Goal: Task Accomplishment & Management: Use online tool/utility

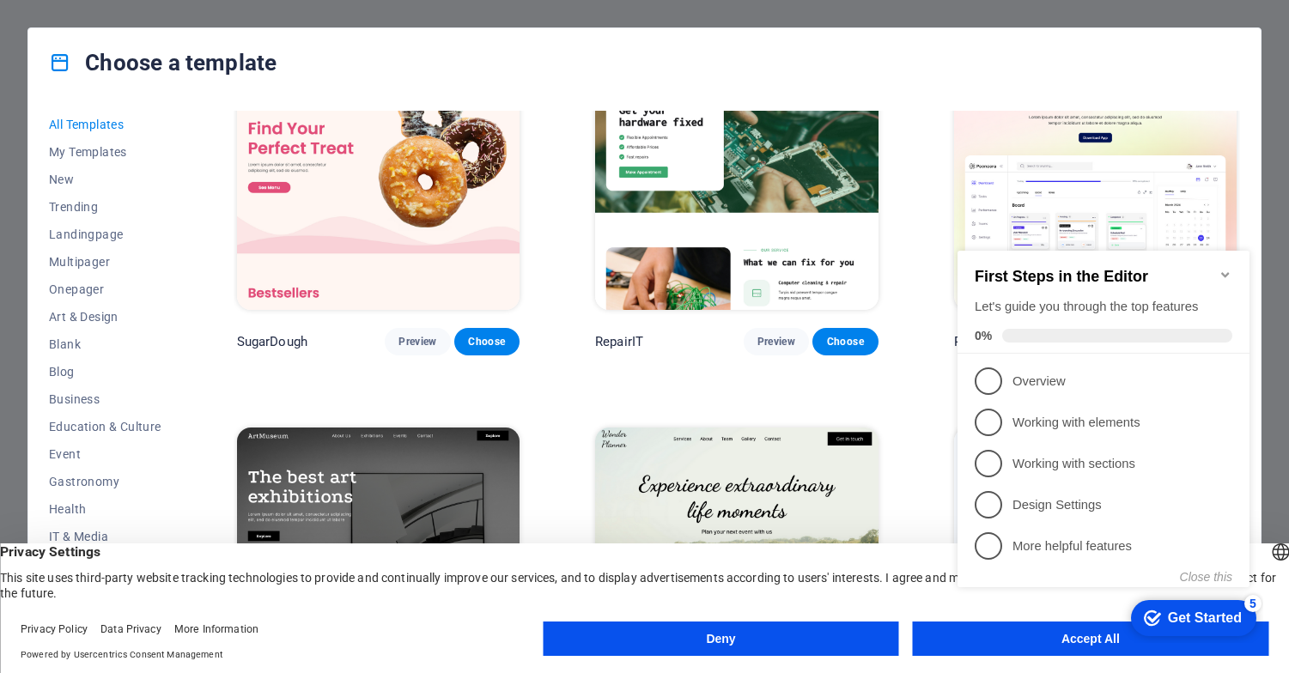
scroll to position [132, 0]
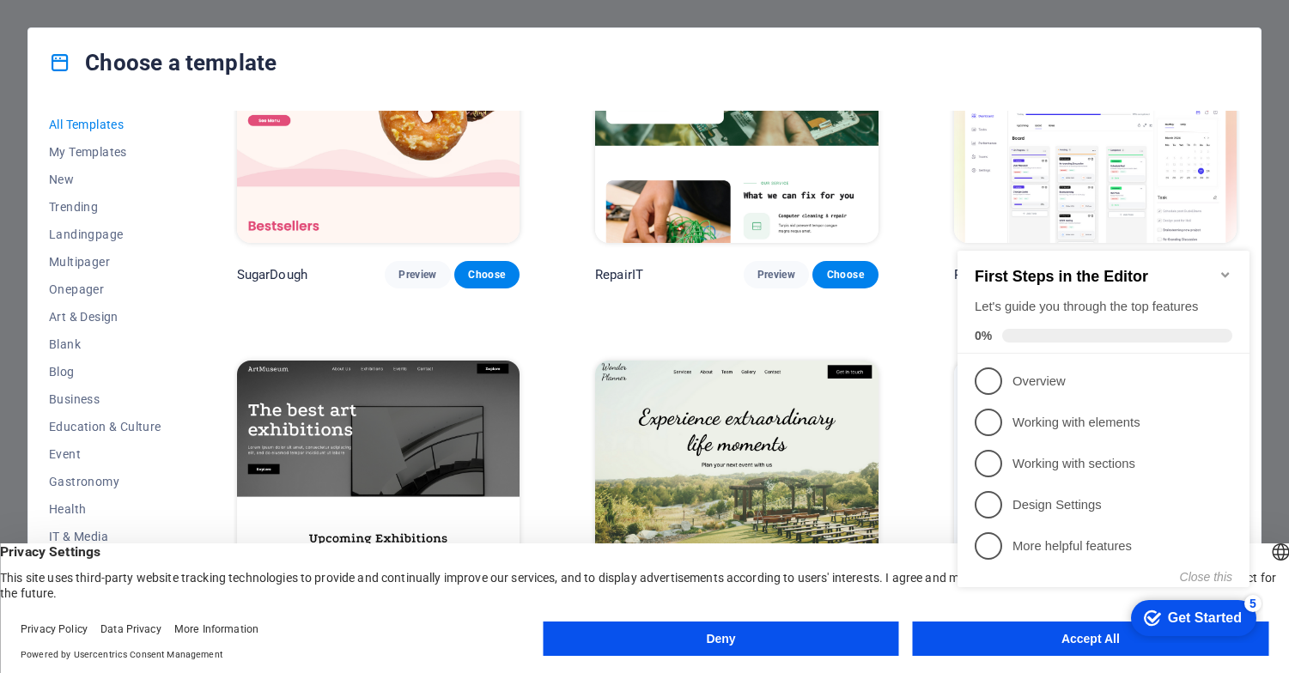
click div "checkmark Get Started 5 First Steps in the Editor Let's guide you through the t…"
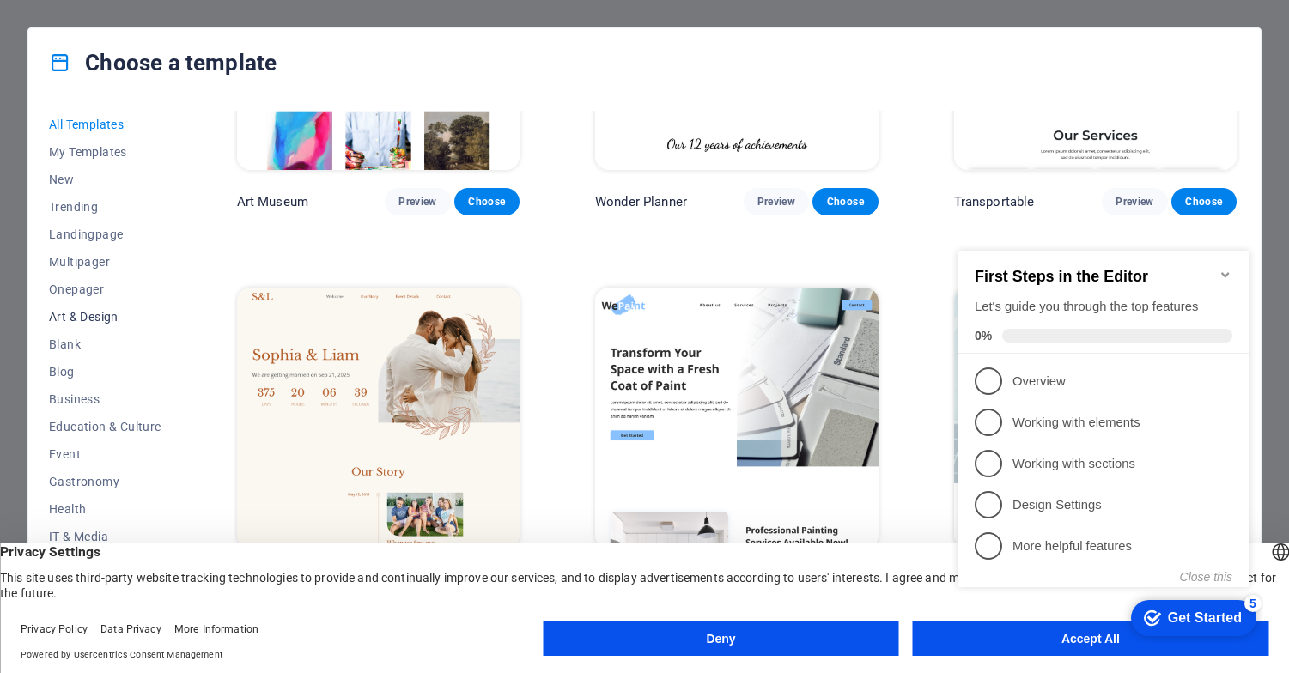
scroll to position [173, 0]
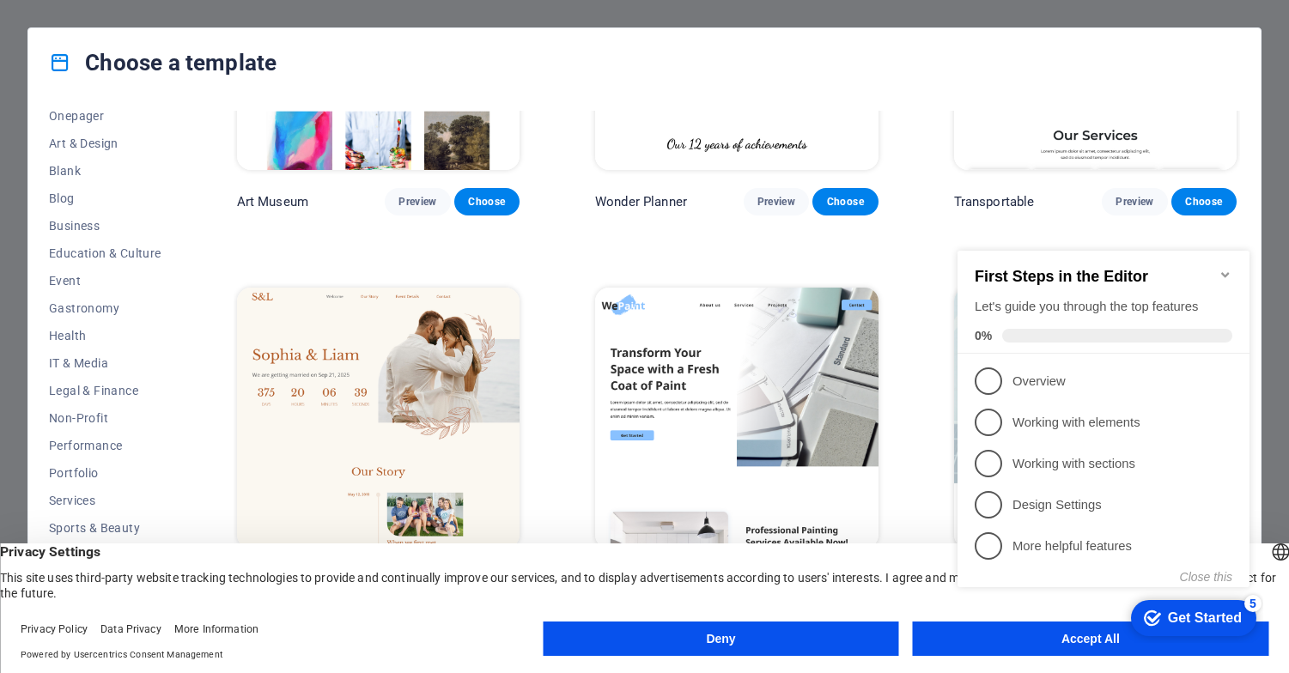
click at [757, 641] on button "Deny" at bounding box center [720, 639] width 355 height 34
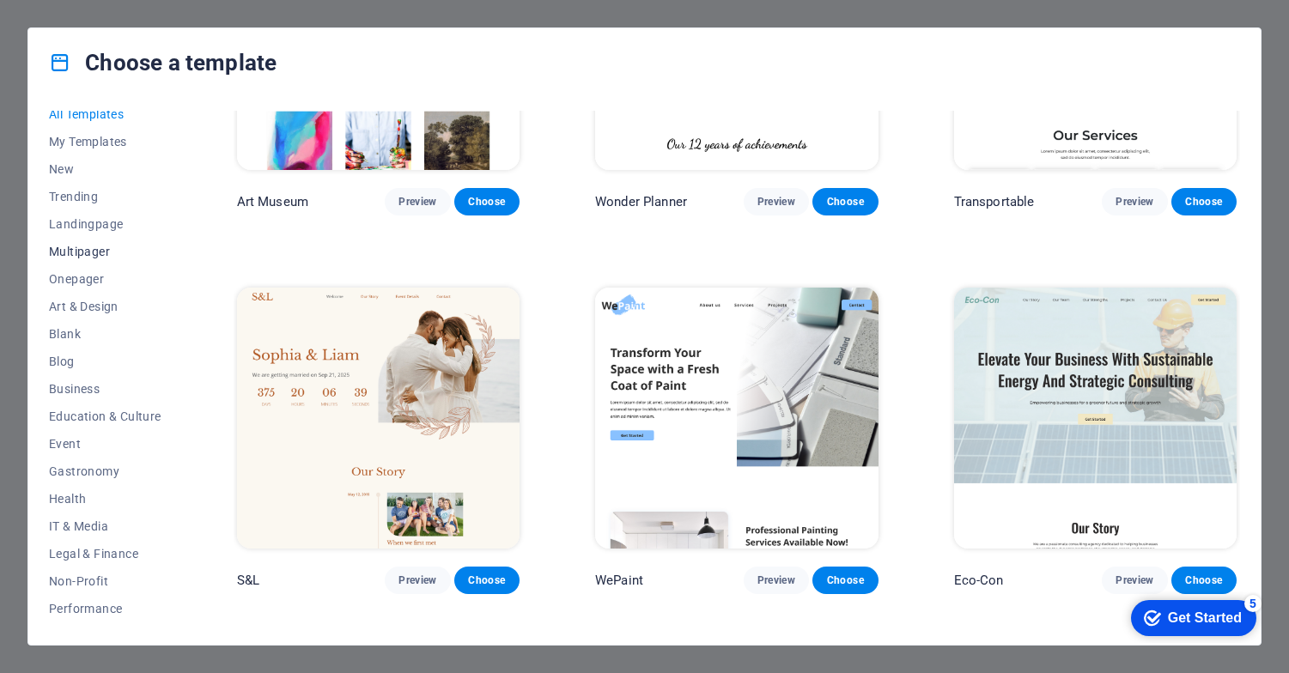
scroll to position [0, 0]
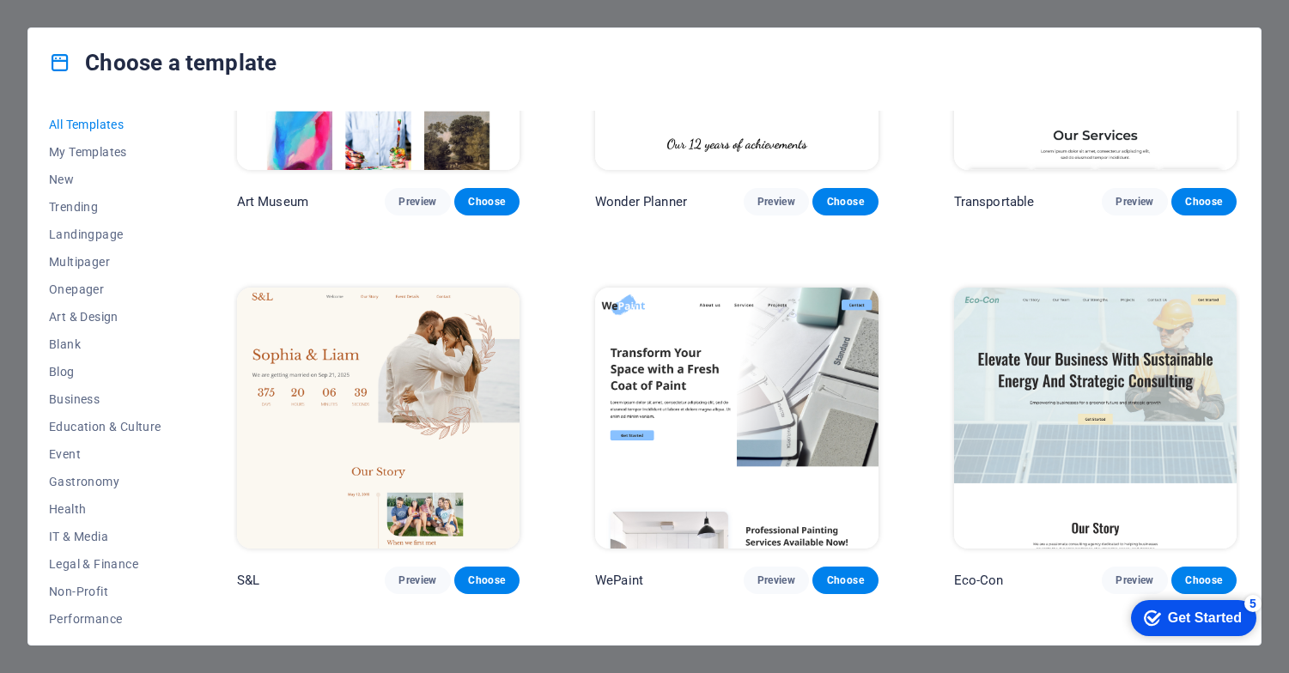
click at [106, 128] on span "All Templates" at bounding box center [105, 125] width 112 height 14
click at [109, 124] on span "All Templates" at bounding box center [105, 125] width 112 height 14
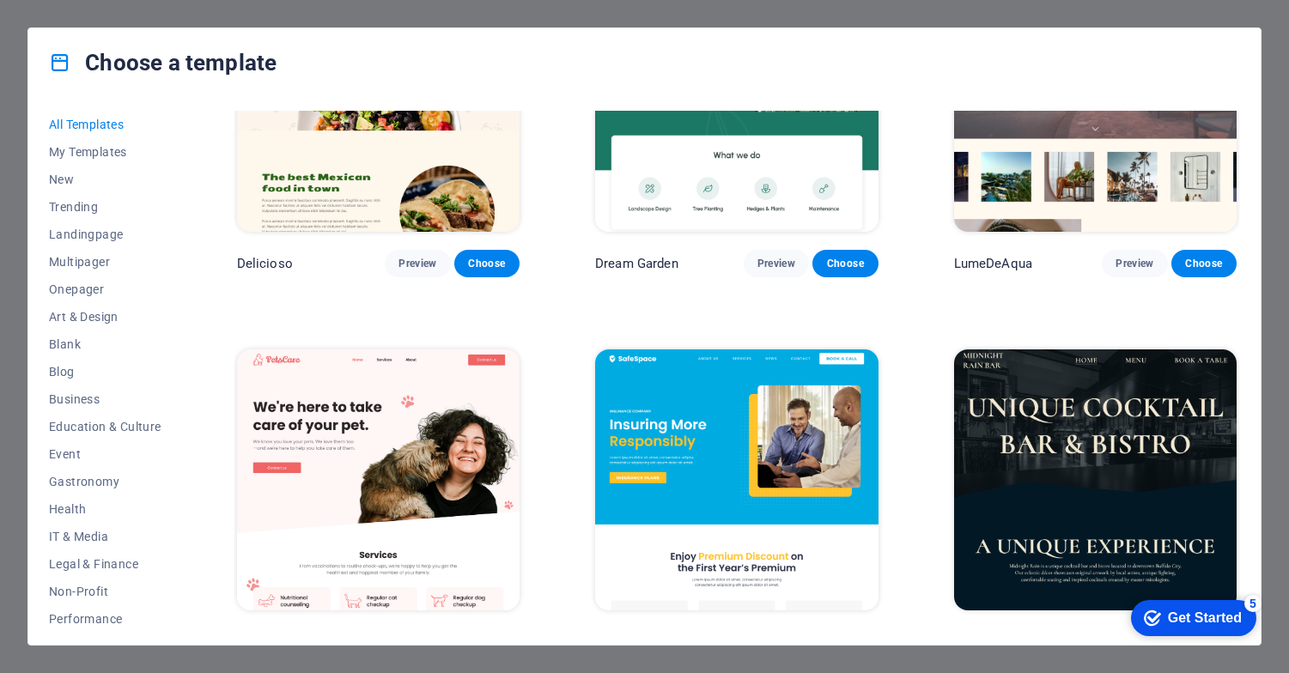
scroll to position [2924, 0]
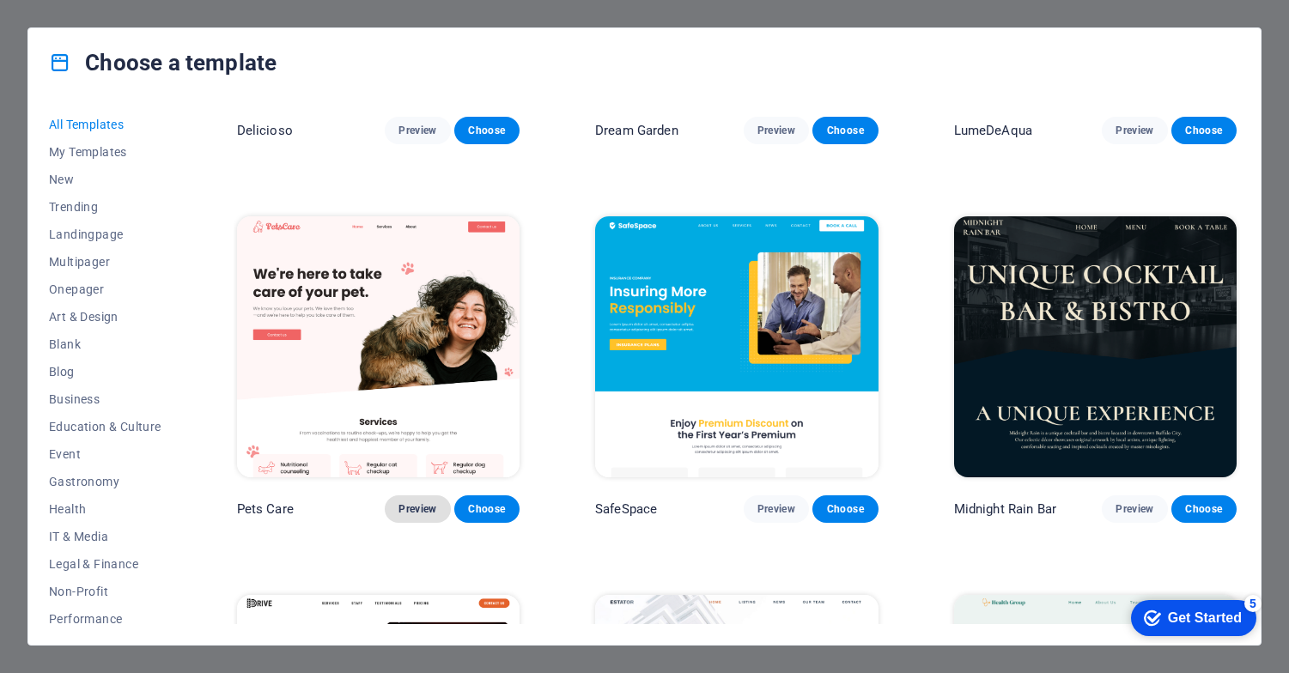
click at [420, 502] on span "Preview" at bounding box center [417, 509] width 38 height 14
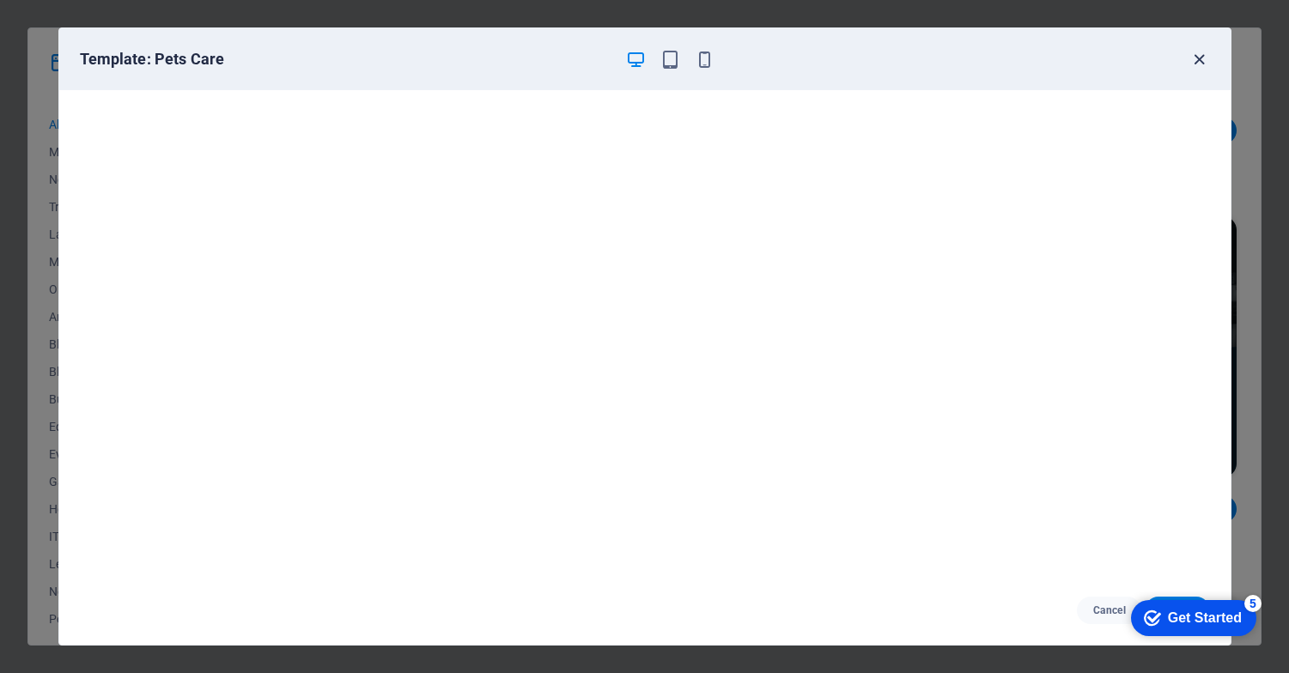
click at [1194, 56] on icon "button" at bounding box center [1199, 60] width 20 height 20
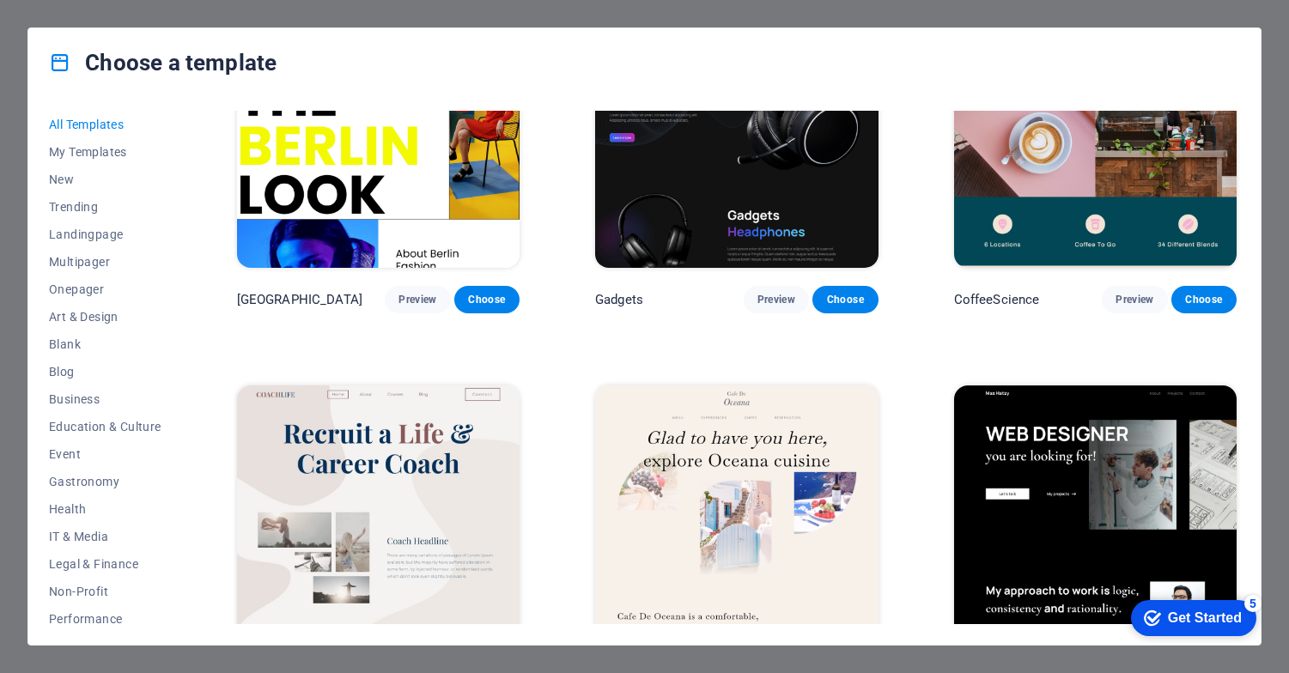
scroll to position [4643, 0]
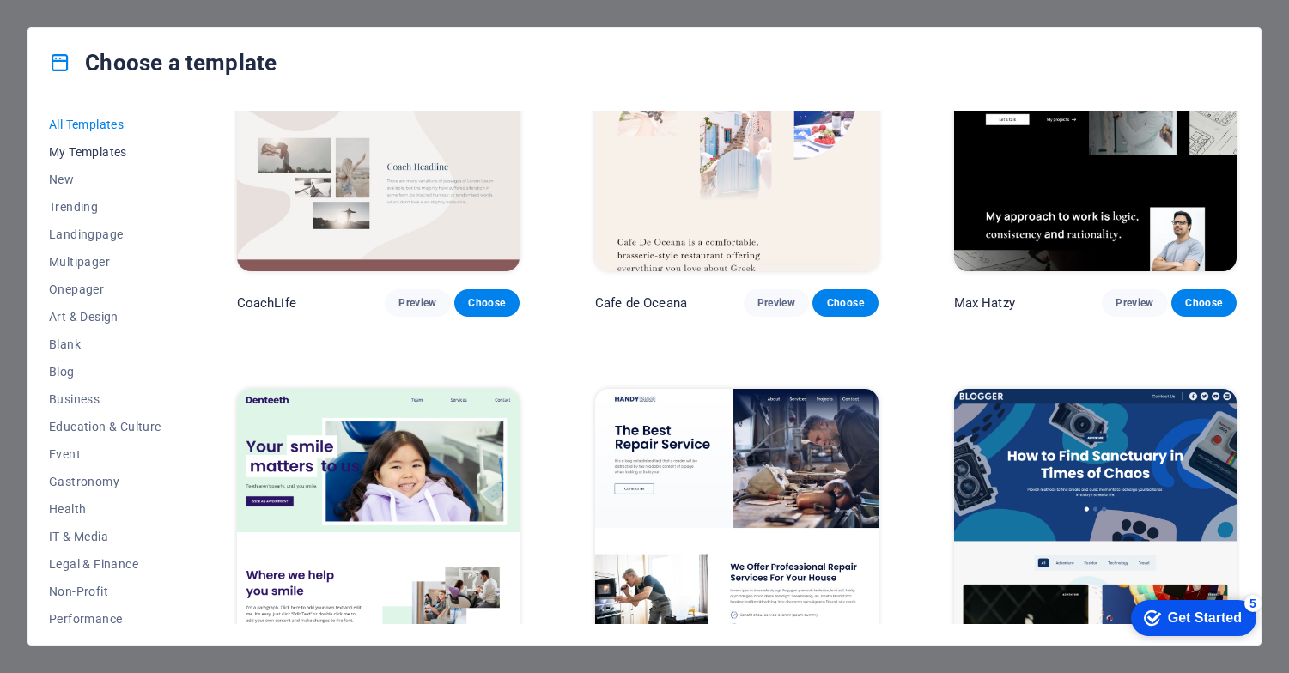
click at [110, 150] on span "My Templates" at bounding box center [105, 152] width 112 height 14
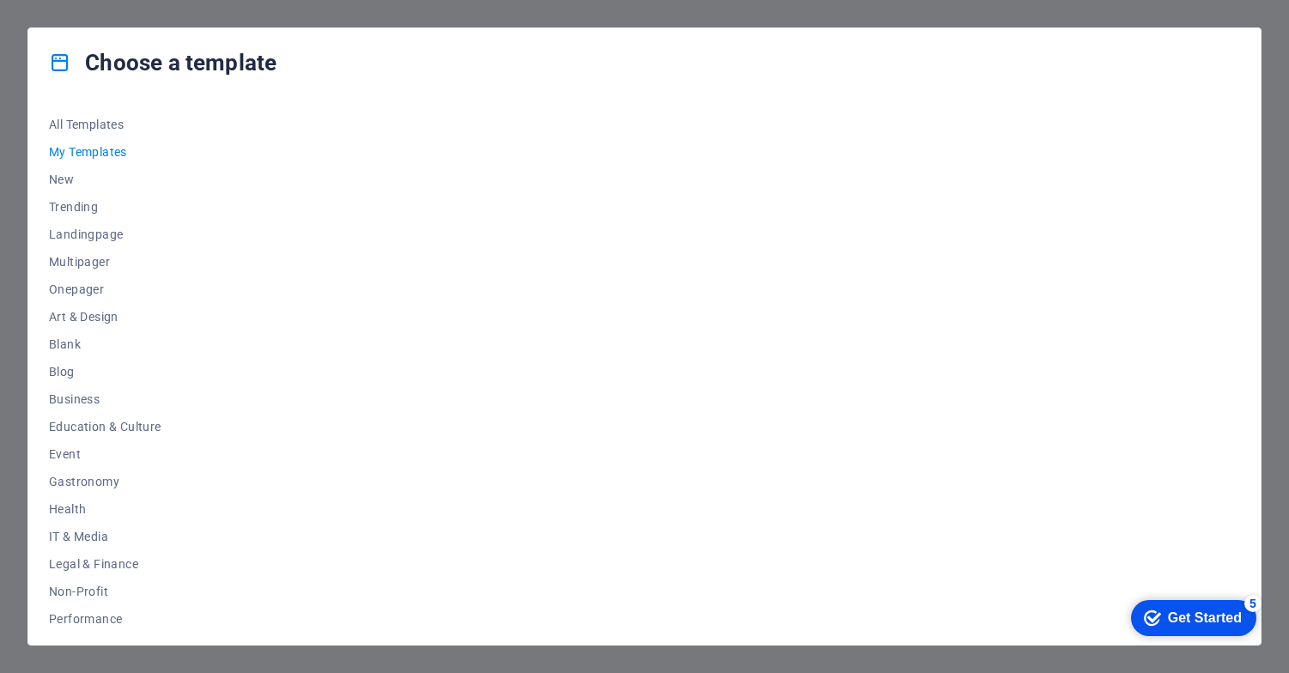
scroll to position [0, 0]
click at [1193, 615] on div "Get Started" at bounding box center [1205, 617] width 74 height 15
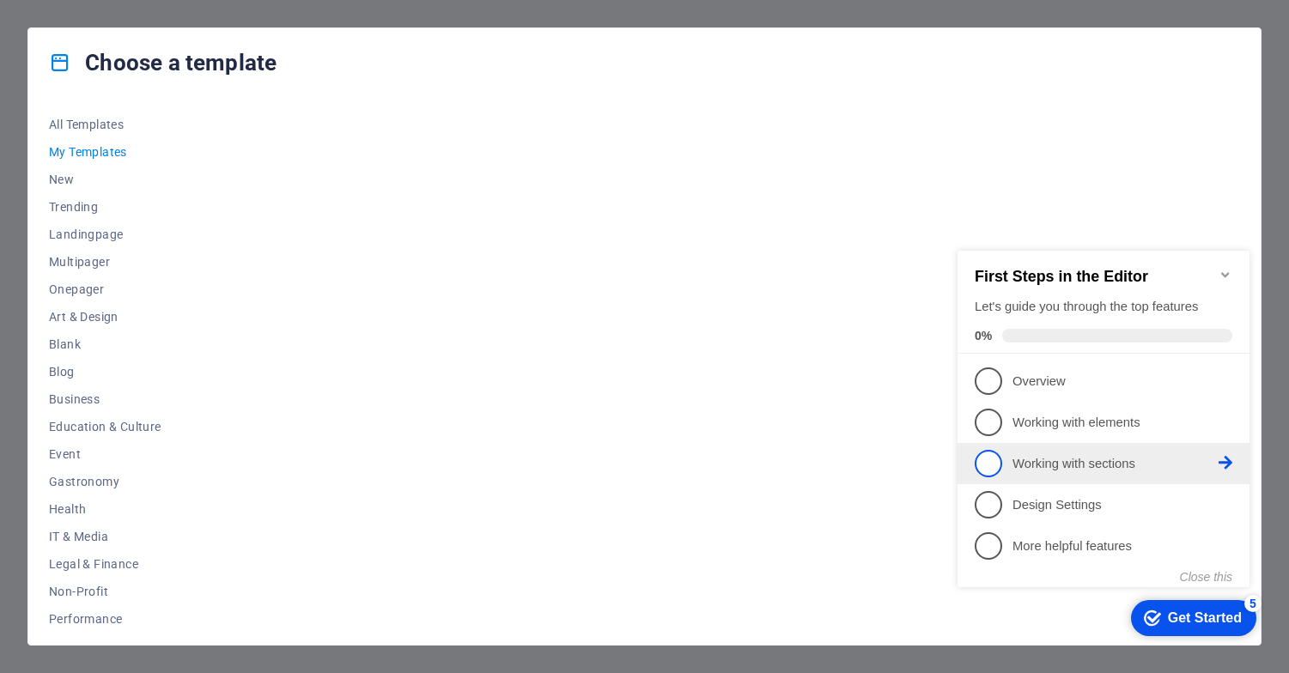
click at [1230, 387] on icon at bounding box center [1225, 381] width 14 height 14
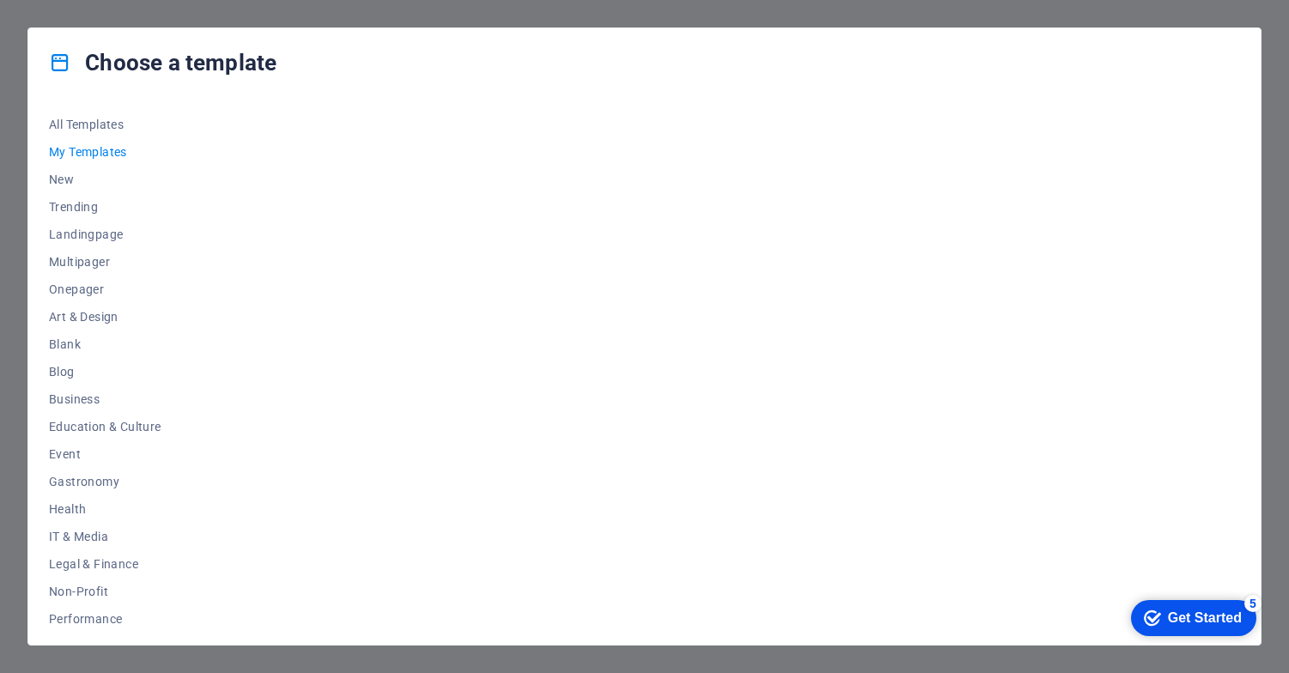
click at [1185, 623] on div "Get Started" at bounding box center [1205, 617] width 74 height 15
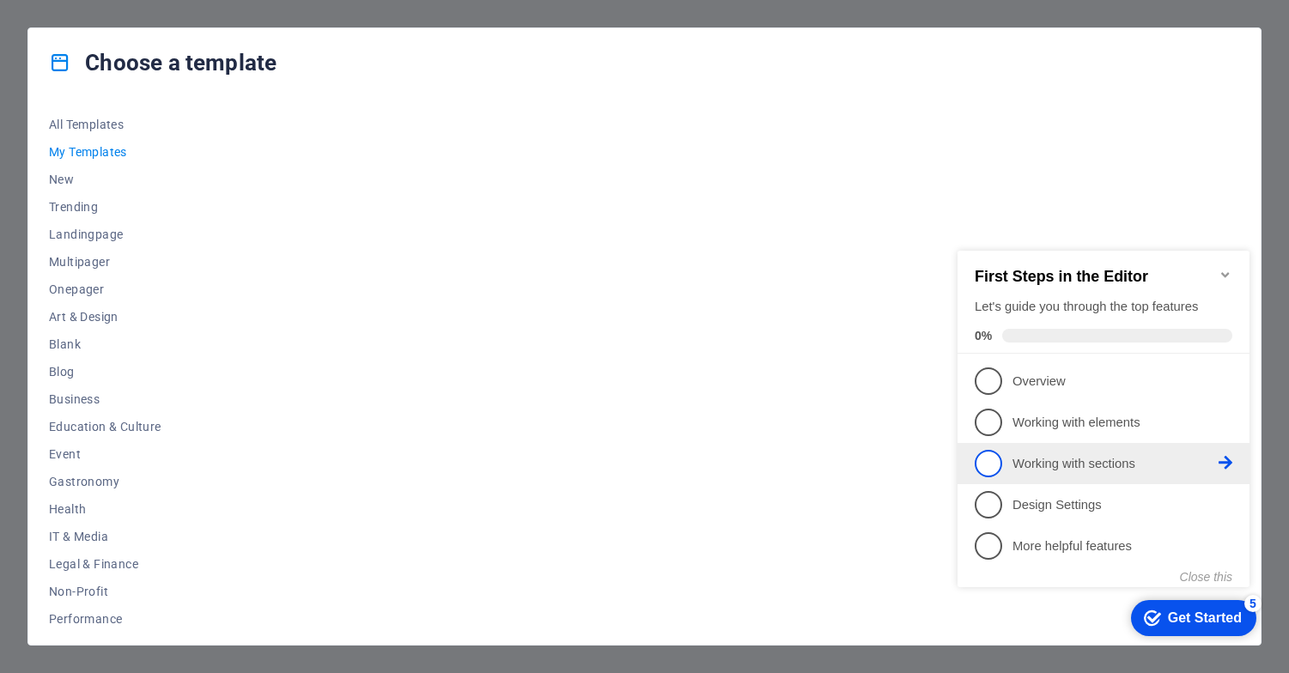
click at [991, 464] on span "3" at bounding box center [988, 463] width 27 height 27
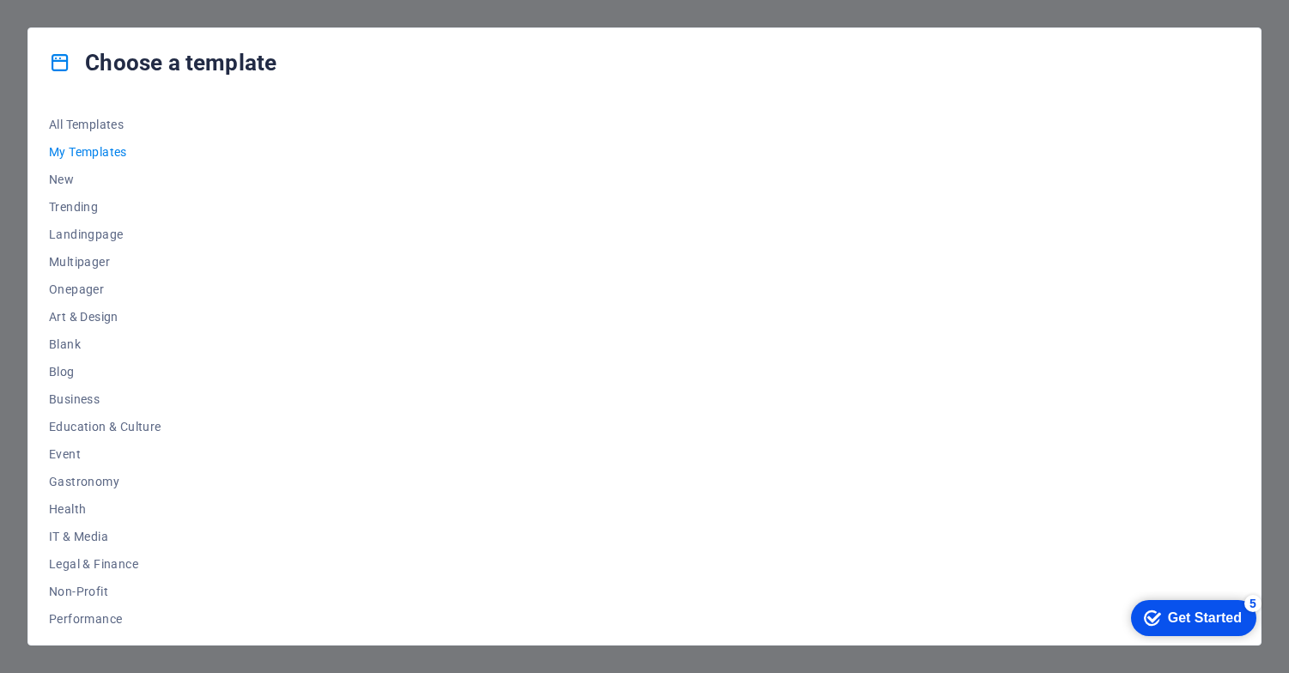
click at [1192, 621] on div "Get Started" at bounding box center [1205, 617] width 74 height 15
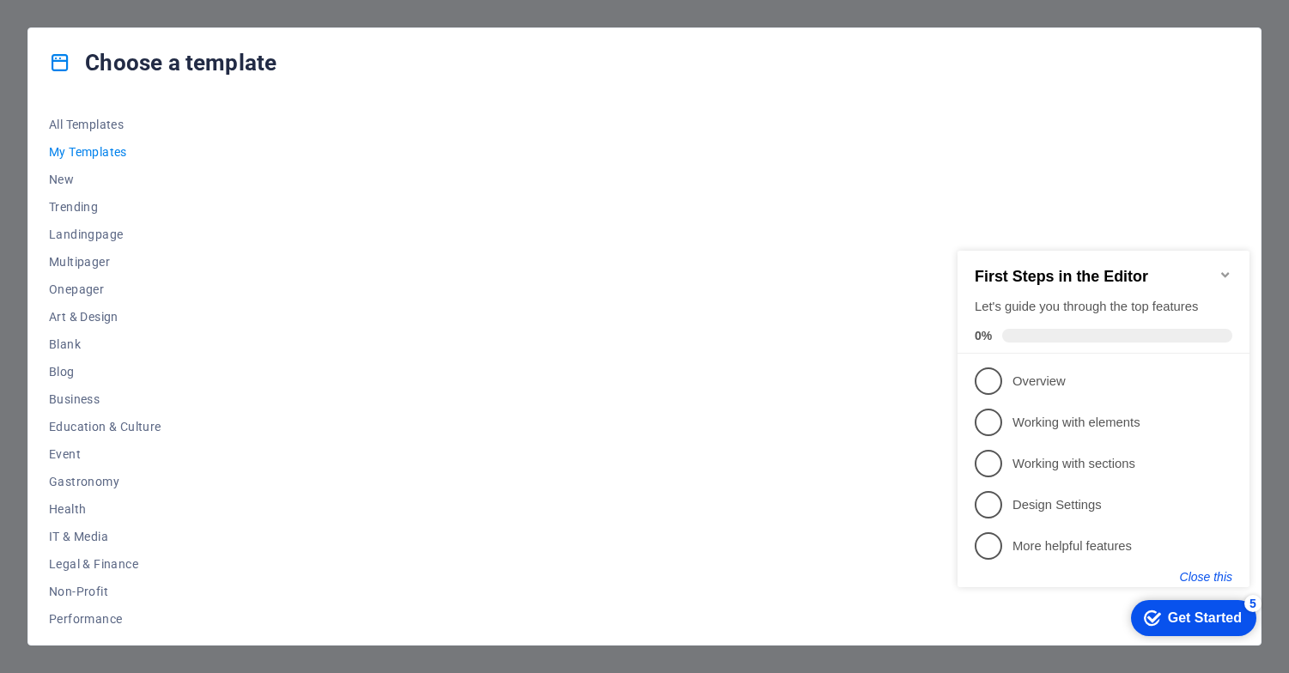
click at [1224, 573] on button "Close this" at bounding box center [1206, 577] width 52 height 14
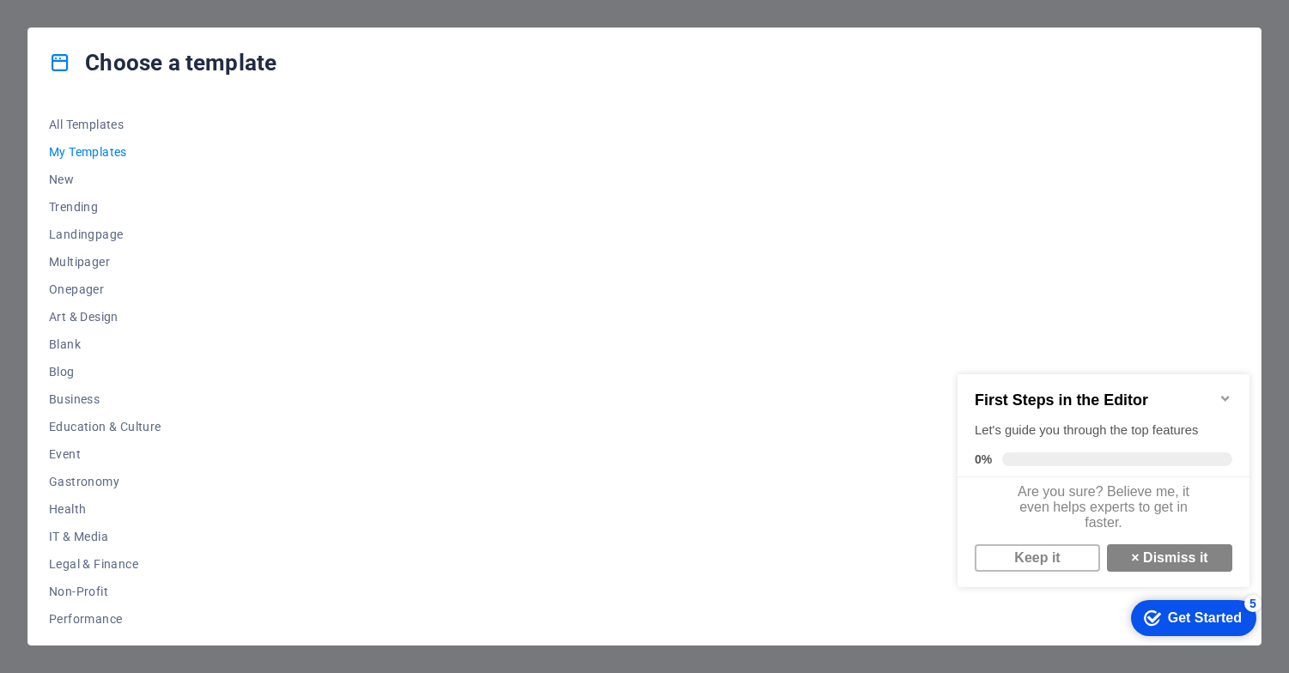
scroll to position [12, 0]
click at [1225, 396] on icon "Minimize checklist" at bounding box center [1225, 398] width 8 height 5
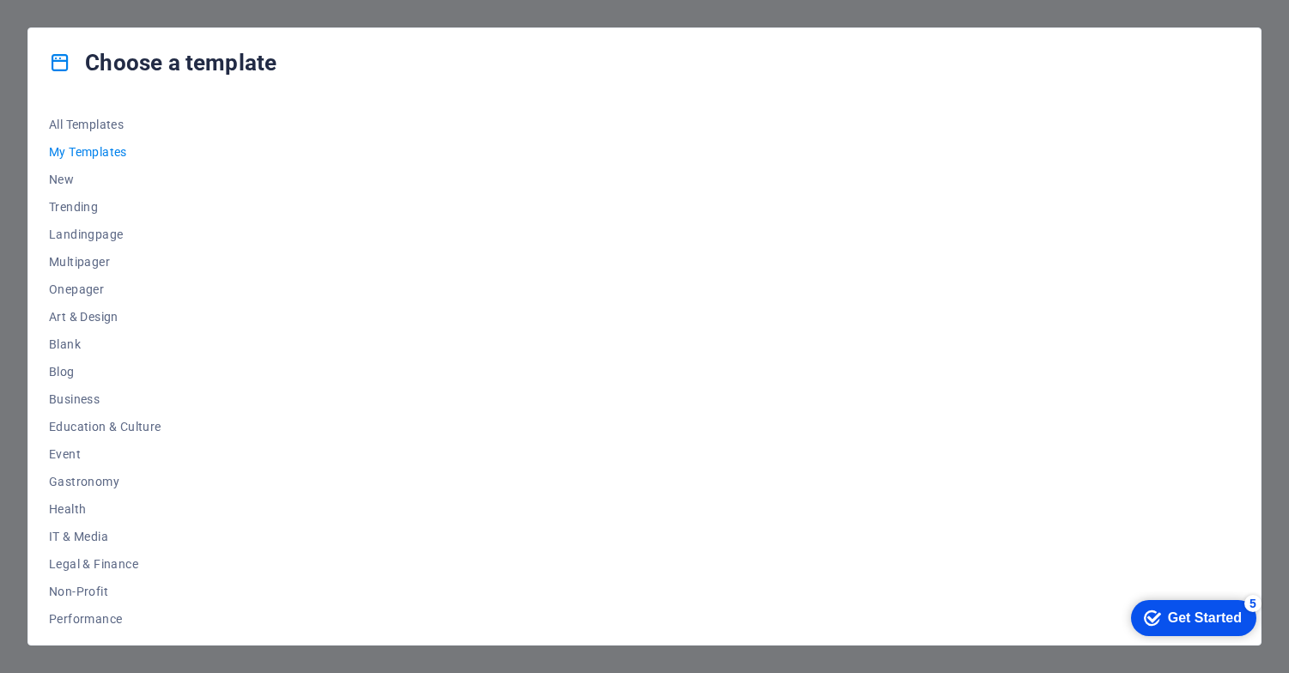
click at [1199, 616] on div "Get Started" at bounding box center [1205, 617] width 74 height 15
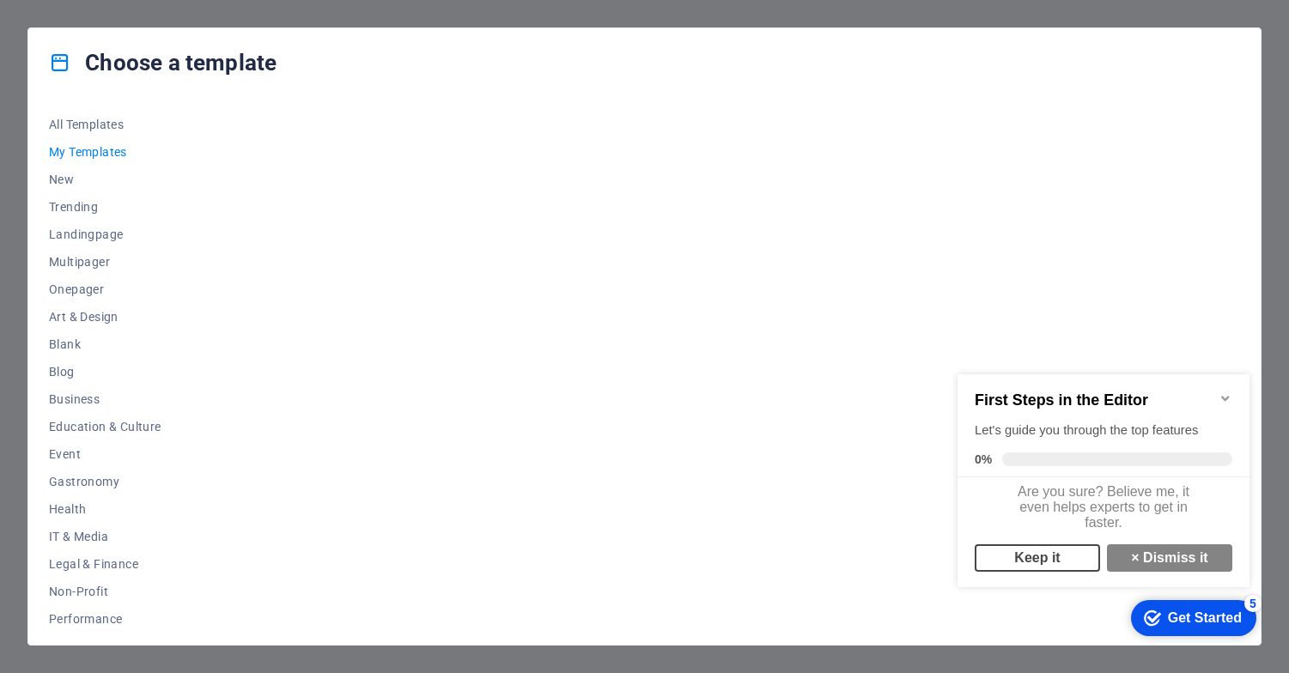
click at [1044, 562] on link "Keep it" at bounding box center [1037, 557] width 125 height 27
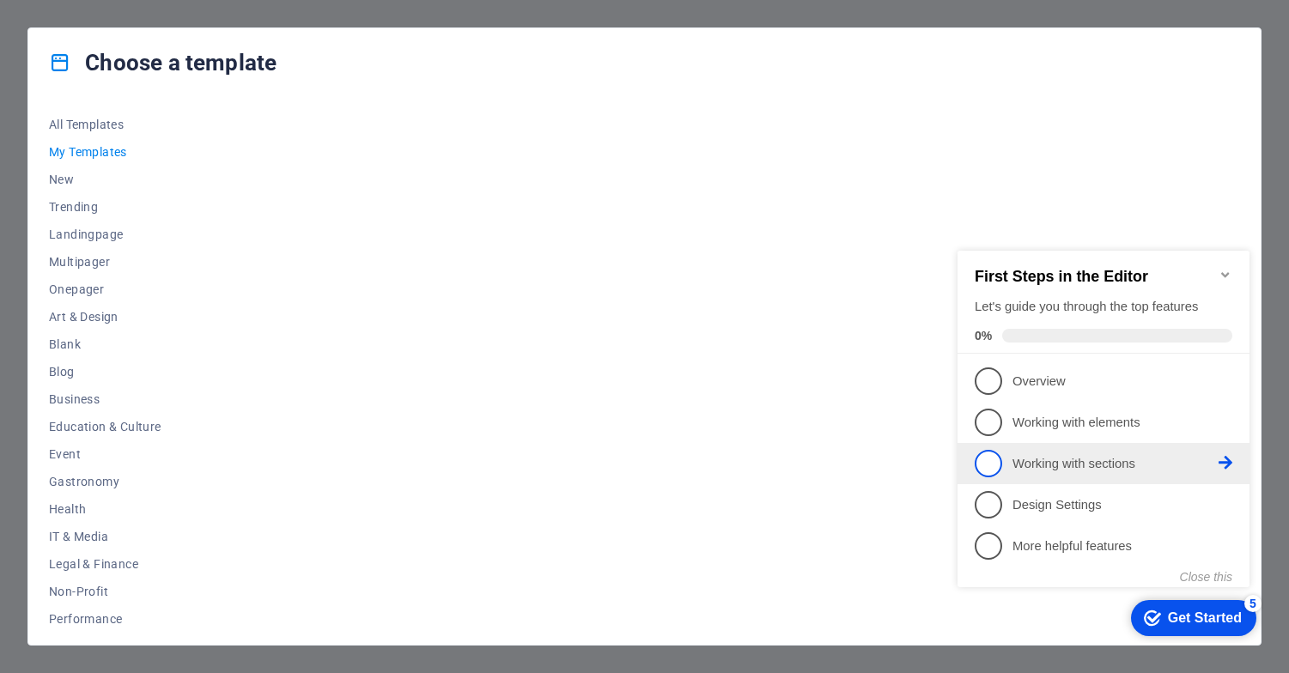
click at [987, 459] on span "3" at bounding box center [988, 463] width 27 height 27
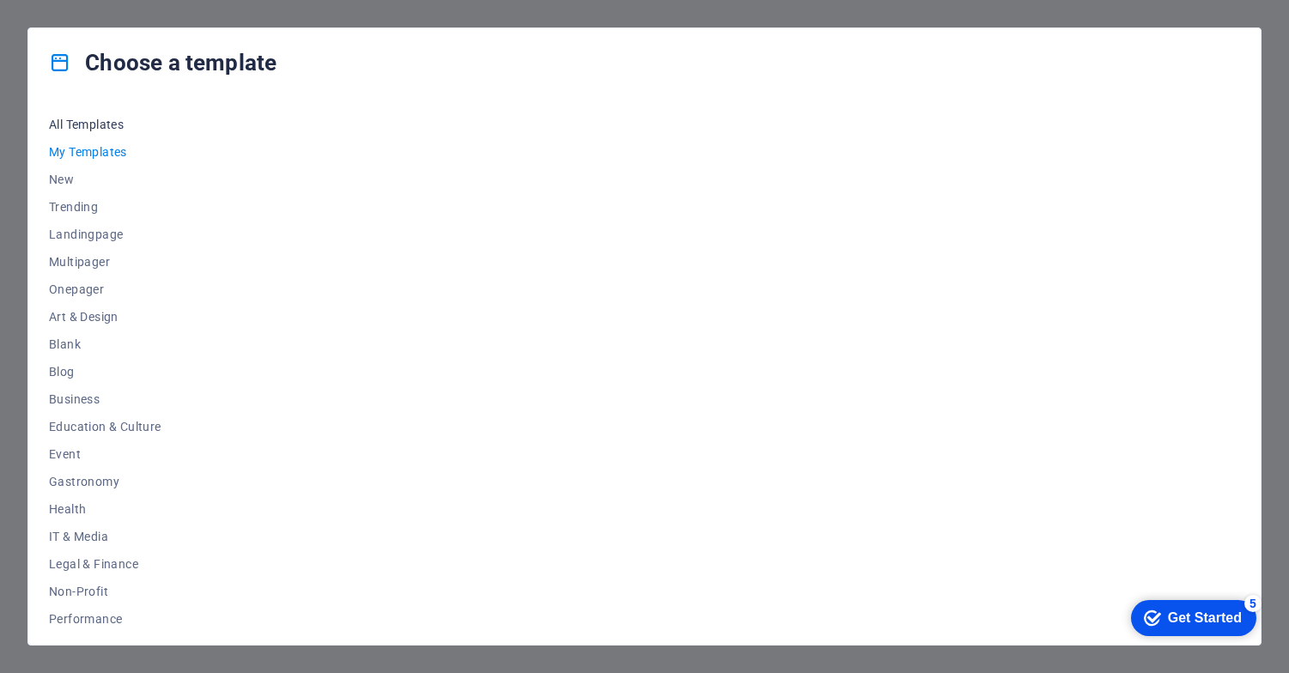
click at [110, 121] on span "All Templates" at bounding box center [105, 125] width 112 height 14
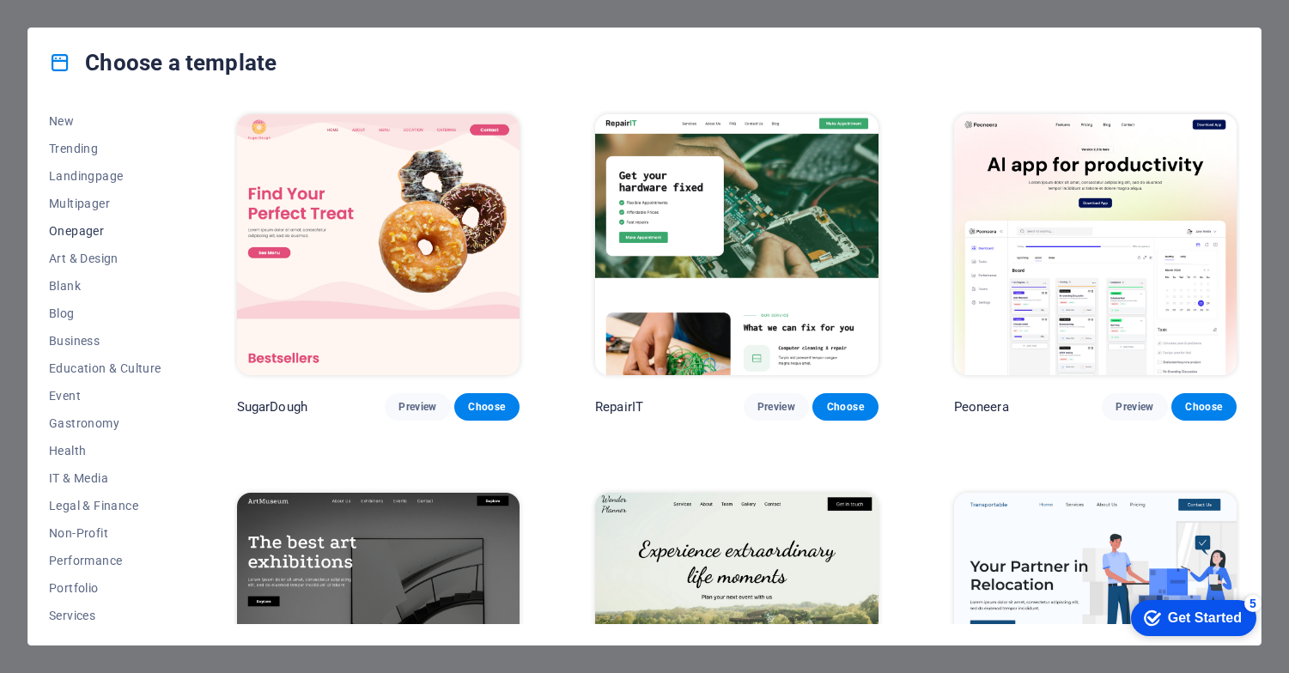
scroll to position [33, 0]
click at [86, 229] on span "Multipager" at bounding box center [105, 229] width 112 height 14
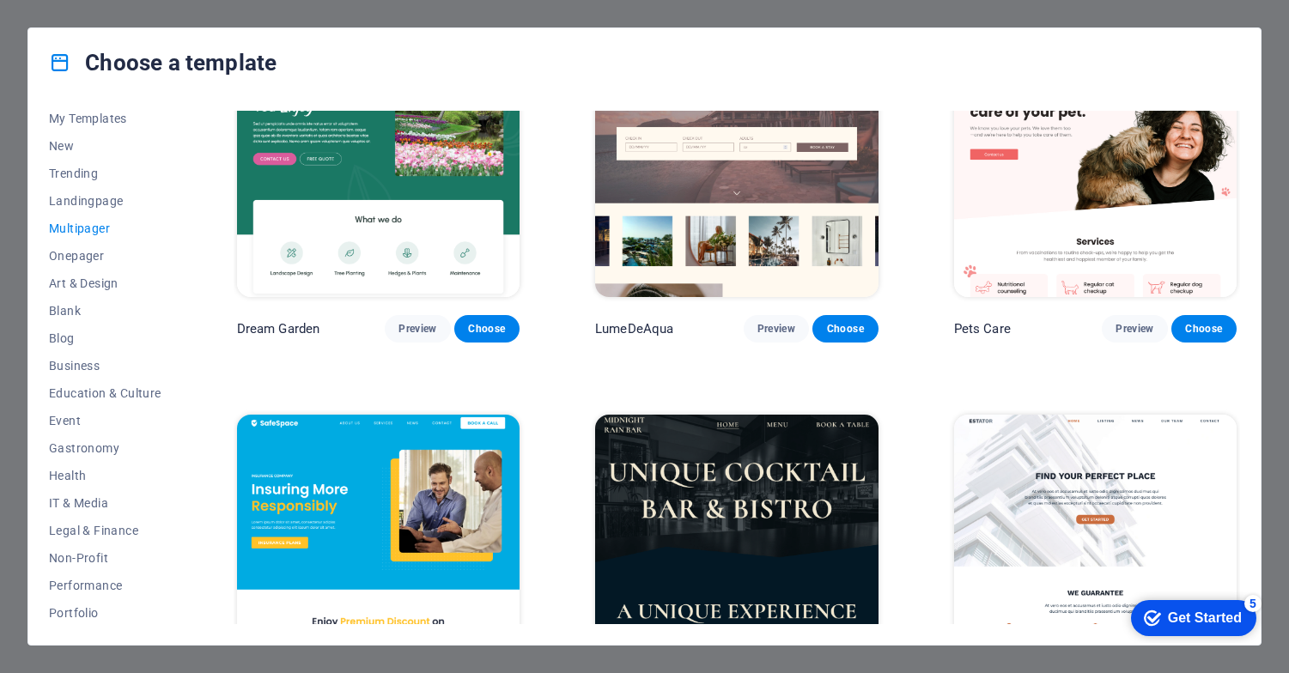
scroll to position [1558, 0]
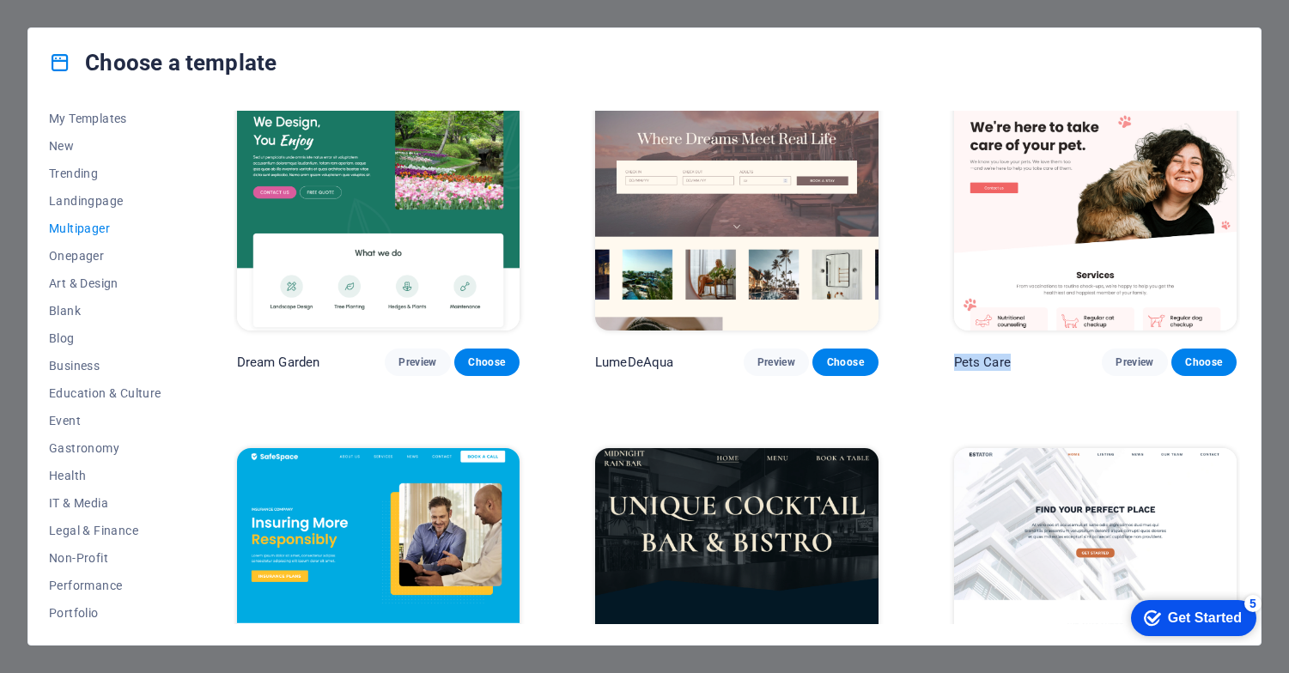
drag, startPoint x: 963, startPoint y: 350, endPoint x: 1012, endPoint y: 353, distance: 49.0
click at [1012, 353] on div "Pets Care Preview Choose" at bounding box center [1095, 221] width 289 height 310
copy p "Pets Care"
click at [1199, 355] on span "Choose" at bounding box center [1204, 362] width 38 height 14
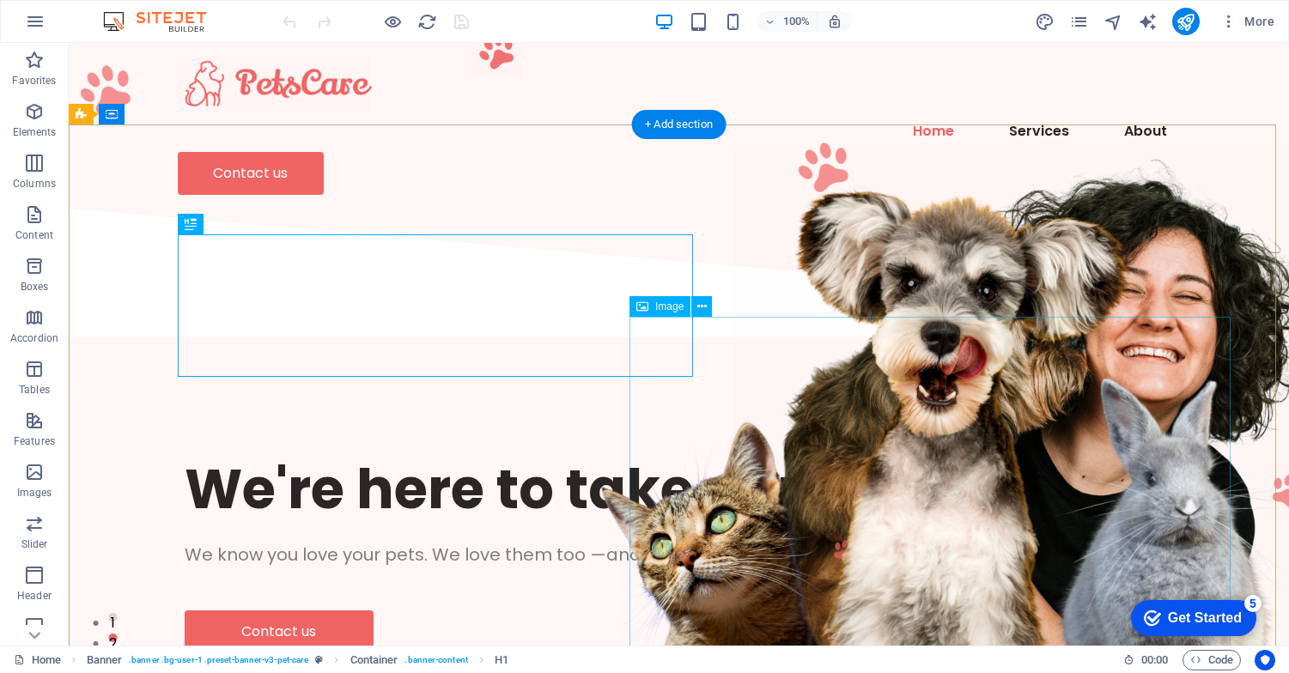
click at [1184, 621] on div "Get Started" at bounding box center [1205, 617] width 74 height 15
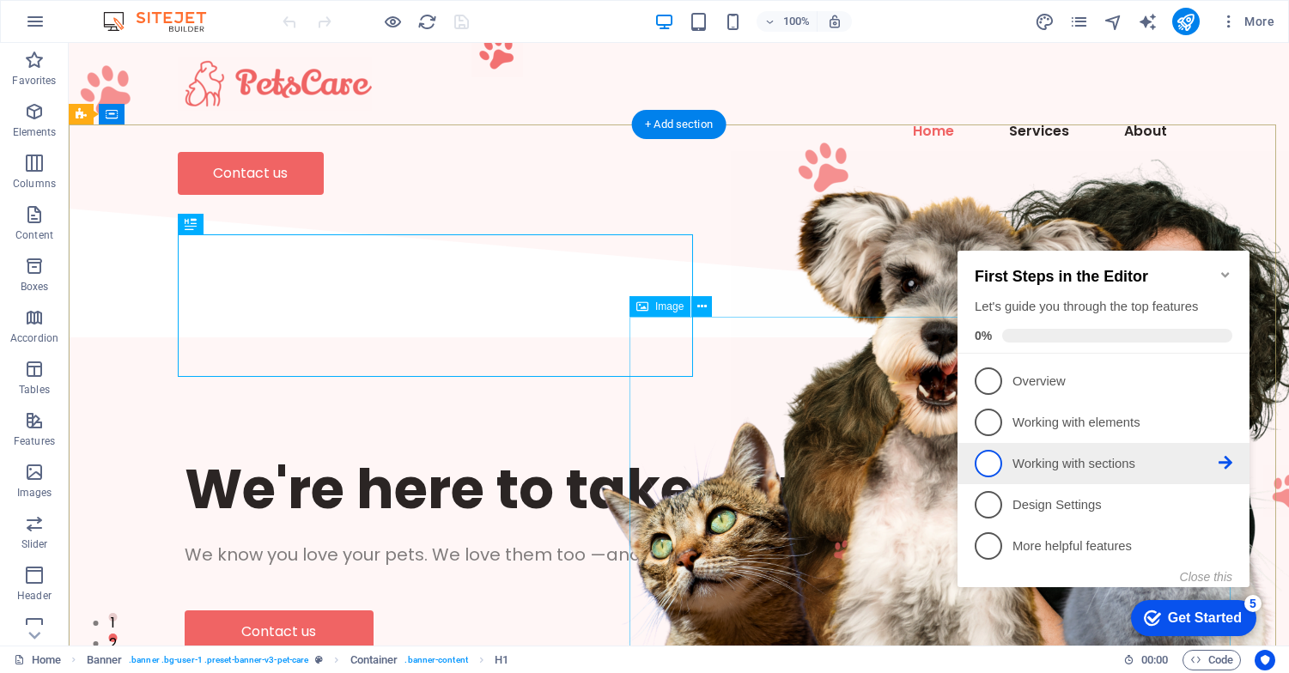
click at [988, 463] on span "3" at bounding box center [988, 463] width 27 height 27
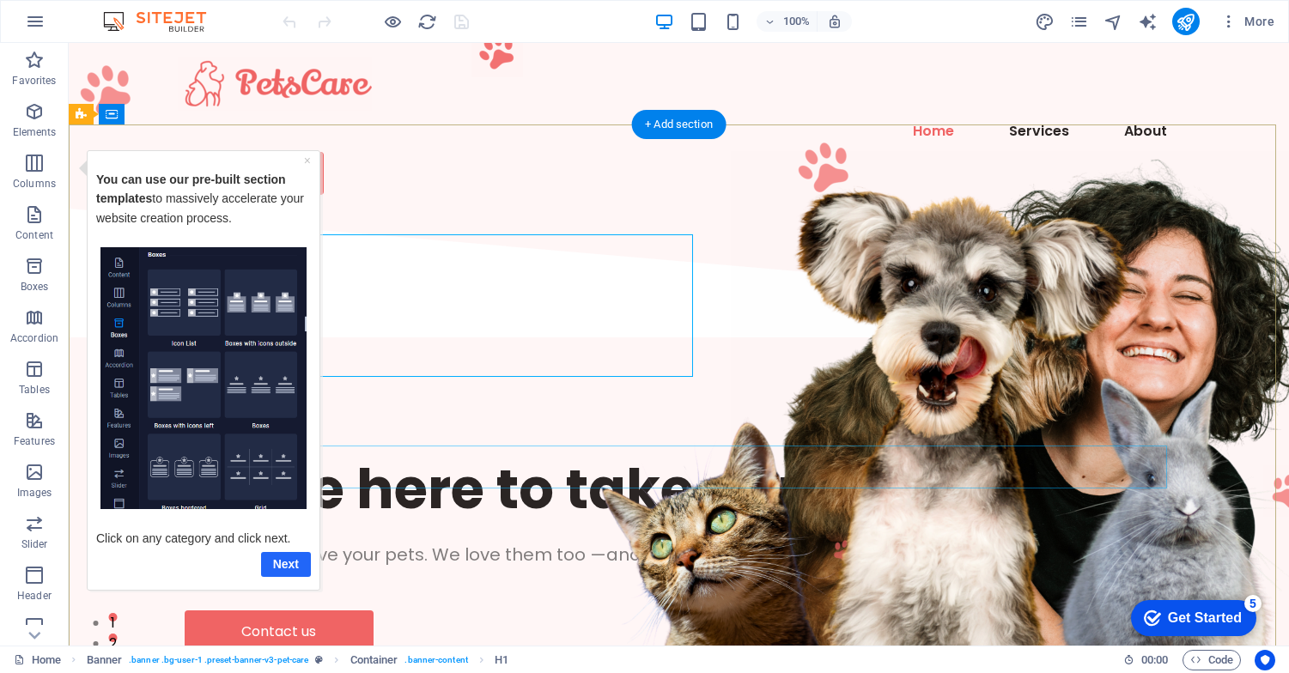
click at [288, 569] on link "Next" at bounding box center [286, 563] width 50 height 25
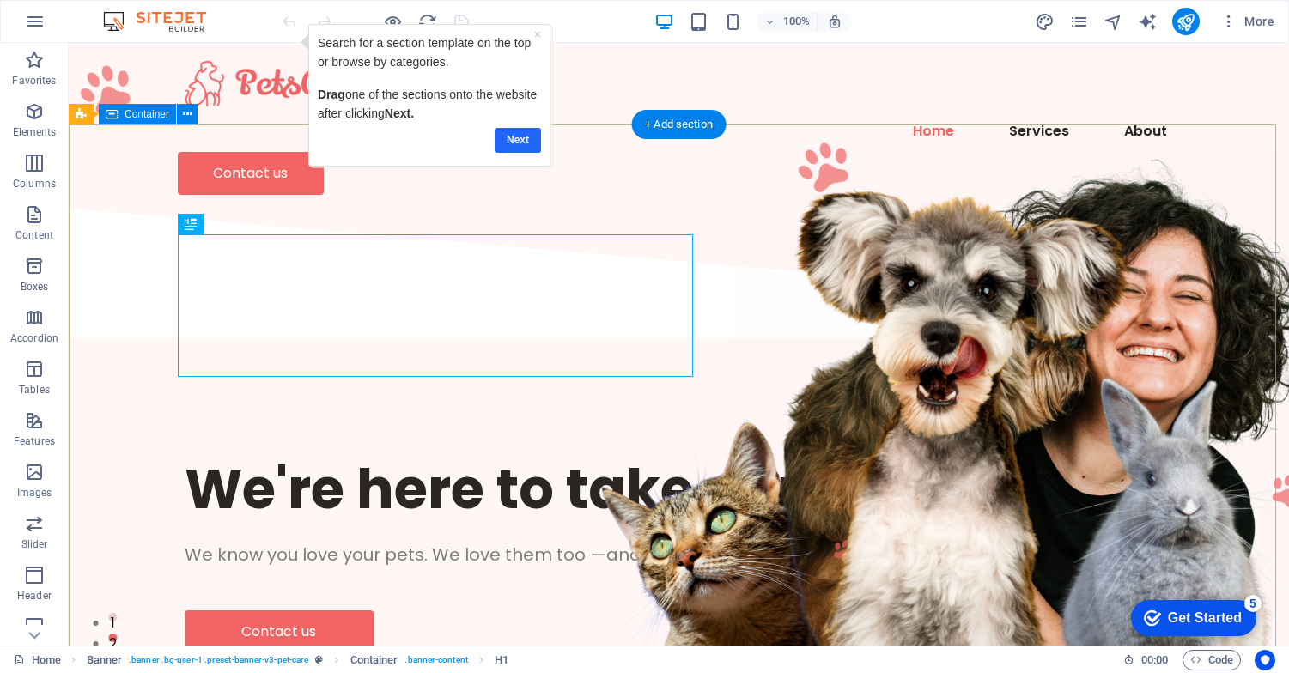
click at [524, 134] on link "Next" at bounding box center [517, 140] width 46 height 25
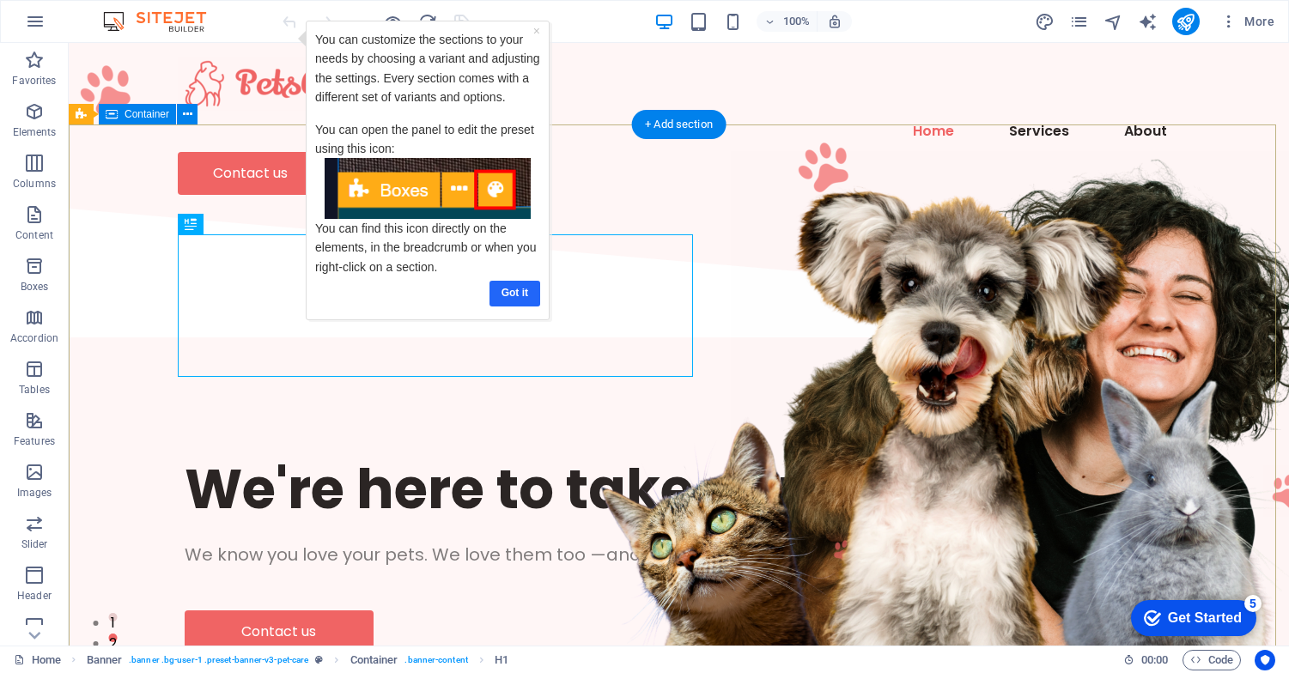
drag, startPoint x: 516, startPoint y: 290, endPoint x: 740, endPoint y: 268, distance: 225.2
click at [516, 290] on link "Got it" at bounding box center [514, 293] width 51 height 25
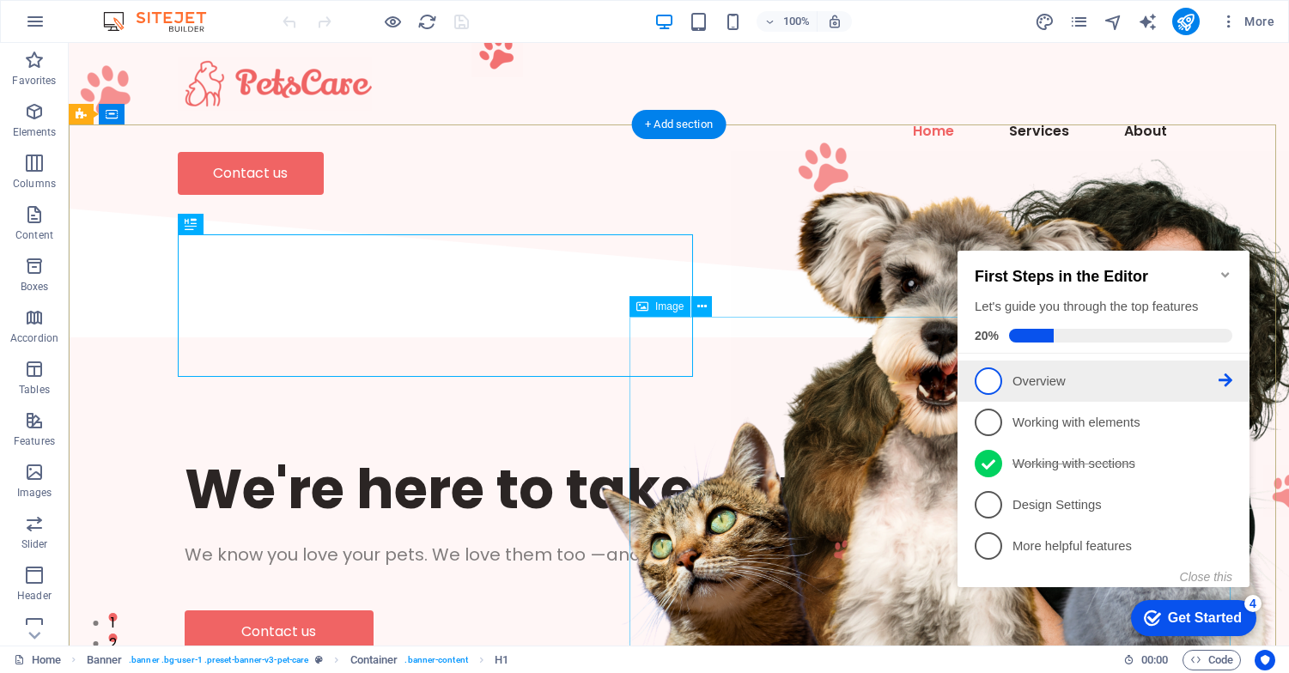
click at [987, 379] on span "1" at bounding box center [988, 380] width 27 height 27
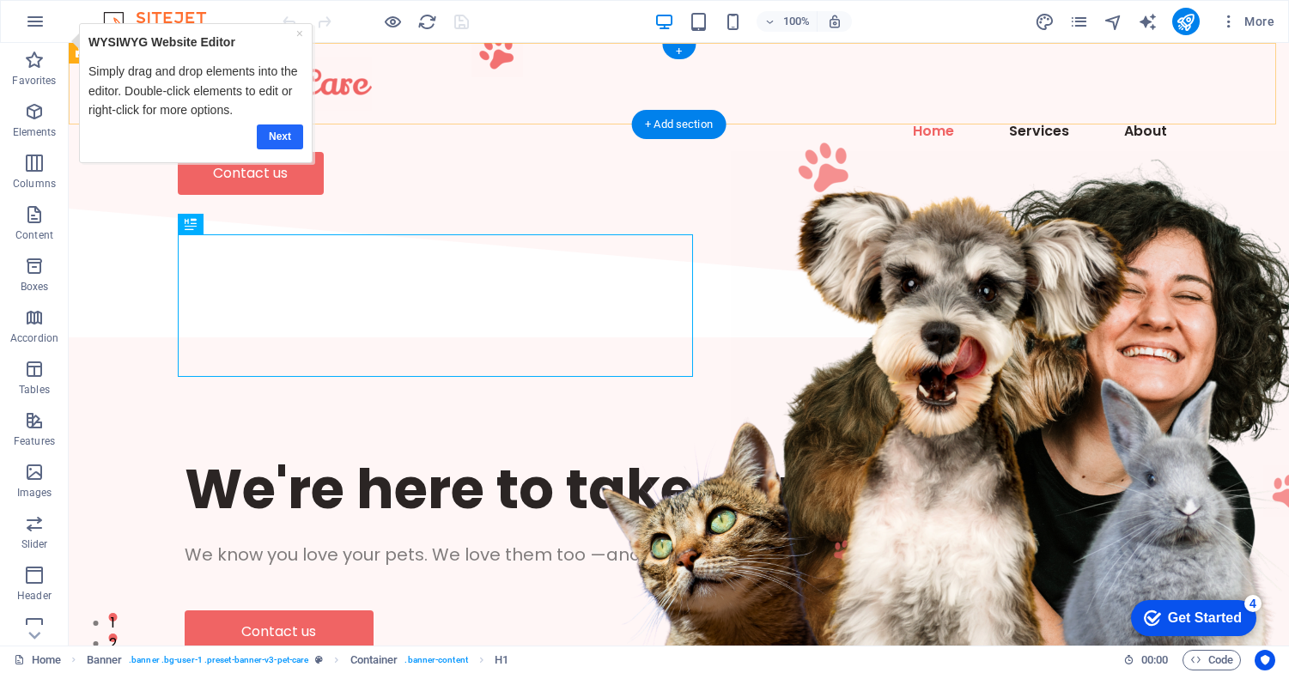
click at [282, 137] on link "Next" at bounding box center [280, 137] width 46 height 25
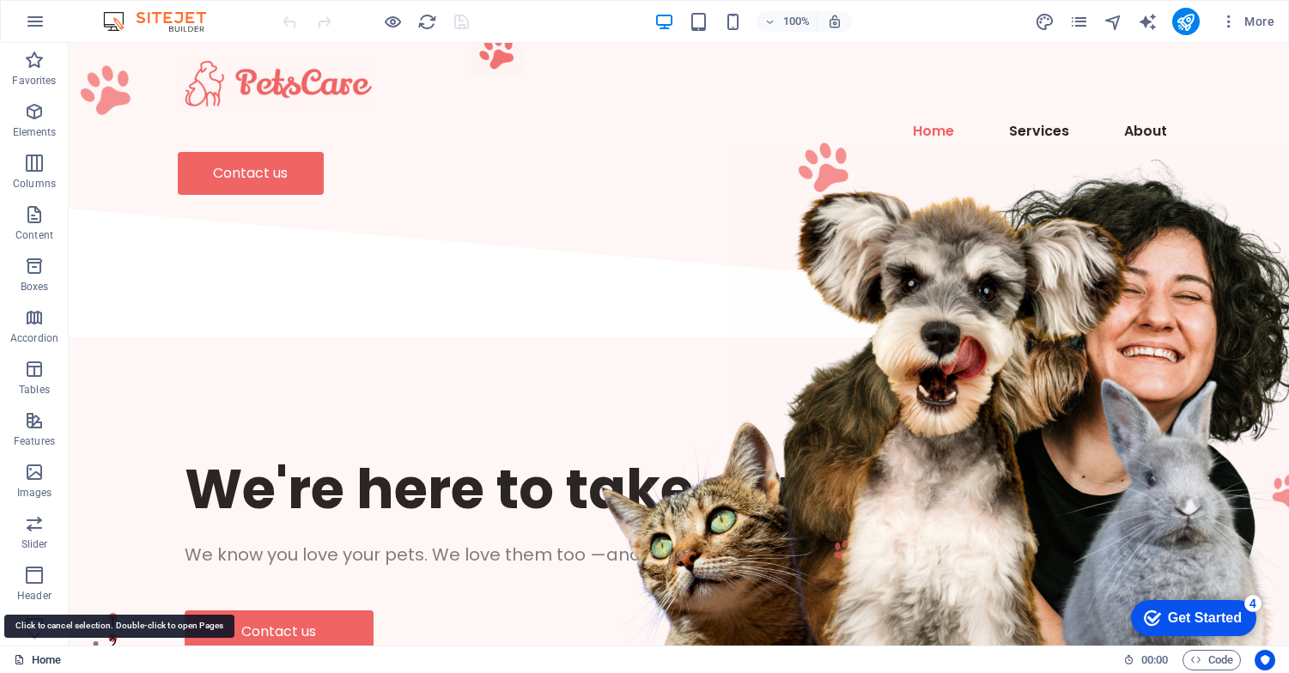
click at [51, 659] on link "Home" at bounding box center [37, 660] width 47 height 21
click at [39, 14] on icon "button" at bounding box center [35, 21] width 21 height 21
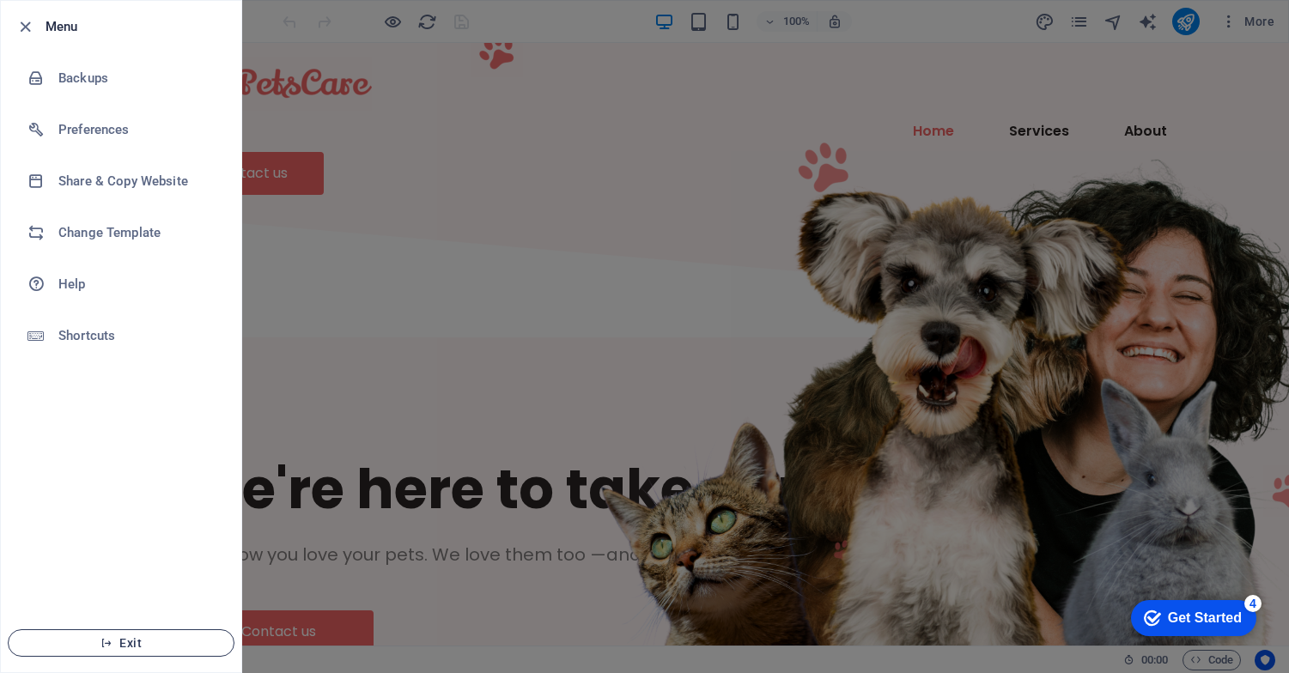
click at [149, 646] on span "Exit" at bounding box center [120, 643] width 197 height 14
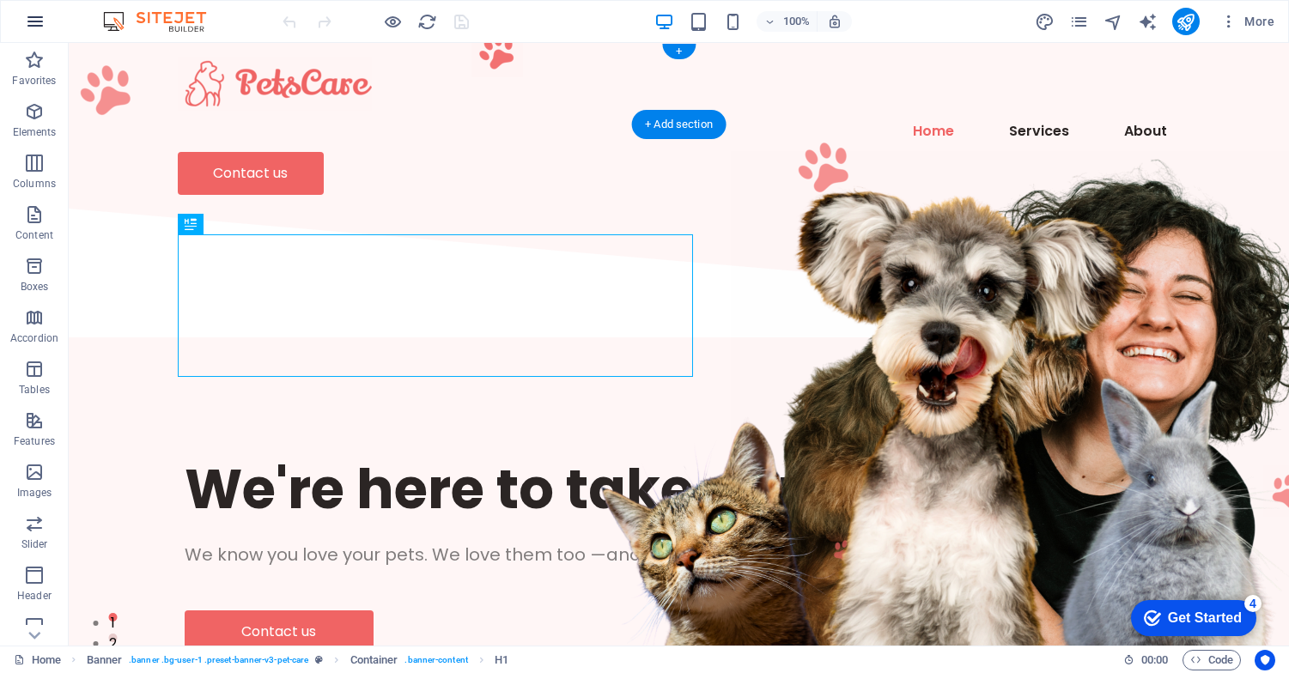
click at [31, 16] on icon "button" at bounding box center [35, 21] width 21 height 21
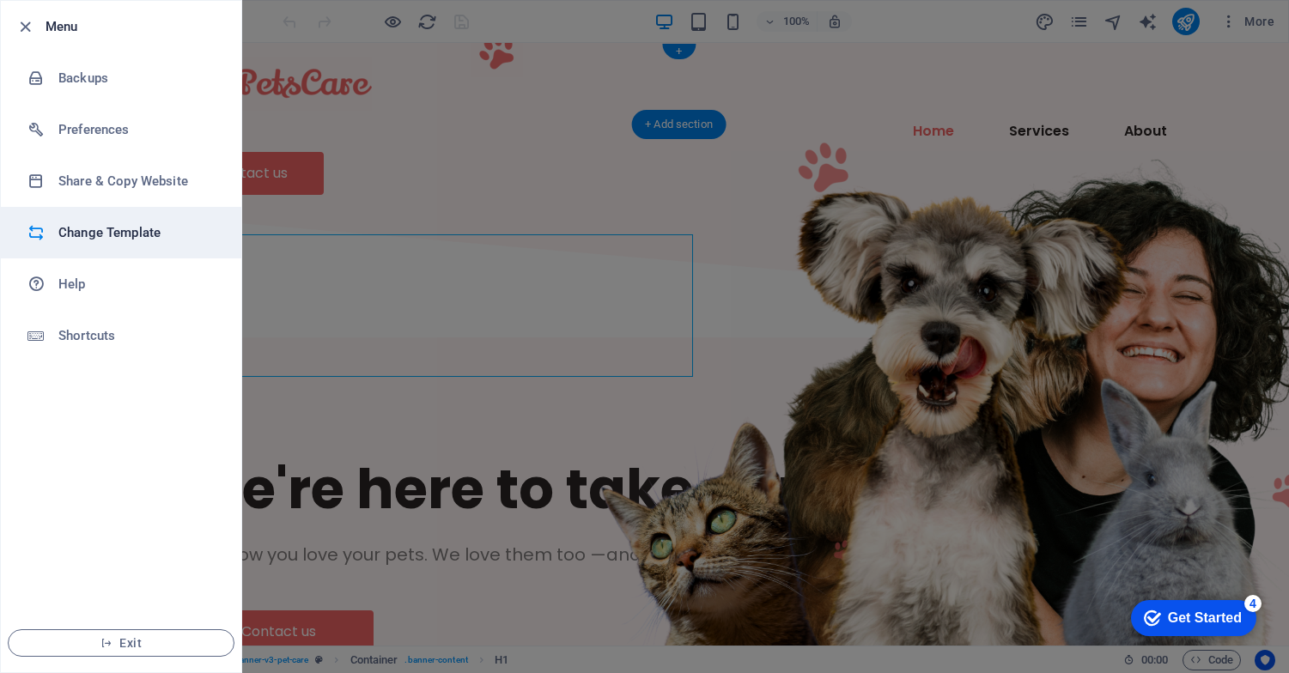
click at [115, 236] on h6 "Change Template" at bounding box center [137, 232] width 159 height 21
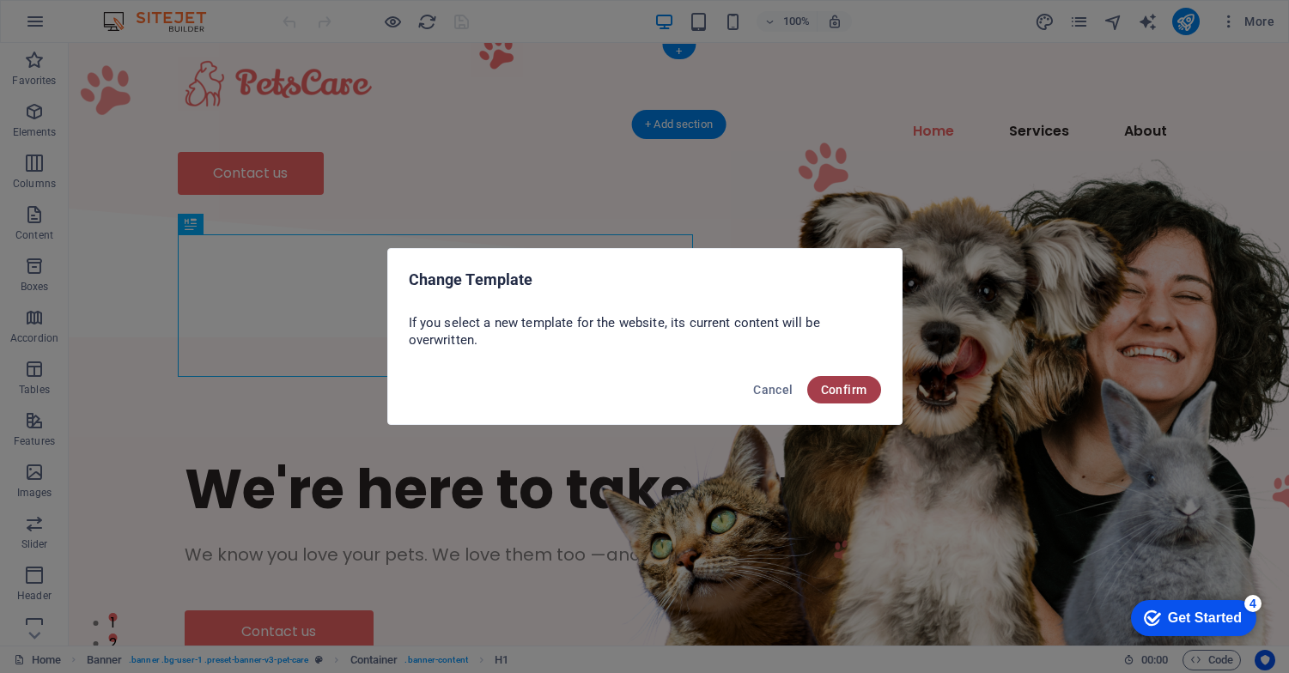
click at [850, 389] on span "Confirm" at bounding box center [844, 390] width 46 height 14
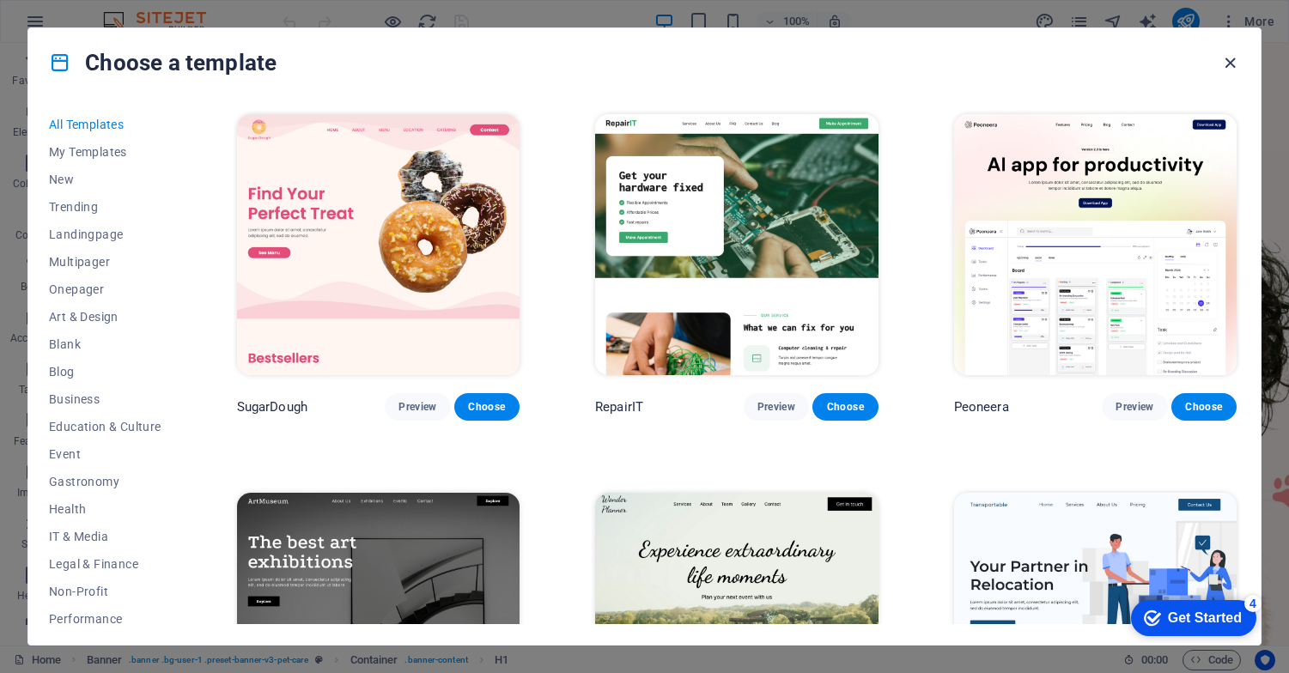
click at [1222, 57] on icon "button" at bounding box center [1230, 63] width 20 height 20
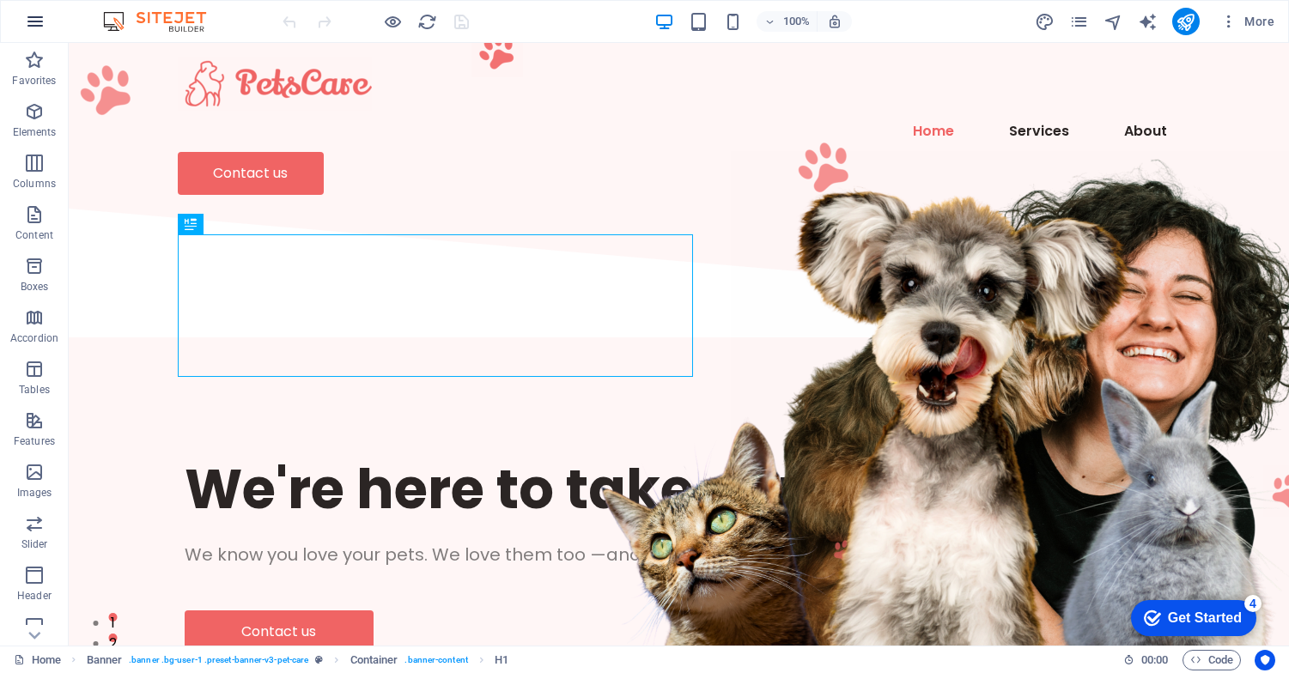
click at [39, 16] on icon "button" at bounding box center [35, 21] width 21 height 21
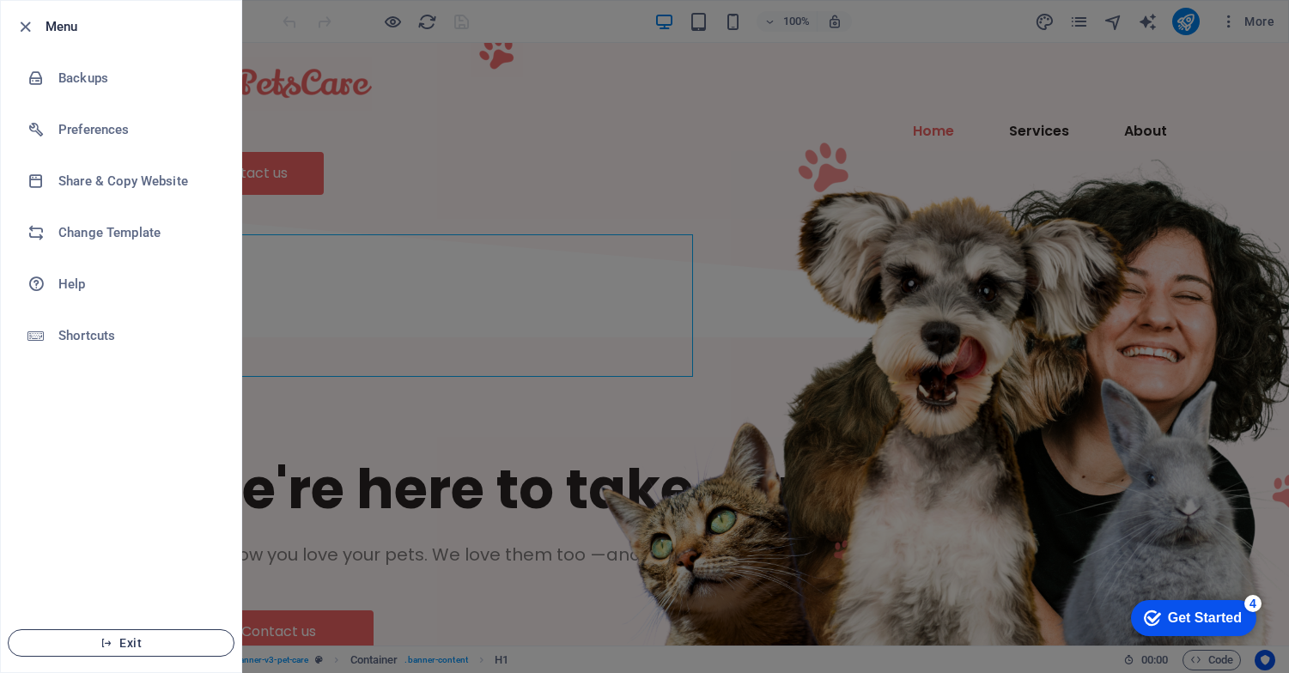
click at [147, 645] on span "Exit" at bounding box center [120, 643] width 197 height 14
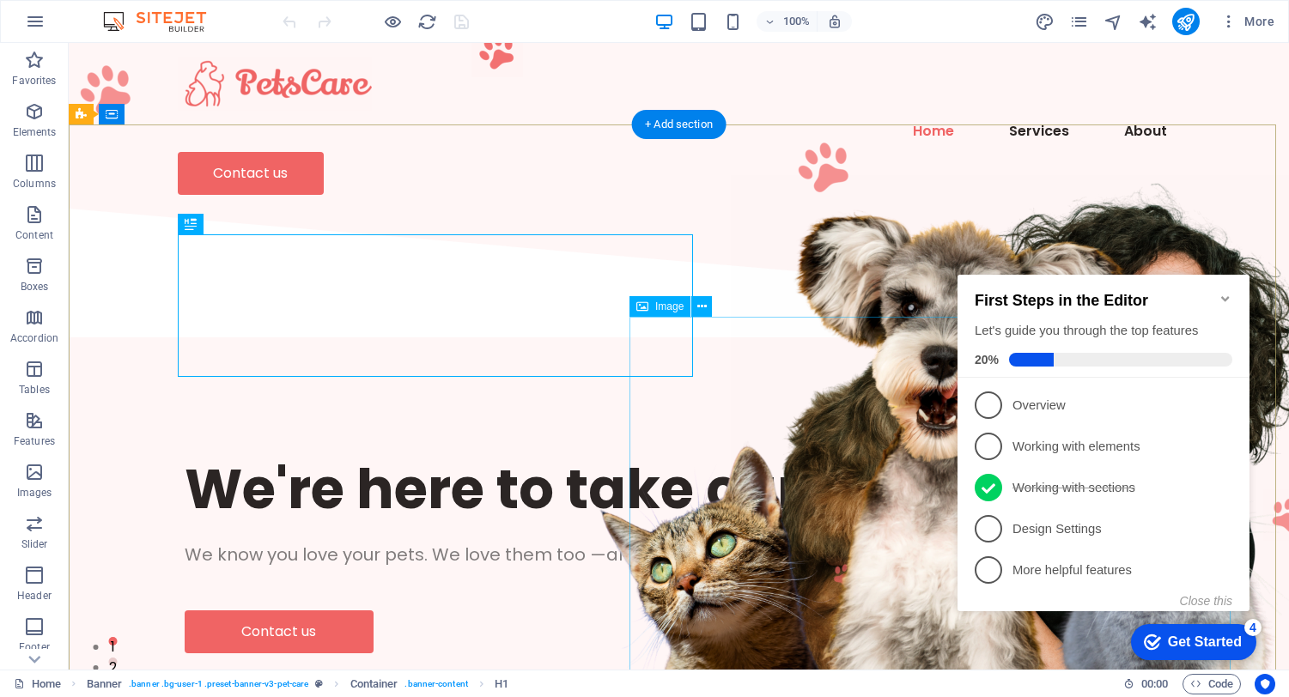
click at [983, 405] on span "1" at bounding box center [988, 405] width 27 height 27
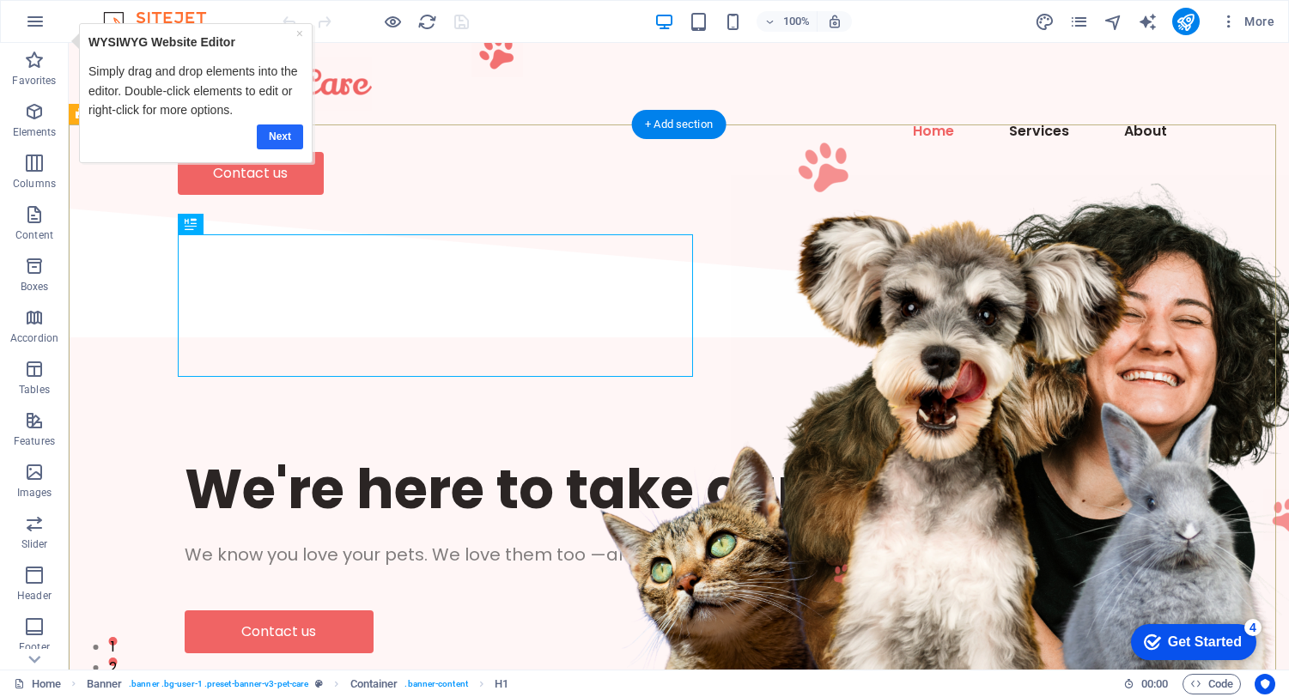
click at [283, 133] on link "Next" at bounding box center [280, 137] width 46 height 25
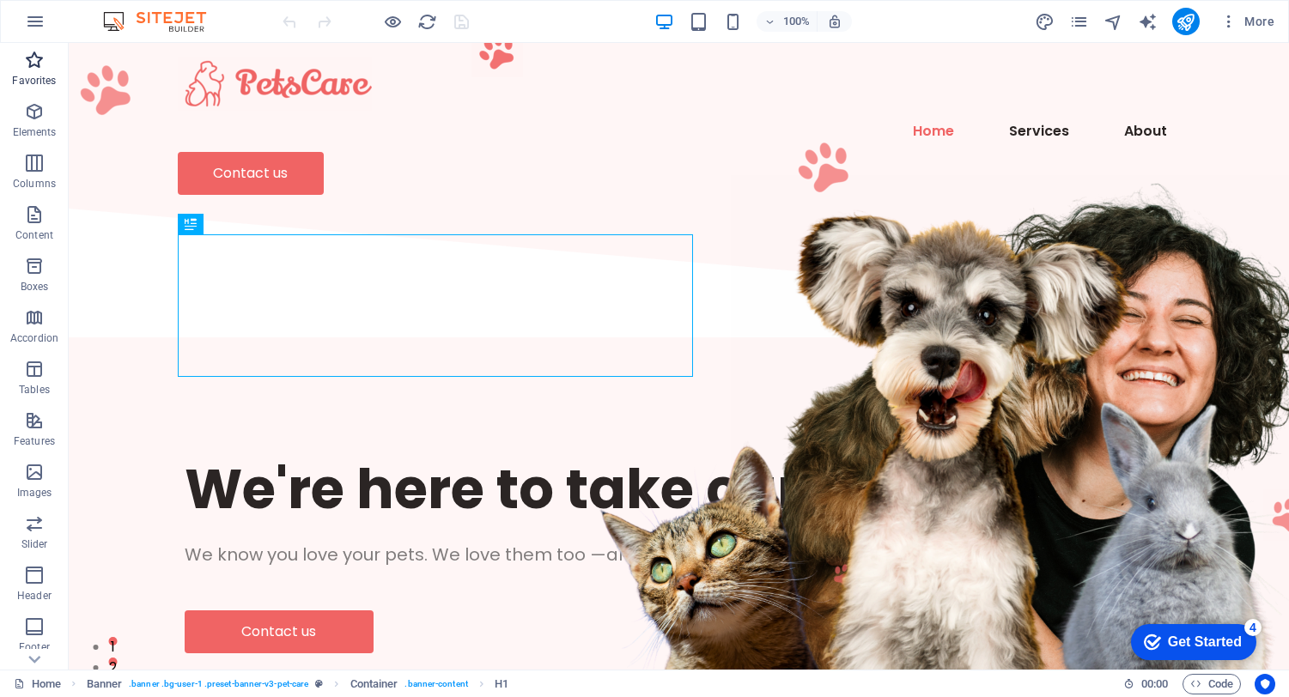
click at [32, 58] on icon "button" at bounding box center [34, 60] width 21 height 21
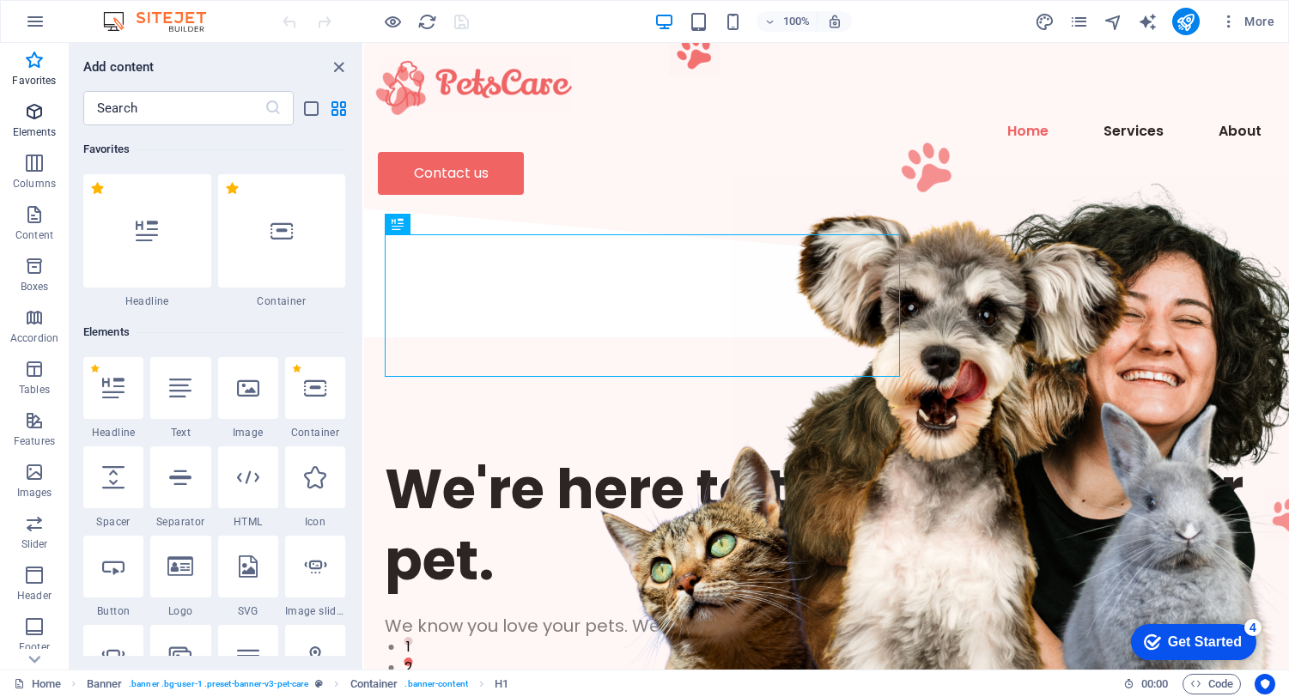
click at [32, 111] on icon "button" at bounding box center [34, 111] width 21 height 21
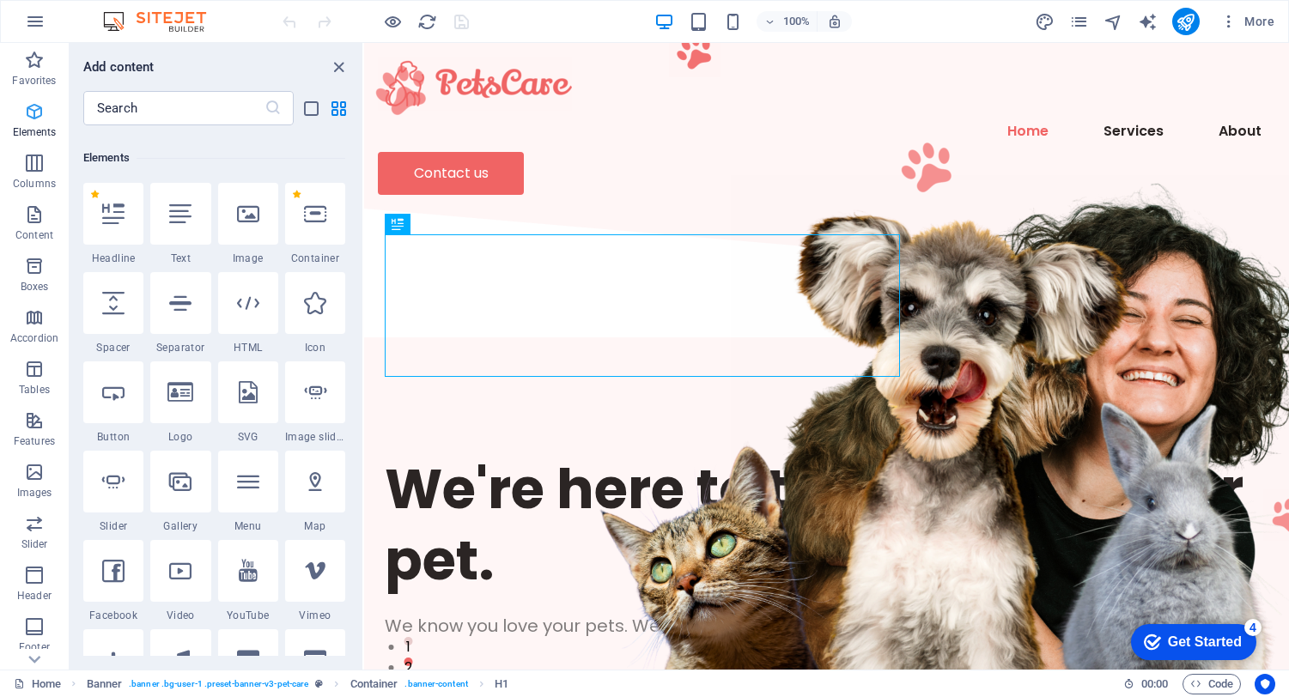
scroll to position [183, 0]
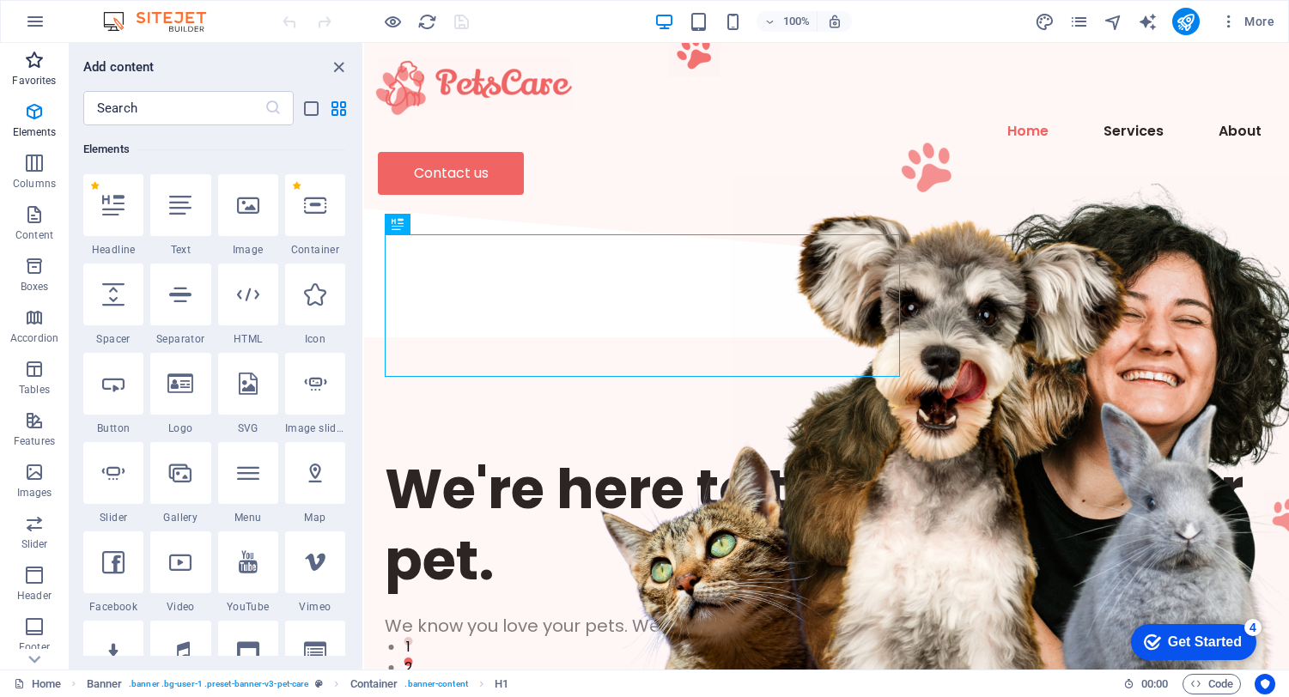
click at [30, 66] on icon "button" at bounding box center [34, 60] width 21 height 21
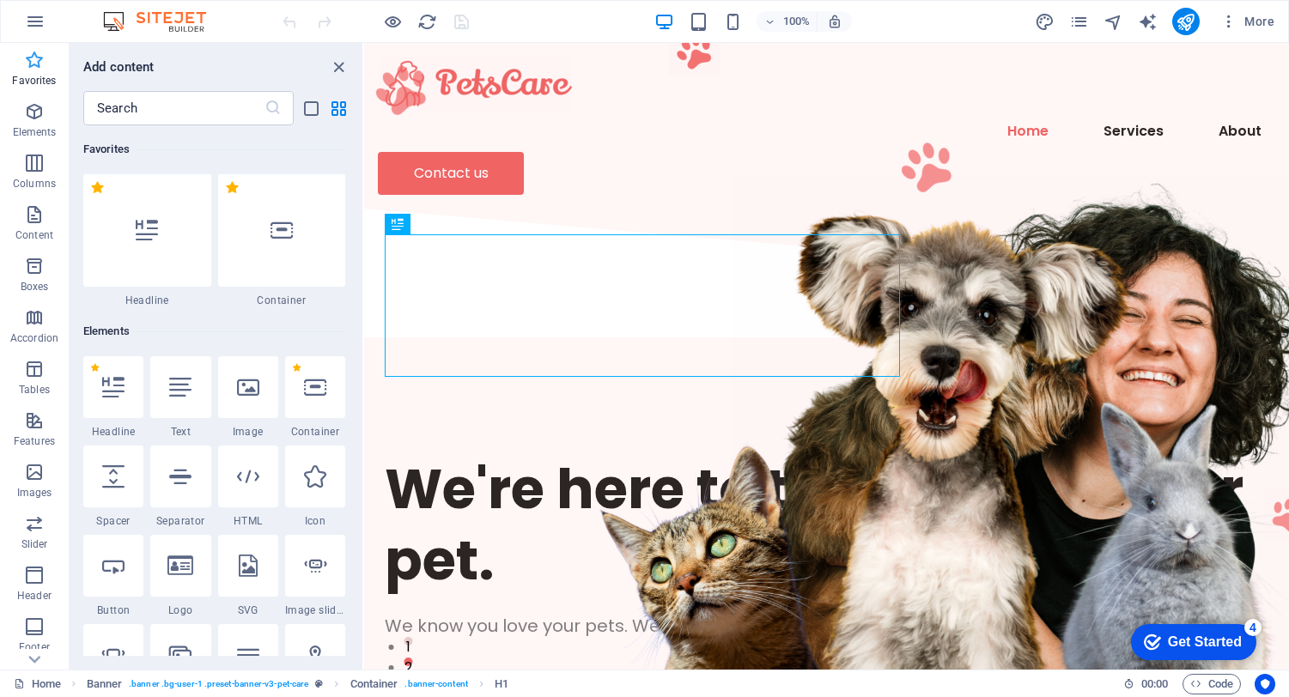
scroll to position [0, 0]
click at [35, 366] on icon "button" at bounding box center [34, 369] width 21 height 21
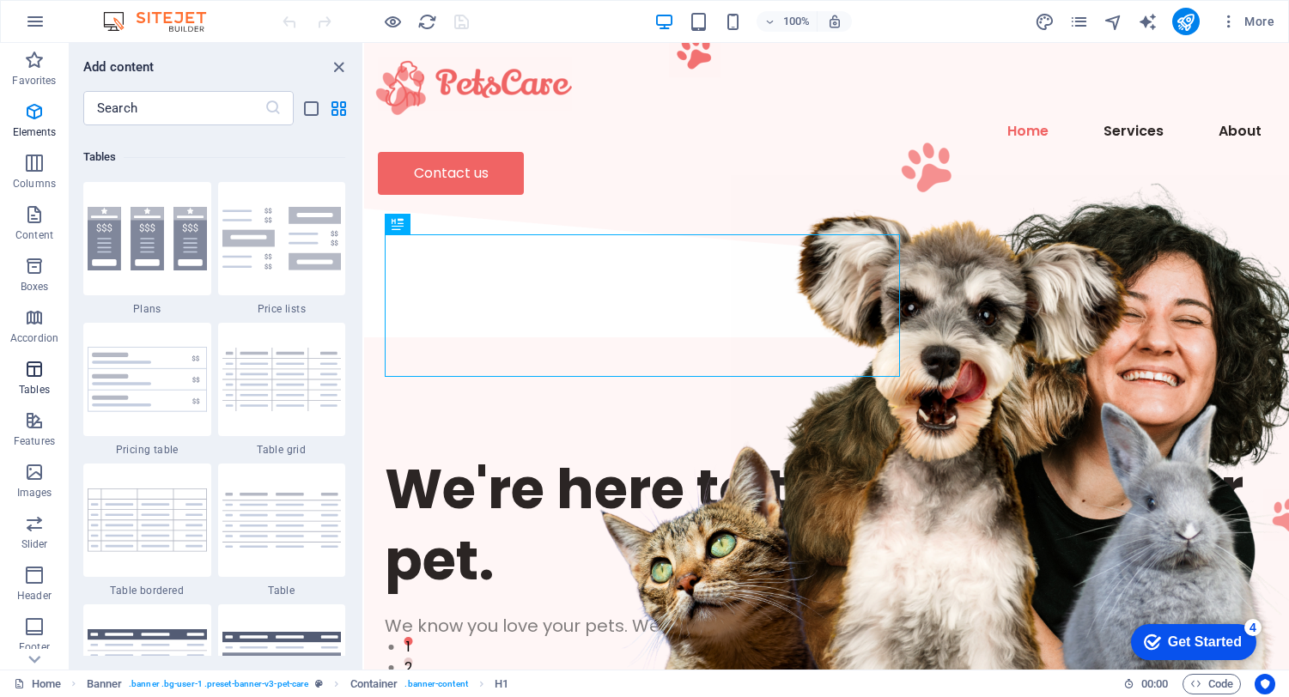
scroll to position [5947, 0]
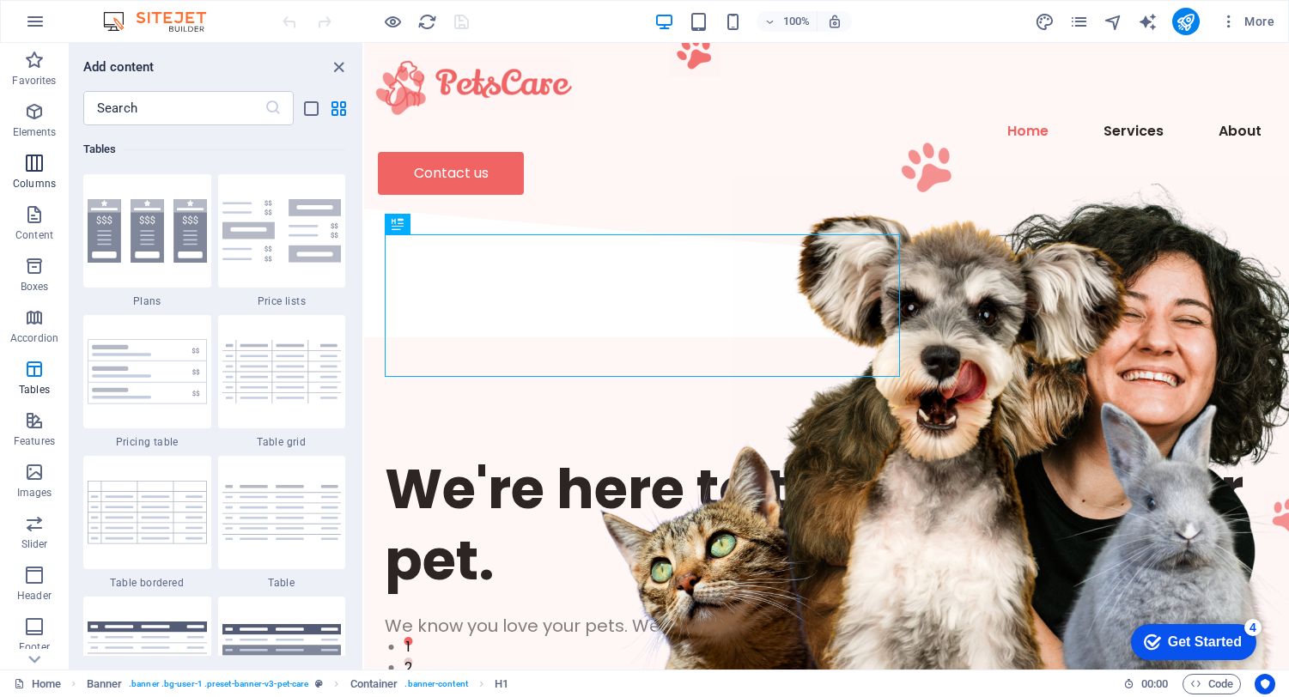
click at [40, 167] on icon "button" at bounding box center [34, 163] width 21 height 21
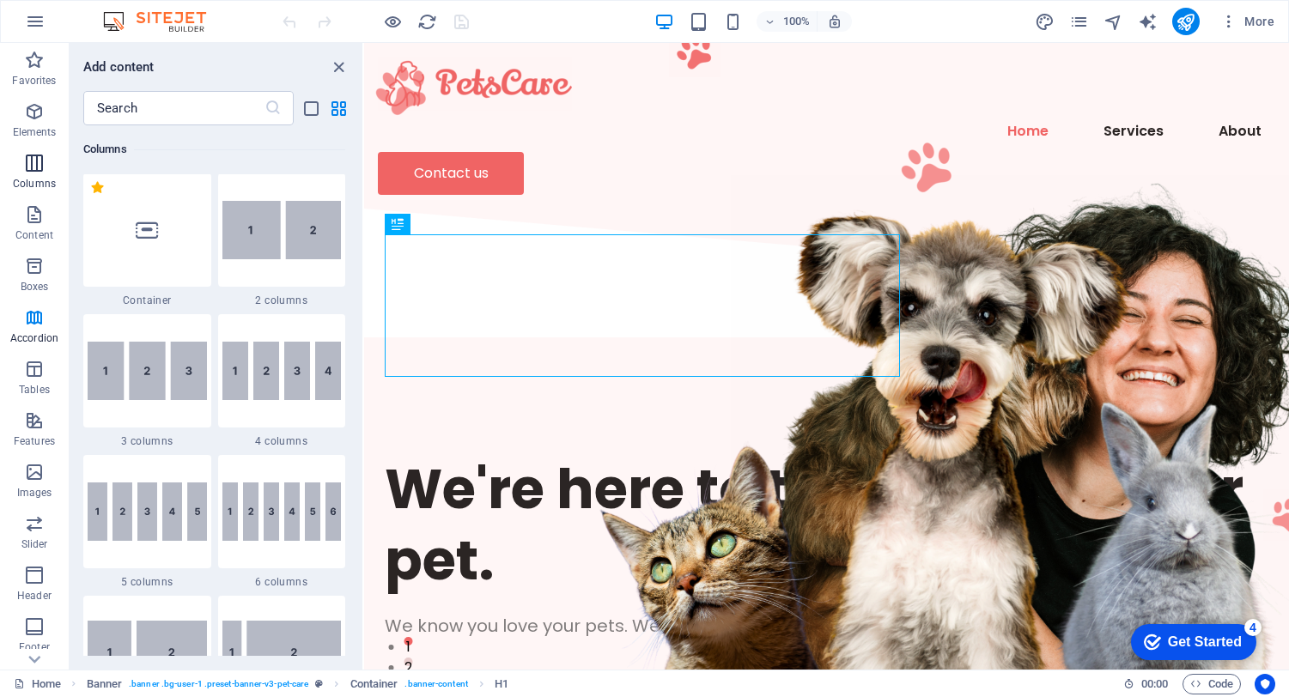
scroll to position [850, 0]
click at [33, 62] on icon "button" at bounding box center [34, 60] width 21 height 21
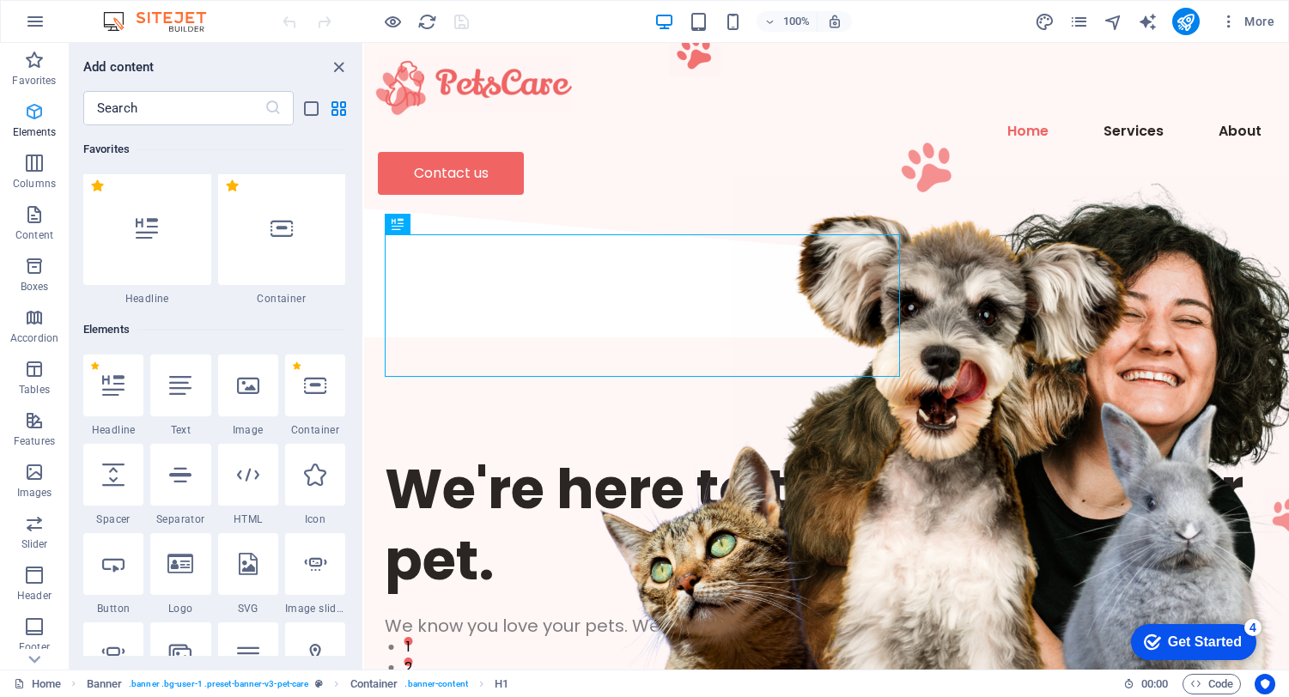
scroll to position [0, 0]
click at [343, 63] on icon "close panel" at bounding box center [339, 68] width 20 height 20
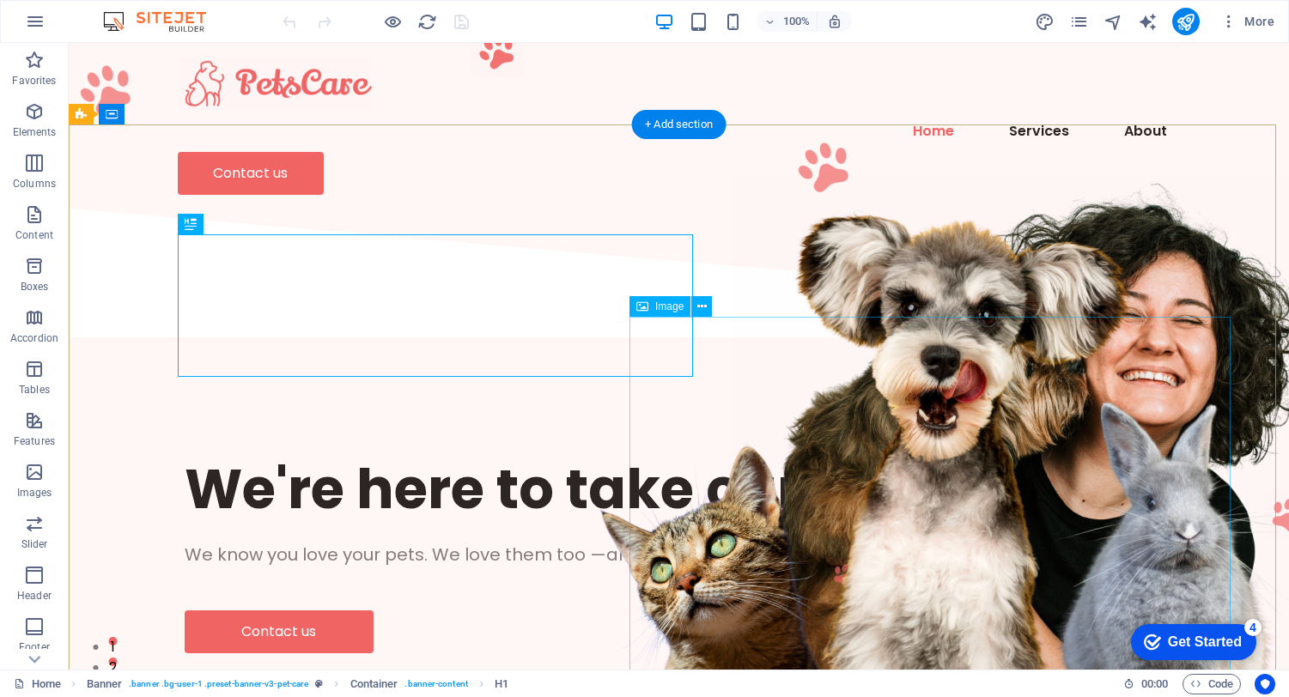
drag, startPoint x: 1200, startPoint y: 641, endPoint x: 1366, endPoint y: 896, distance: 304.8
click at [1200, 641] on div "Get Started" at bounding box center [1205, 642] width 74 height 15
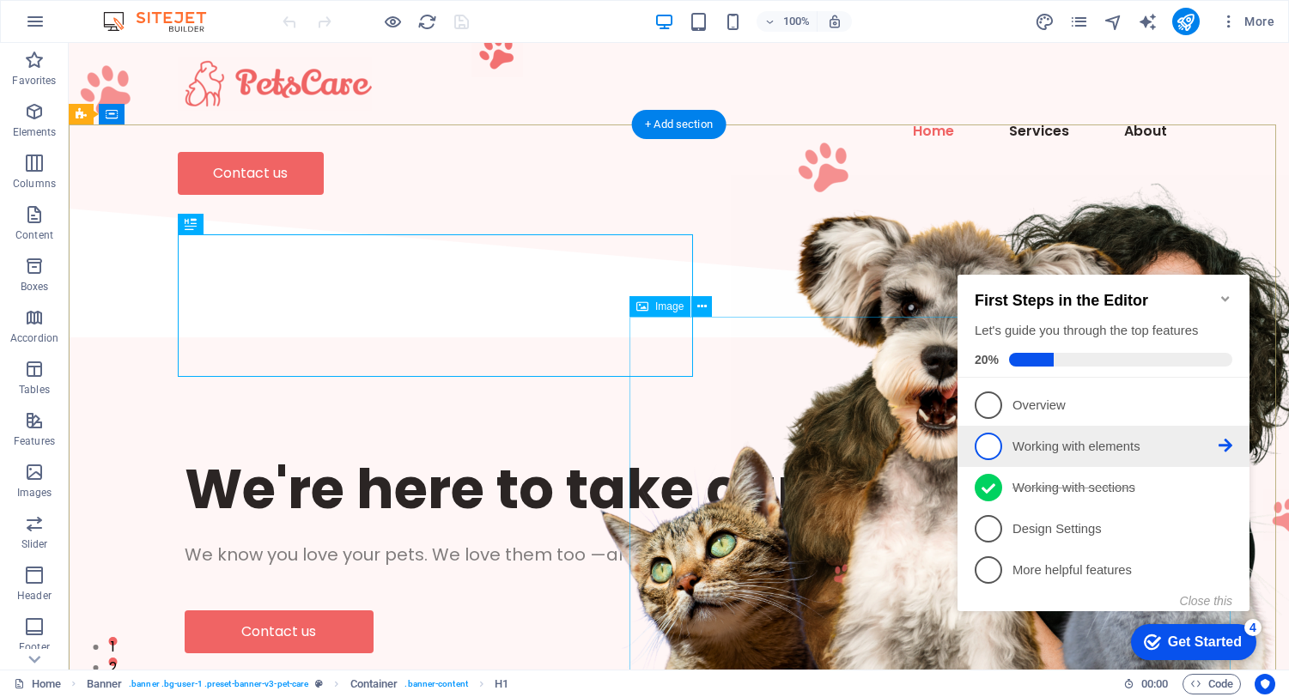
click at [1027, 445] on p "Working with elements - incomplete" at bounding box center [1115, 447] width 206 height 18
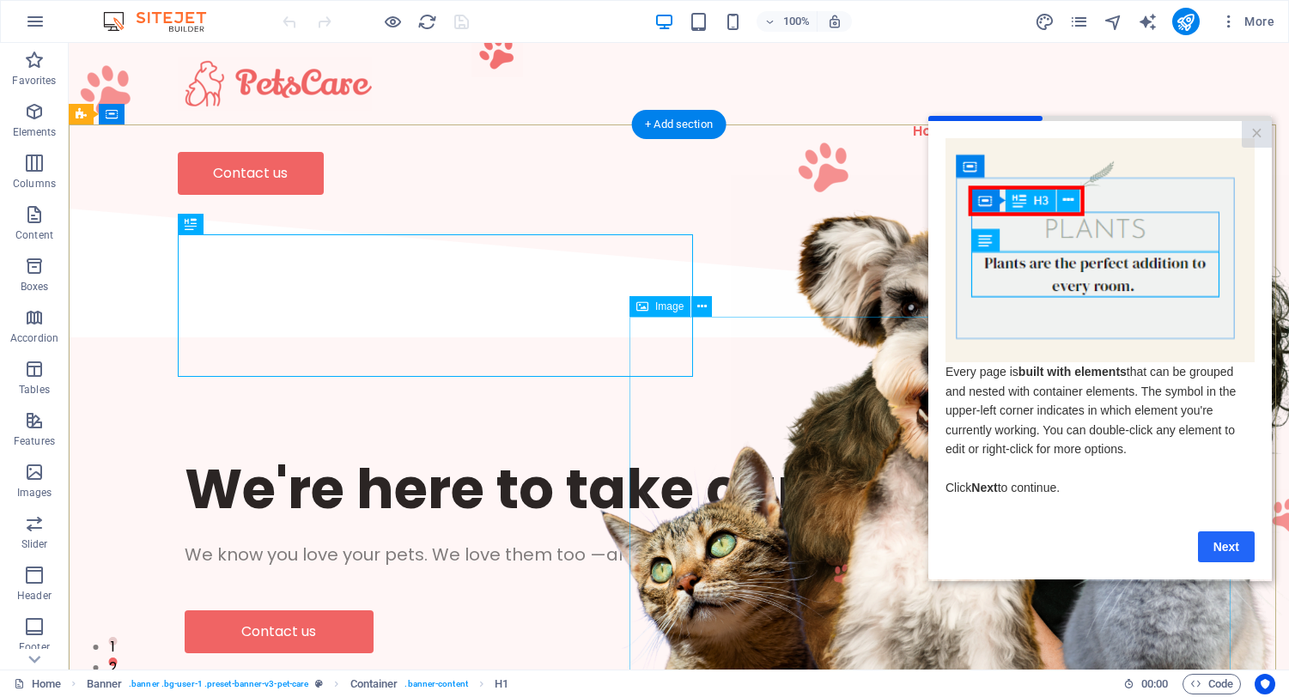
click at [1224, 540] on link "Next" at bounding box center [1226, 546] width 57 height 31
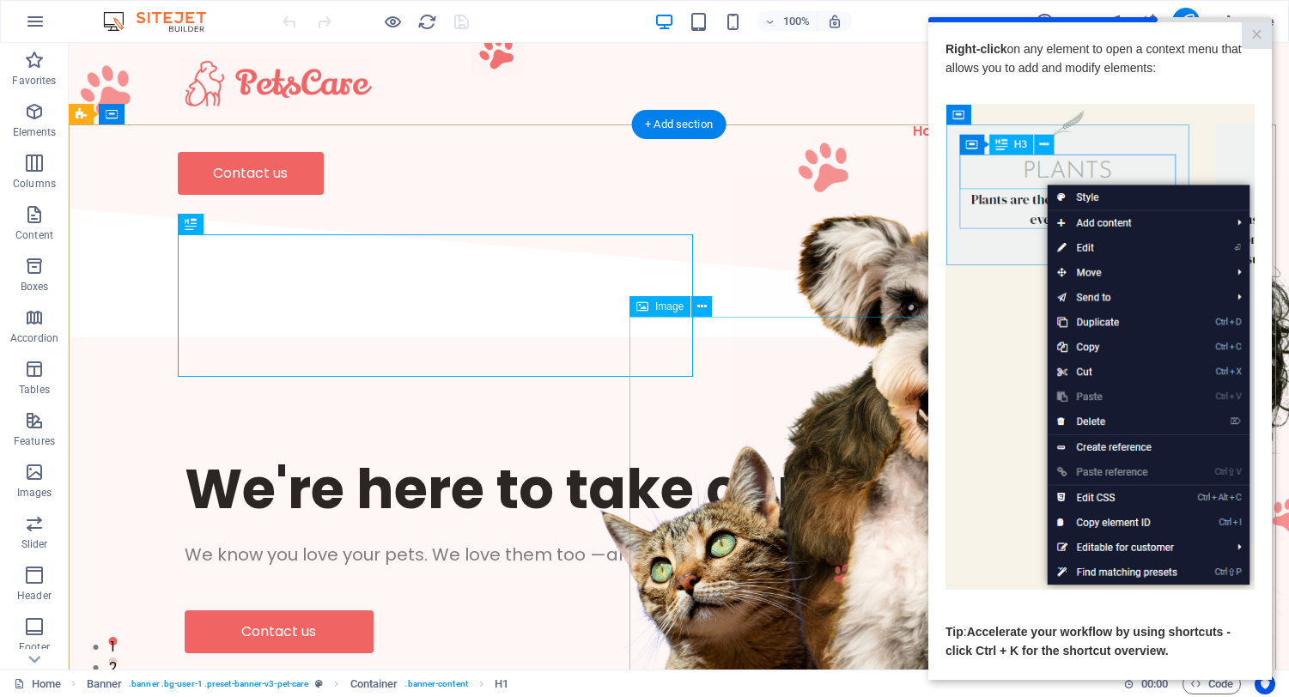
scroll to position [79, 0]
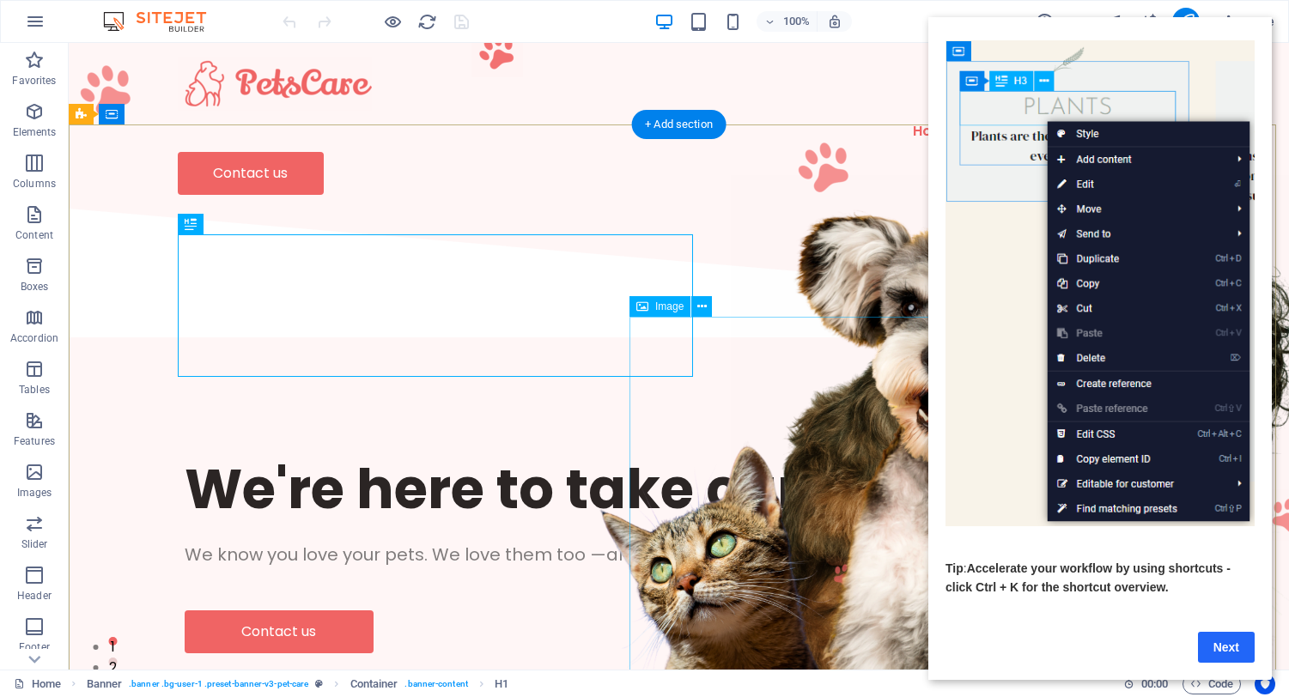
drag, startPoint x: 1222, startPoint y: 634, endPoint x: 2079, endPoint y: 608, distance: 857.3
click at [1222, 634] on link "Next" at bounding box center [1226, 647] width 57 height 31
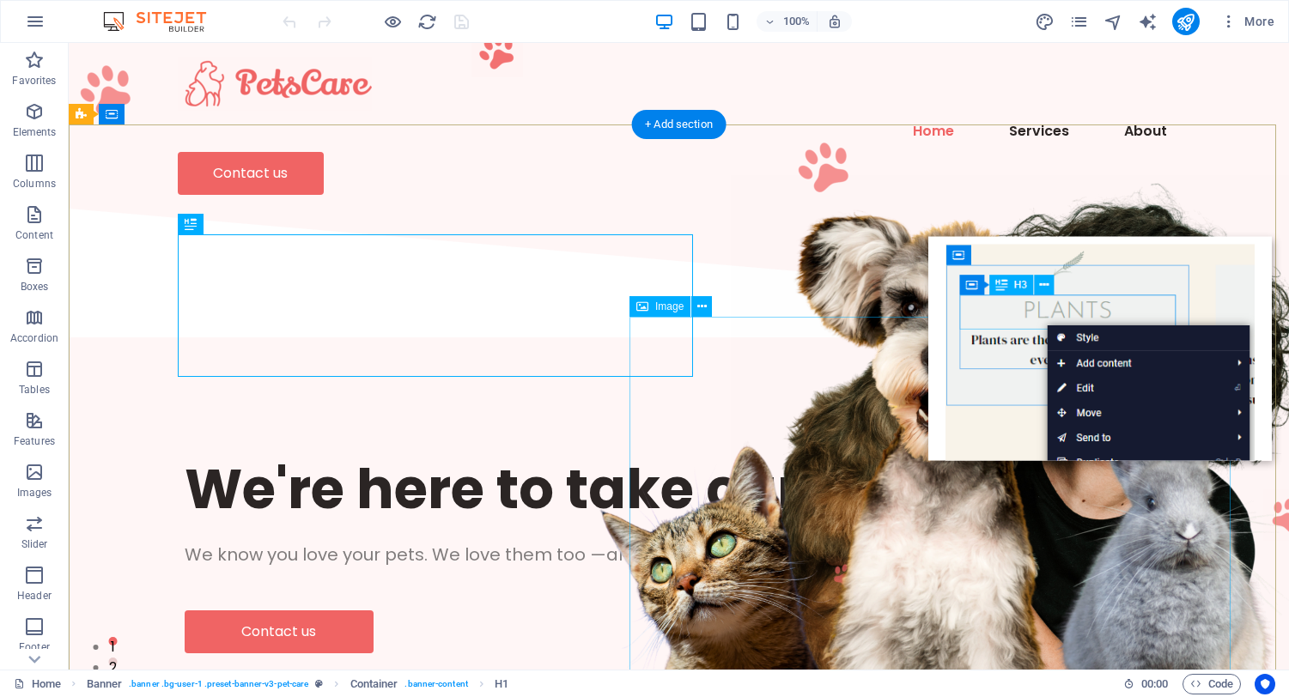
scroll to position [0, 0]
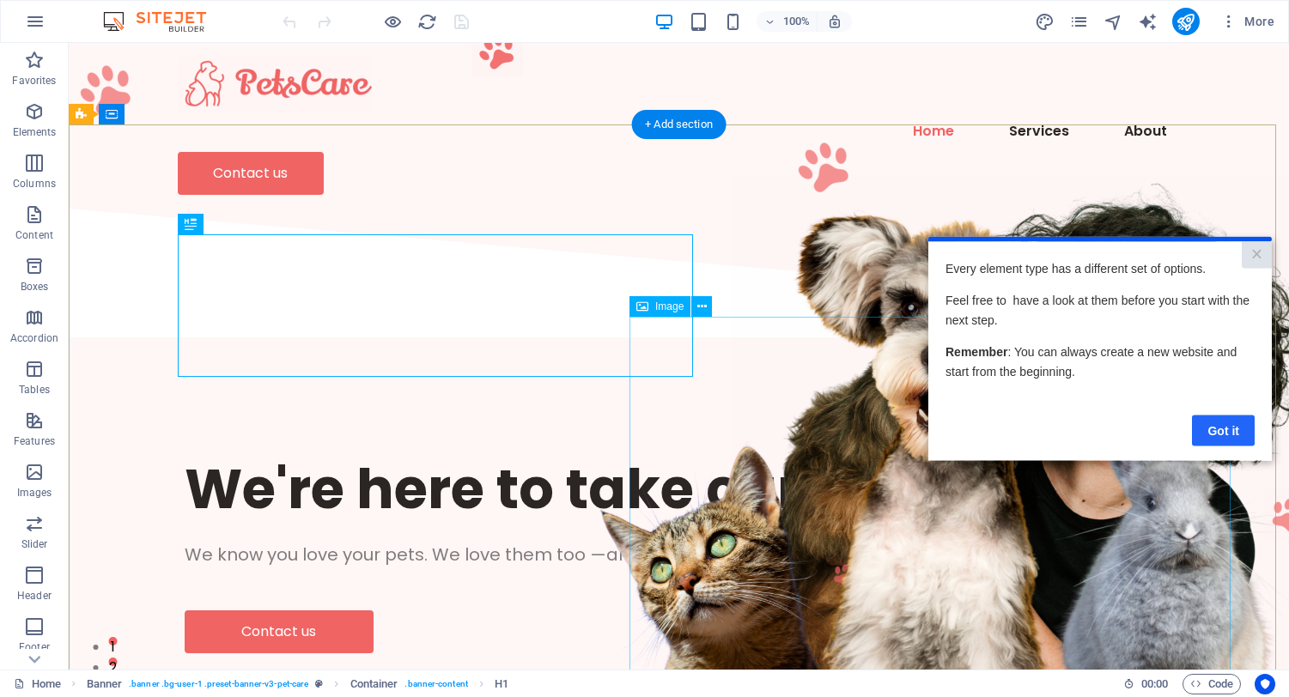
click at [1218, 428] on link "Got it" at bounding box center [1223, 430] width 63 height 31
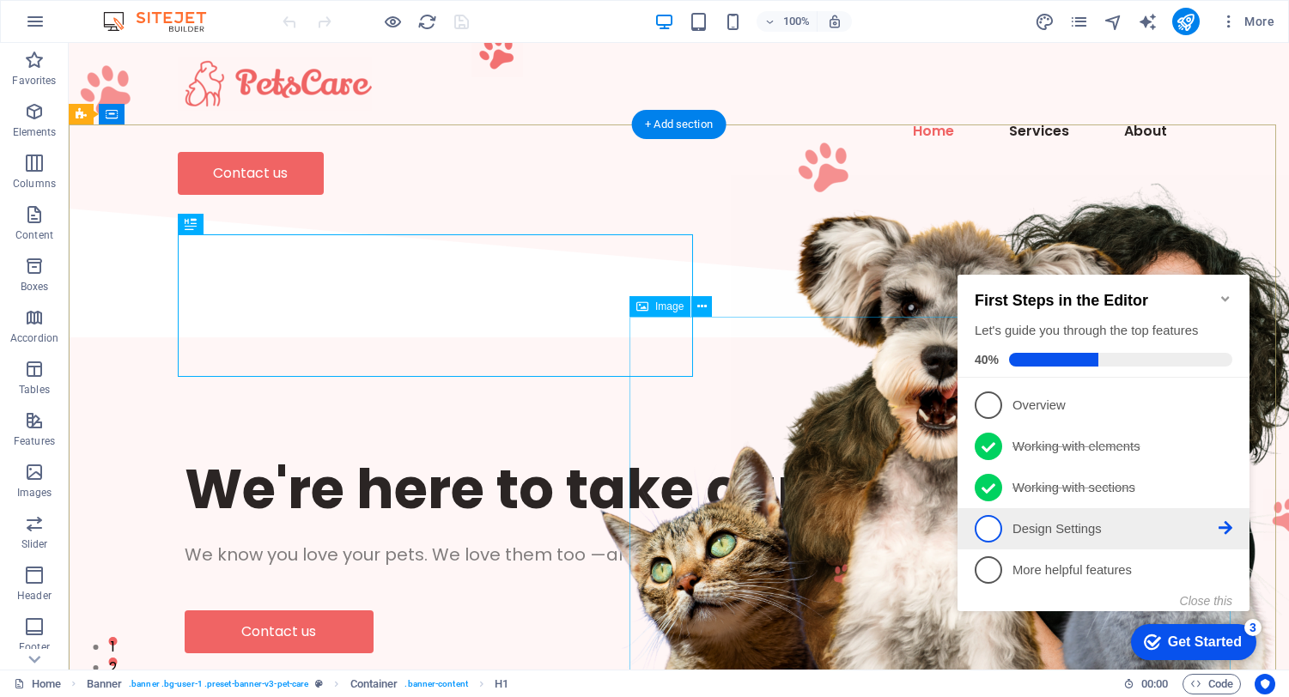
click at [1092, 527] on p "Design Settings - incomplete" at bounding box center [1115, 529] width 206 height 18
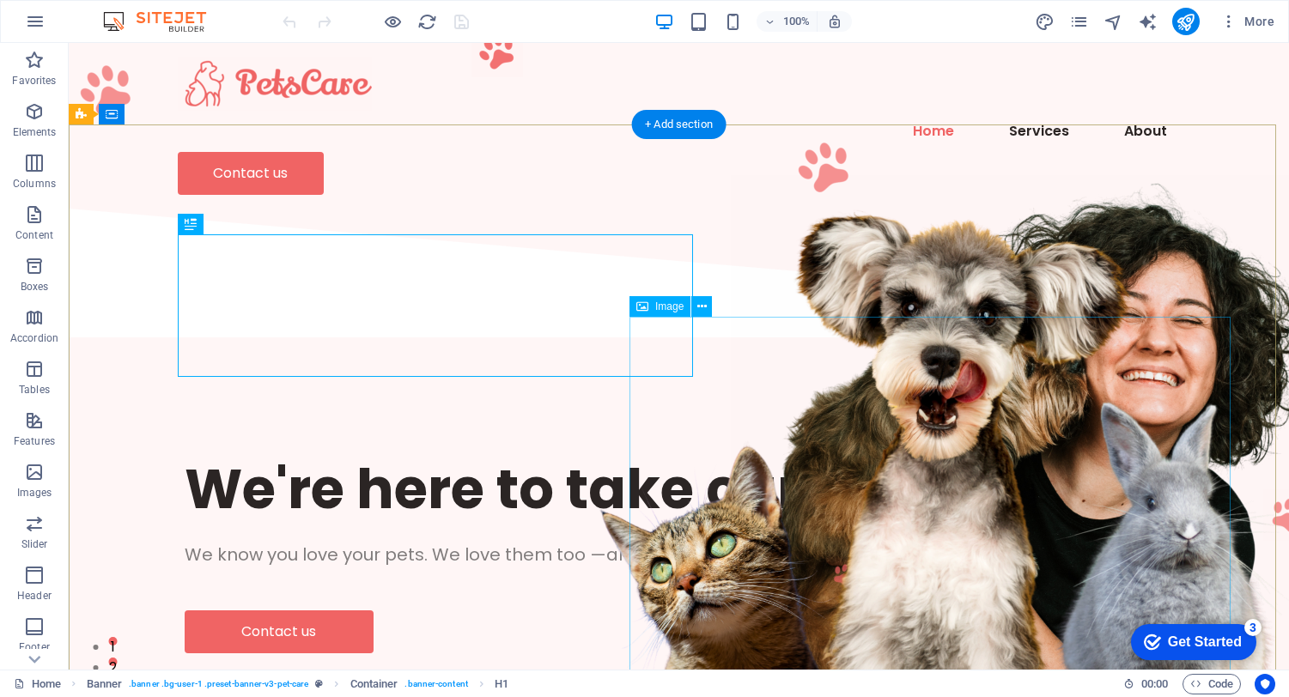
click at [1190, 640] on div "Get Started" at bounding box center [1205, 642] width 74 height 15
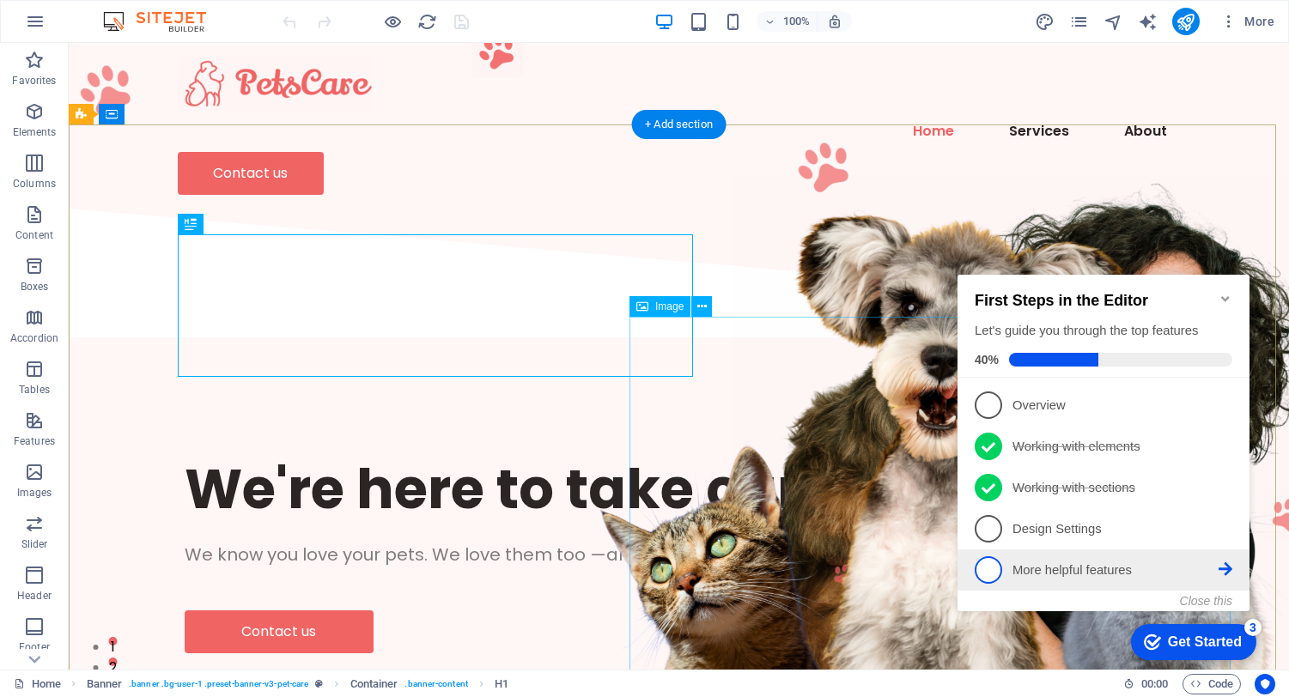
click at [1047, 572] on p "More helpful features - incomplete" at bounding box center [1115, 571] width 206 height 18
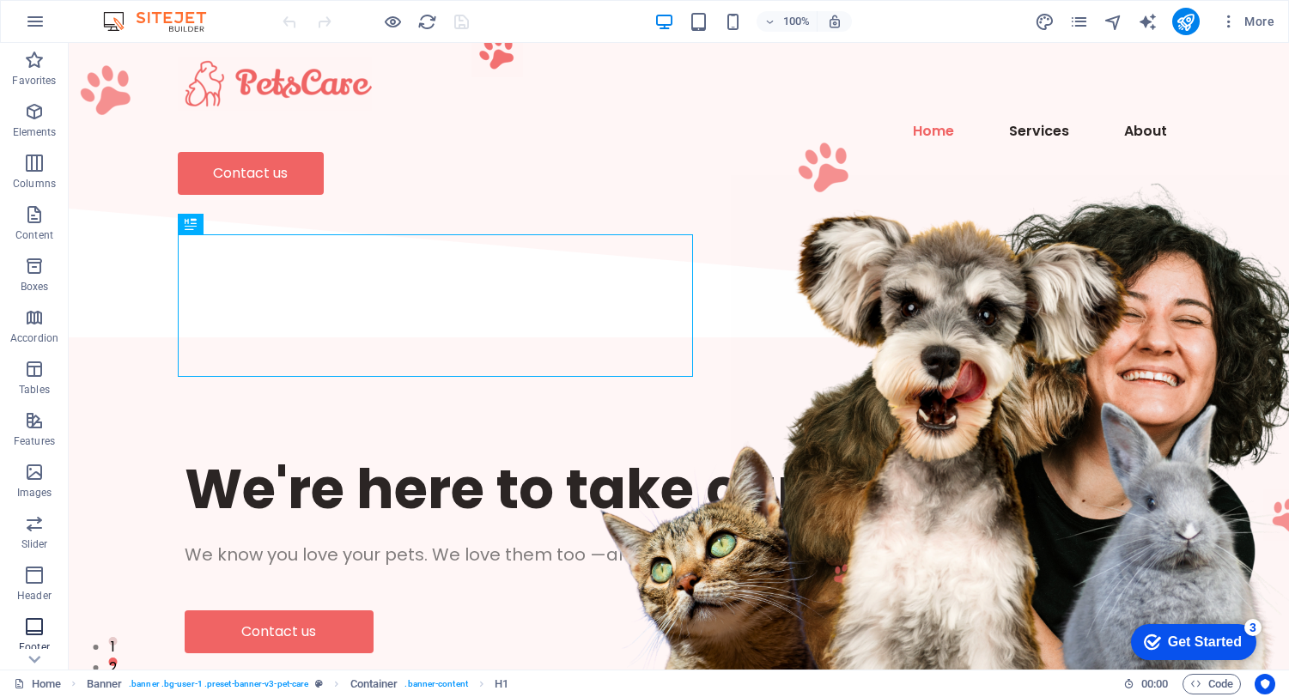
scroll to position [103, 0]
click at [37, 477] on icon "button" at bounding box center [34, 472] width 21 height 21
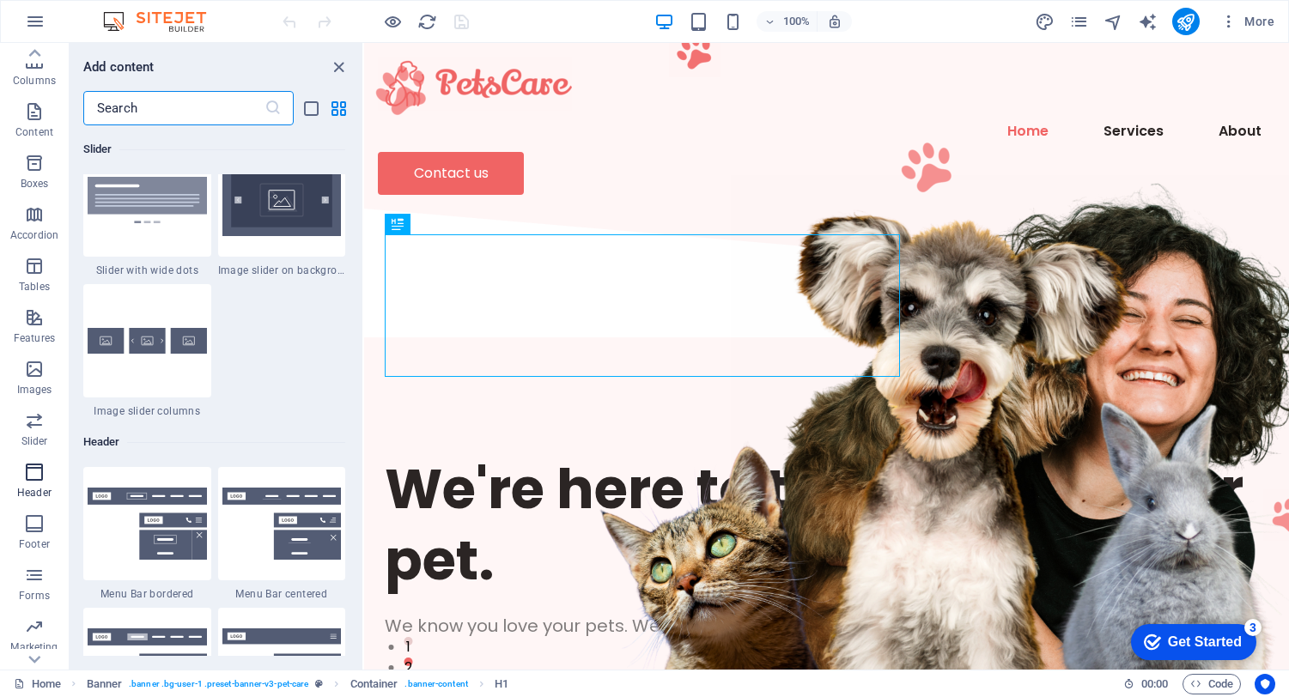
scroll to position [10340, 0]
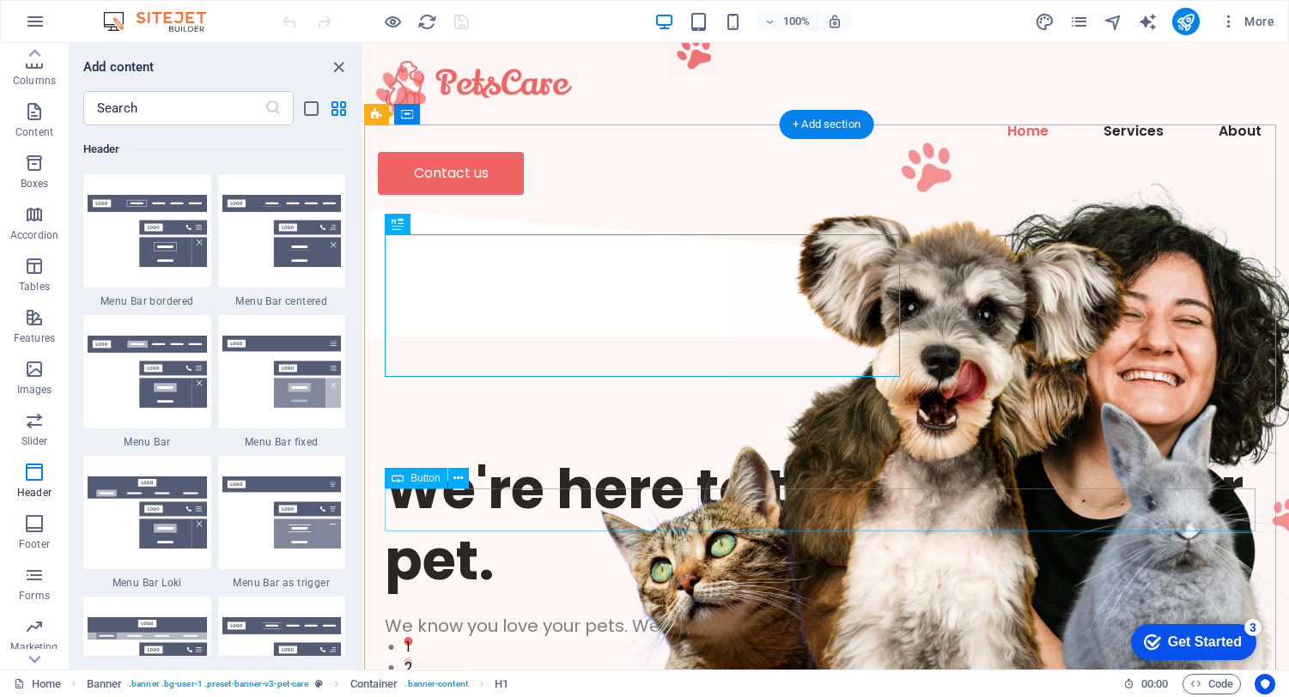
click at [647, 682] on div "Contact us" at bounding box center [827, 703] width 884 height 43
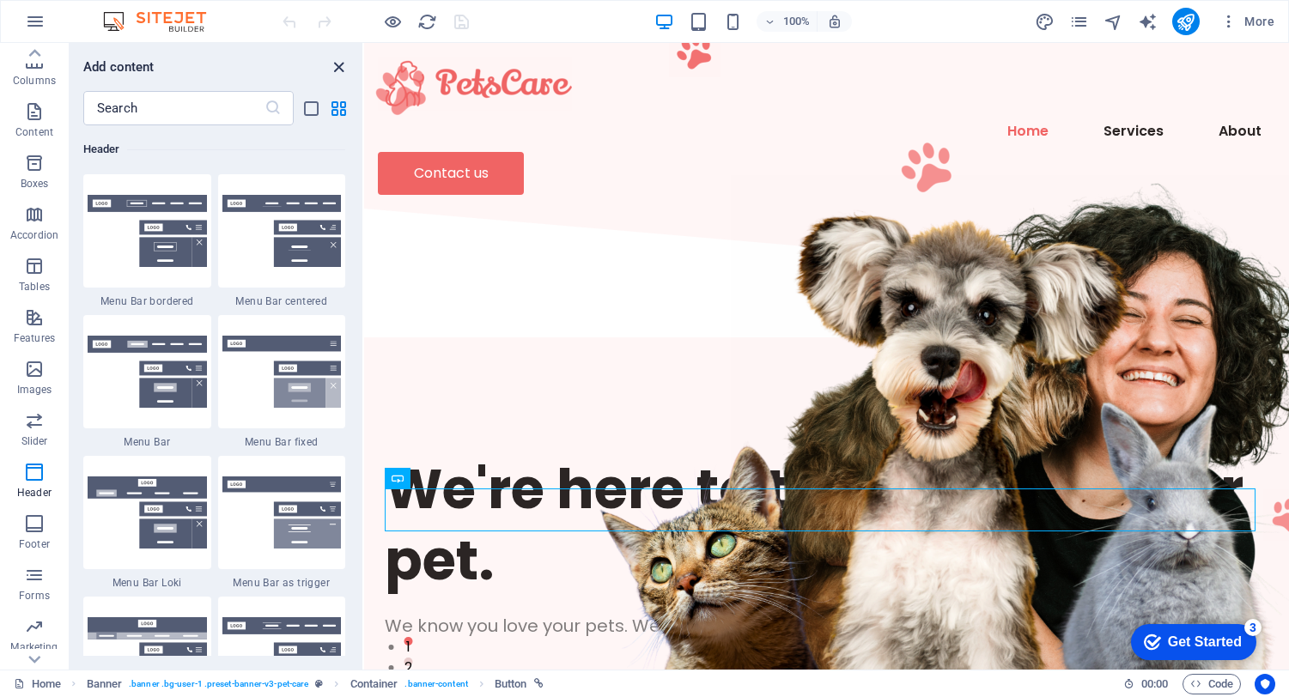
click at [341, 64] on icon "close panel" at bounding box center [339, 68] width 20 height 20
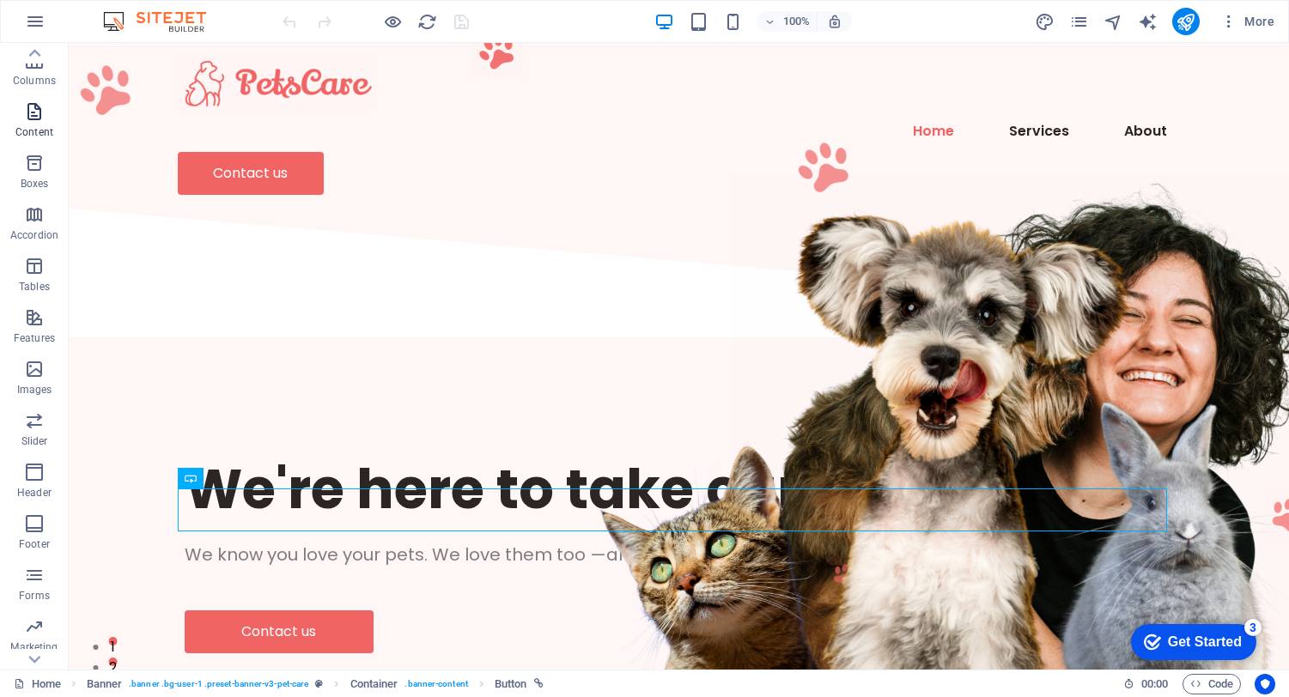
scroll to position [0, 0]
click at [37, 21] on icon "button" at bounding box center [35, 21] width 21 height 21
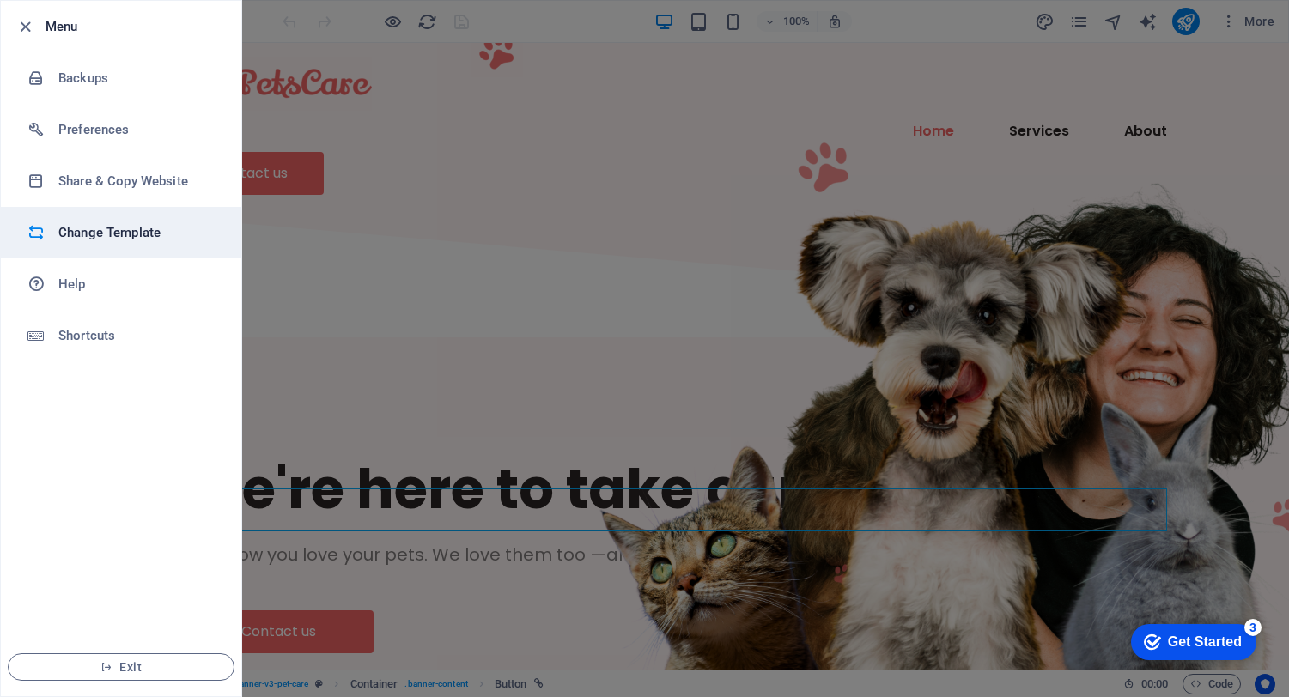
click at [124, 229] on h6 "Change Template" at bounding box center [137, 232] width 159 height 21
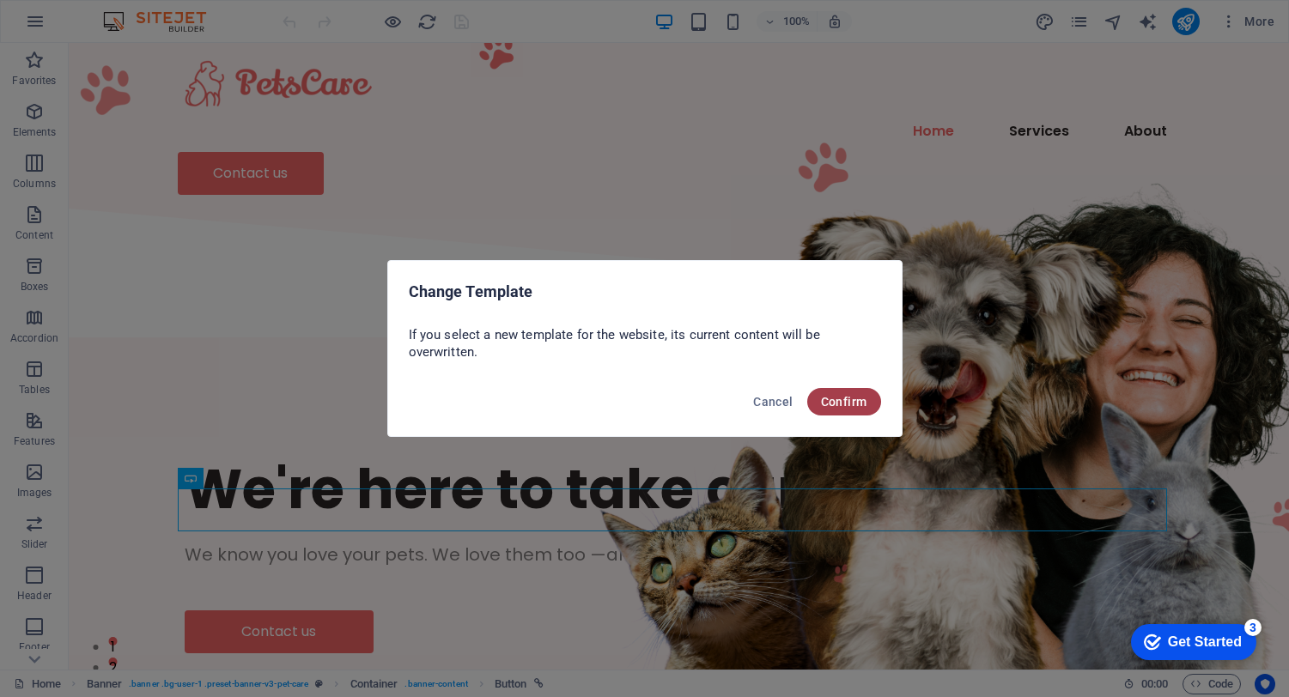
click at [851, 406] on span "Confirm" at bounding box center [844, 402] width 46 height 14
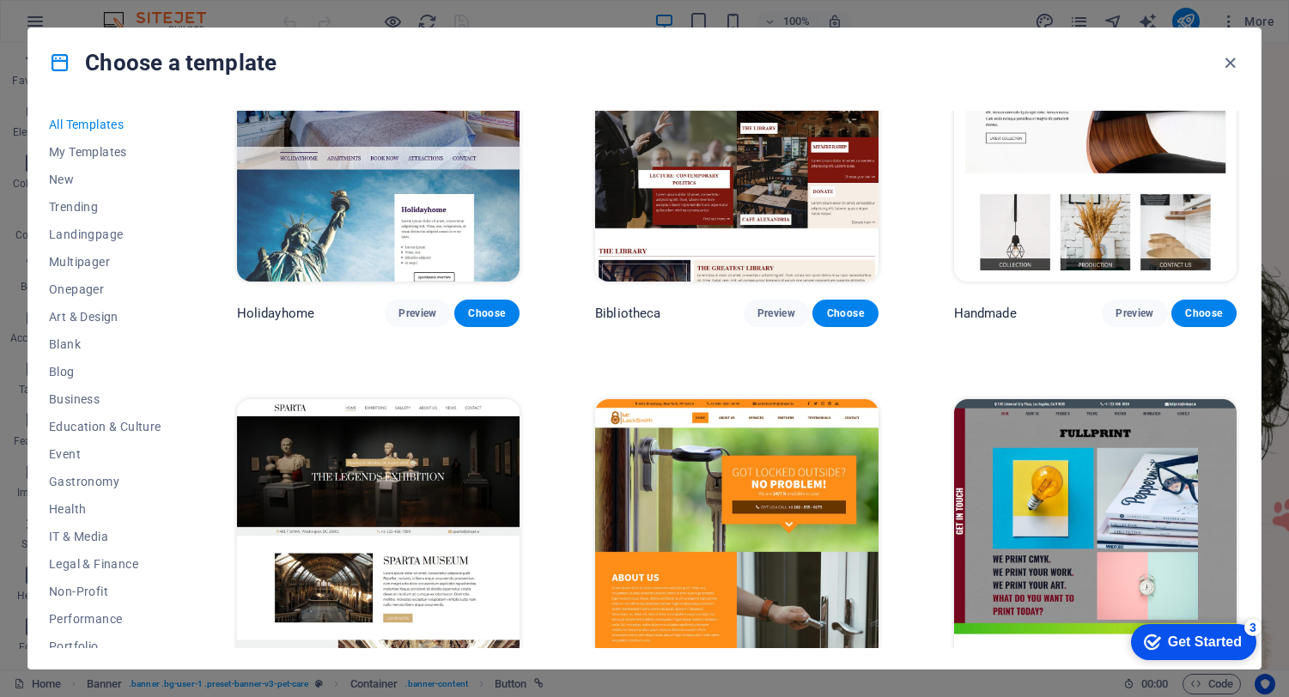
scroll to position [10762, 0]
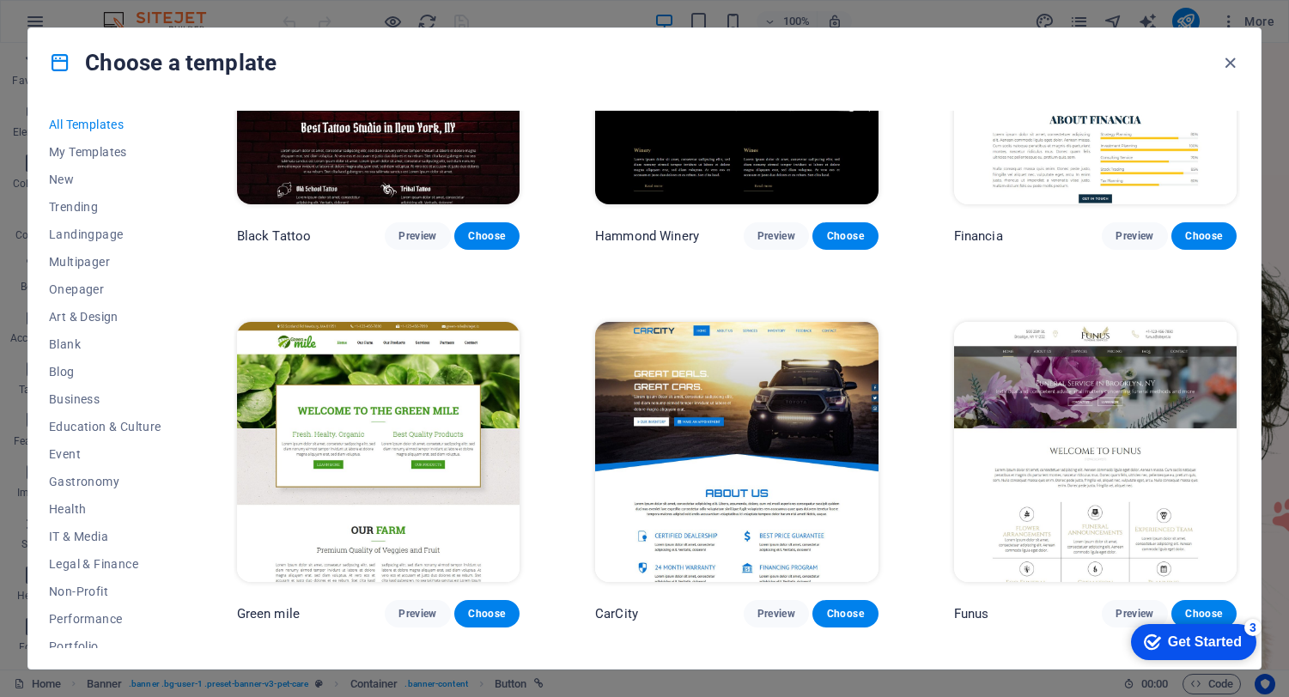
click at [58, 63] on icon at bounding box center [60, 63] width 22 height 22
click at [56, 63] on icon at bounding box center [60, 63] width 22 height 22
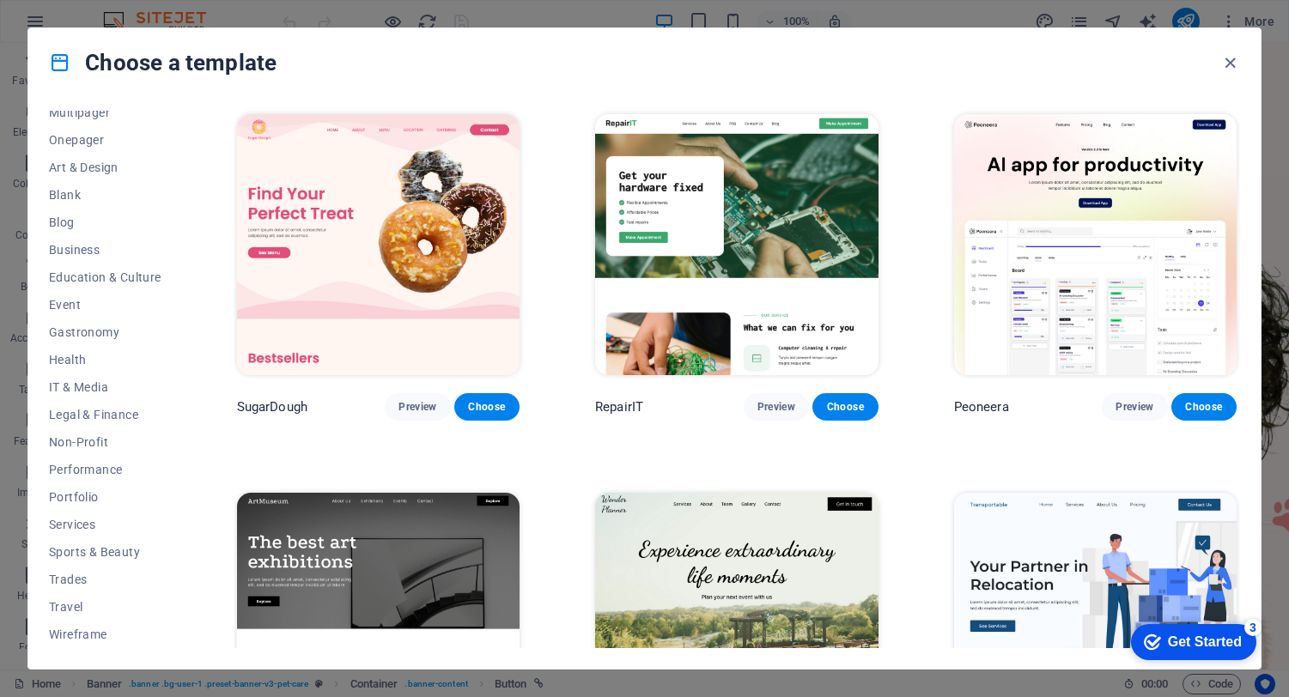
scroll to position [0, 0]
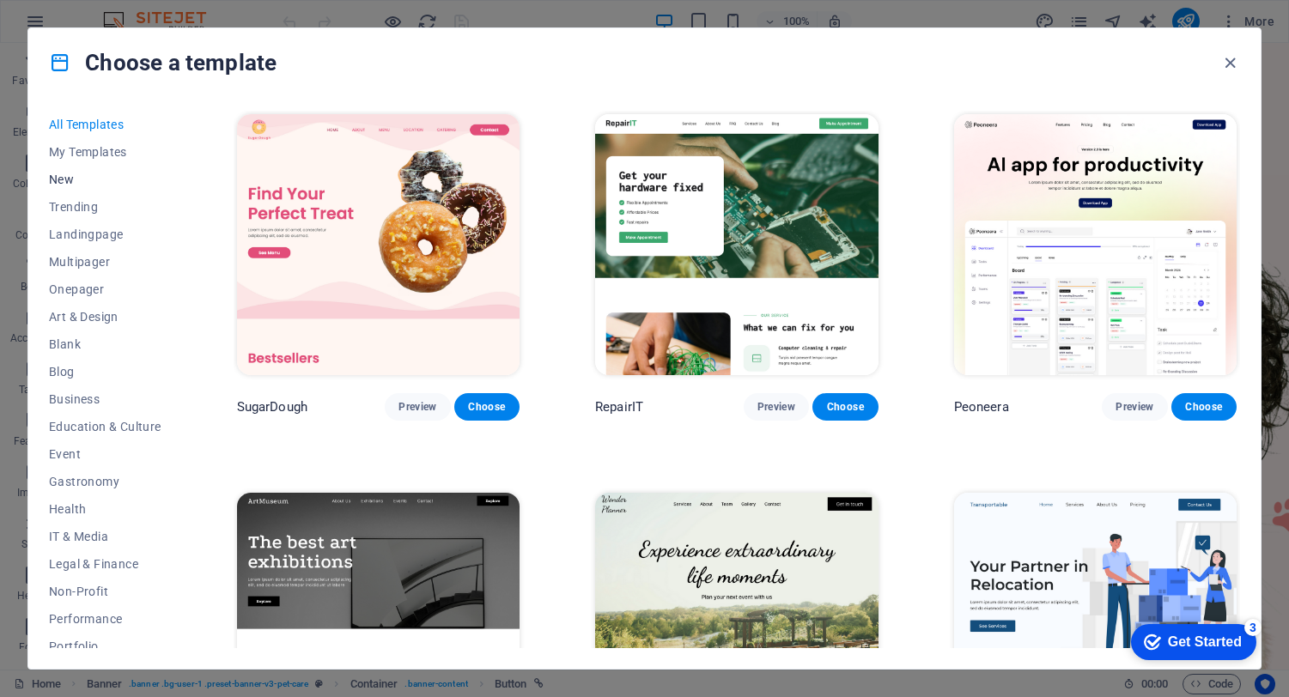
click at [89, 178] on span "New" at bounding box center [105, 180] width 112 height 14
click at [82, 209] on span "Trending" at bounding box center [105, 207] width 112 height 14
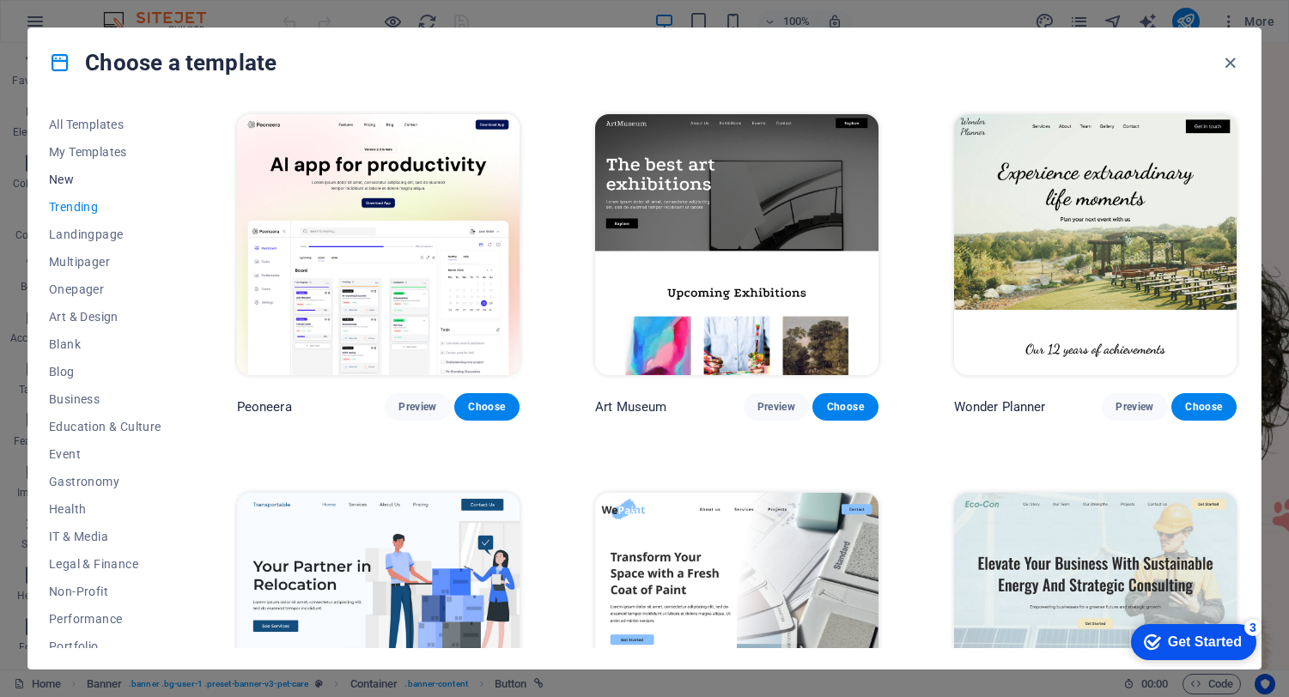
click at [64, 184] on span "New" at bounding box center [105, 180] width 112 height 14
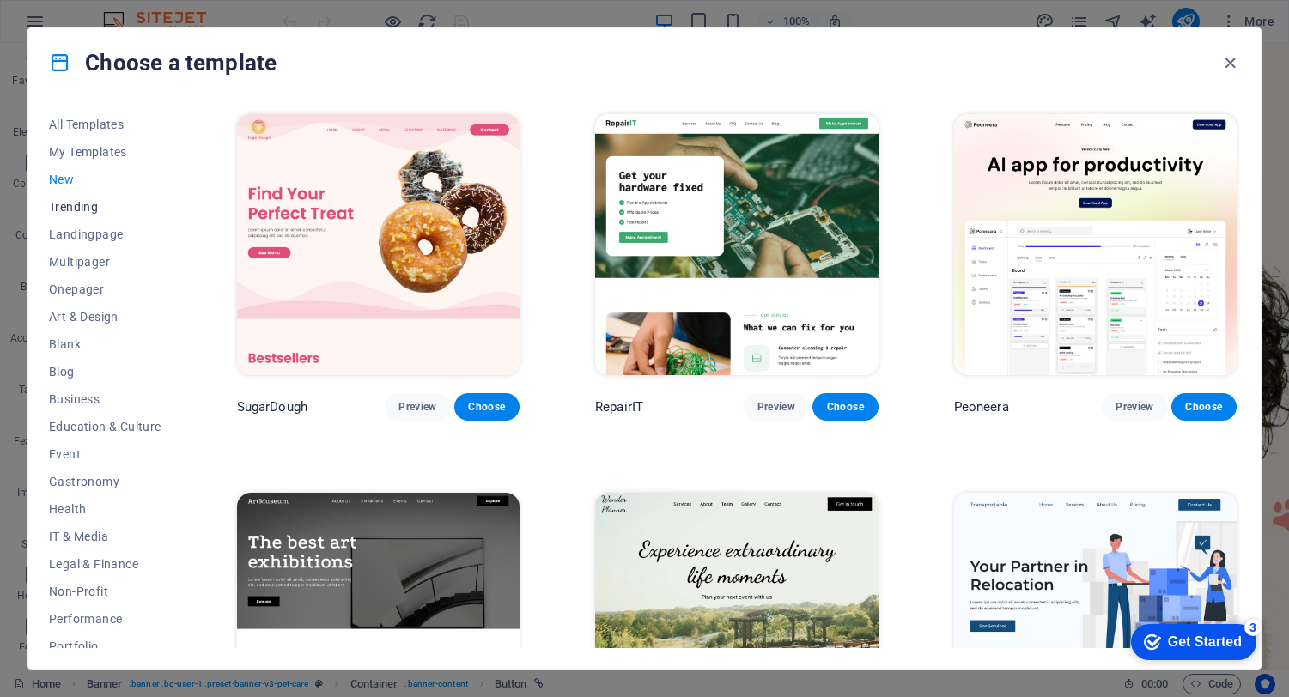
click at [82, 205] on span "Trending" at bounding box center [105, 207] width 112 height 14
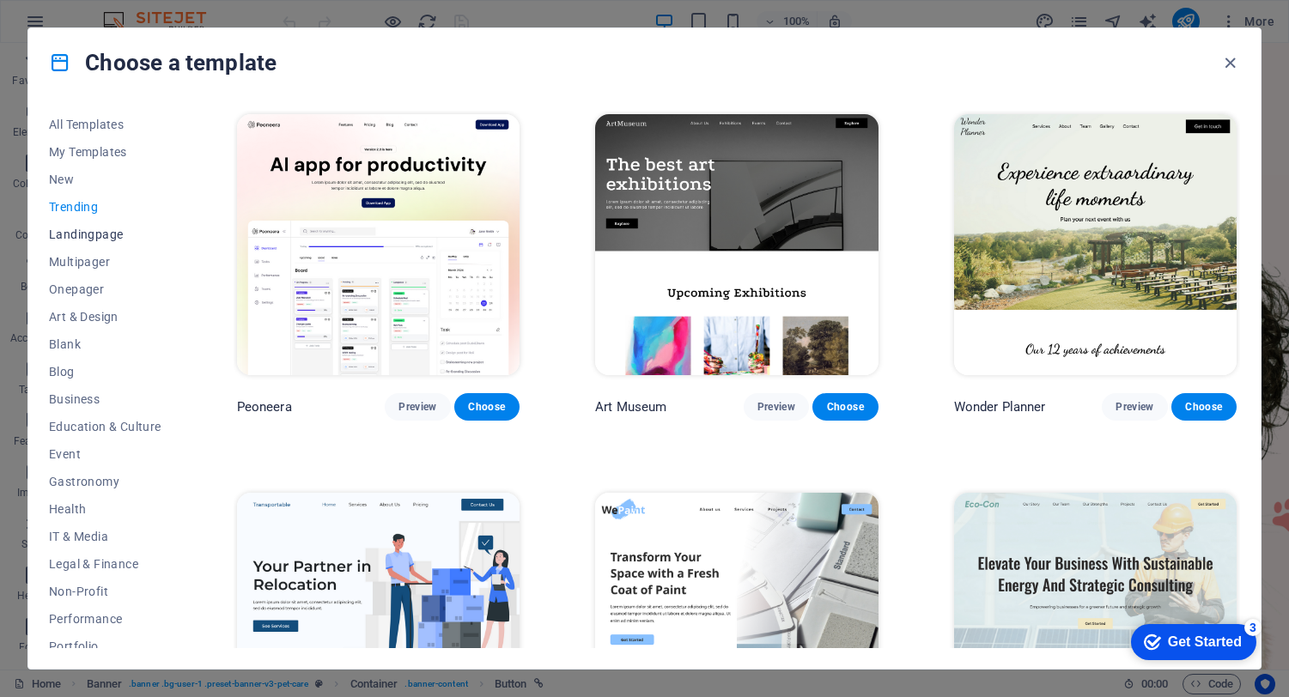
click at [110, 236] on span "Landingpage" at bounding box center [105, 235] width 112 height 14
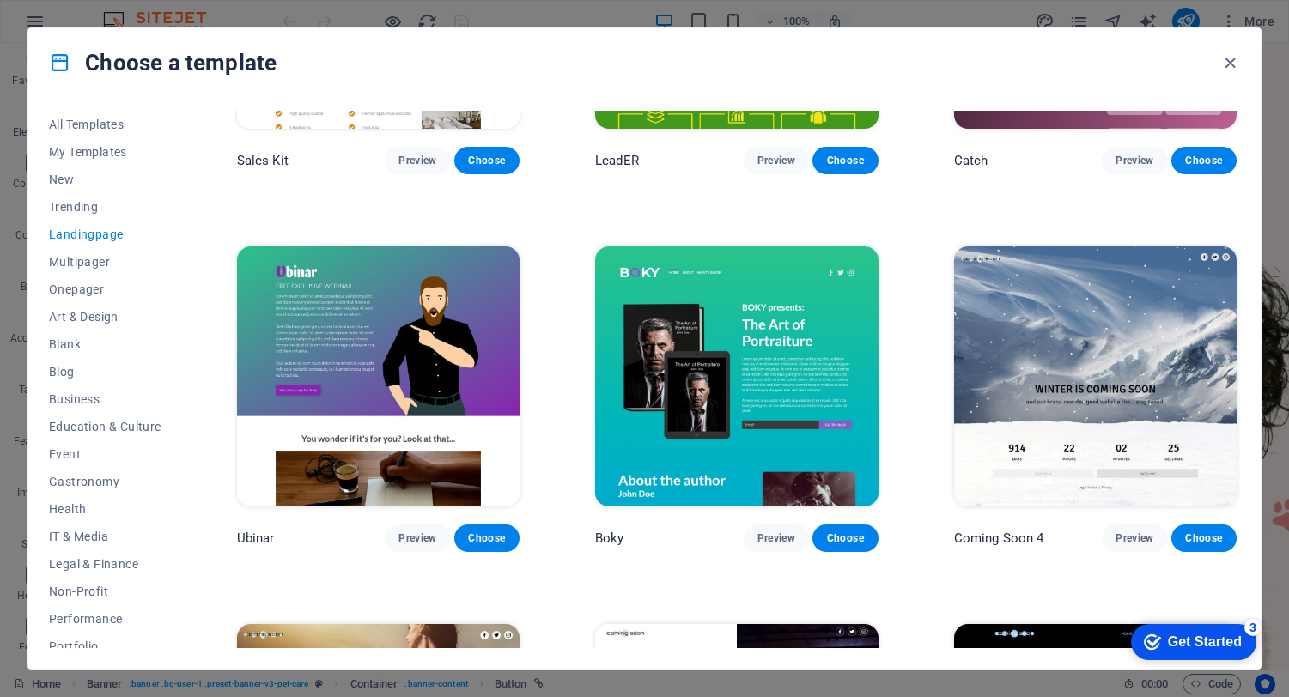
scroll to position [2779, 0]
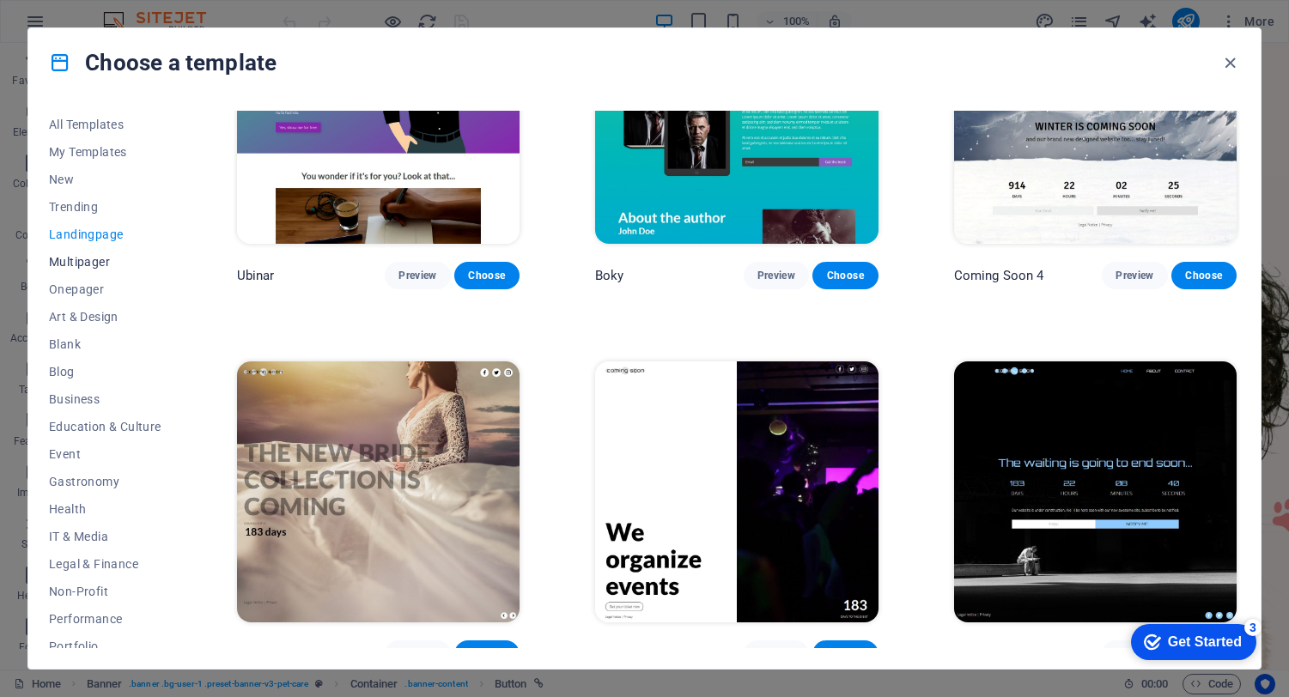
click at [100, 261] on span "Multipager" at bounding box center [105, 262] width 112 height 14
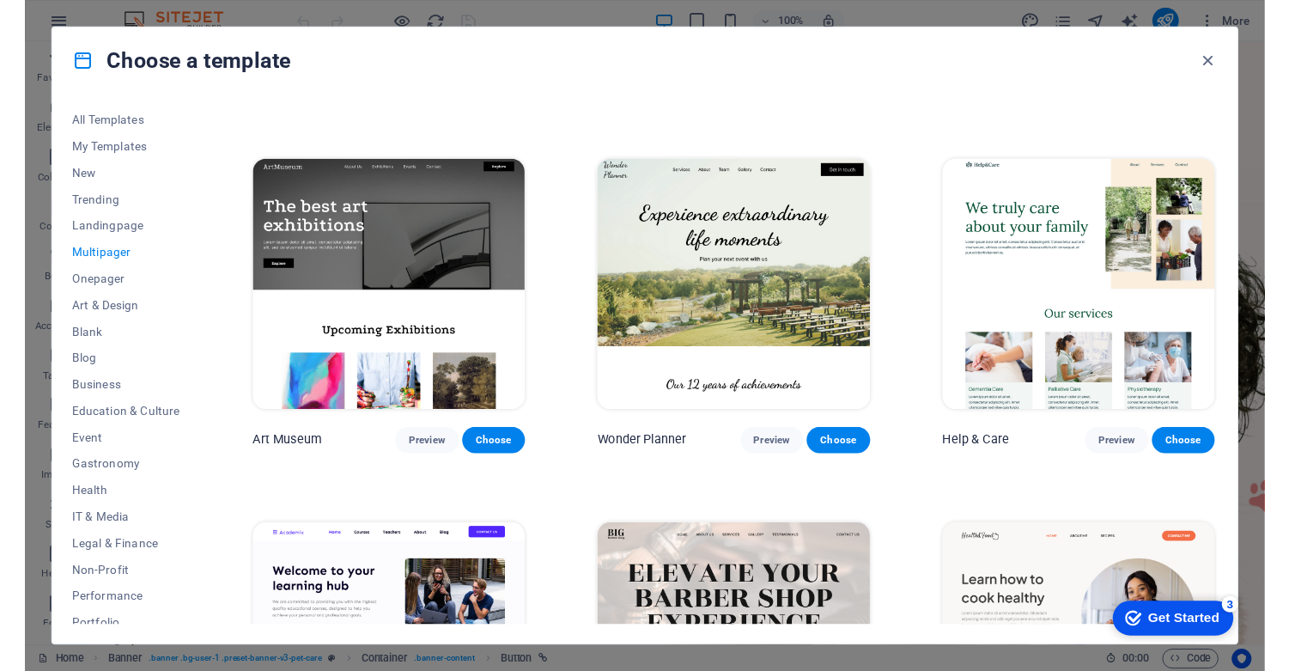
scroll to position [0, 0]
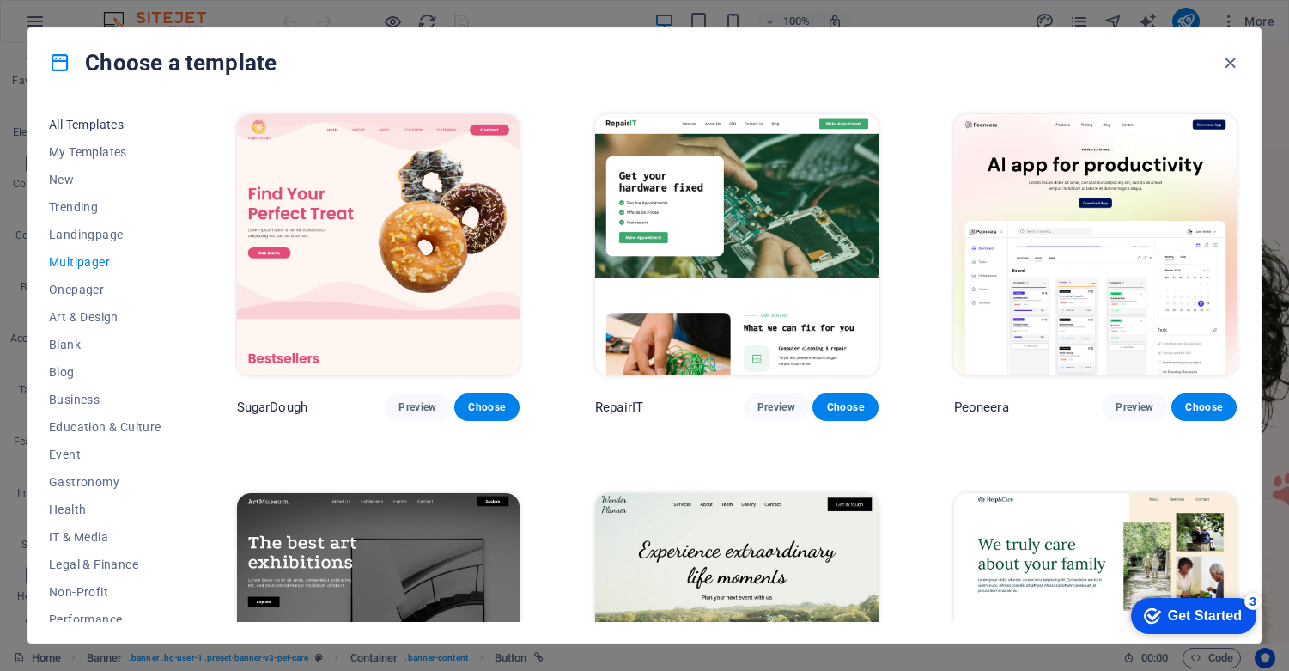
click at [90, 125] on span "All Templates" at bounding box center [105, 125] width 112 height 14
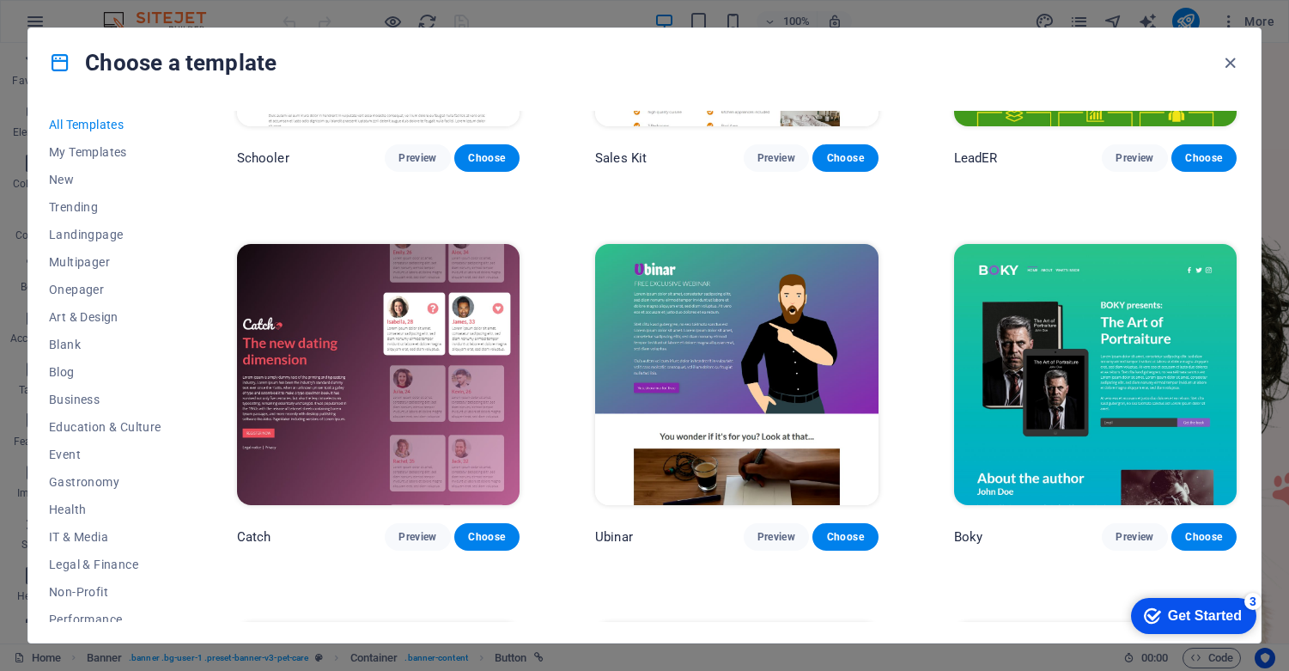
scroll to position [20105, 0]
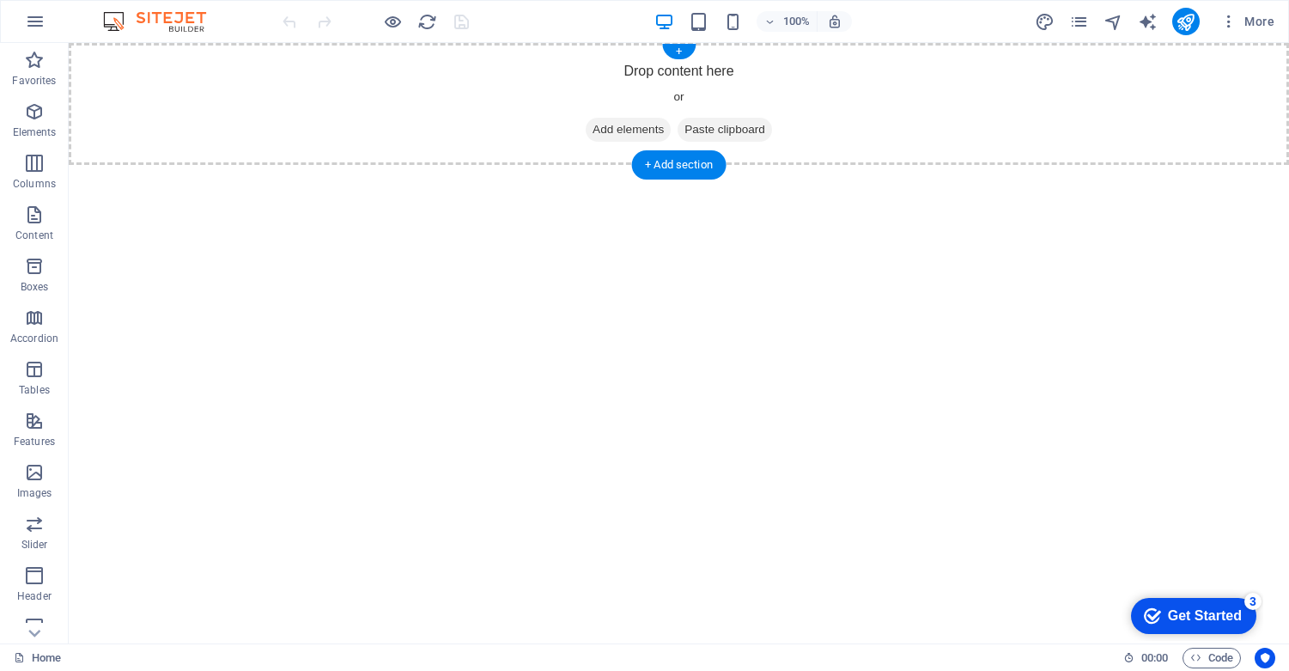
click at [759, 132] on span "Paste clipboard" at bounding box center [724, 130] width 94 height 24
click at [1265, 22] on span "More" at bounding box center [1247, 21] width 54 height 17
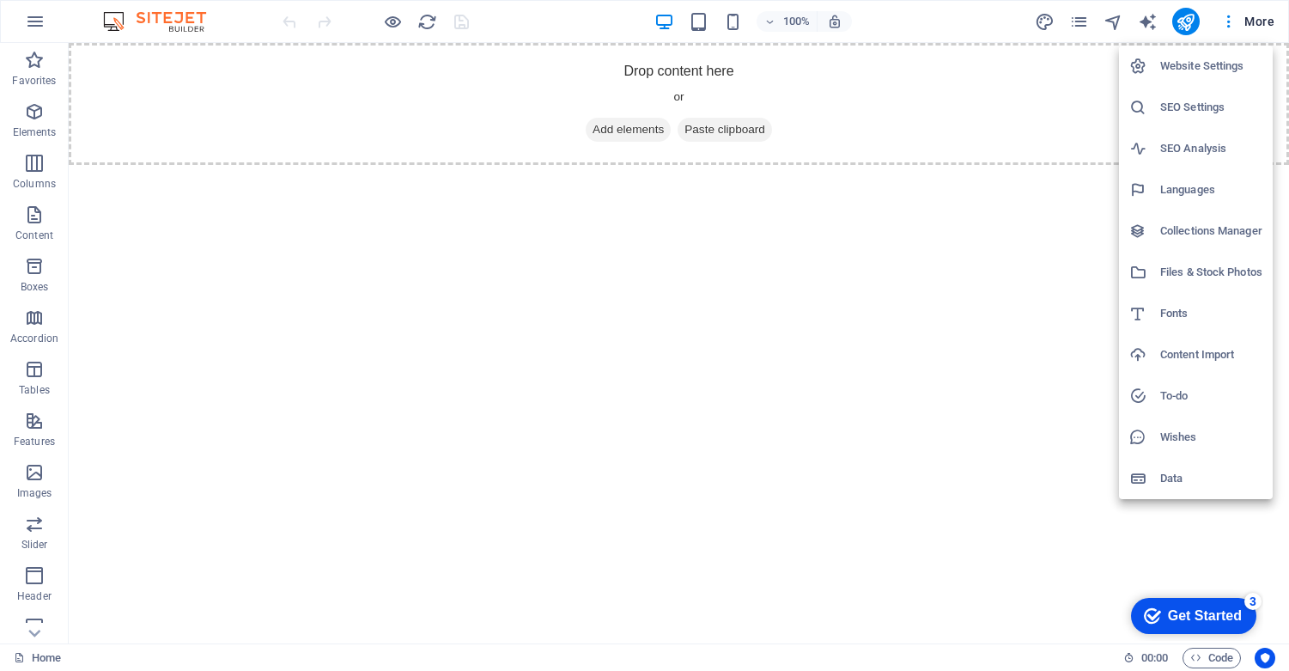
click at [1218, 70] on h6 "Website Settings" at bounding box center [1211, 66] width 102 height 21
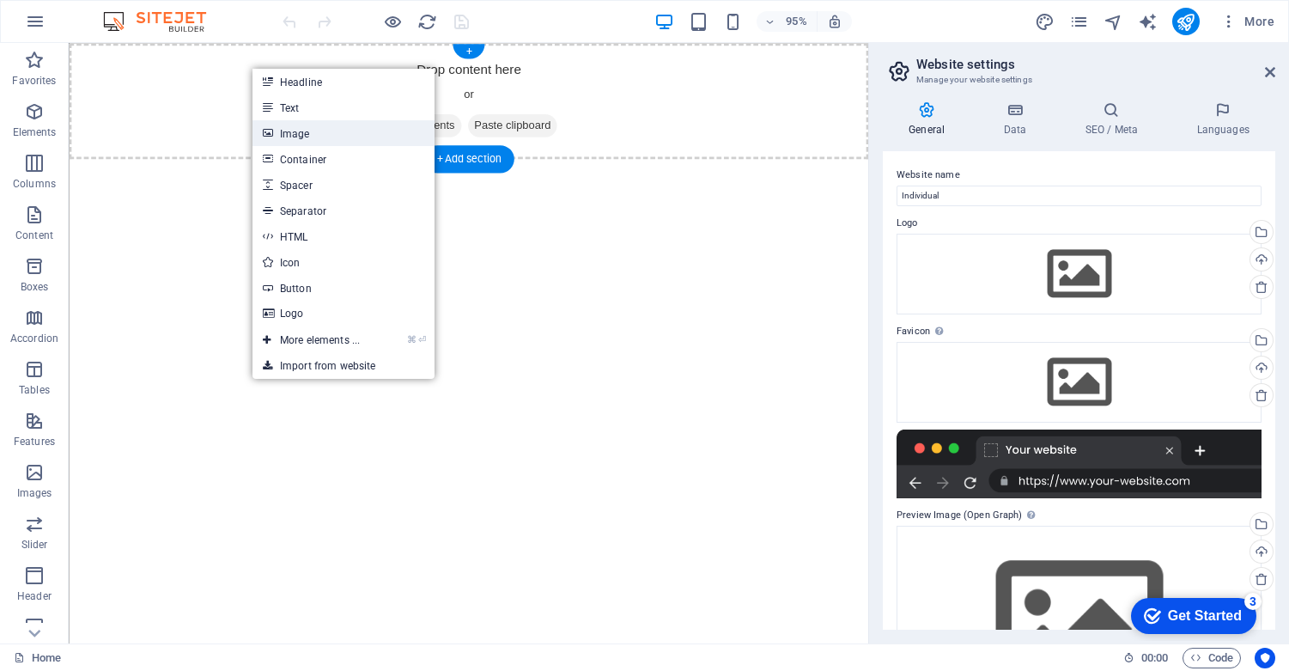
click at [280, 133] on link "Image" at bounding box center [343, 133] width 182 height 26
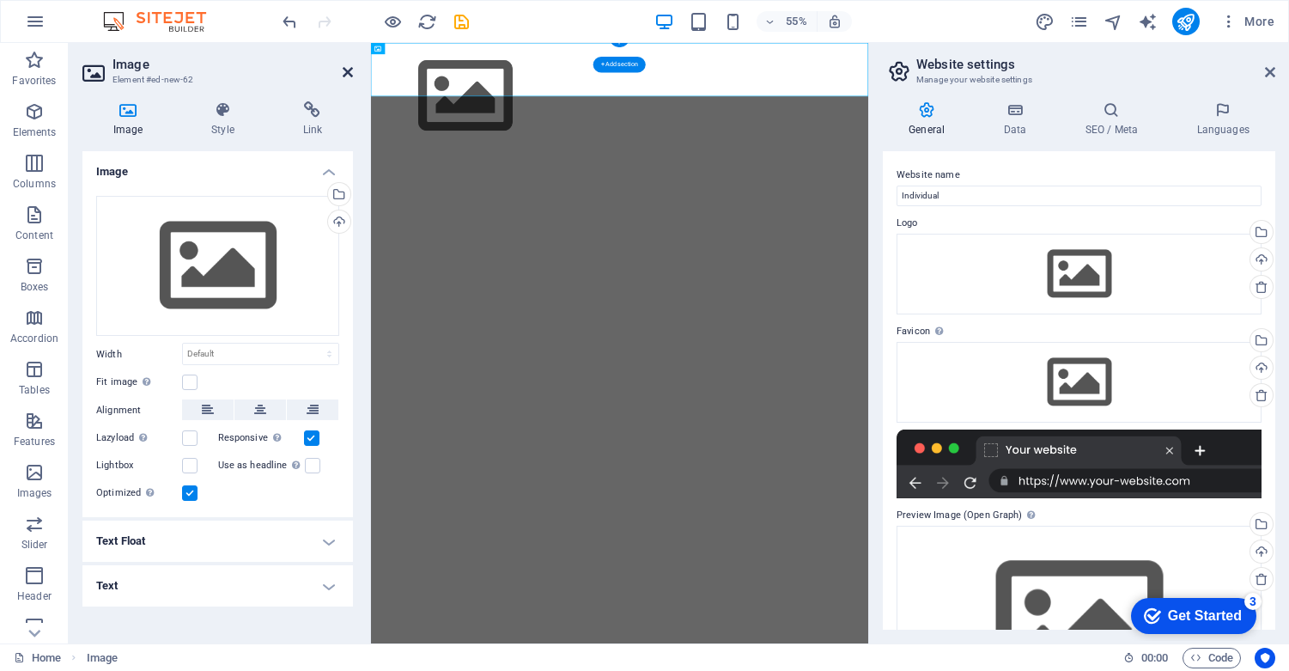
click at [349, 73] on icon at bounding box center [348, 72] width 10 height 14
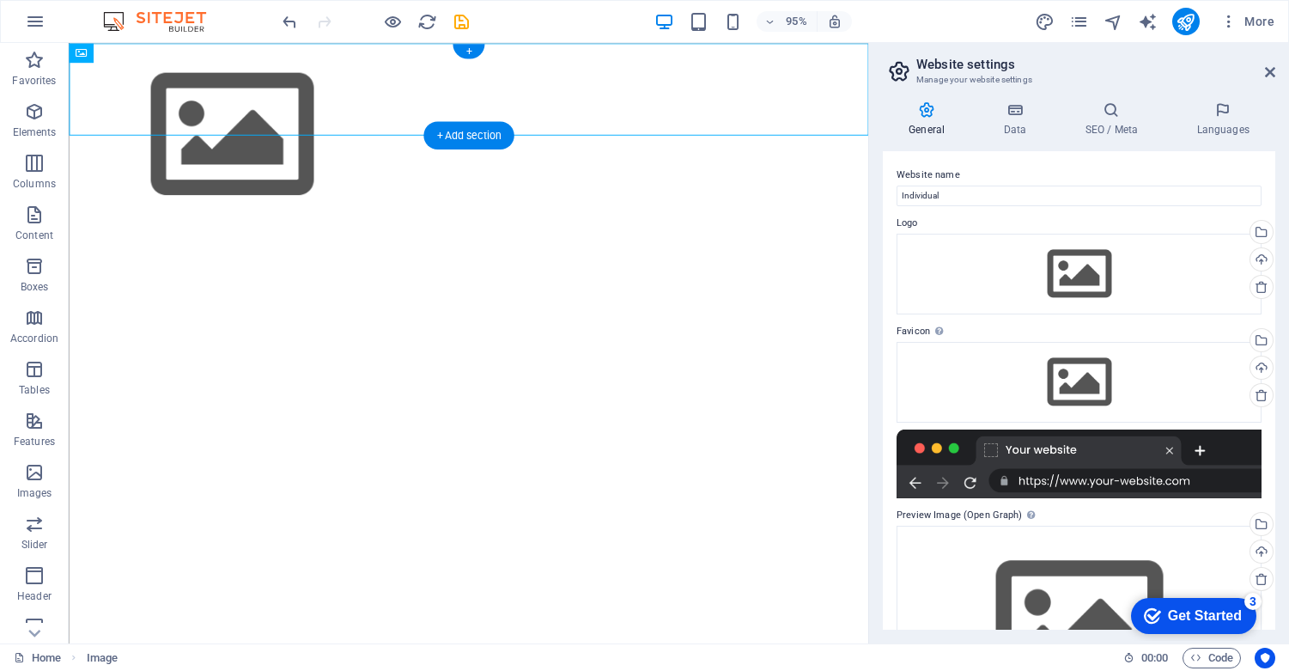
click at [151, 90] on figure at bounding box center [489, 139] width 841 height 193
click at [147, 94] on figure at bounding box center [489, 139] width 841 height 193
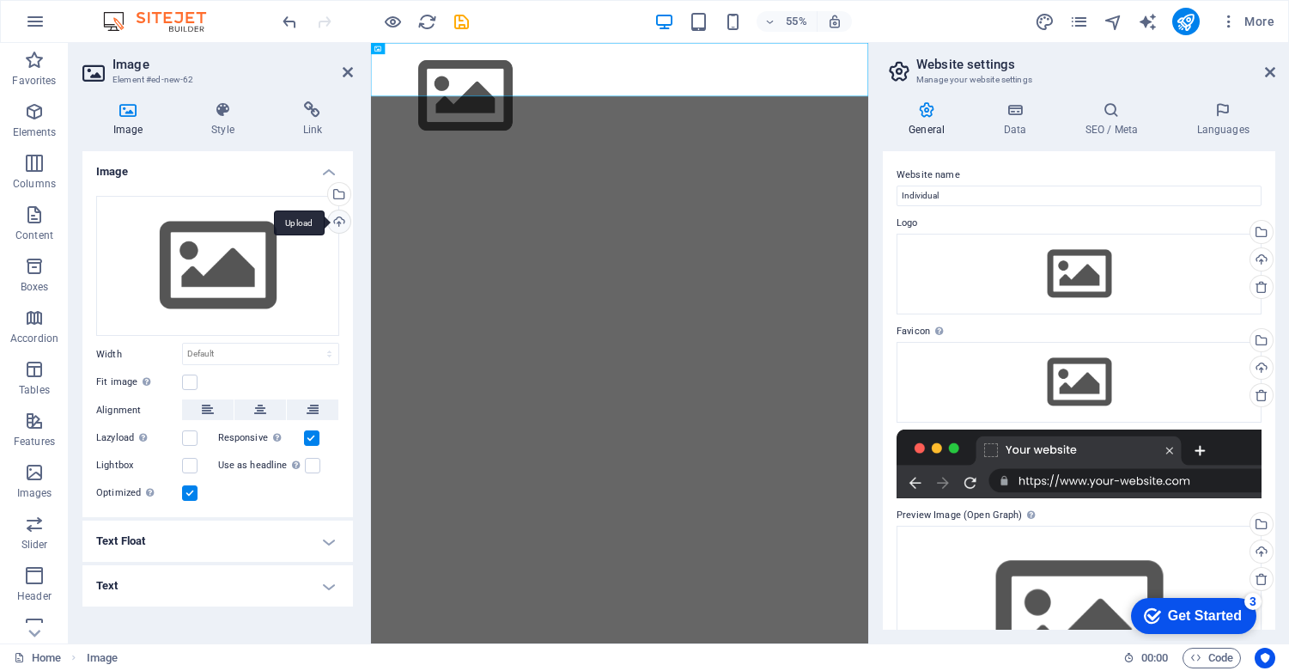
click at [338, 222] on div "Upload" at bounding box center [338, 223] width 26 height 26
click at [342, 222] on div "Upload" at bounding box center [338, 223] width 26 height 26
click at [342, 195] on div "Select files from the file manager, stock photos, or upload file(s)" at bounding box center [338, 196] width 26 height 26
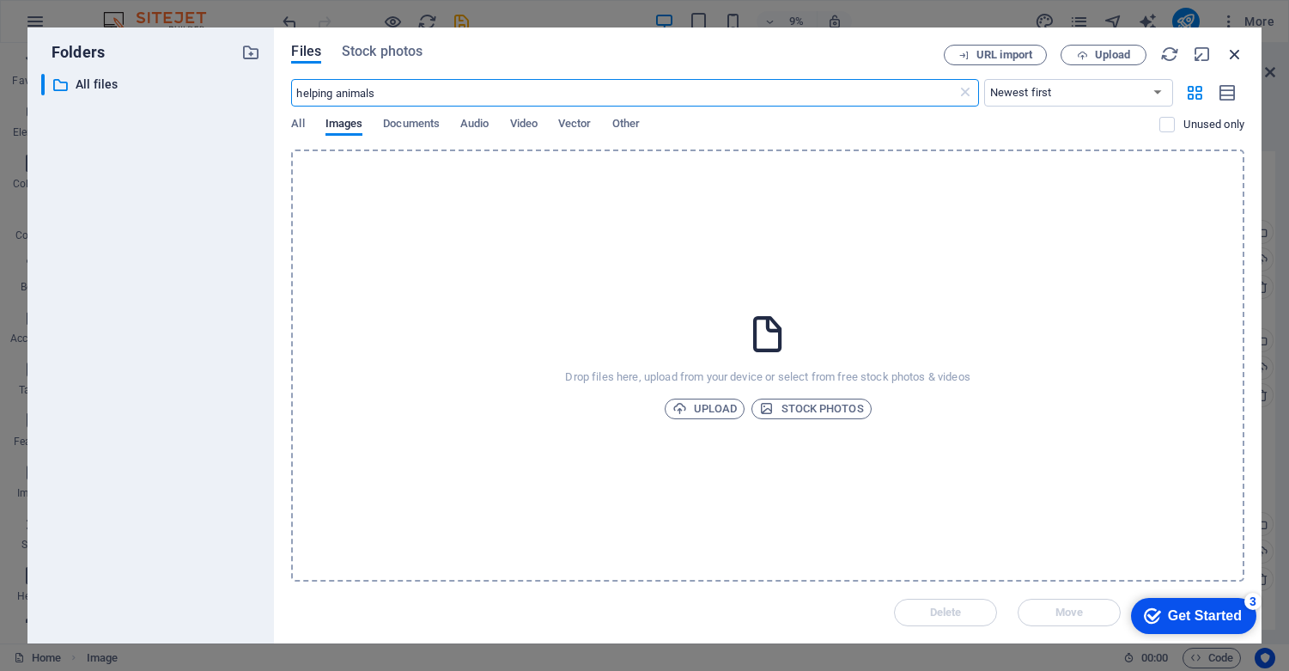
type input "helping animals"
click at [1230, 50] on icon "button" at bounding box center [1234, 54] width 19 height 19
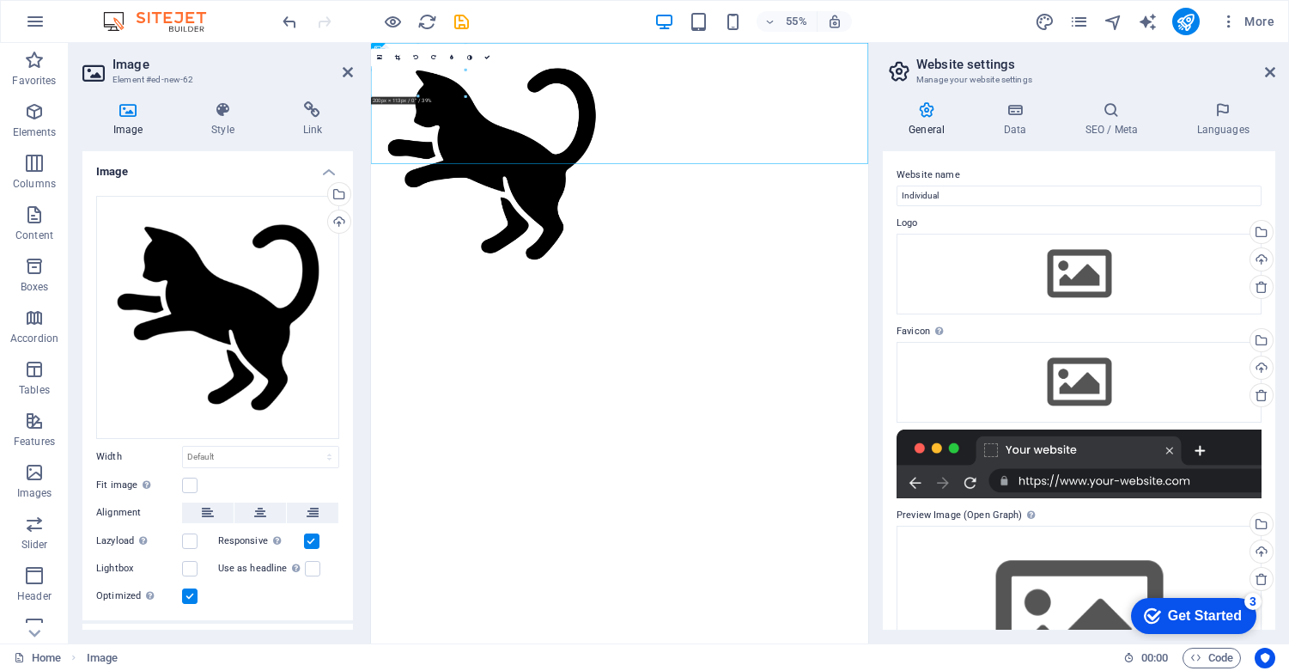
click at [533, 173] on figure at bounding box center [823, 263] width 904 height 440
click at [347, 70] on icon at bounding box center [348, 72] width 10 height 14
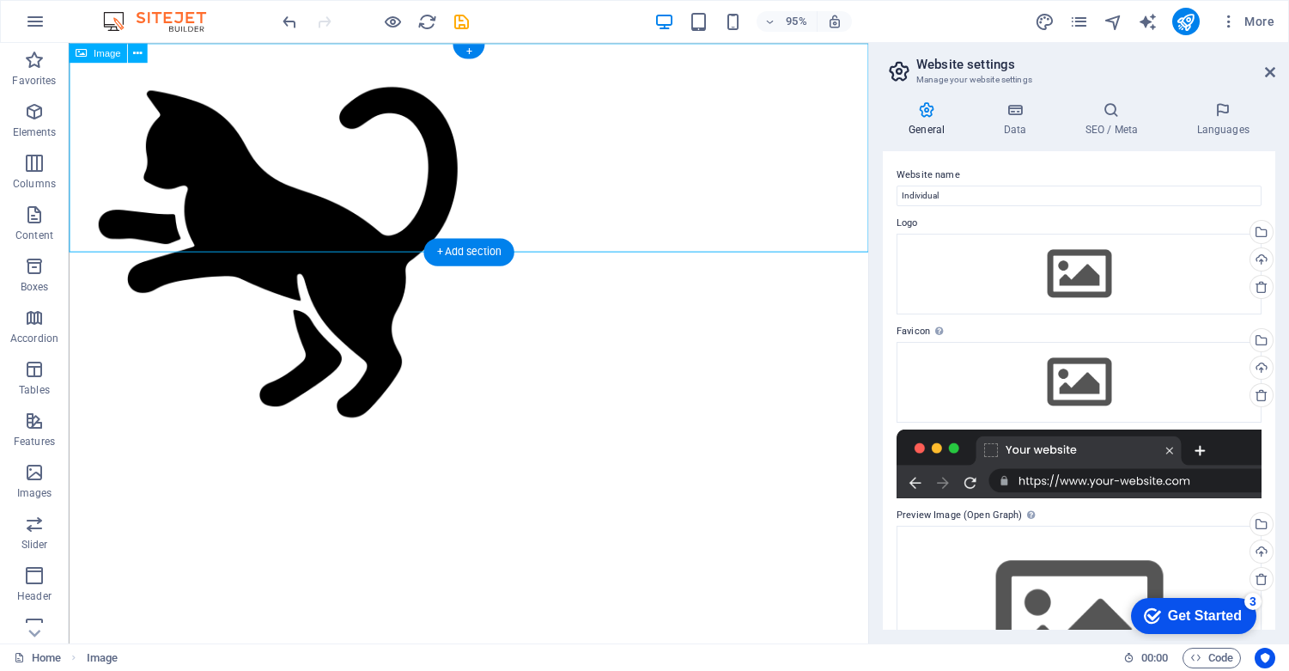
click at [190, 155] on figure at bounding box center [489, 263] width 841 height 440
click at [200, 166] on figure at bounding box center [489, 263] width 841 height 440
click at [199, 166] on figure at bounding box center [489, 263] width 841 height 440
click at [194, 160] on figure at bounding box center [489, 263] width 841 height 440
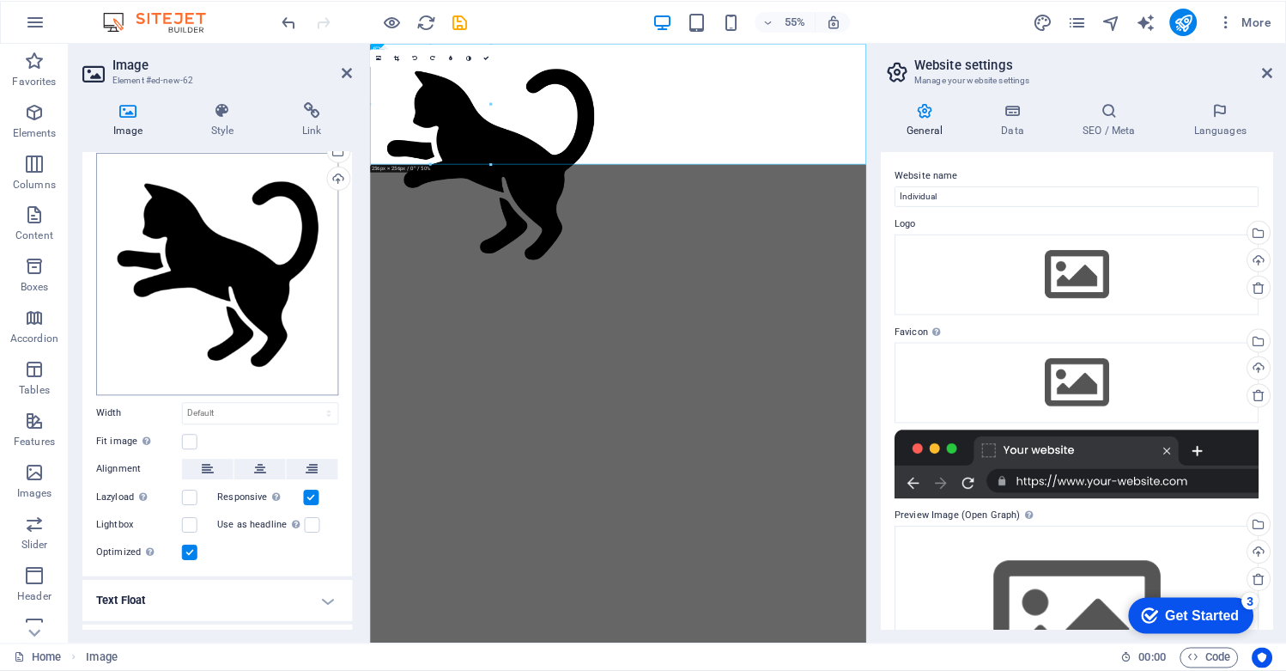
scroll to position [76, 0]
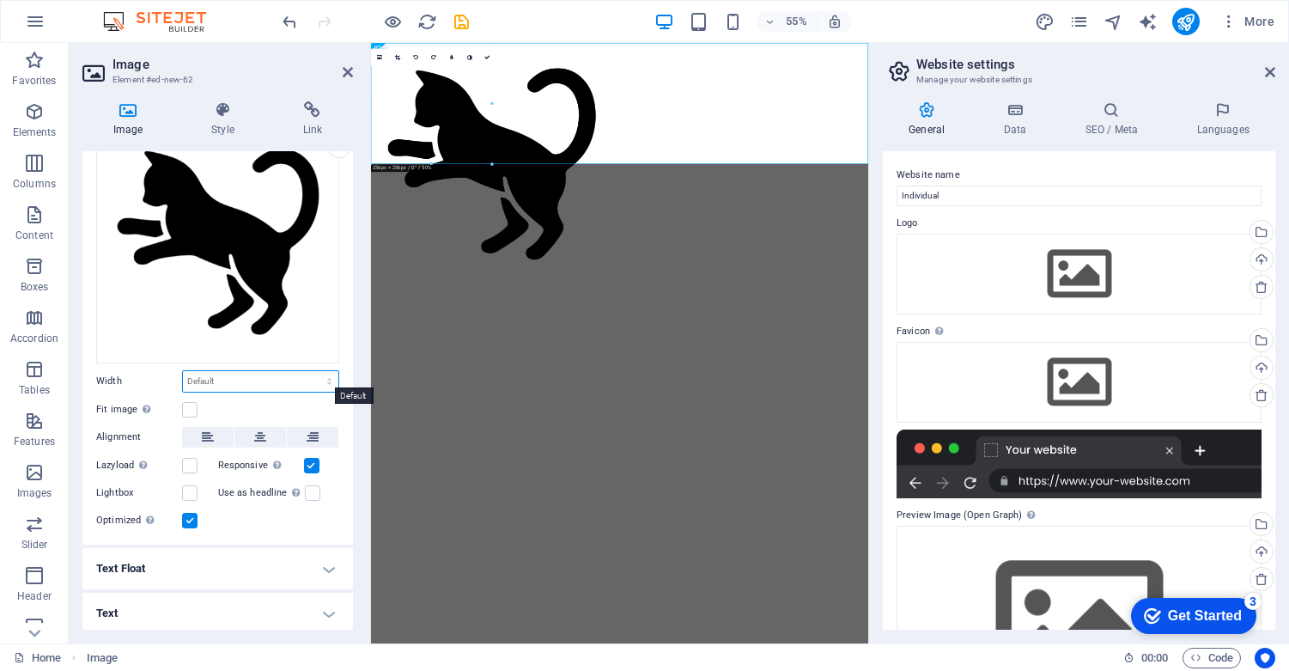
select select "px"
type input "256"
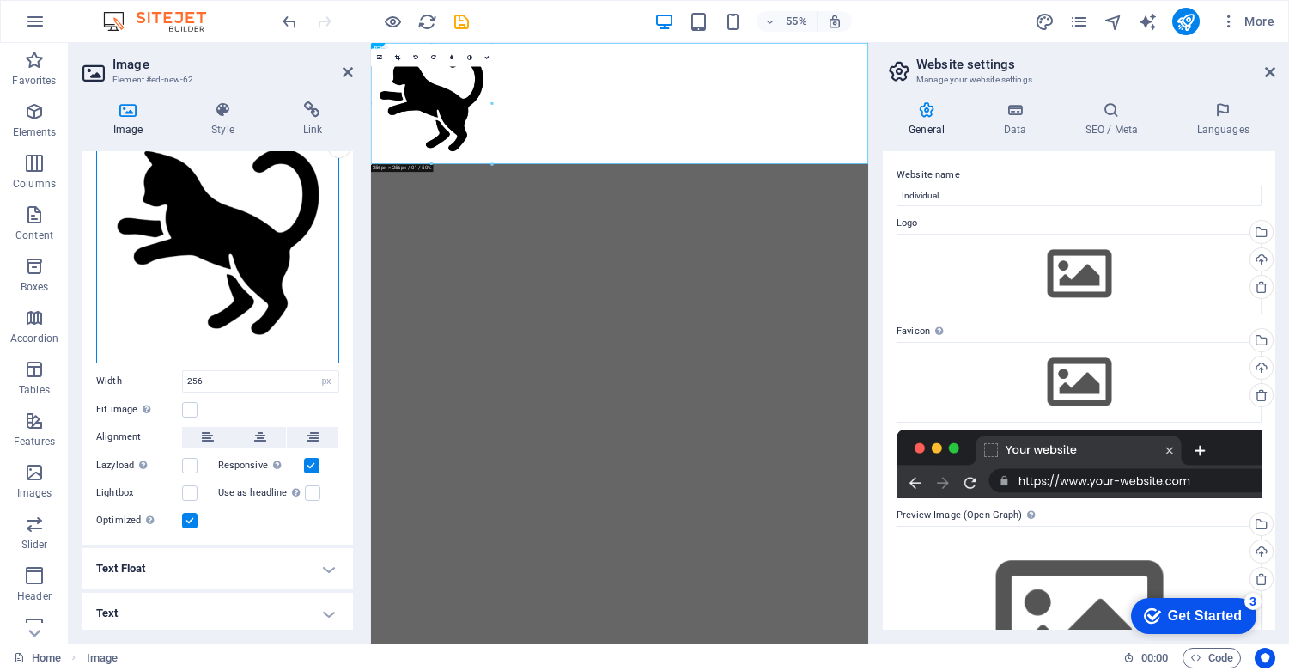
click at [268, 246] on div "Drag files here, click to choose files or select files from Files or our free s…" at bounding box center [217, 241] width 243 height 243
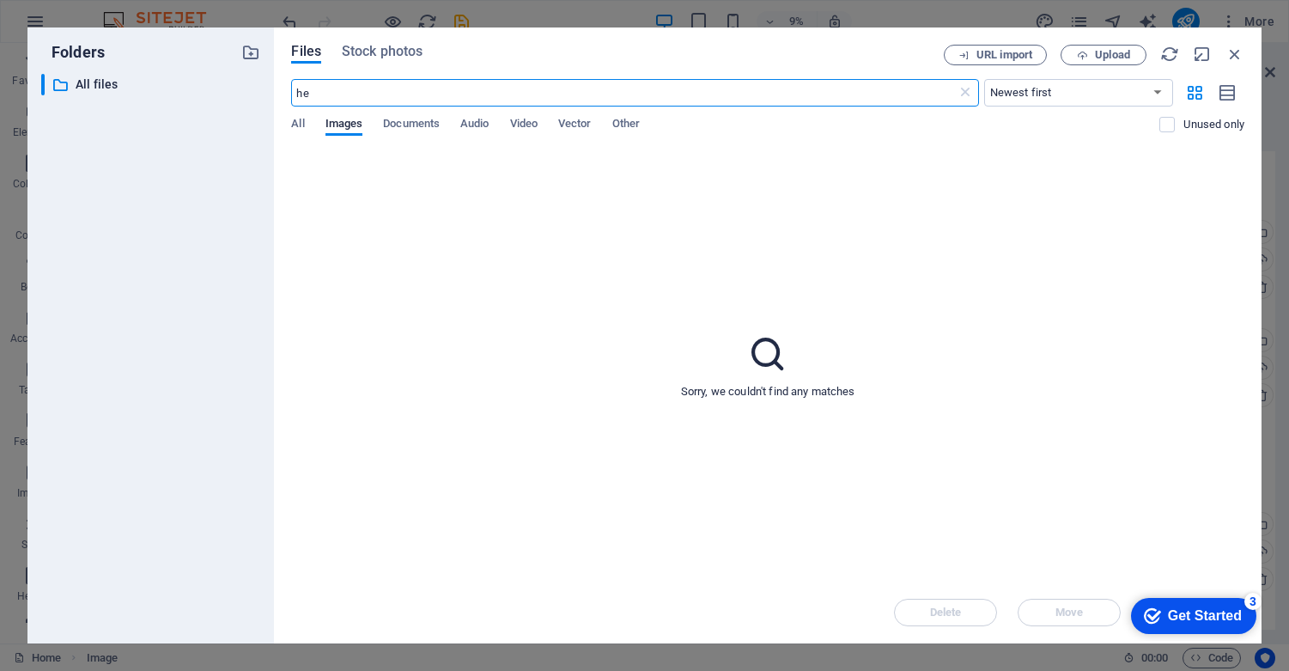
type input "h"
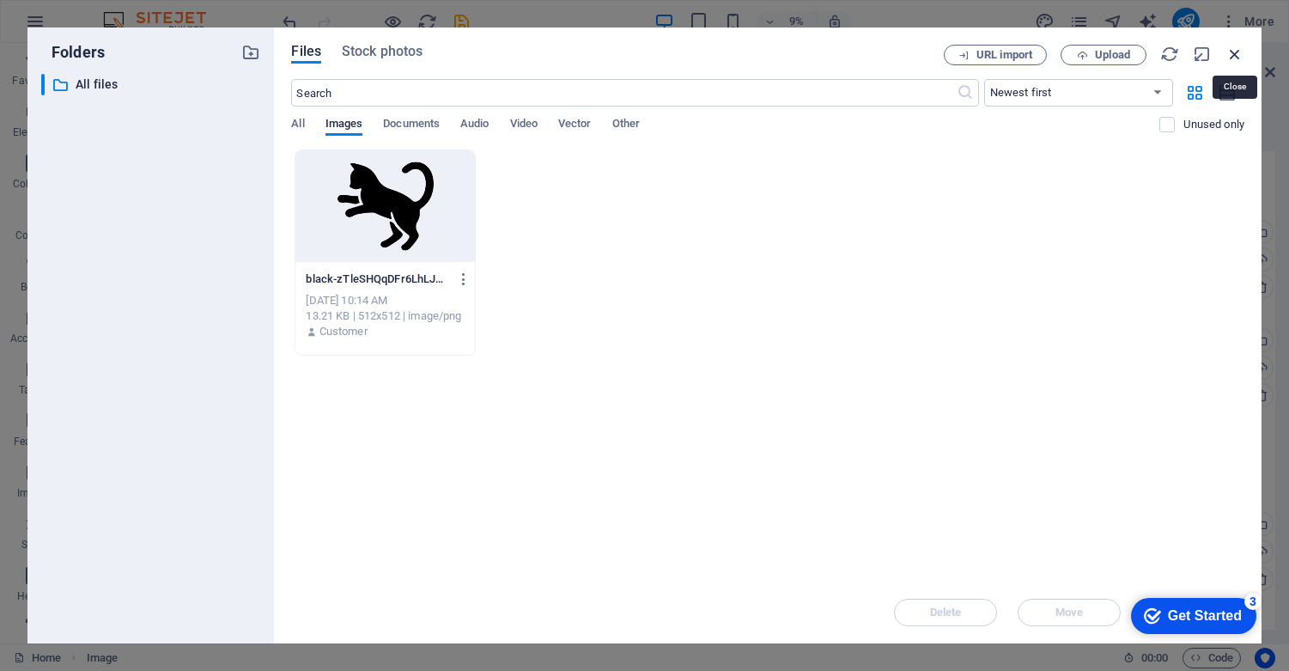
click at [1234, 50] on icon "button" at bounding box center [1234, 54] width 19 height 19
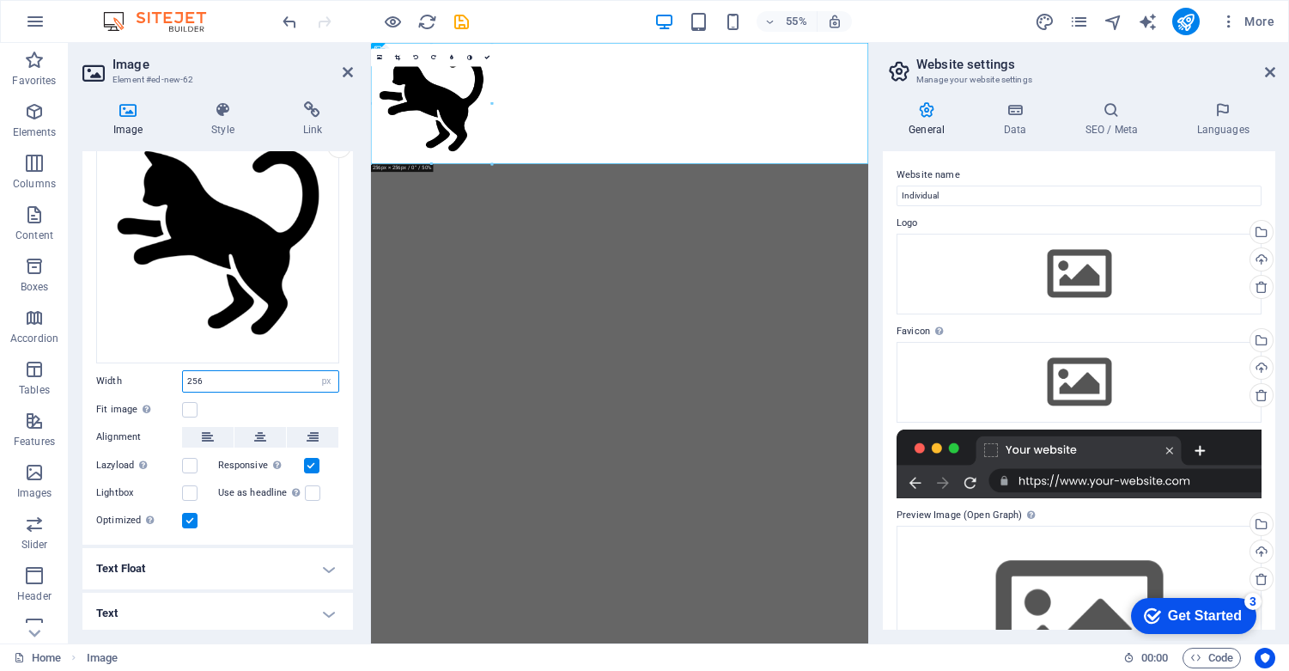
click at [232, 374] on input "256" at bounding box center [260, 381] width 155 height 21
drag, startPoint x: 200, startPoint y: 375, endPoint x: 166, endPoint y: 375, distance: 34.3
click at [165, 375] on div "Width 256 Default auto px rem % em vh vw" at bounding box center [217, 381] width 243 height 22
type input "100"
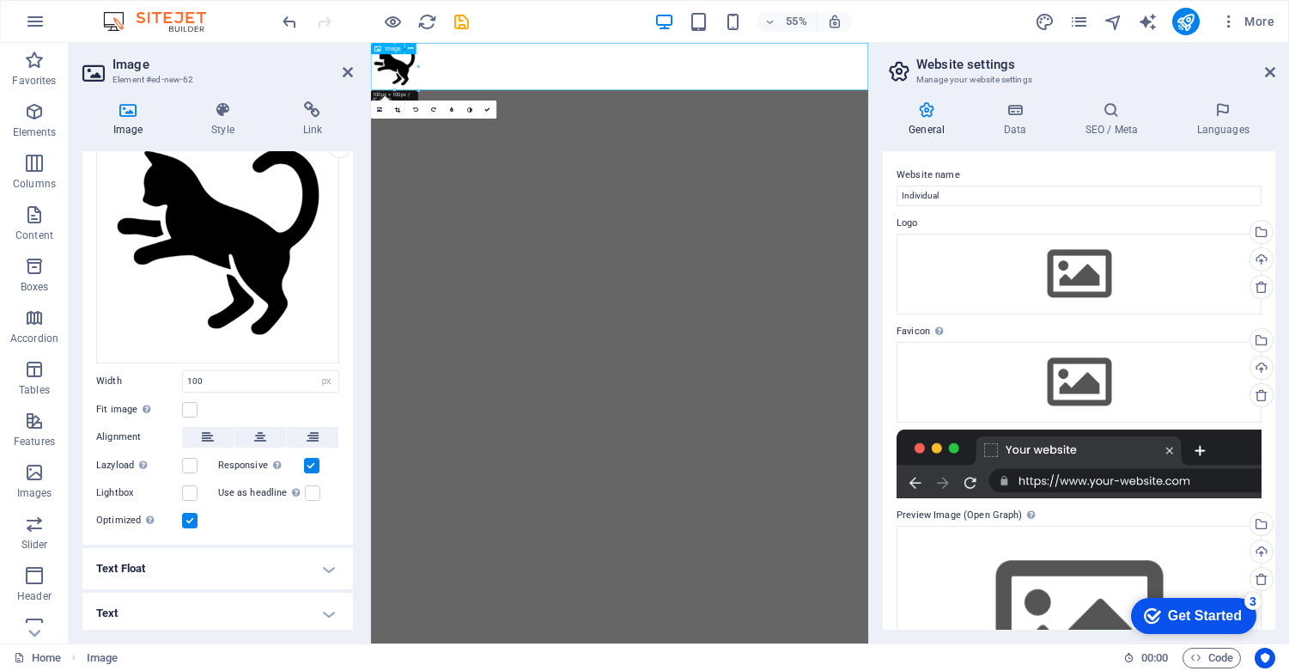
click at [676, 88] on figure at bounding box center [823, 86] width 904 height 86
click at [411, 90] on figure at bounding box center [823, 86] width 904 height 86
click at [344, 68] on icon at bounding box center [348, 72] width 10 height 14
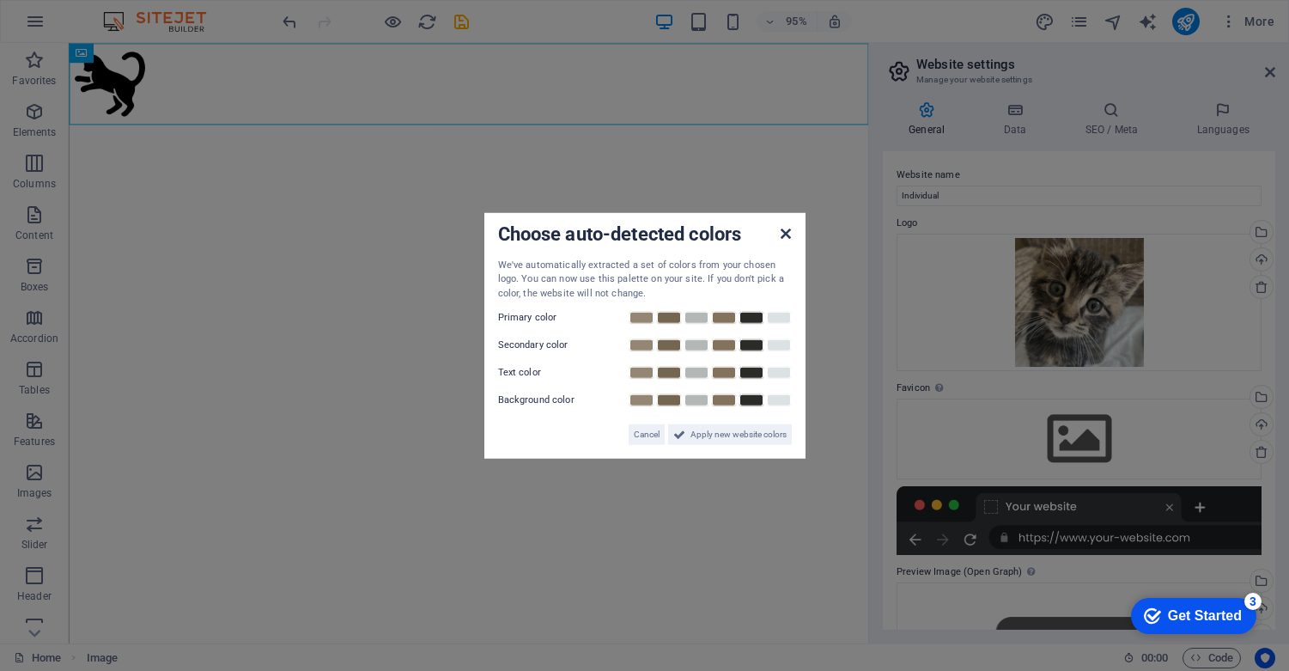
click at [786, 234] on icon at bounding box center [785, 233] width 10 height 14
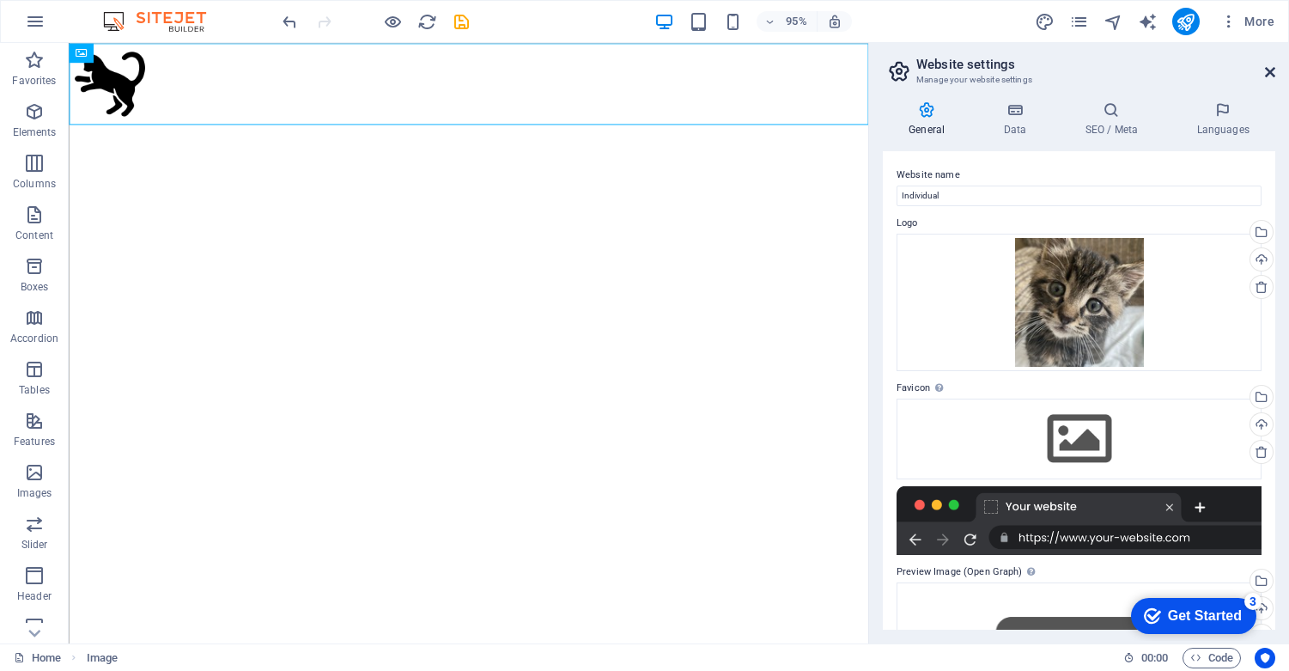
click at [1271, 71] on icon at bounding box center [1270, 72] width 10 height 14
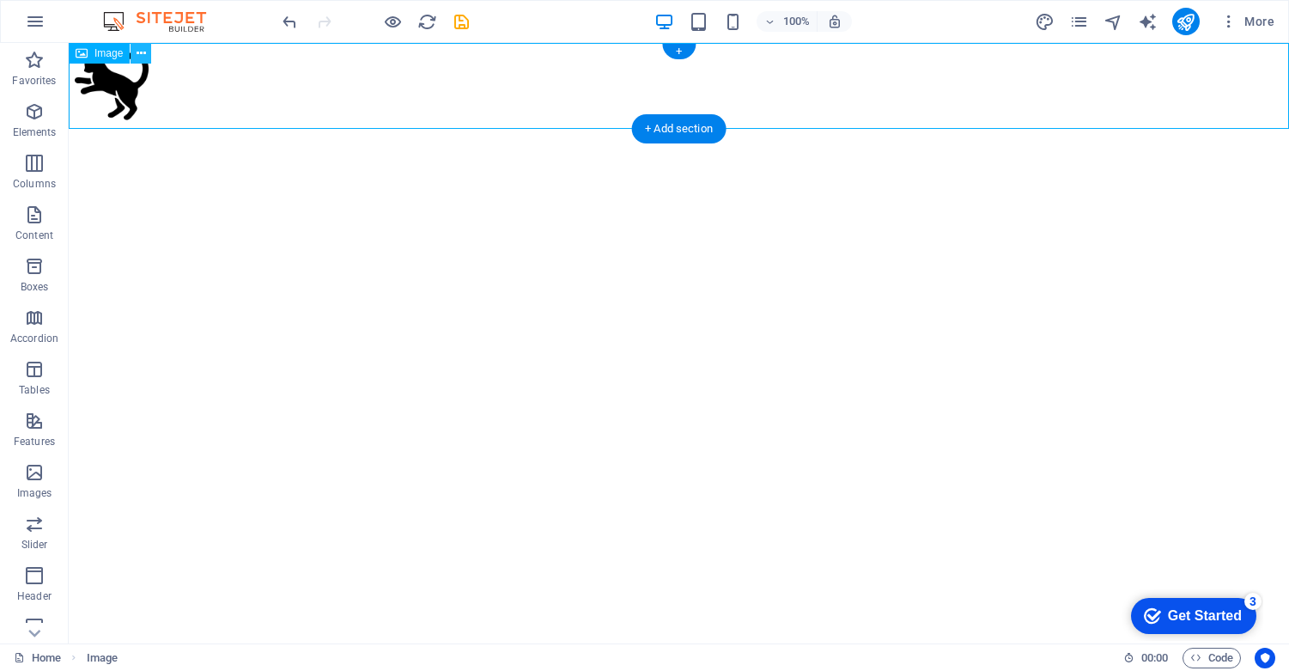
click at [143, 55] on icon at bounding box center [141, 54] width 9 height 18
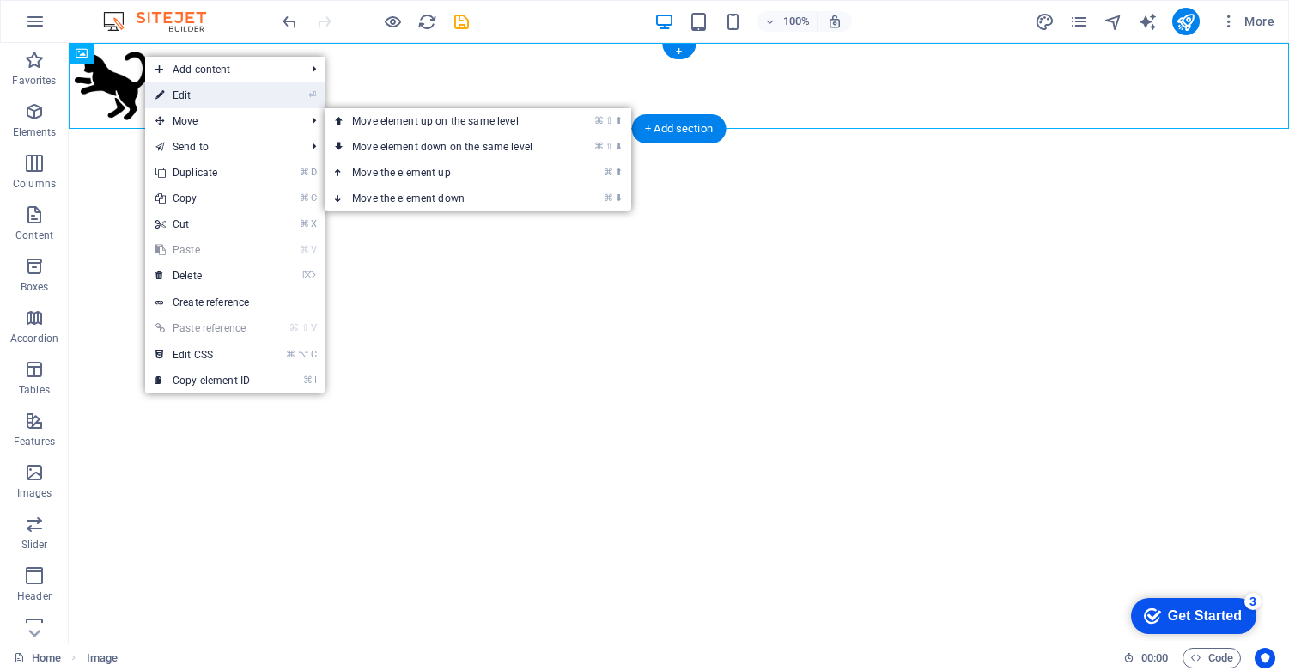
click at [243, 100] on link "⏎ Edit" at bounding box center [202, 95] width 115 height 26
select select "px"
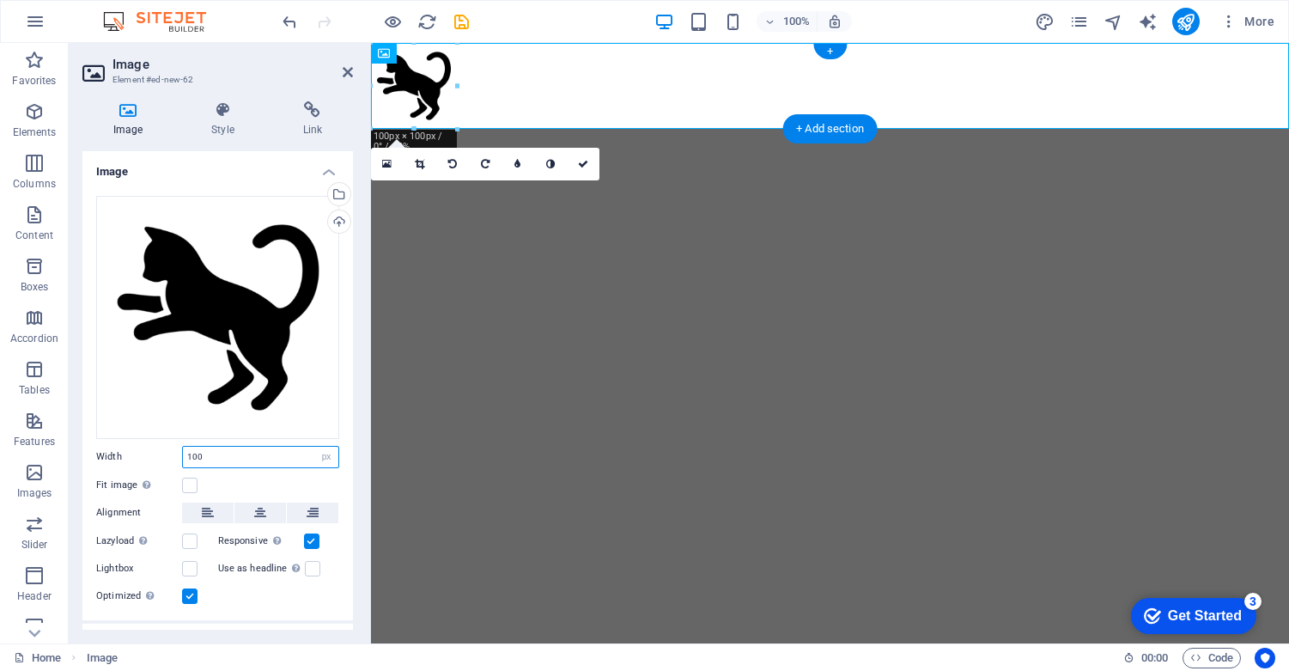
drag, startPoint x: 207, startPoint y: 452, endPoint x: 173, endPoint y: 448, distance: 33.7
click at [173, 448] on div "Width 100 Default auto px rem % em vh vw" at bounding box center [217, 457] width 243 height 22
type input "80"
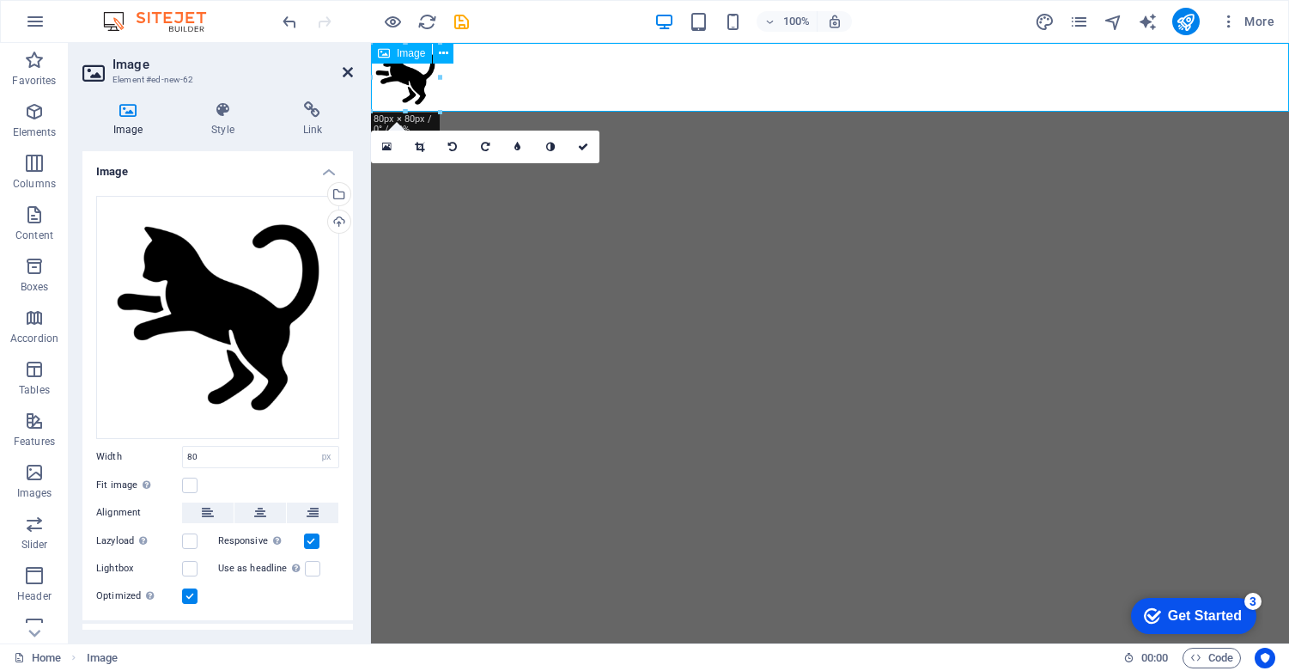
click at [345, 71] on icon at bounding box center [348, 72] width 10 height 14
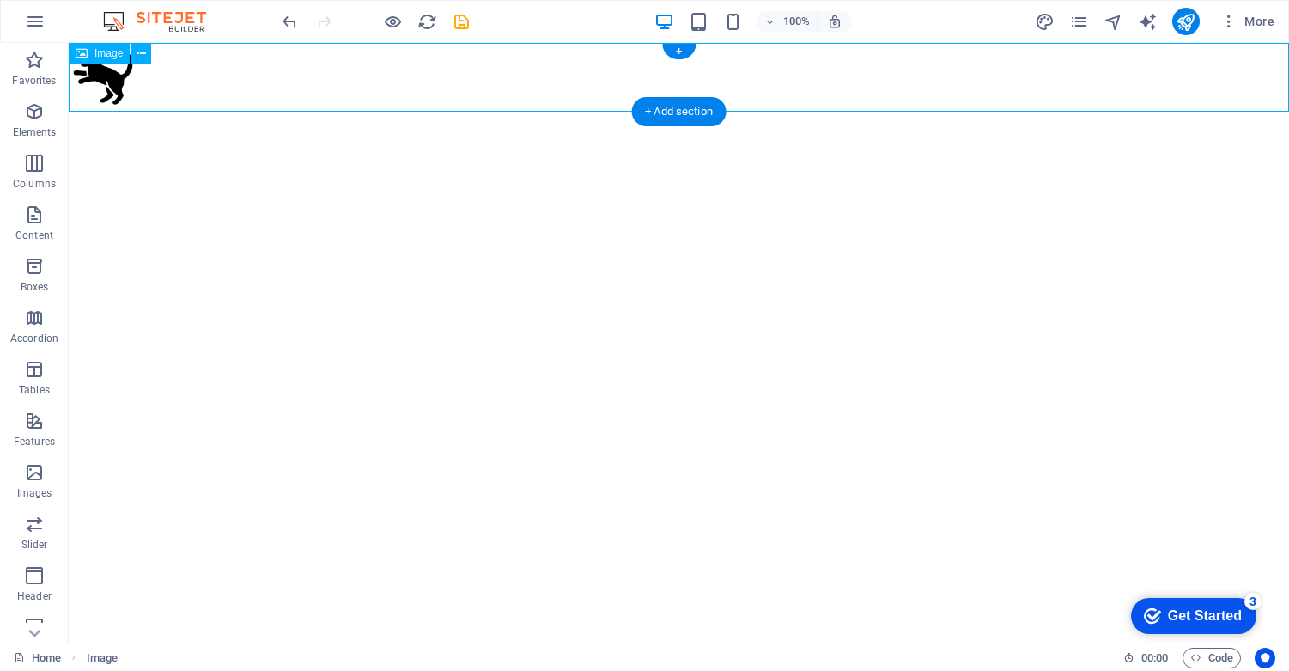
click at [187, 82] on figure at bounding box center [679, 77] width 1220 height 69
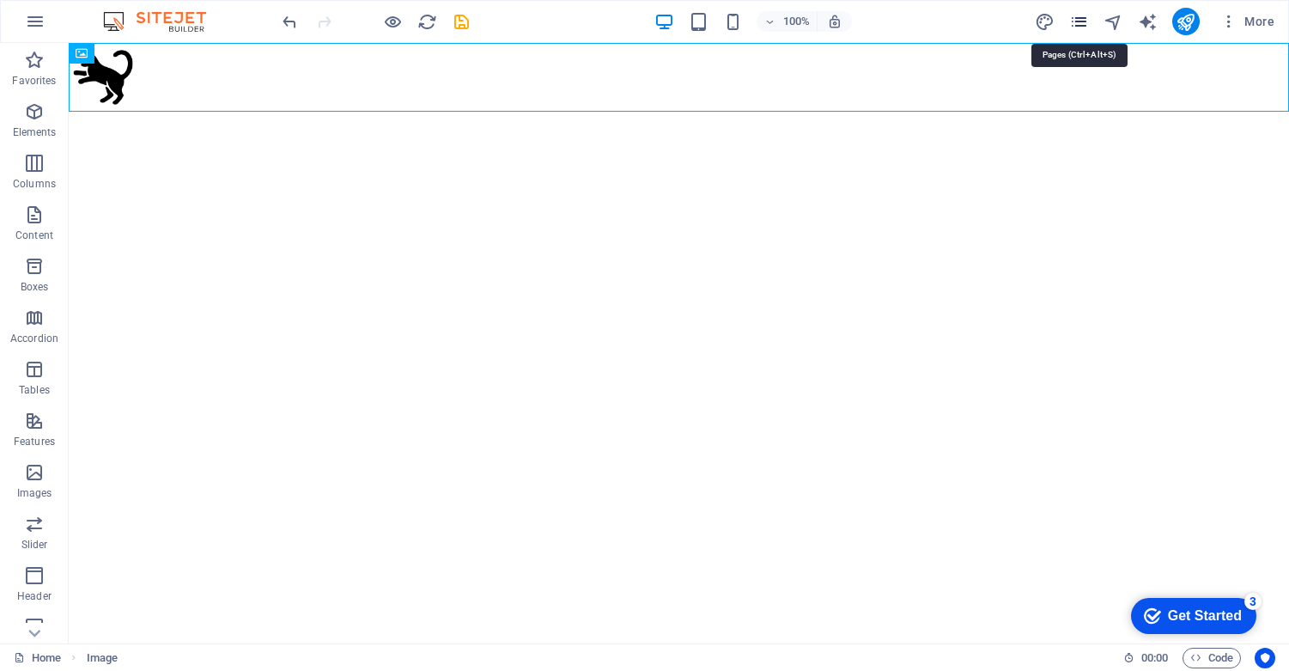
click at [1083, 20] on icon "pages" at bounding box center [1079, 22] width 20 height 20
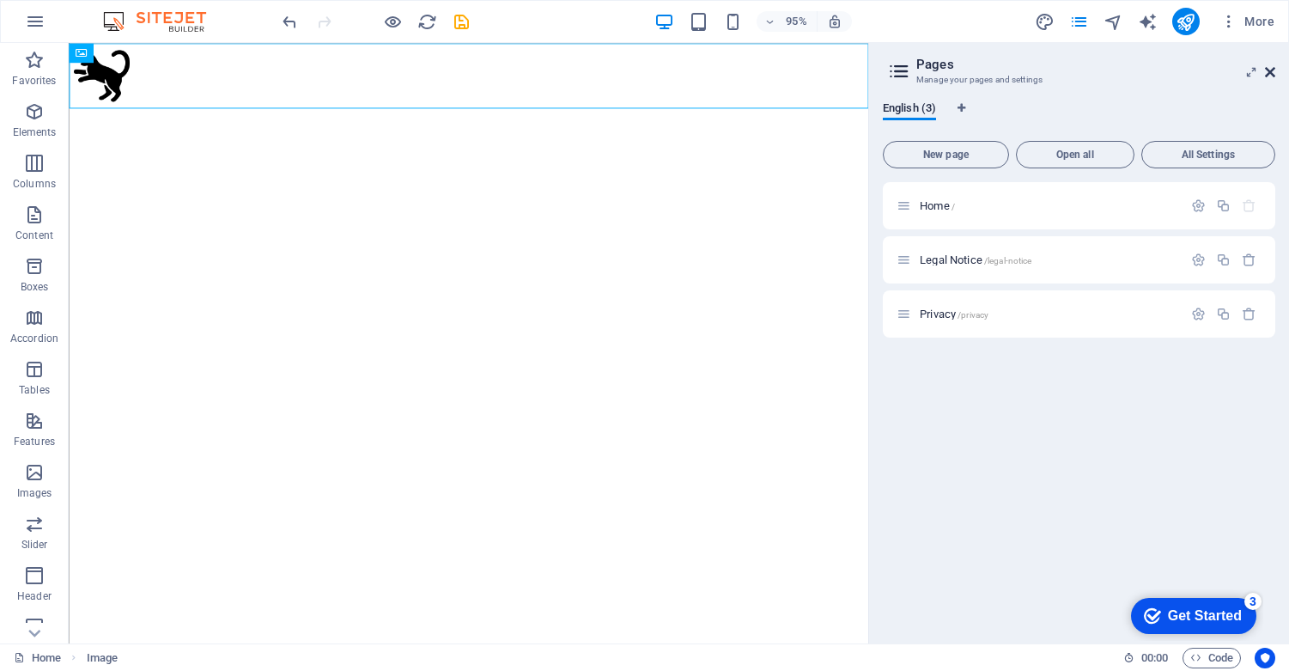
click at [1271, 73] on icon at bounding box center [1270, 72] width 10 height 14
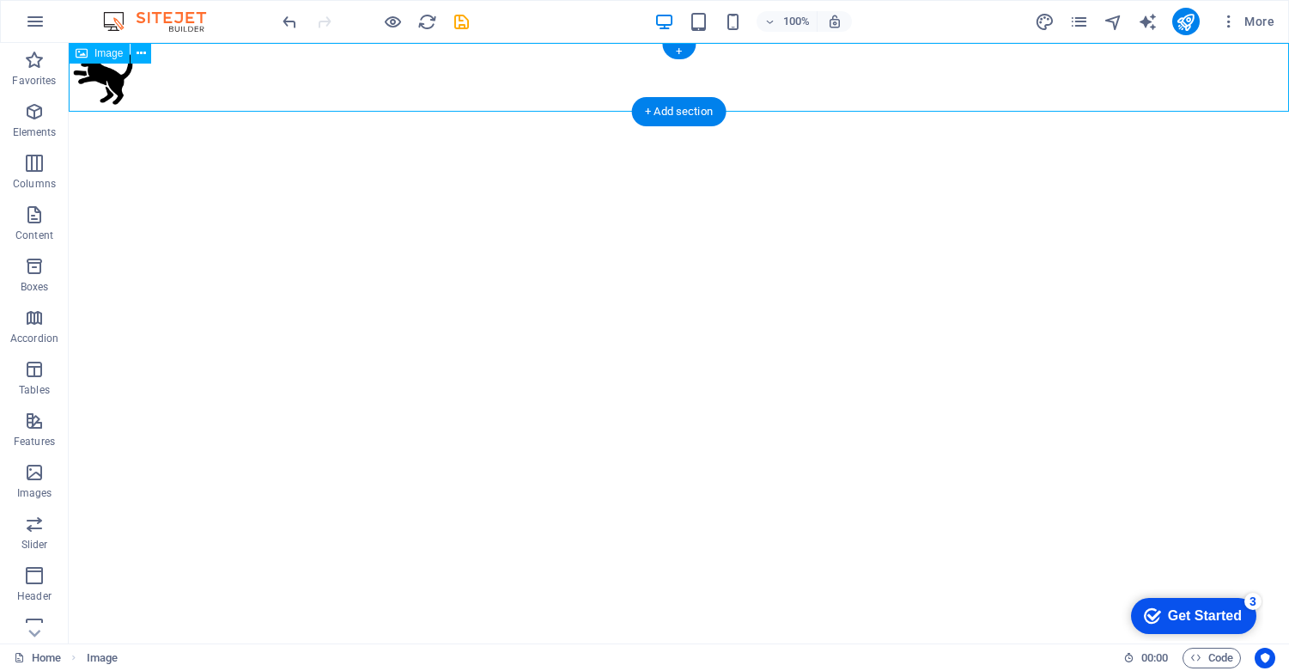
click at [106, 77] on figure at bounding box center [679, 77] width 1220 height 69
drag, startPoint x: 111, startPoint y: 77, endPoint x: 169, endPoint y: 84, distance: 58.8
click at [169, 84] on figure at bounding box center [679, 77] width 1220 height 69
drag, startPoint x: 223, startPoint y: 84, endPoint x: 289, endPoint y: 96, distance: 66.4
click at [289, 98] on figure at bounding box center [679, 77] width 1220 height 69
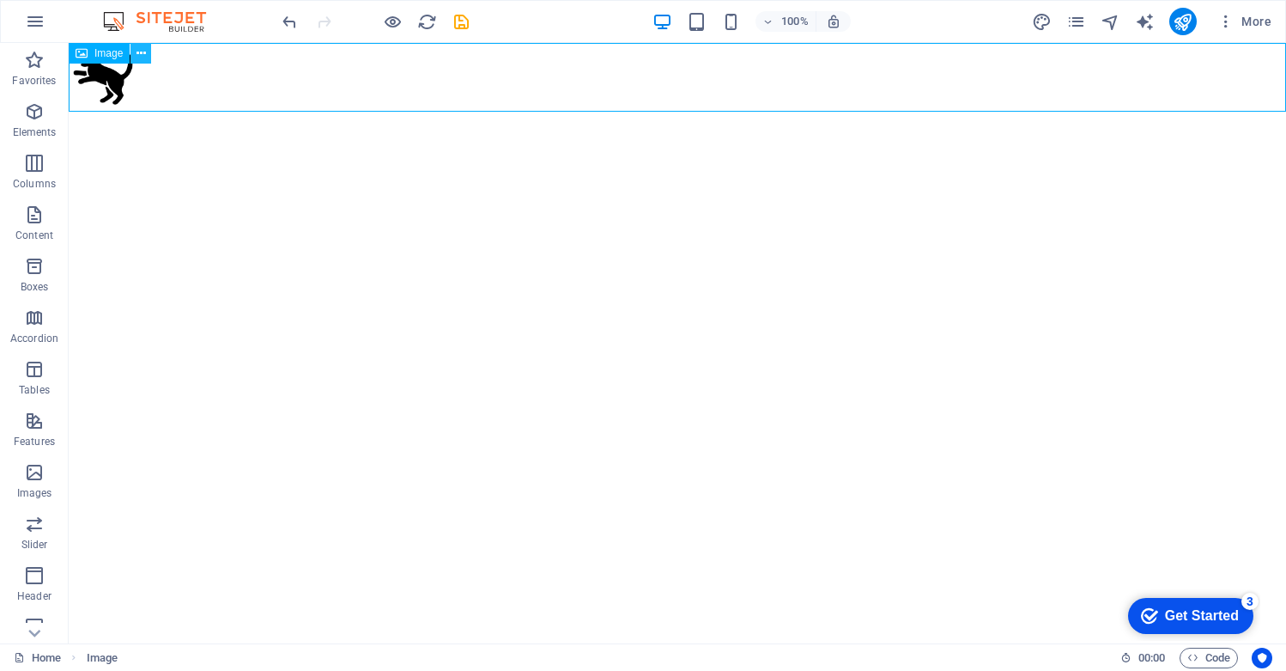
click at [143, 52] on icon at bounding box center [141, 54] width 9 height 18
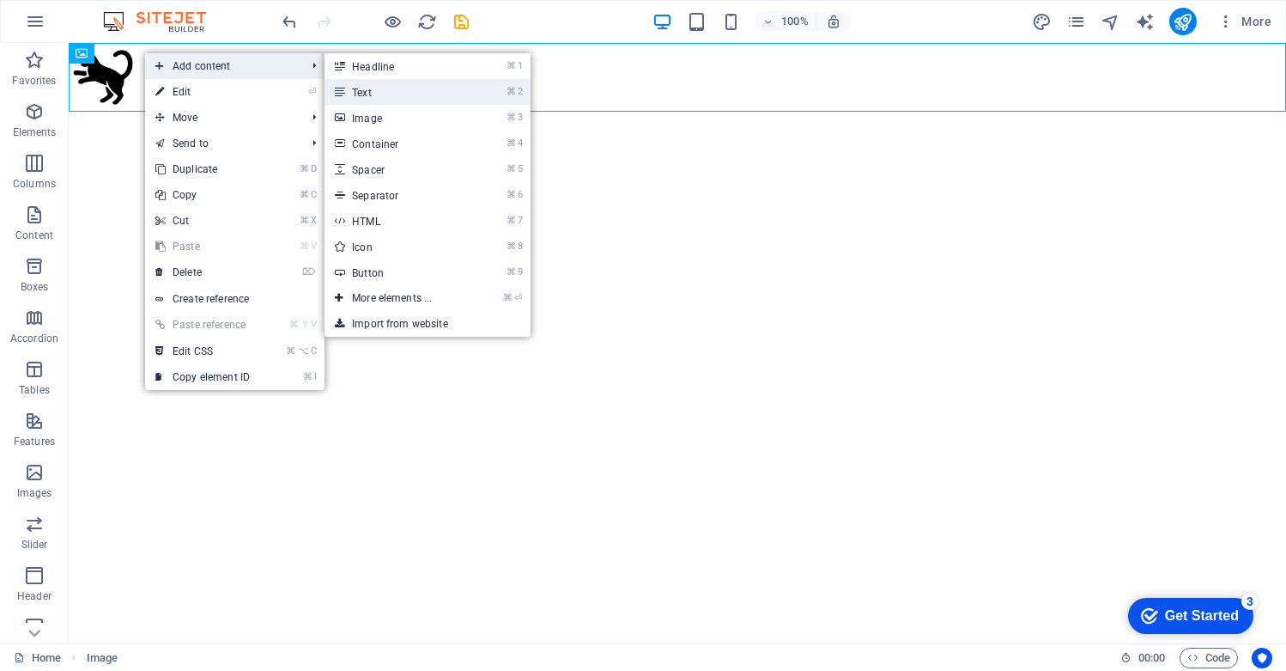
click at [402, 97] on link "⌘ 2 Text" at bounding box center [396, 92] width 142 height 26
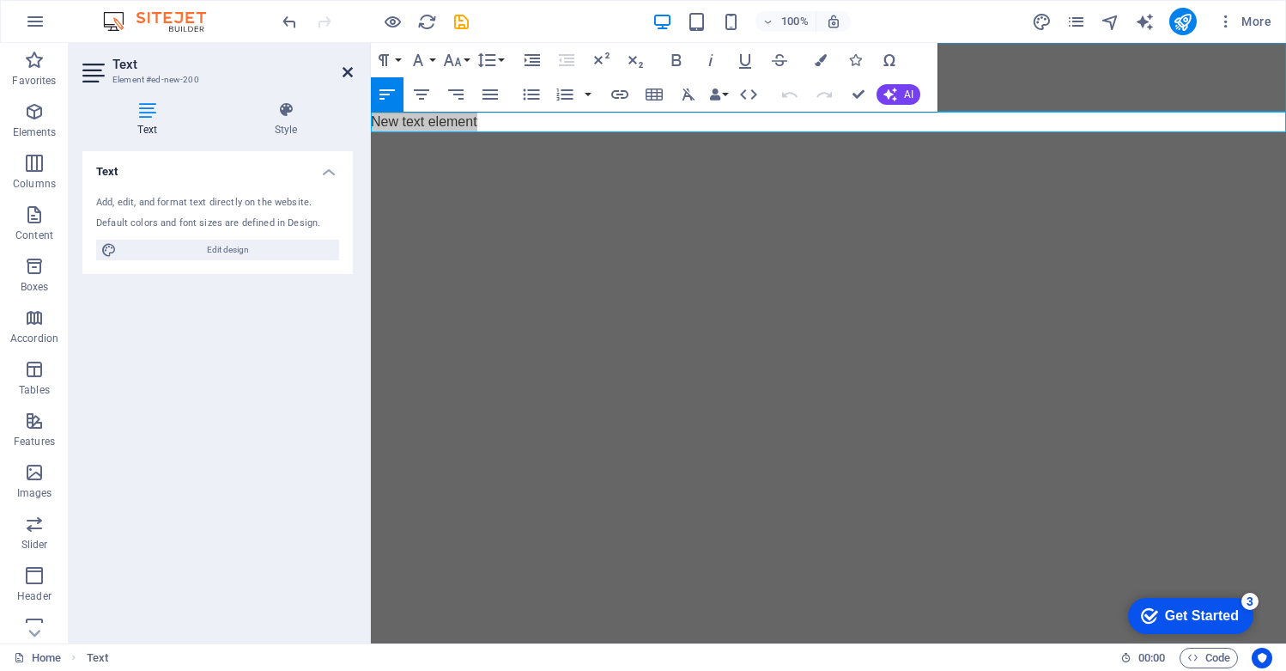
drag, startPoint x: 349, startPoint y: 72, endPoint x: 280, endPoint y: 29, distance: 81.0
click at [349, 72] on icon at bounding box center [348, 72] width 10 height 14
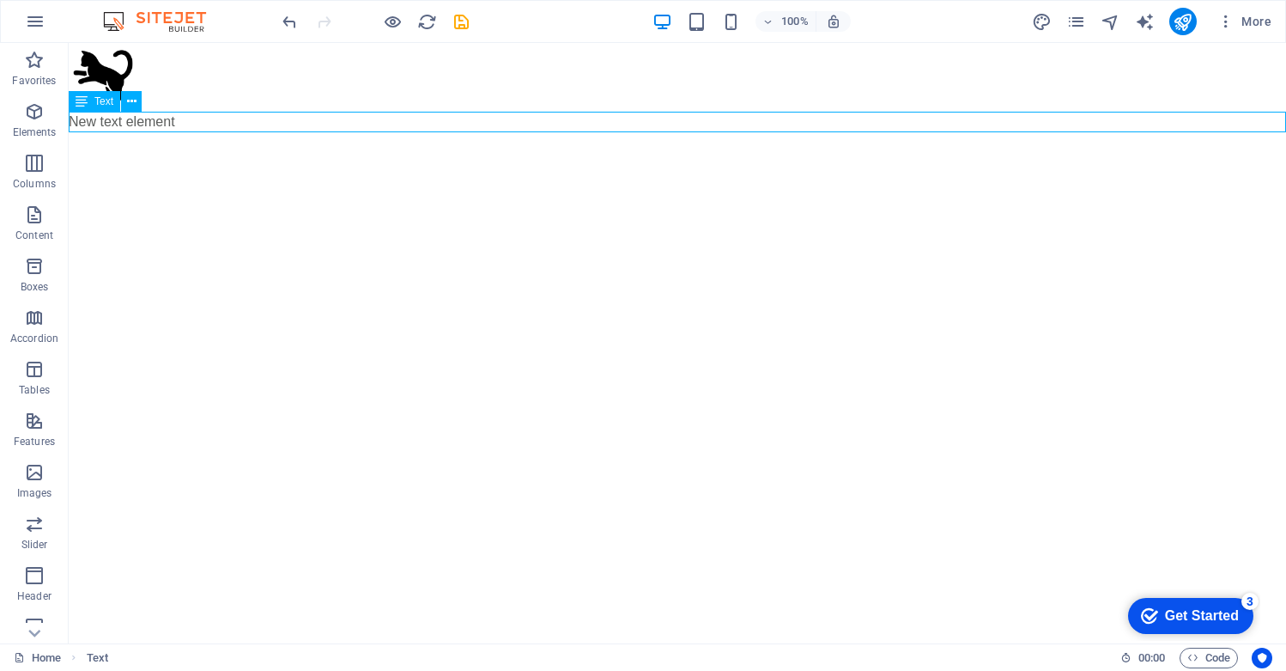
click at [560, 122] on div "New text element" at bounding box center [678, 122] width 1218 height 21
click at [132, 100] on icon at bounding box center [131, 102] width 9 height 18
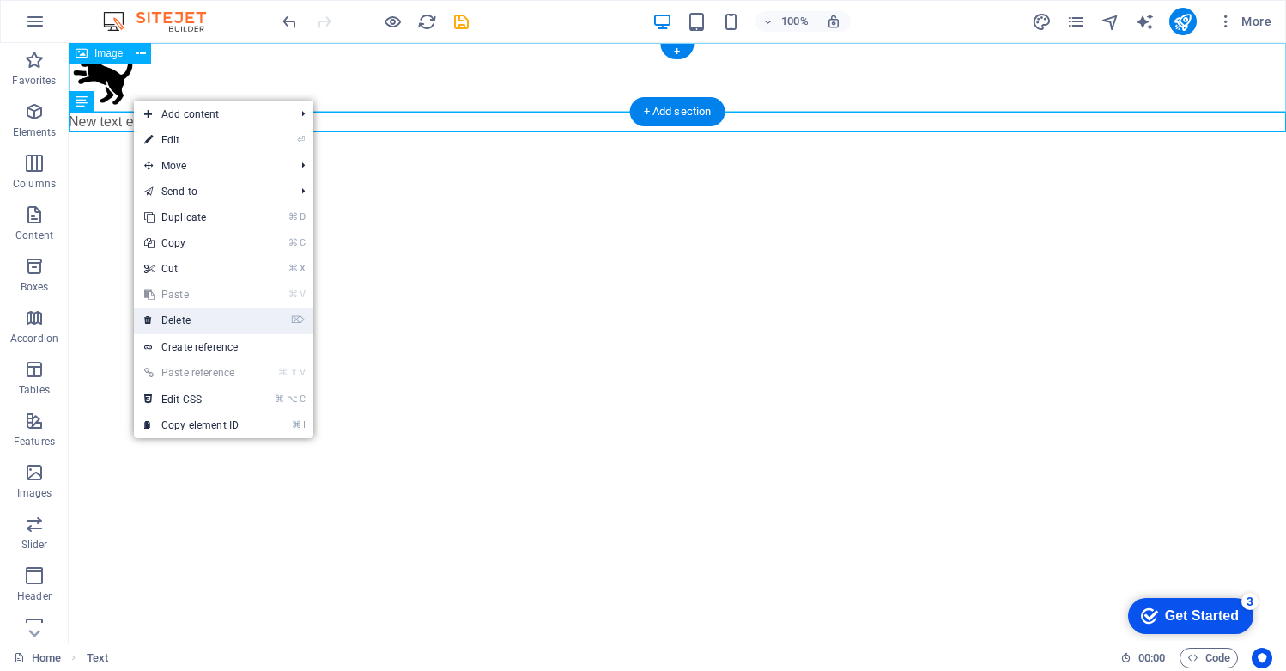
click at [185, 317] on link "⌦ Delete" at bounding box center [191, 320] width 115 height 26
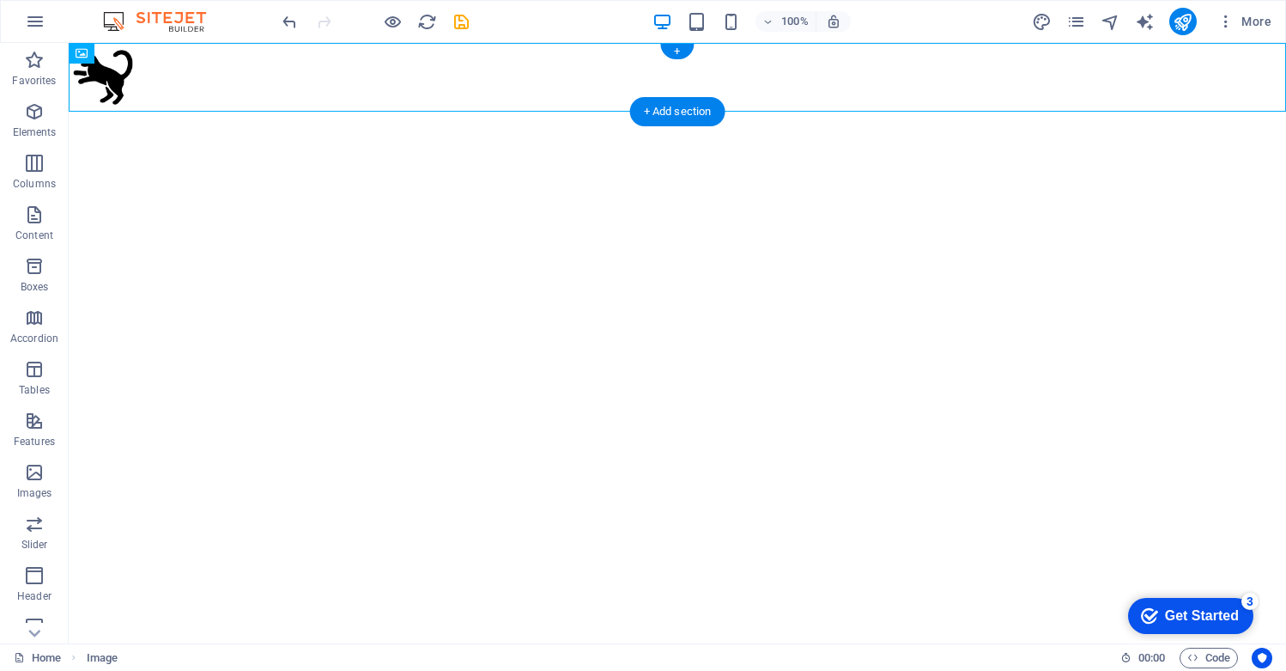
drag, startPoint x: 165, startPoint y: 98, endPoint x: 184, endPoint y: 85, distance: 22.9
click at [184, 85] on figure at bounding box center [678, 77] width 1218 height 69
drag, startPoint x: 185, startPoint y: 97, endPoint x: 123, endPoint y: 89, distance: 63.2
click at [138, 52] on icon at bounding box center [141, 54] width 9 height 18
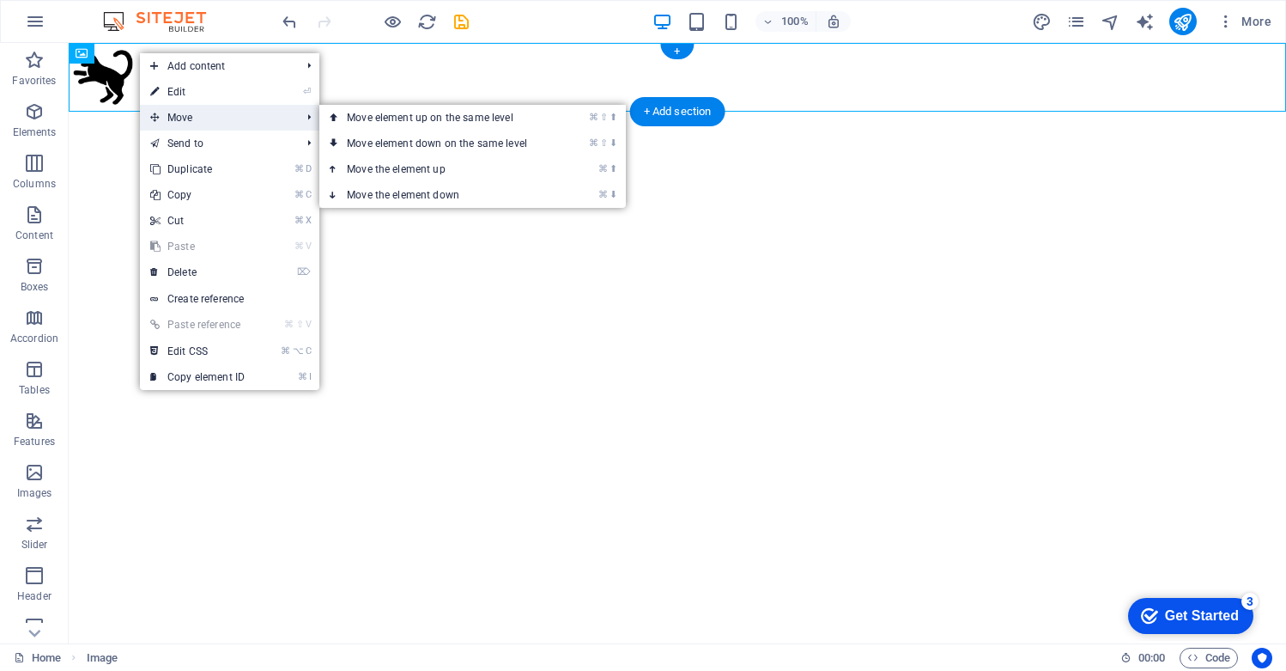
click at [195, 118] on span "Move" at bounding box center [217, 118] width 154 height 26
click at [393, 143] on link "⌘ ⇧ ⬇ Move element down on the same level" at bounding box center [440, 144] width 242 height 26
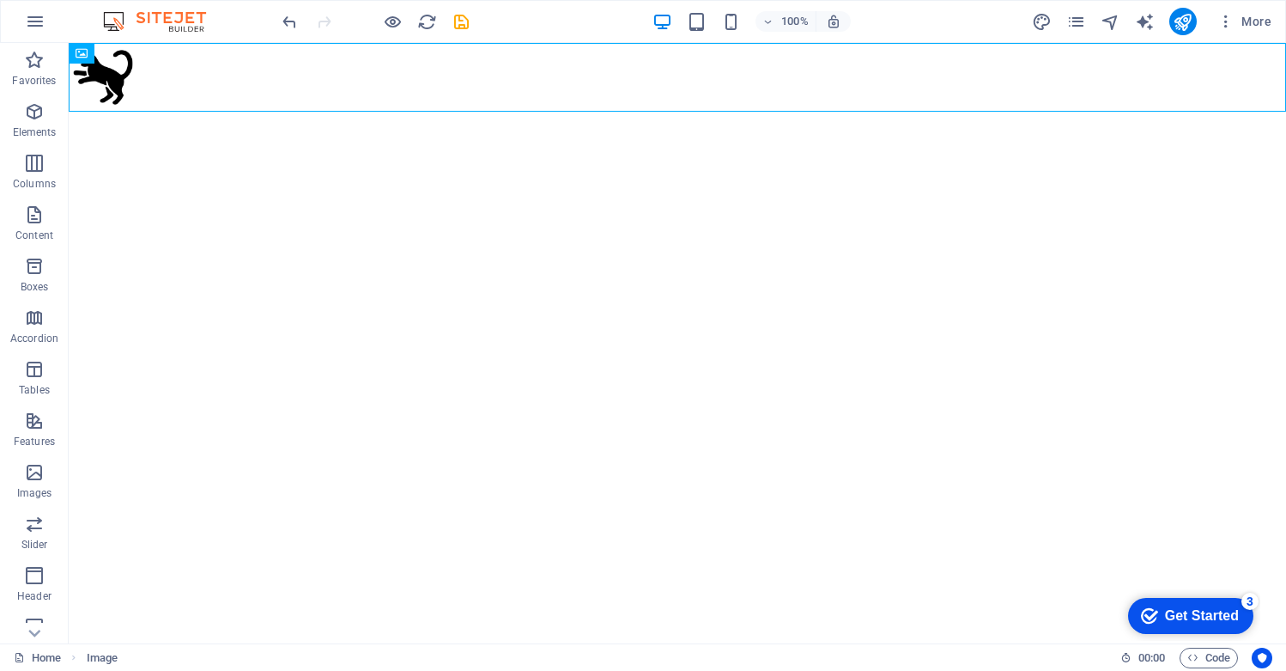
drag, startPoint x: 758, startPoint y: 162, endPoint x: 695, endPoint y: 167, distance: 63.7
drag, startPoint x: 143, startPoint y: 89, endPoint x: 99, endPoint y: 123, distance: 55.8
drag, startPoint x: 341, startPoint y: 111, endPoint x: 351, endPoint y: 76, distance: 35.9
click at [349, 80] on figure at bounding box center [678, 77] width 1218 height 69
click at [683, 52] on div "+" at bounding box center [676, 51] width 33 height 15
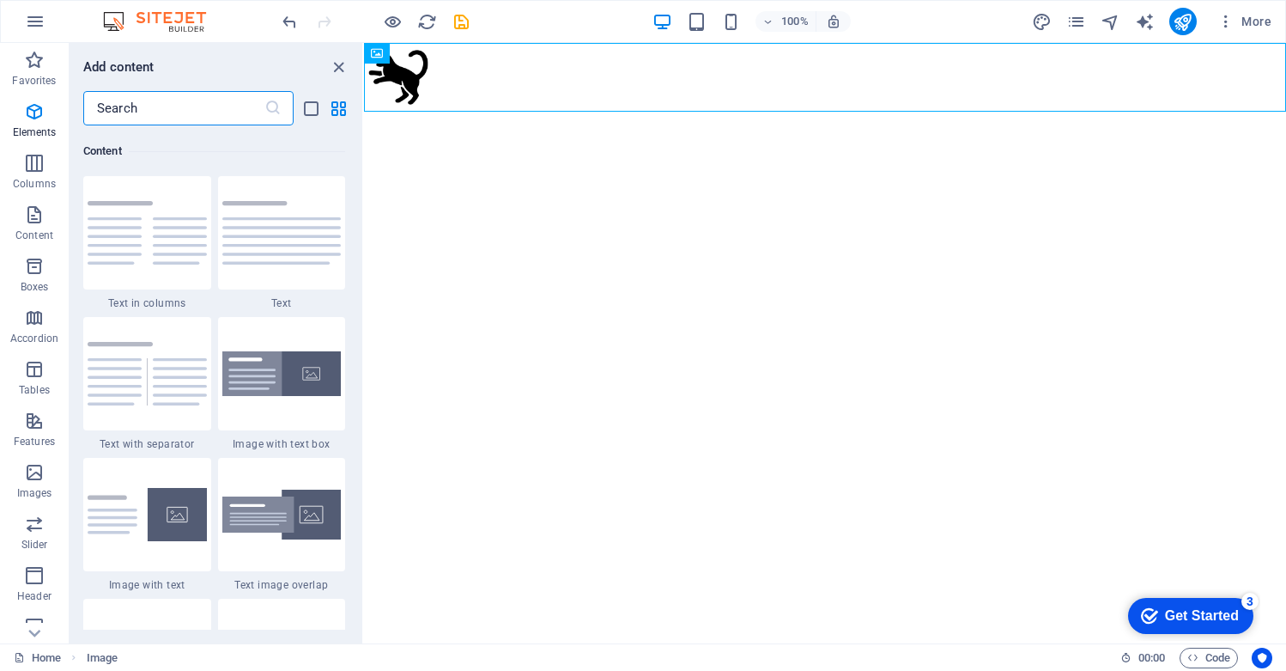
scroll to position [3004, 0]
click at [427, 112] on html "Skip to main content" at bounding box center [825, 77] width 922 height 69
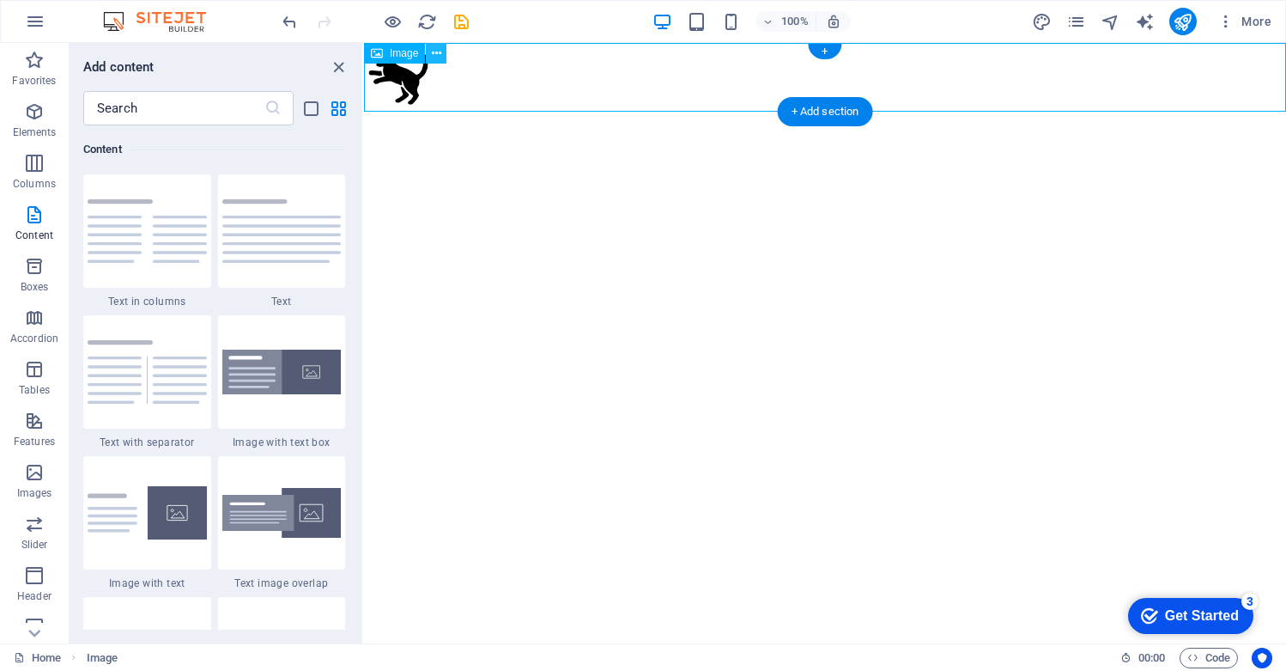
click at [435, 52] on icon at bounding box center [436, 54] width 9 height 18
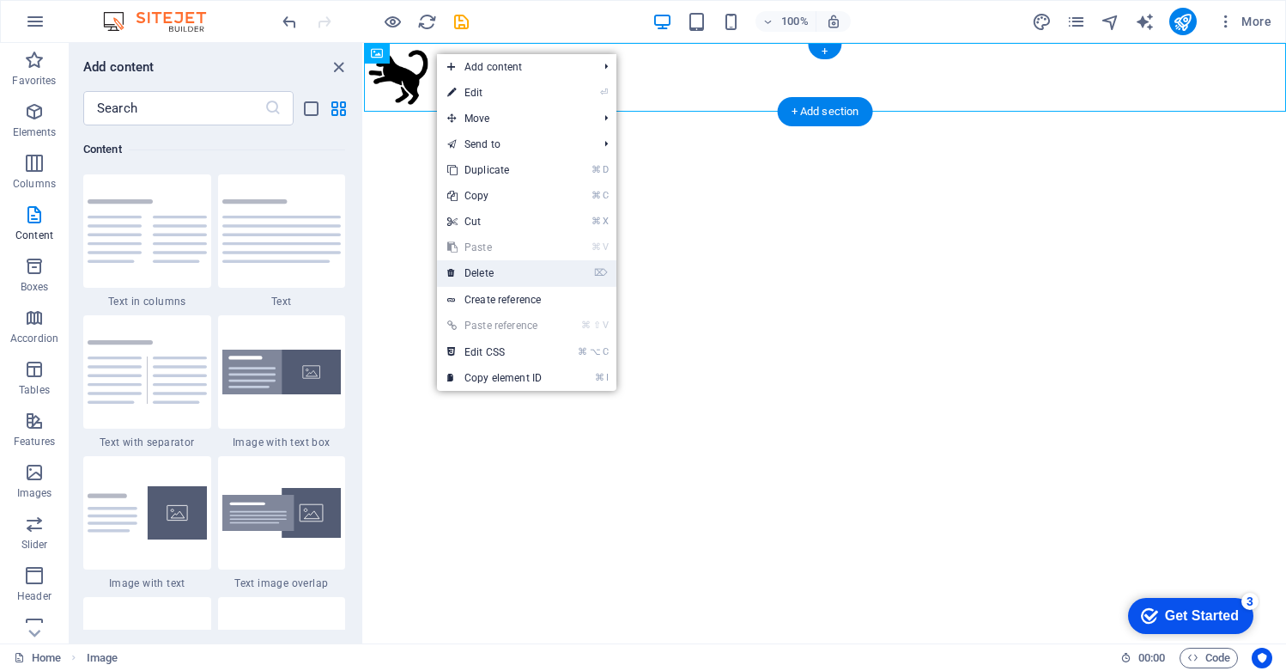
click at [480, 272] on link "⌦ Delete" at bounding box center [494, 273] width 115 height 26
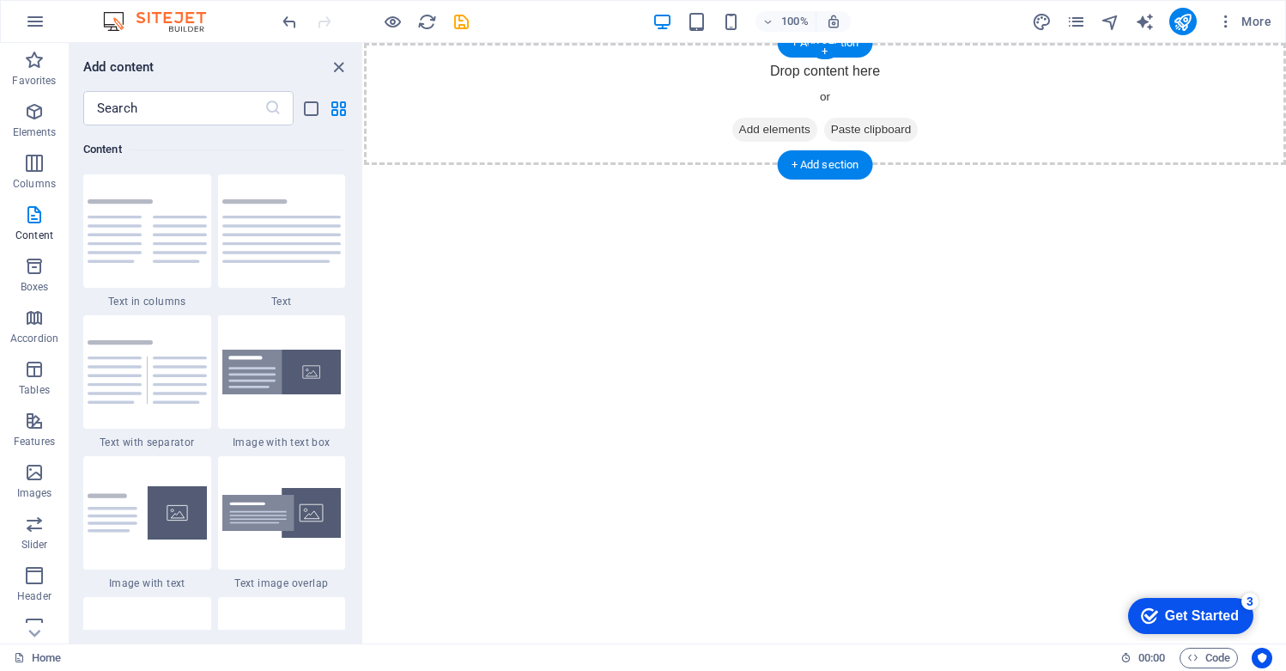
click at [780, 126] on span "Add elements" at bounding box center [774, 130] width 85 height 24
click at [337, 63] on icon "close panel" at bounding box center [339, 68] width 20 height 20
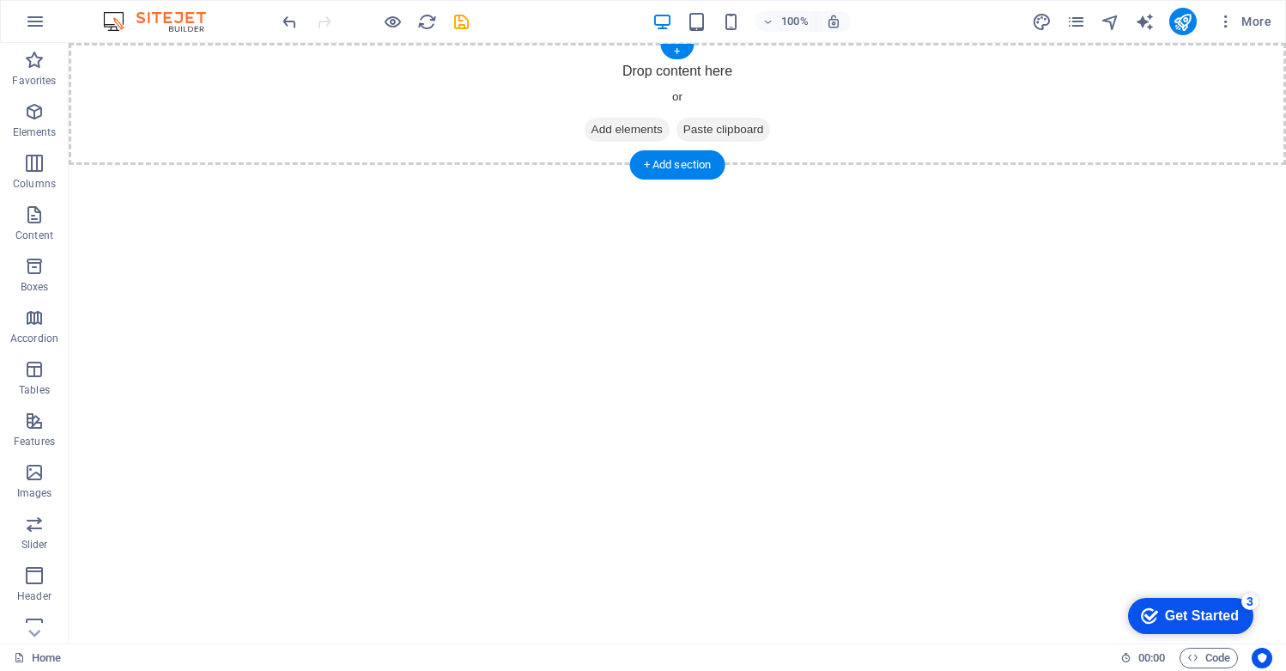
click at [610, 128] on span "Add elements" at bounding box center [627, 130] width 85 height 24
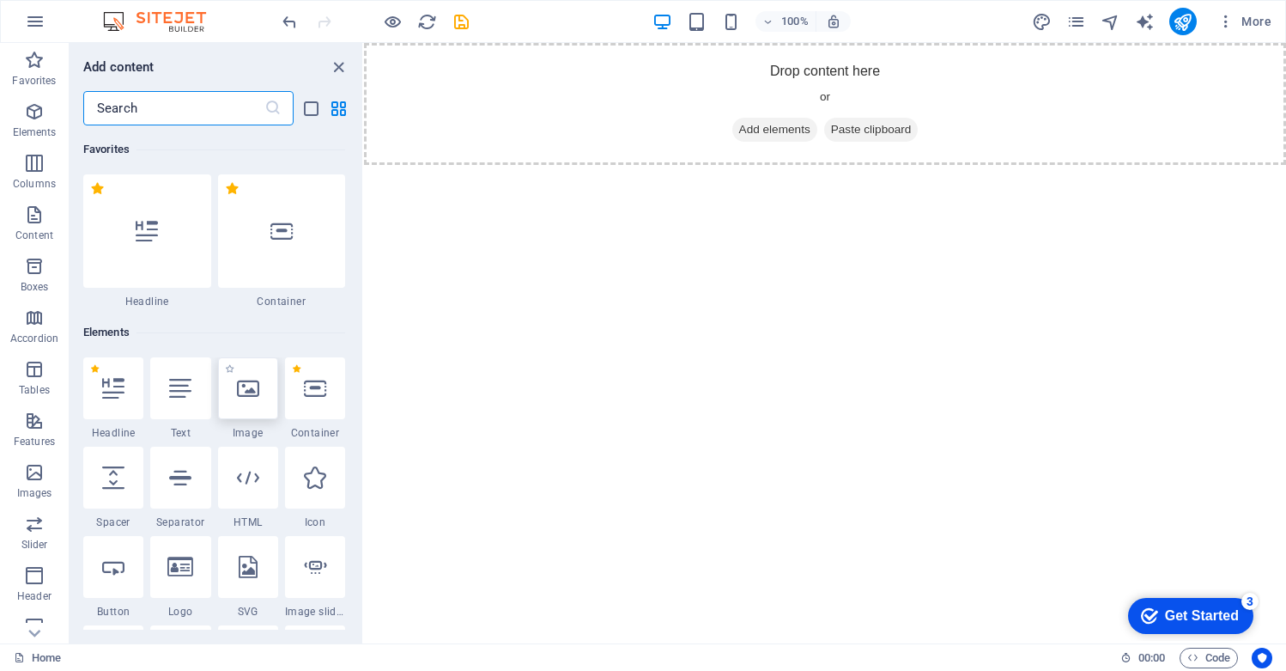
click at [252, 391] on icon at bounding box center [248, 388] width 22 height 22
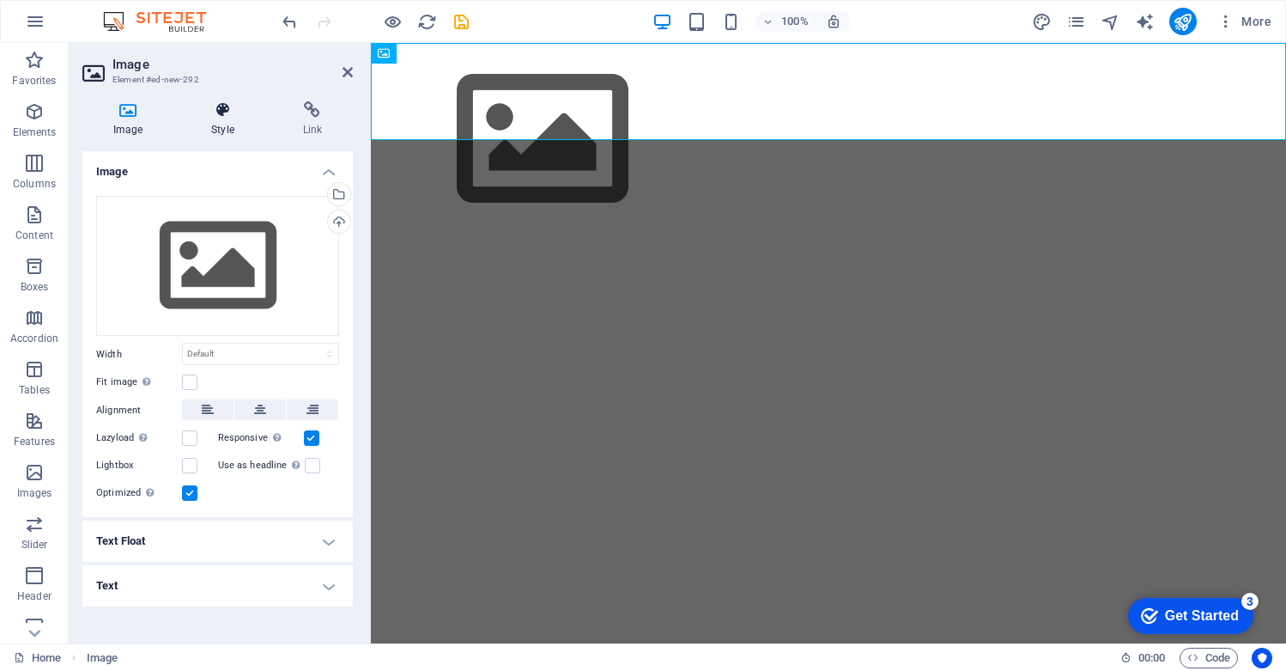
click at [222, 112] on icon at bounding box center [222, 109] width 84 height 17
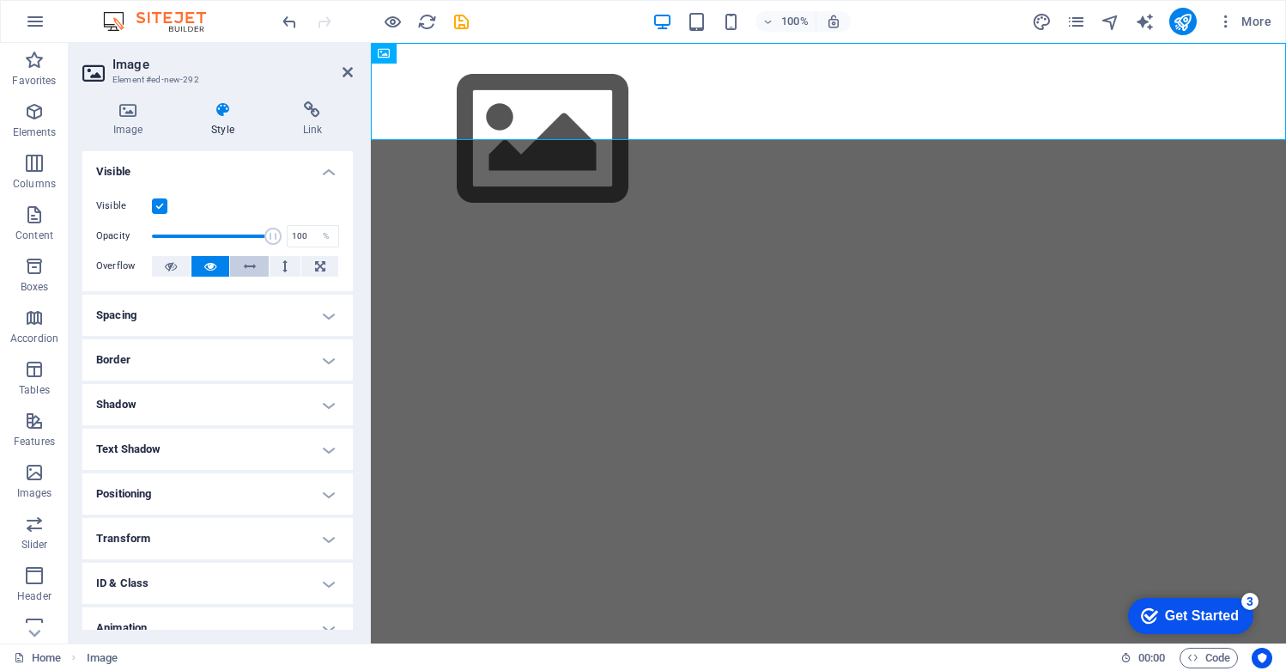
click at [246, 262] on icon at bounding box center [250, 266] width 12 height 21
click at [282, 265] on icon at bounding box center [284, 266] width 5 height 21
click at [252, 268] on icon at bounding box center [250, 266] width 12 height 21
drag, startPoint x: 266, startPoint y: 232, endPoint x: 171, endPoint y: 234, distance: 95.3
click at [171, 234] on span at bounding box center [172, 236] width 17 height 17
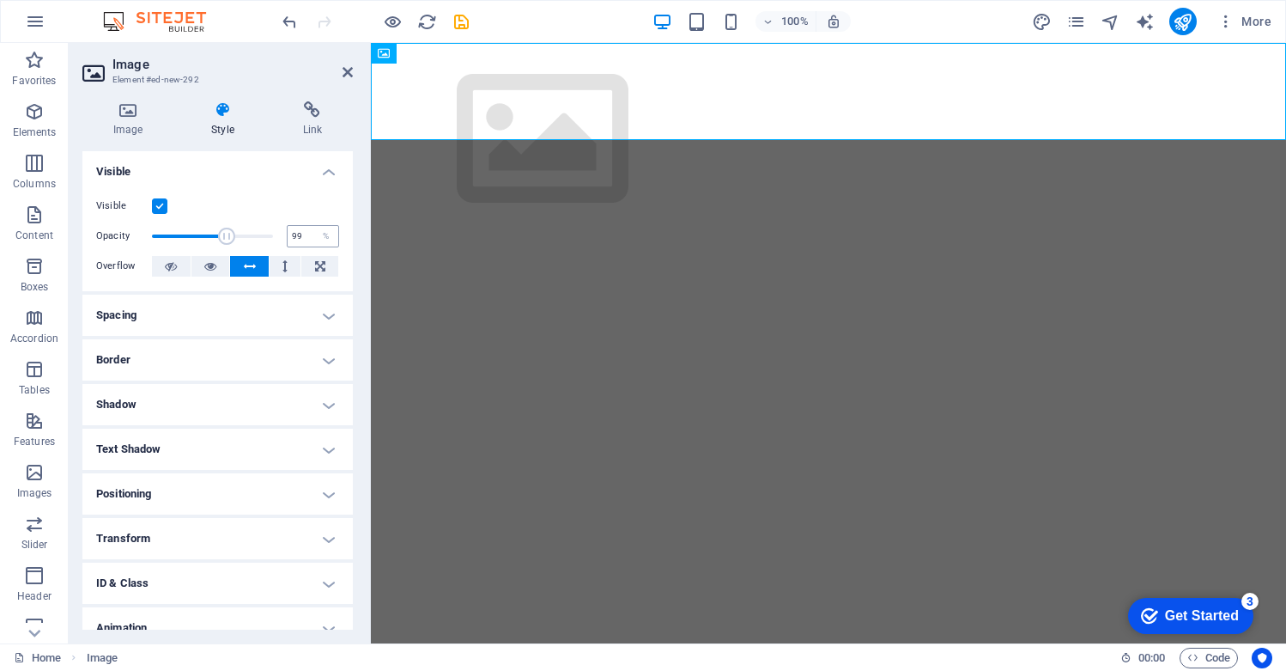
type input "100"
drag, startPoint x: 173, startPoint y: 234, endPoint x: 295, endPoint y: 239, distance: 122.0
click at [295, 239] on div "Opacity 100 %" at bounding box center [217, 236] width 243 height 26
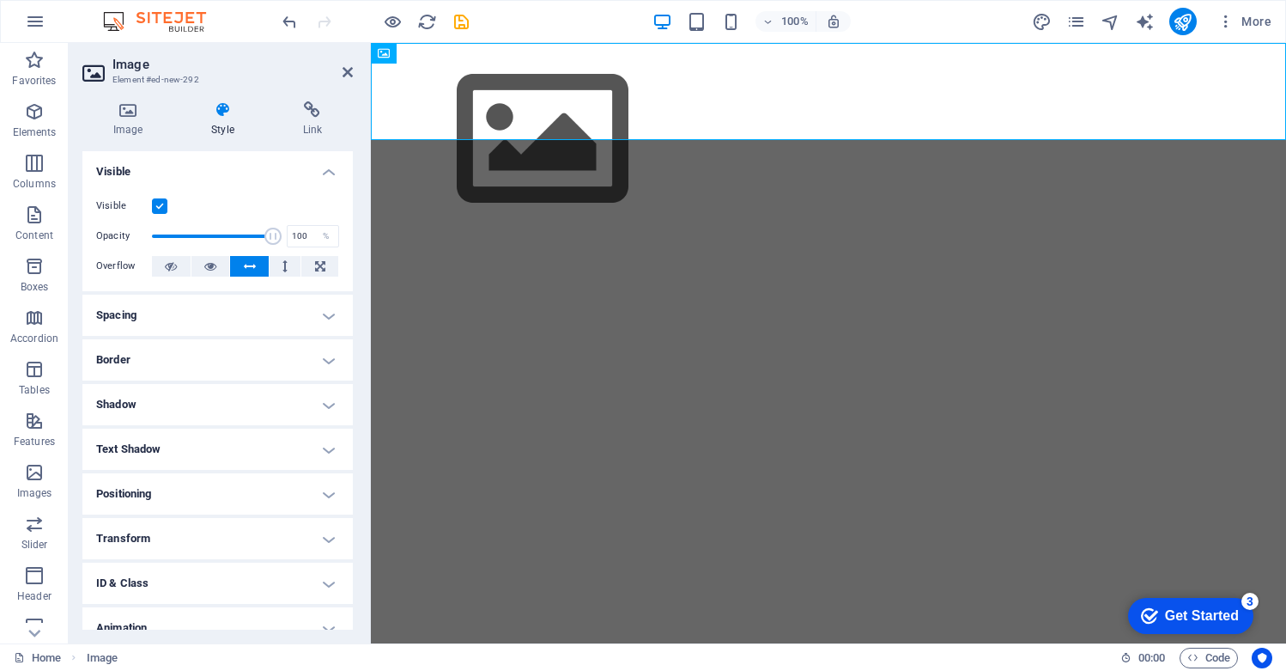
scroll to position [11, 0]
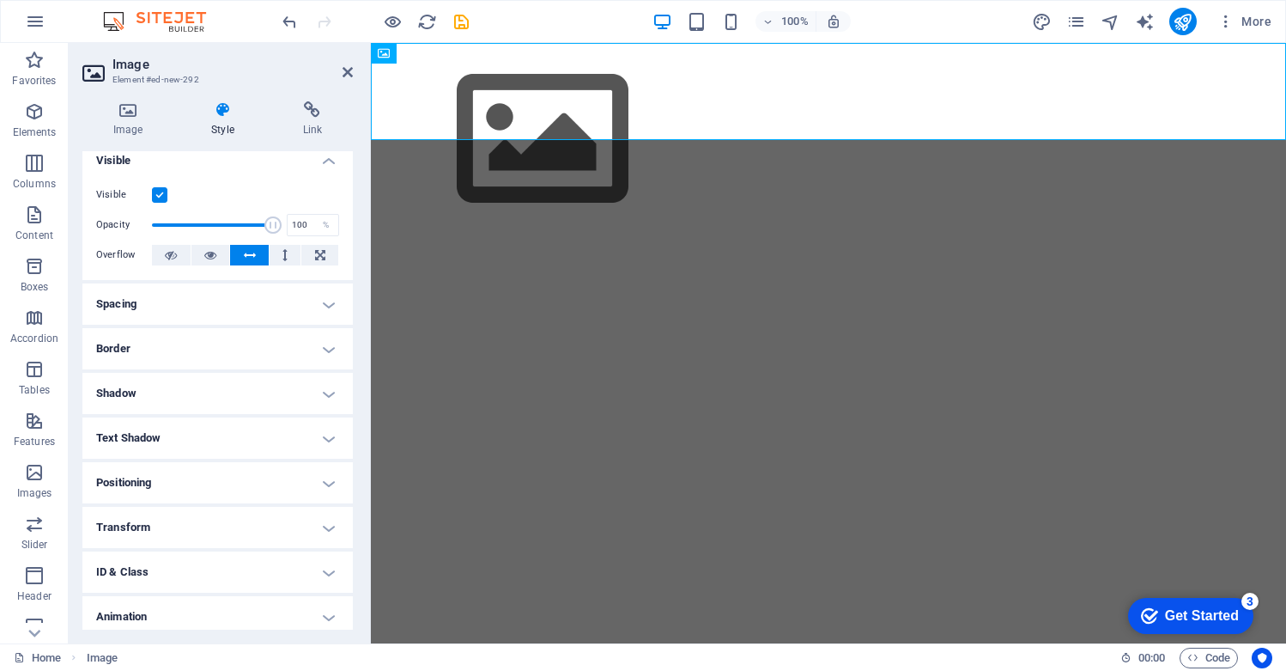
click at [228, 474] on h4 "Positioning" at bounding box center [217, 482] width 270 height 41
click at [246, 470] on h4 "Positioning" at bounding box center [217, 477] width 270 height 31
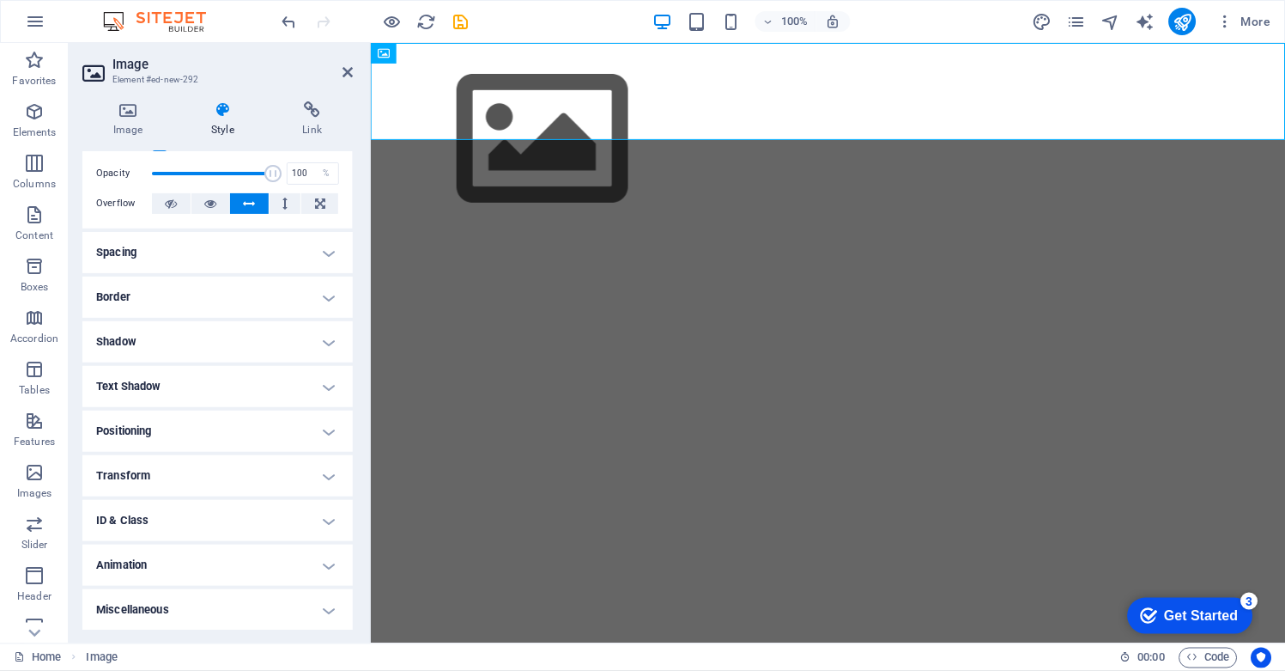
scroll to position [63, 0]
click at [319, 206] on icon at bounding box center [320, 203] width 10 height 21
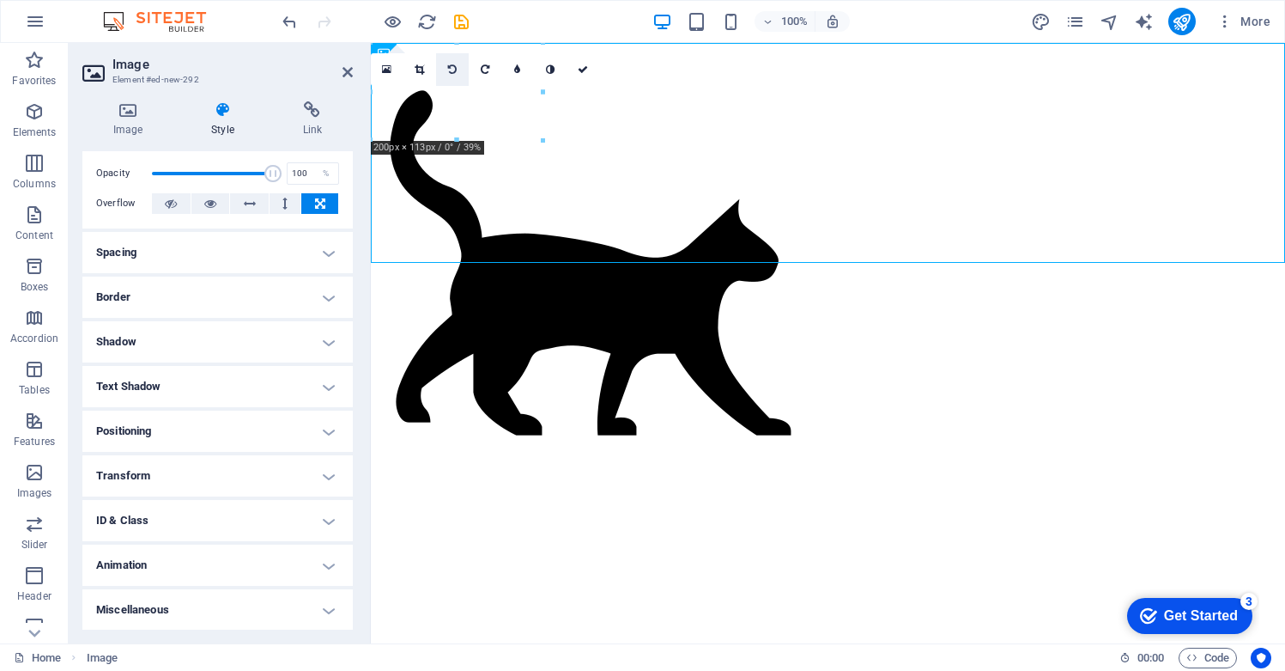
click at [452, 69] on icon at bounding box center [452, 69] width 9 height 10
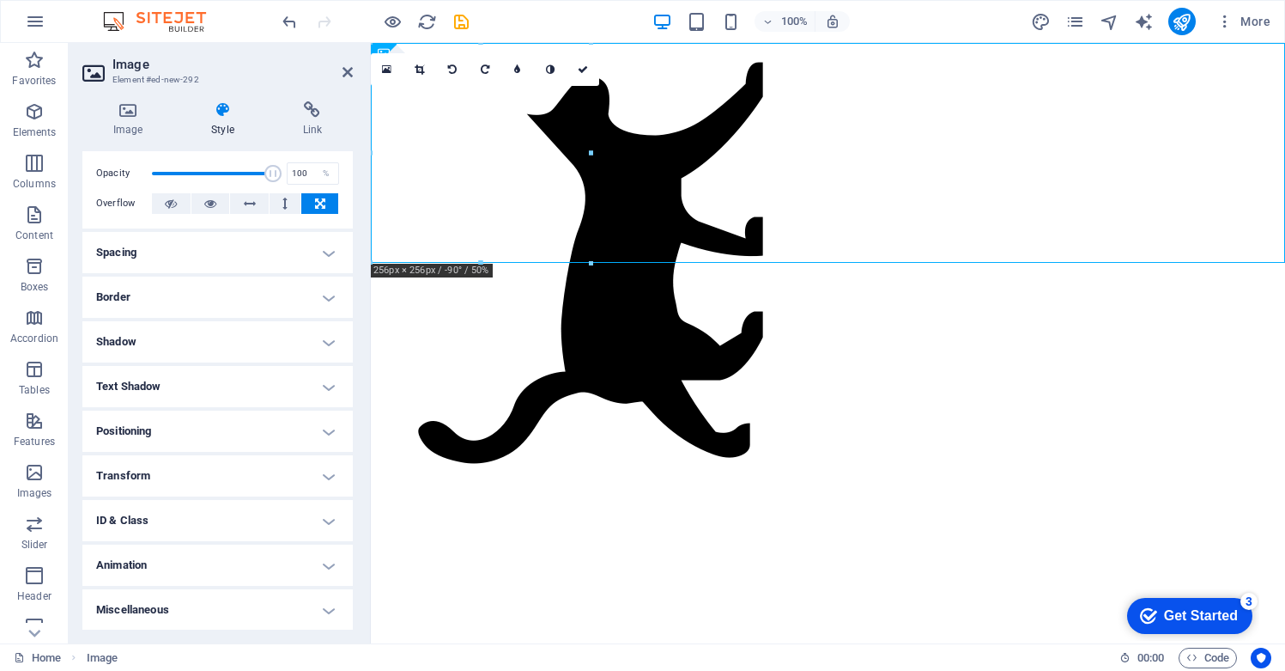
click at [452, 69] on icon at bounding box center [452, 69] width 9 height 10
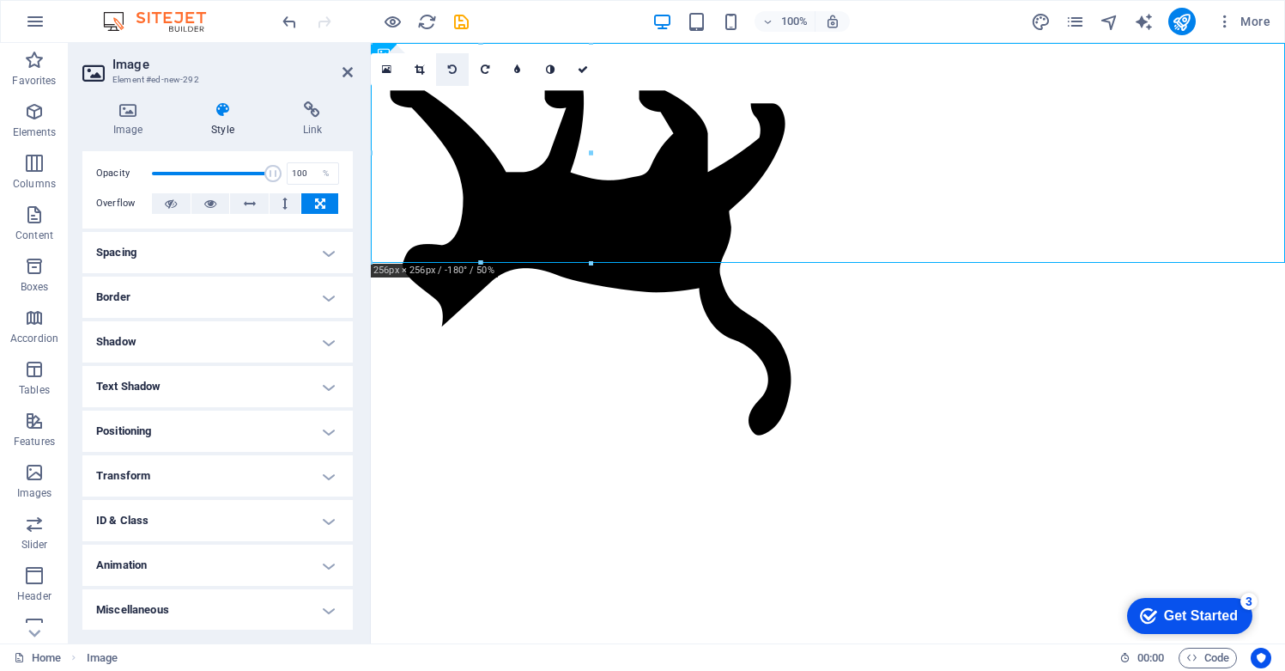
click at [452, 69] on icon at bounding box center [452, 69] width 9 height 10
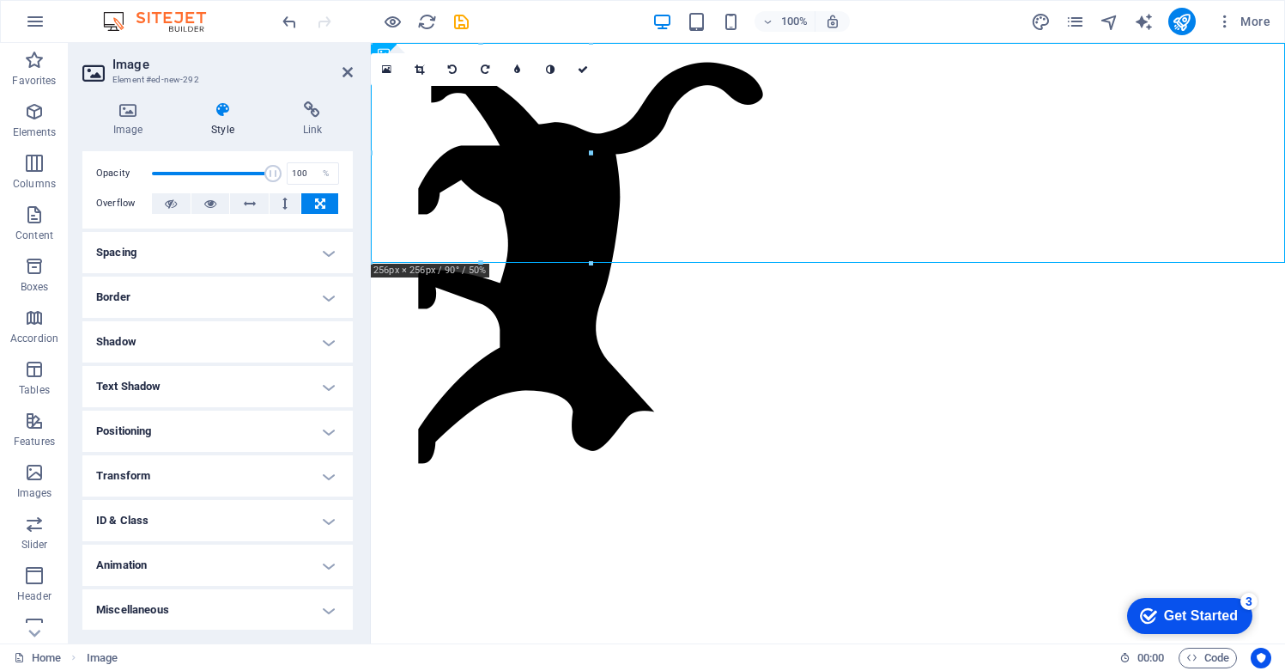
click at [452, 69] on icon at bounding box center [452, 69] width 9 height 10
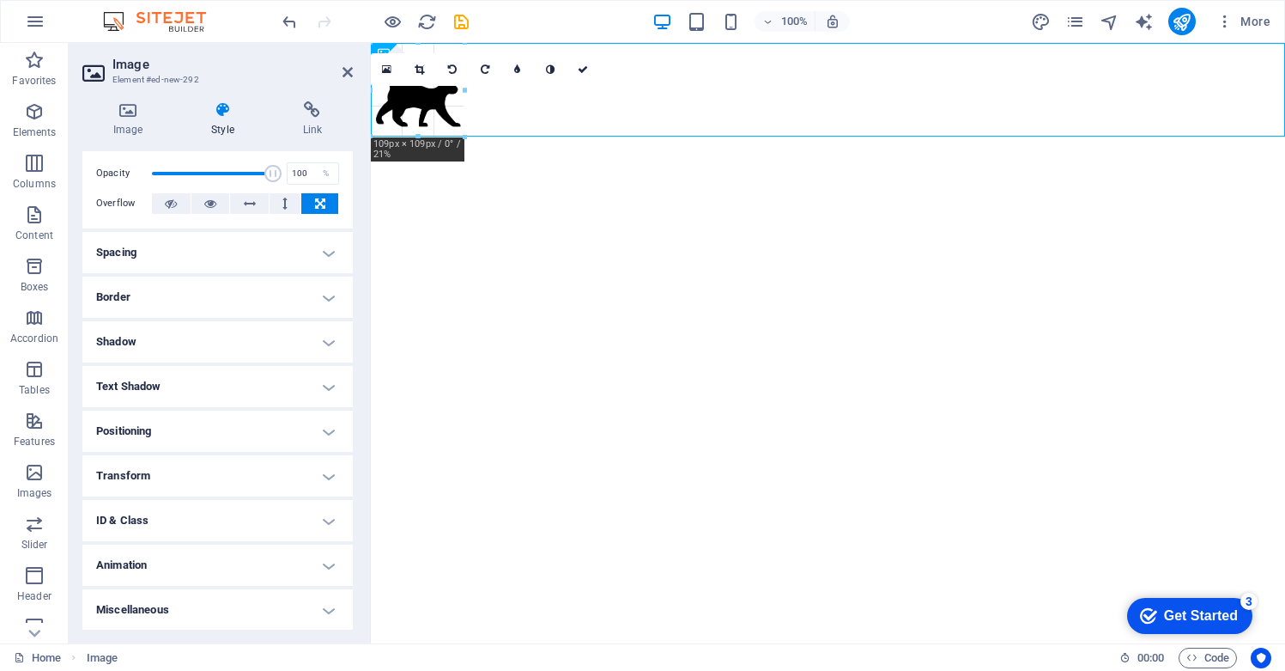
drag, startPoint x: 592, startPoint y: 152, endPoint x: 469, endPoint y: 113, distance: 129.5
drag, startPoint x: 580, startPoint y: 66, endPoint x: 514, endPoint y: 26, distance: 76.7
click at [580, 66] on icon at bounding box center [583, 69] width 10 height 10
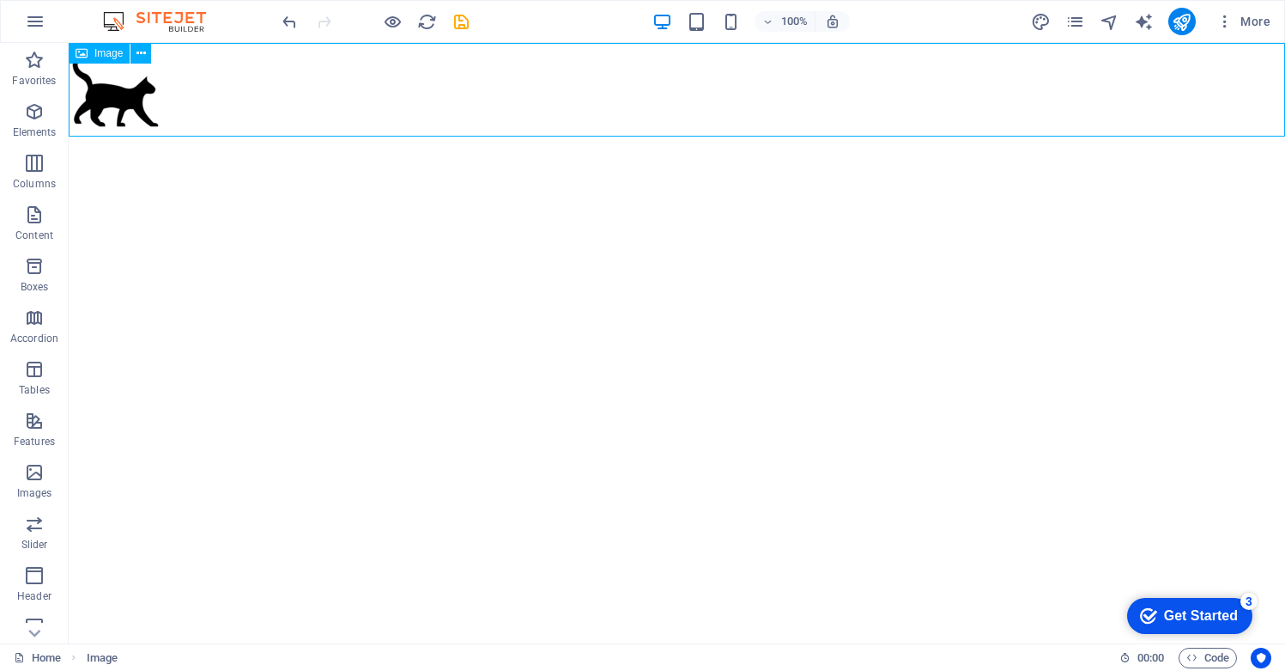
click at [106, 100] on figure at bounding box center [677, 90] width 1217 height 94
click at [143, 55] on icon at bounding box center [141, 54] width 9 height 18
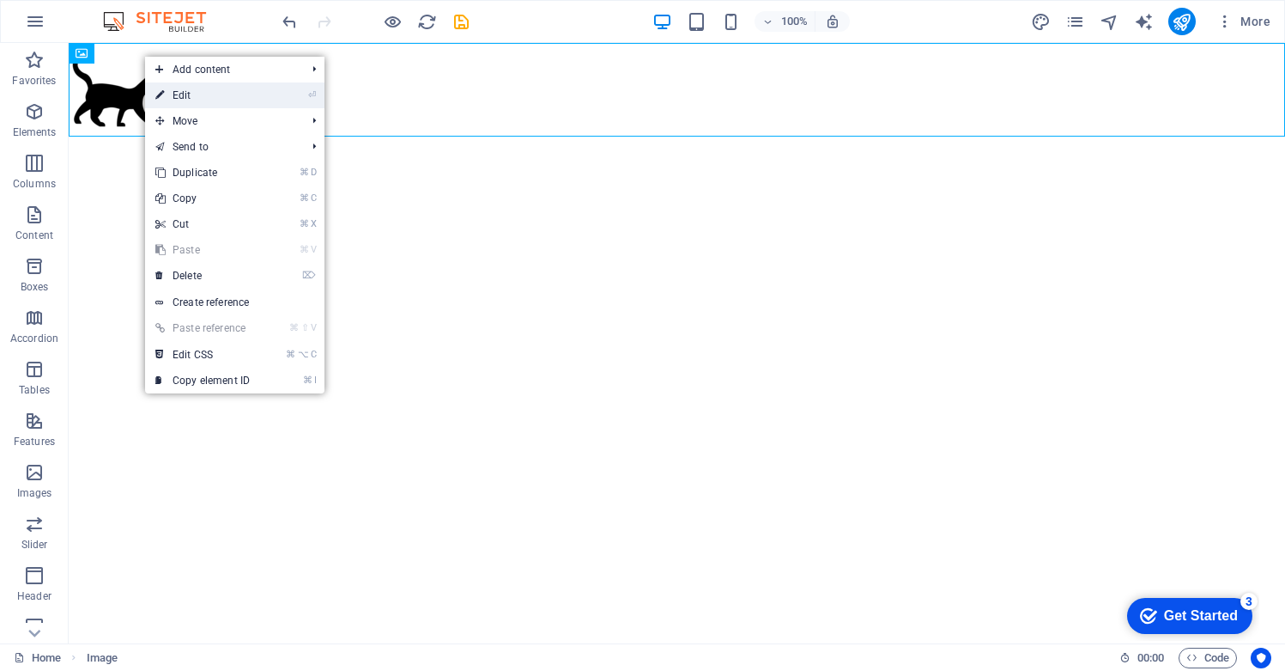
click at [175, 93] on link "⏎ Edit" at bounding box center [202, 95] width 115 height 26
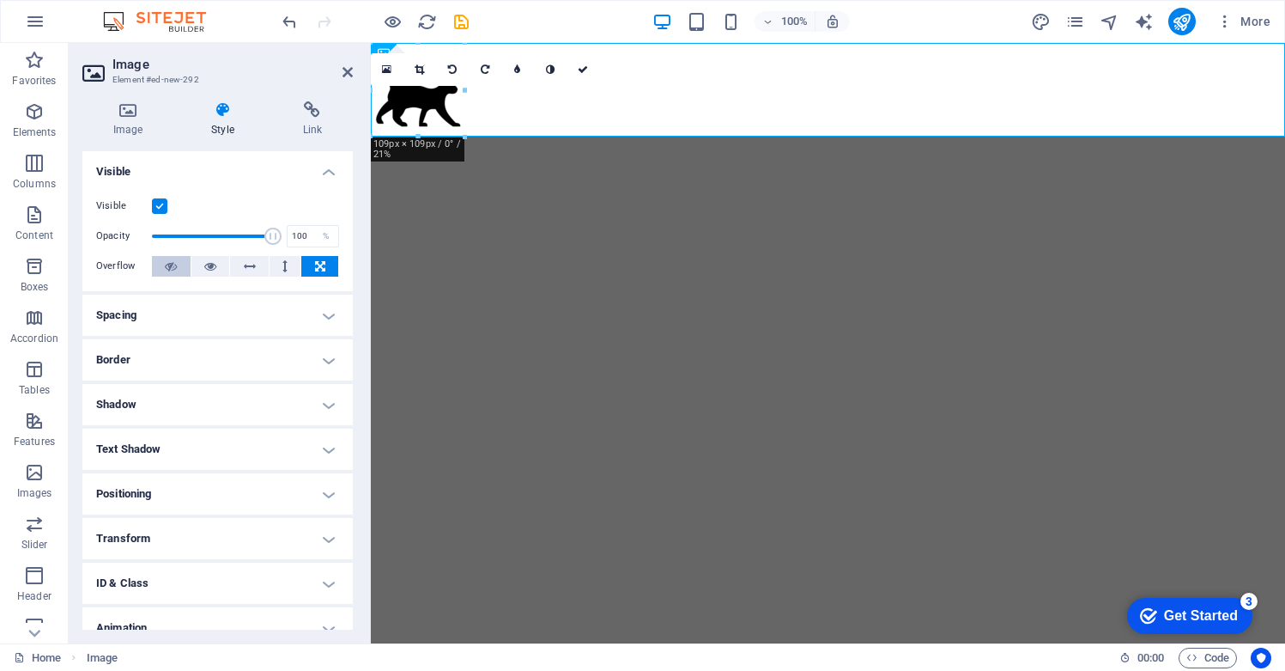
click at [179, 265] on button at bounding box center [171, 266] width 39 height 21
click at [209, 269] on icon at bounding box center [210, 266] width 12 height 21
click at [167, 266] on icon at bounding box center [171, 266] width 12 height 21
click at [540, 137] on html "Skip to main content" at bounding box center [828, 90] width 914 height 94
drag, startPoint x: 346, startPoint y: 67, endPoint x: 277, endPoint y: 24, distance: 81.0
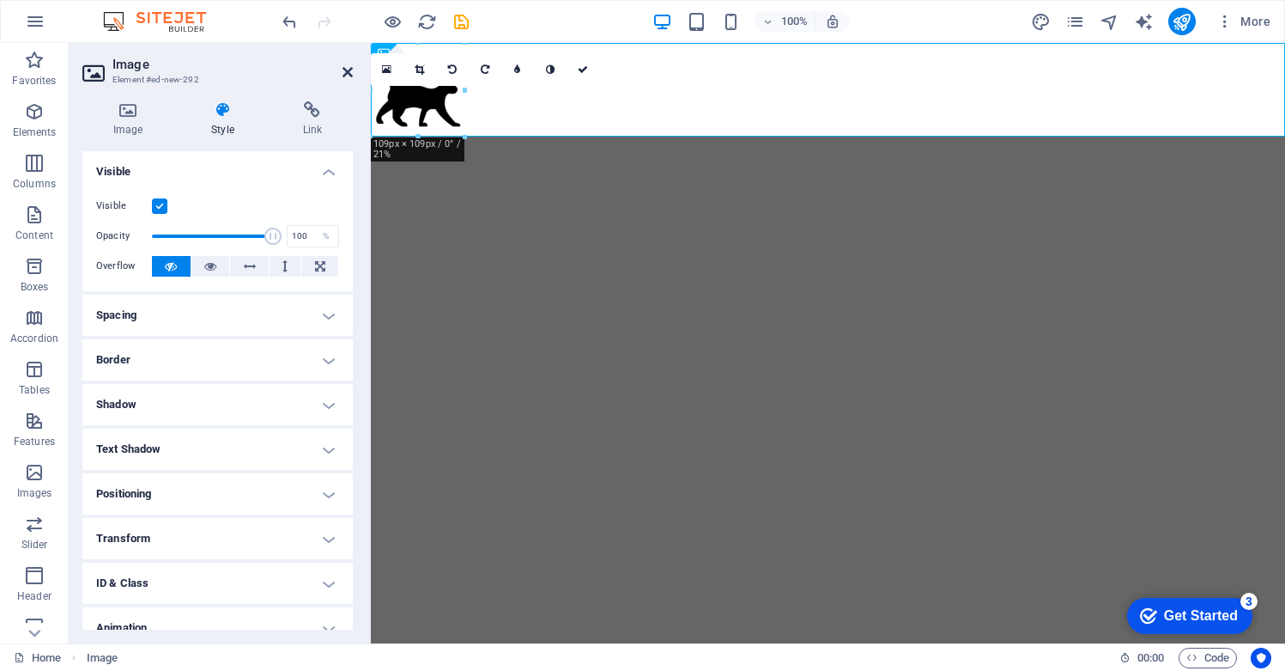
click at [346, 67] on icon at bounding box center [348, 72] width 10 height 14
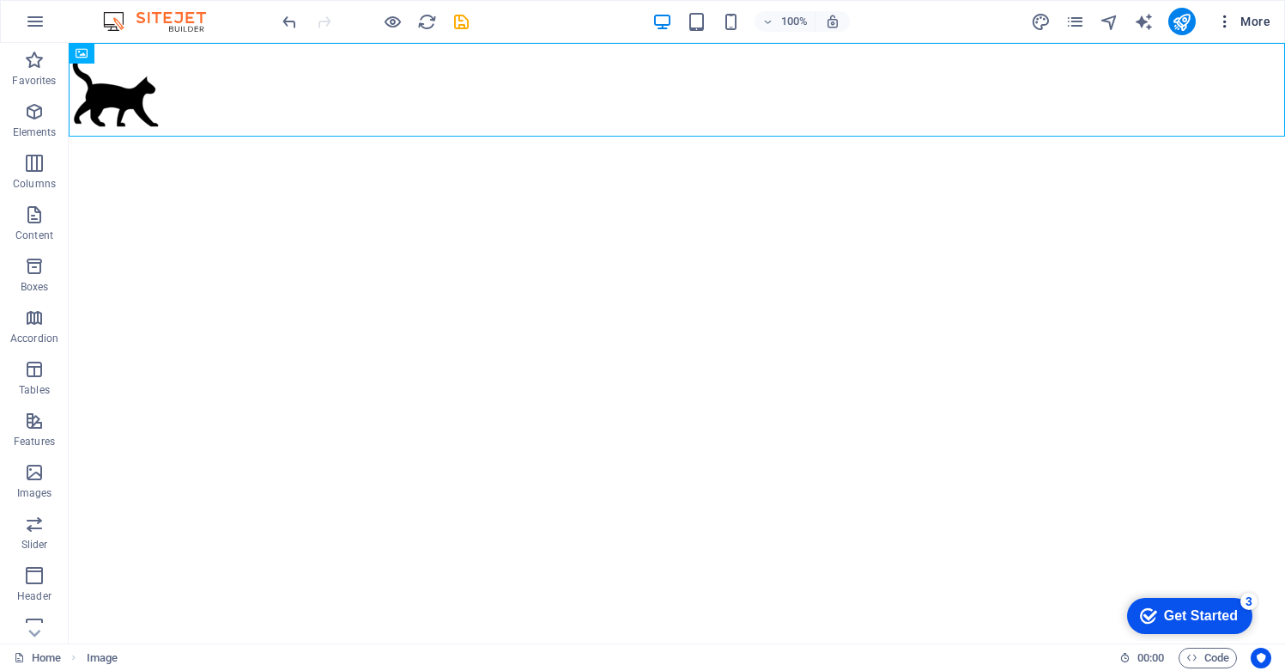
click at [1264, 21] on span "More" at bounding box center [1244, 21] width 54 height 17
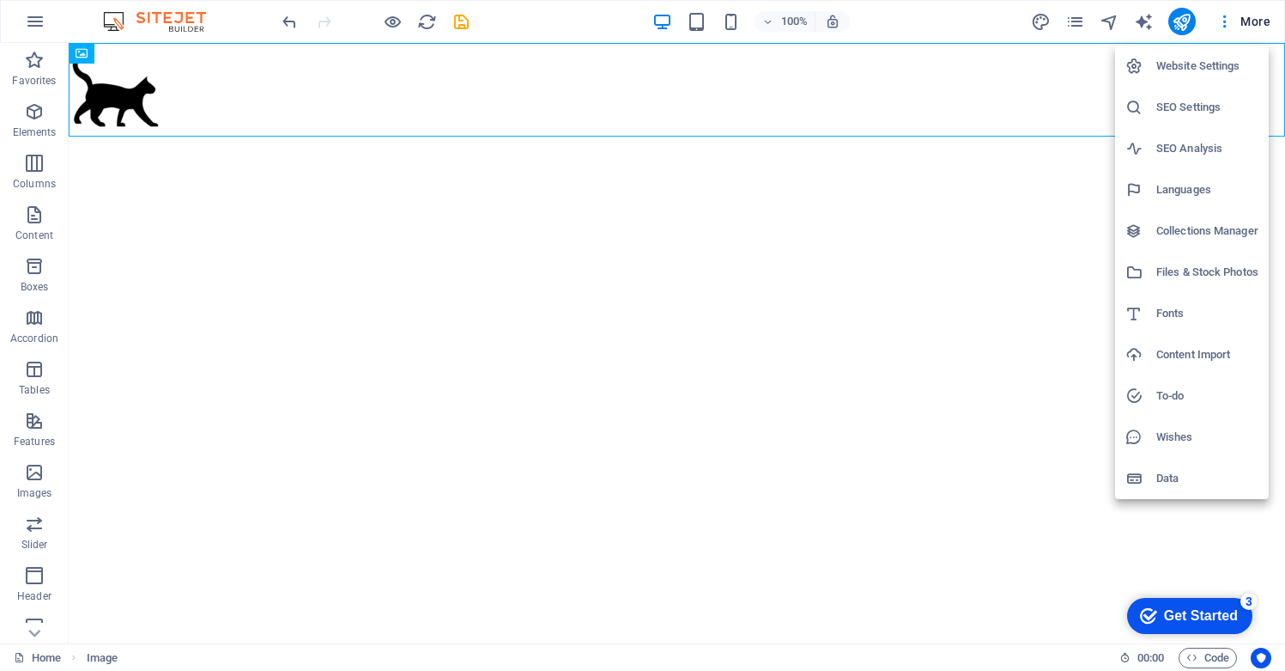
click at [896, 412] on div at bounding box center [642, 335] width 1285 height 671
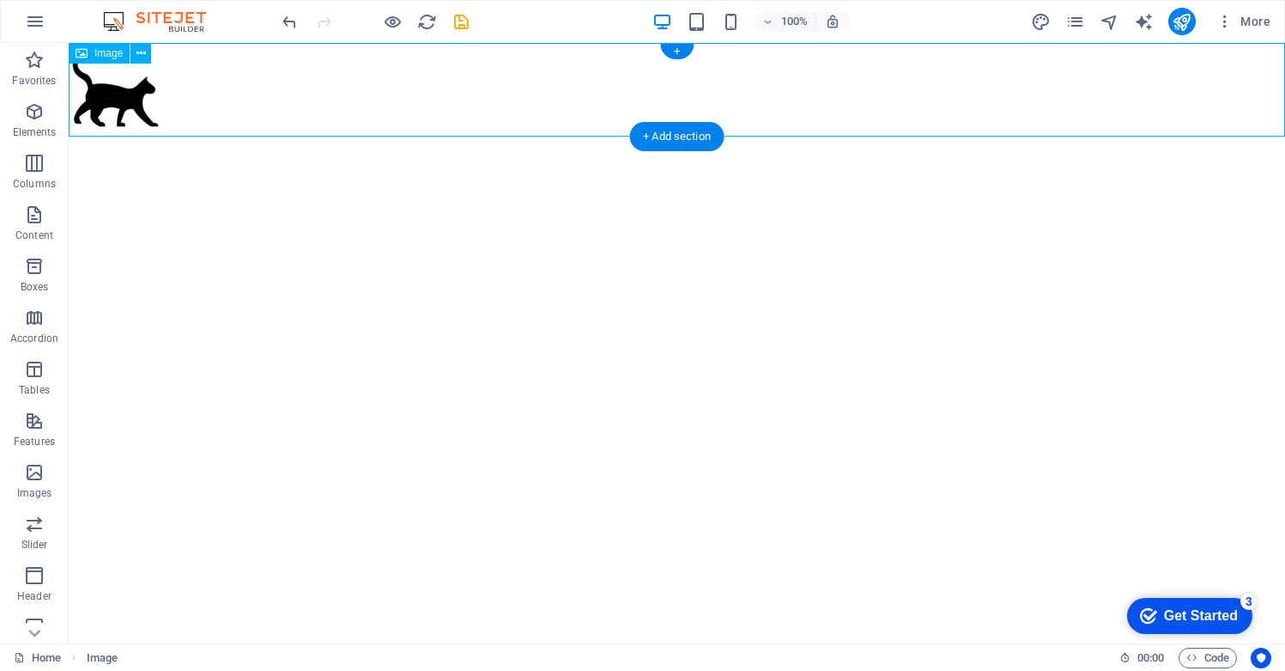
click at [124, 103] on figure at bounding box center [677, 90] width 1217 height 94
click at [140, 46] on icon at bounding box center [141, 54] width 9 height 18
drag, startPoint x: 380, startPoint y: 88, endPoint x: 610, endPoint y: 119, distance: 232.3
click at [634, 116] on figure at bounding box center [677, 90] width 1217 height 94
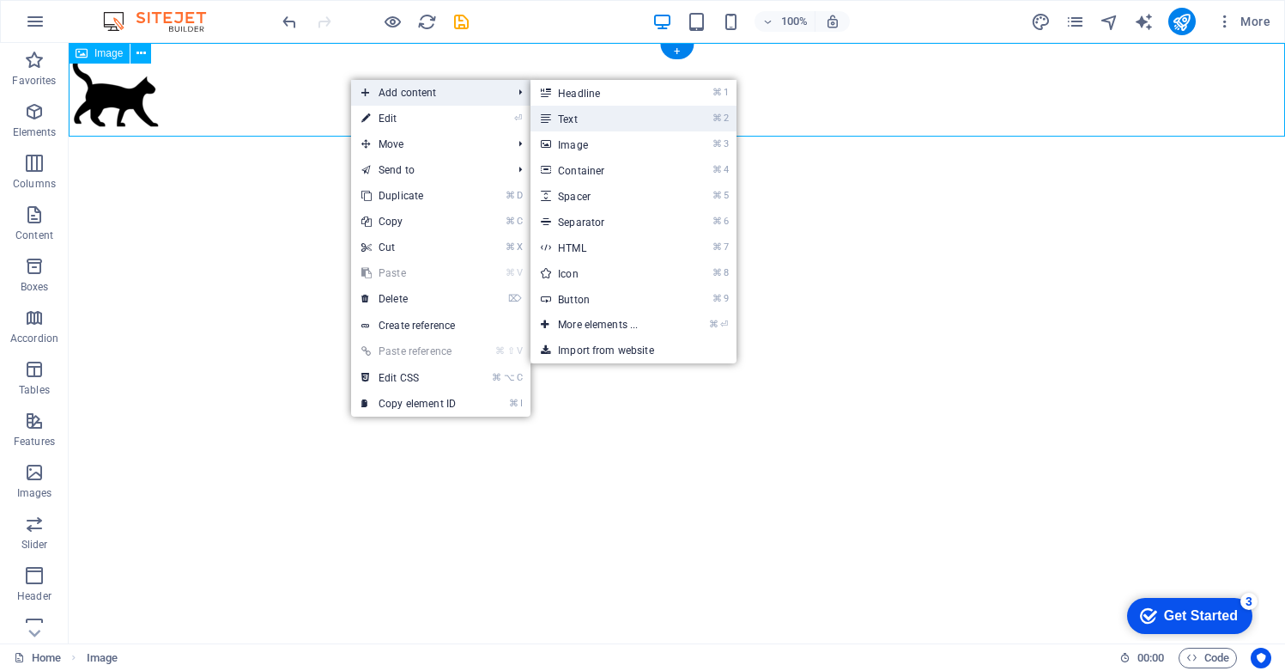
click at [624, 120] on link "⌘ 2 Text" at bounding box center [602, 119] width 142 height 26
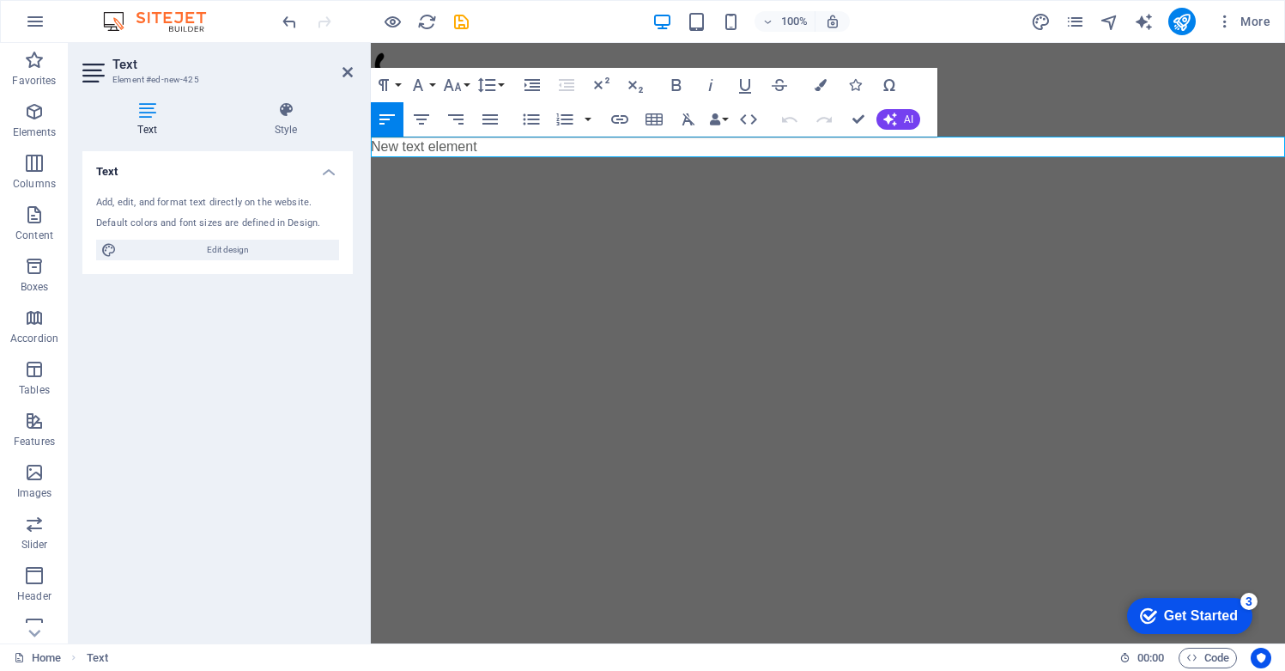
click at [355, 76] on aside "Text Element #ed-new-425 Text Style Text Add, edit, and format text directly on…" at bounding box center [220, 343] width 302 height 600
click at [349, 72] on icon at bounding box center [348, 72] width 10 height 14
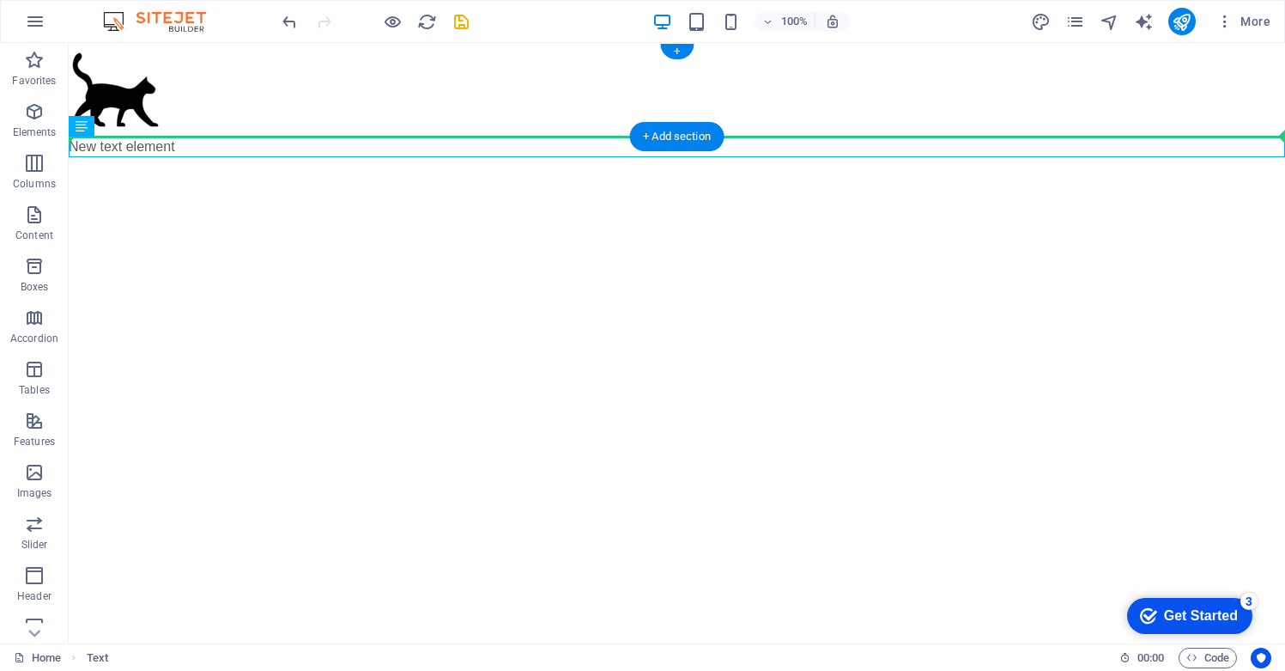
drag, startPoint x: 325, startPoint y: 149, endPoint x: 382, endPoint y: 121, distance: 63.0
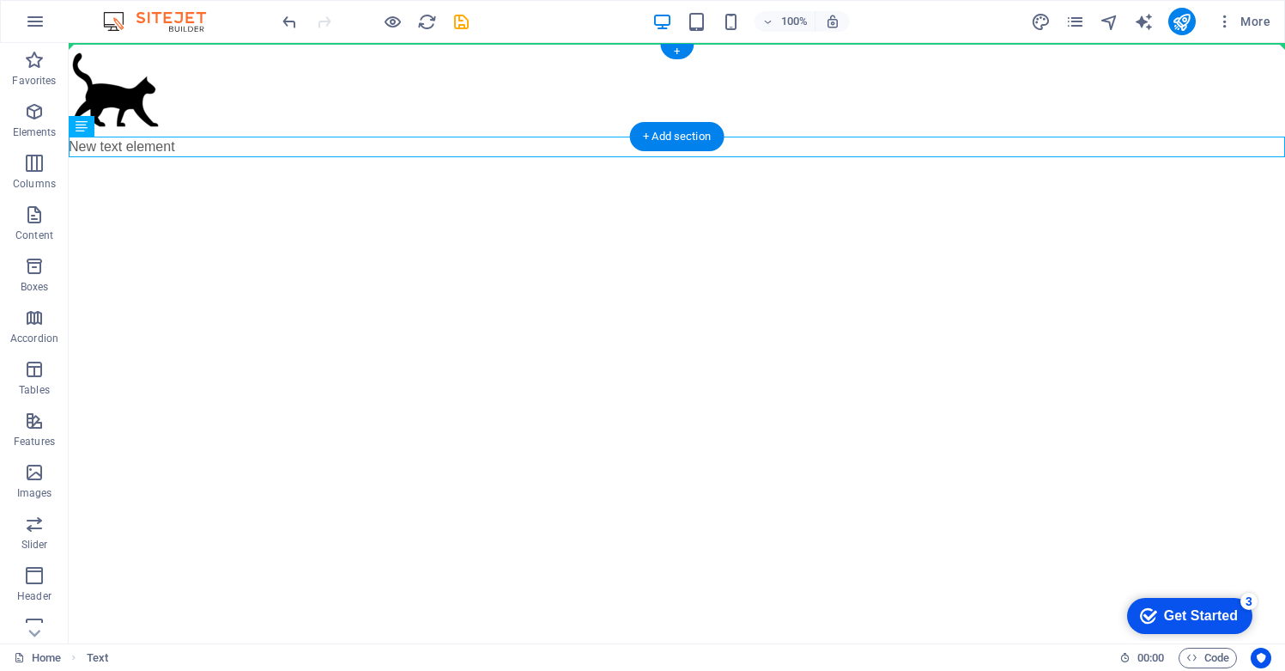
drag, startPoint x: 176, startPoint y: 168, endPoint x: 225, endPoint y: 75, distance: 105.6
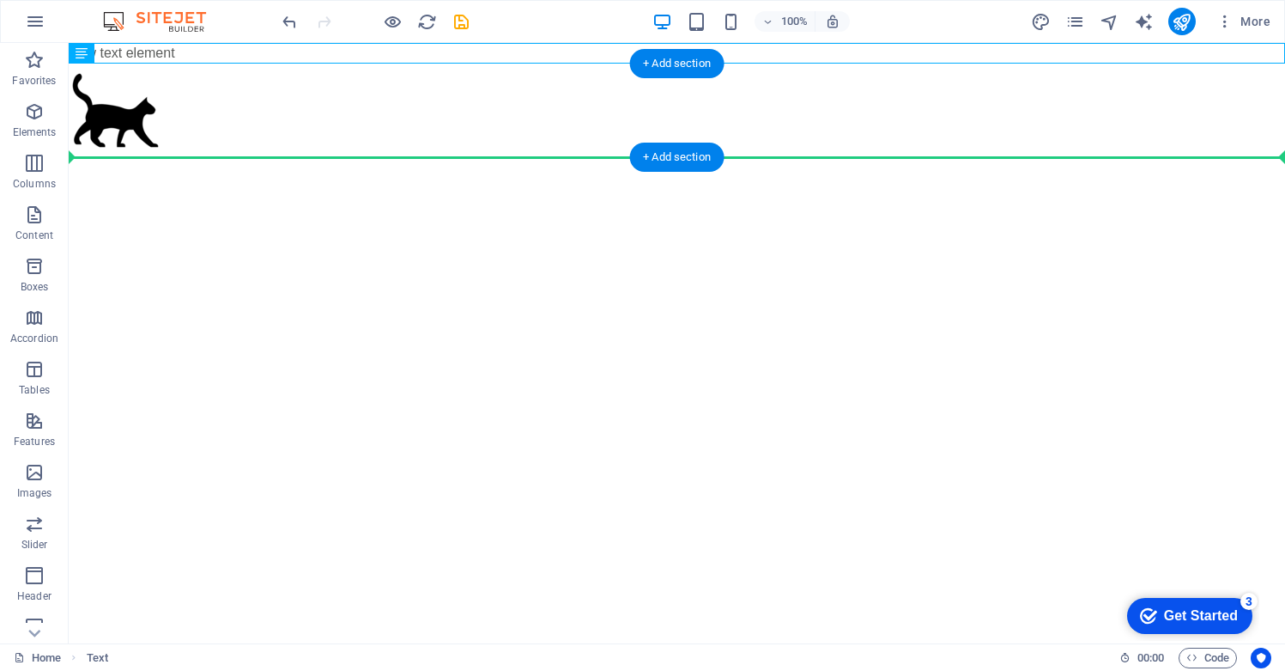
drag, startPoint x: 168, startPoint y: 95, endPoint x: 120, endPoint y: 106, distance: 49.4
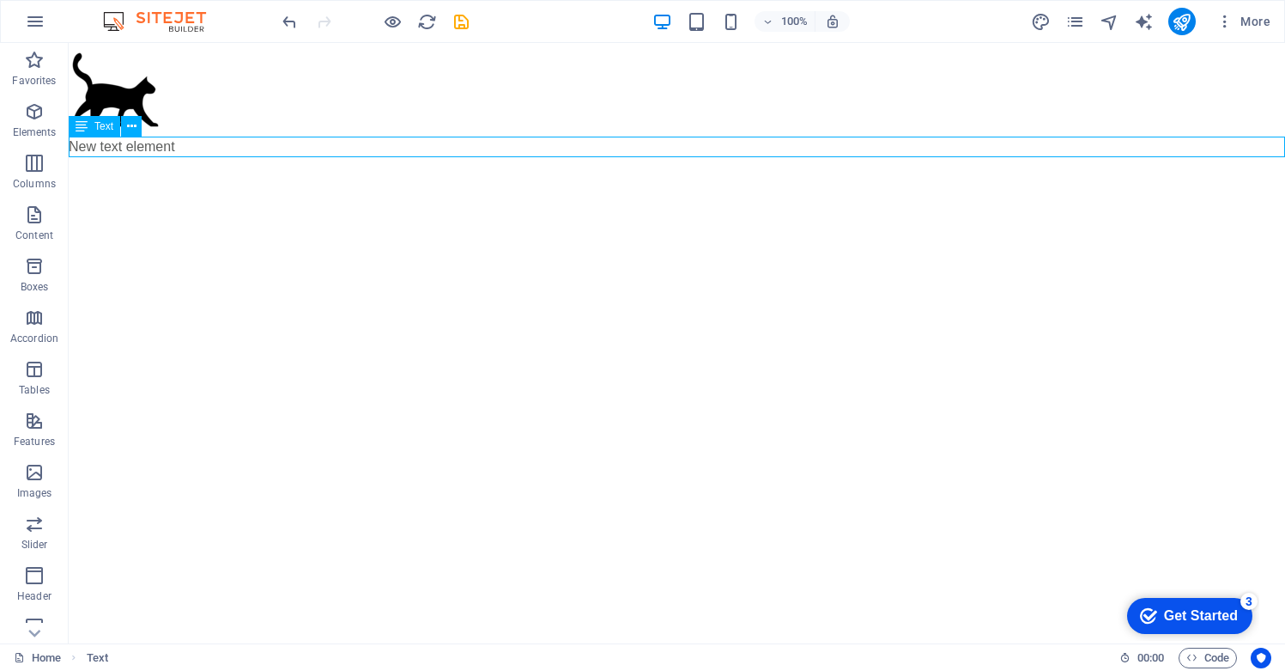
click at [777, 139] on div "New text element" at bounding box center [677, 147] width 1217 height 21
click at [456, 149] on div "New text element" at bounding box center [677, 147] width 1217 height 21
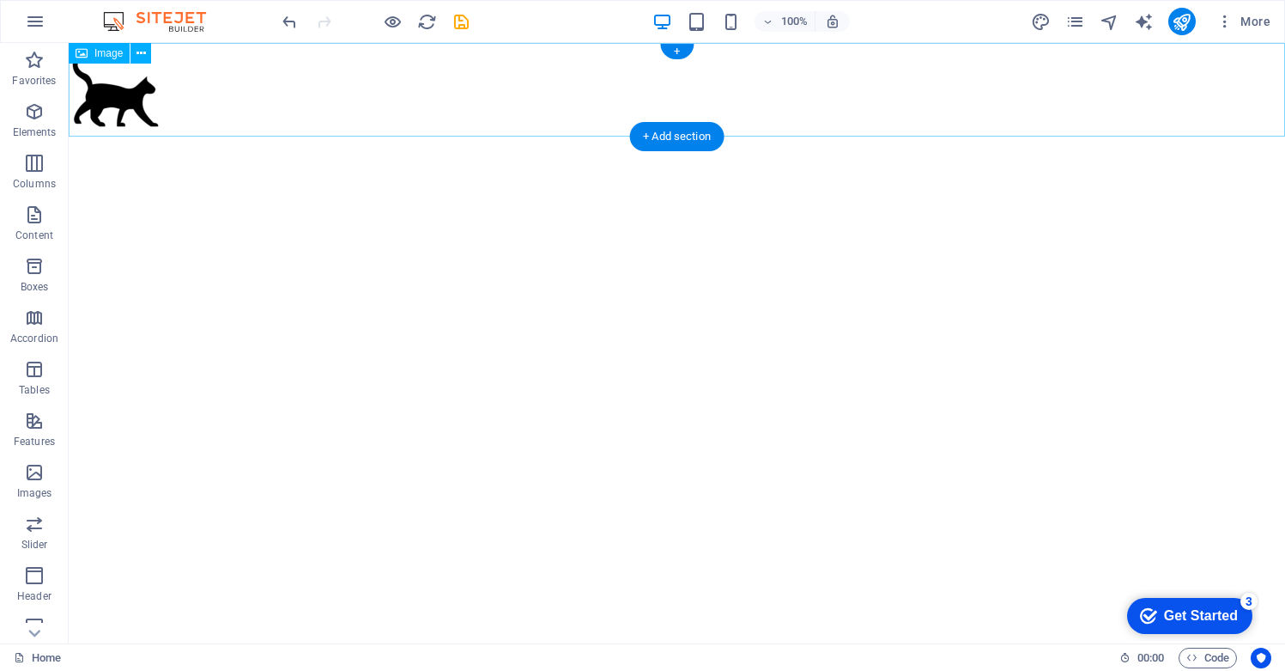
click at [426, 69] on figure at bounding box center [677, 90] width 1217 height 94
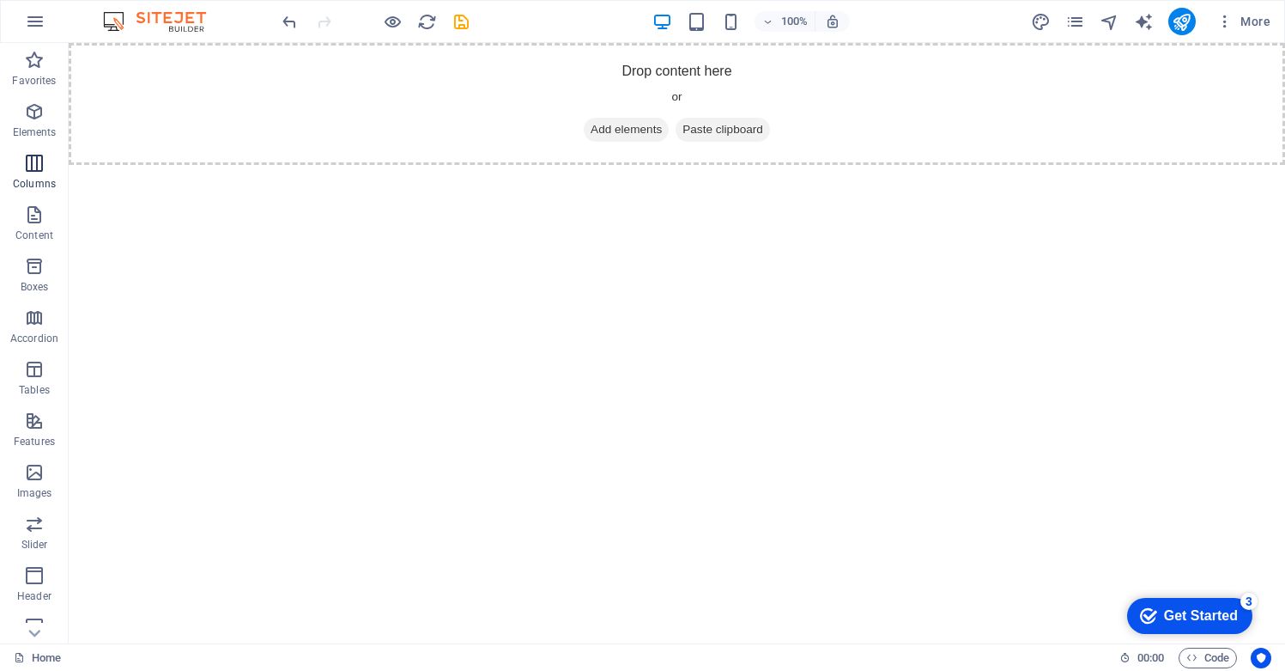
click at [36, 162] on icon "button" at bounding box center [34, 163] width 21 height 21
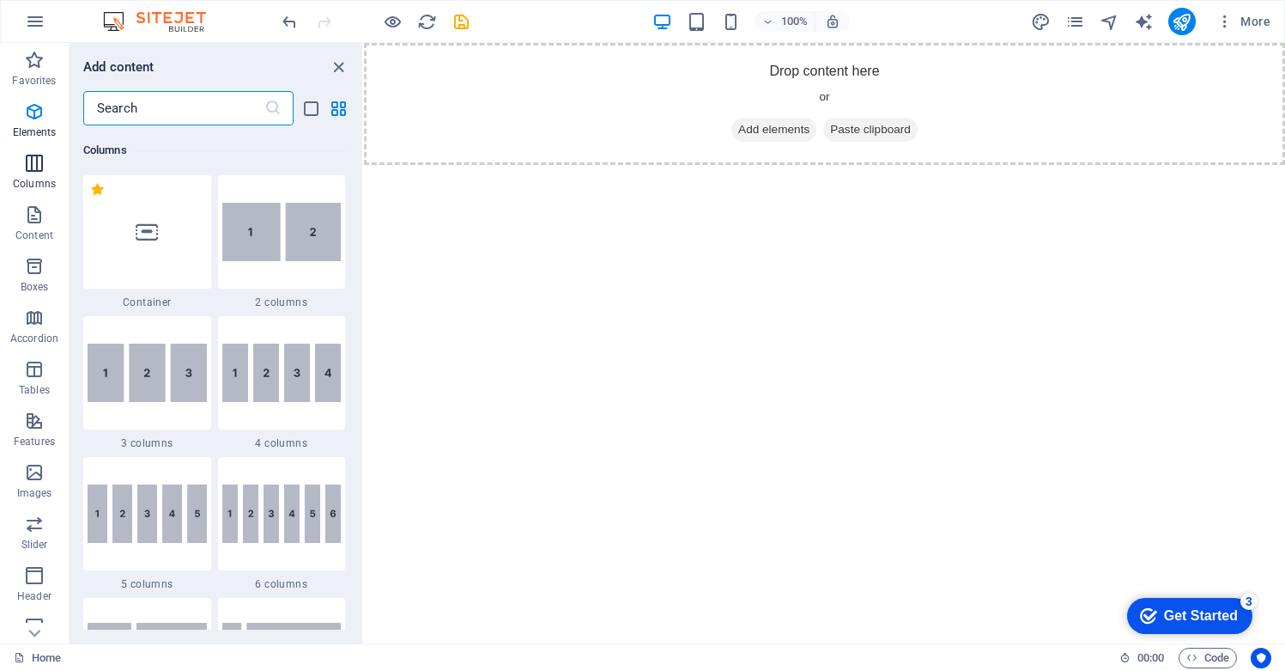
scroll to position [850, 0]
click at [150, 390] on img at bounding box center [147, 372] width 119 height 58
select select "rem"
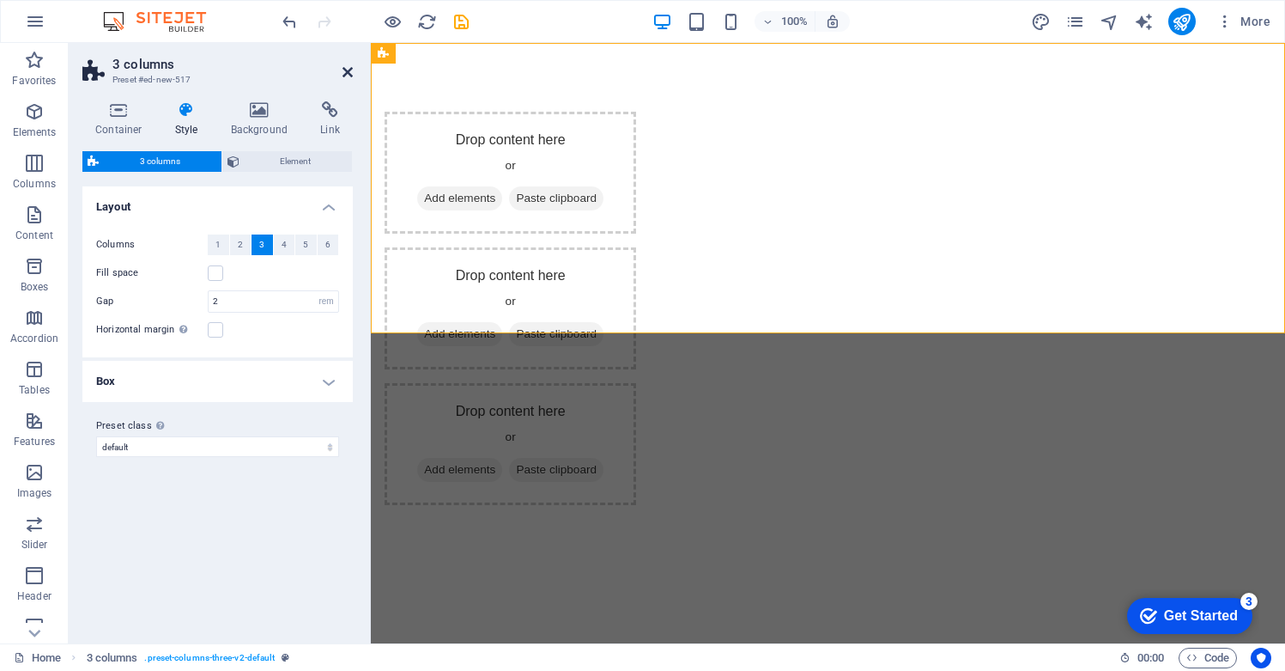
click at [349, 70] on icon at bounding box center [348, 72] width 10 height 14
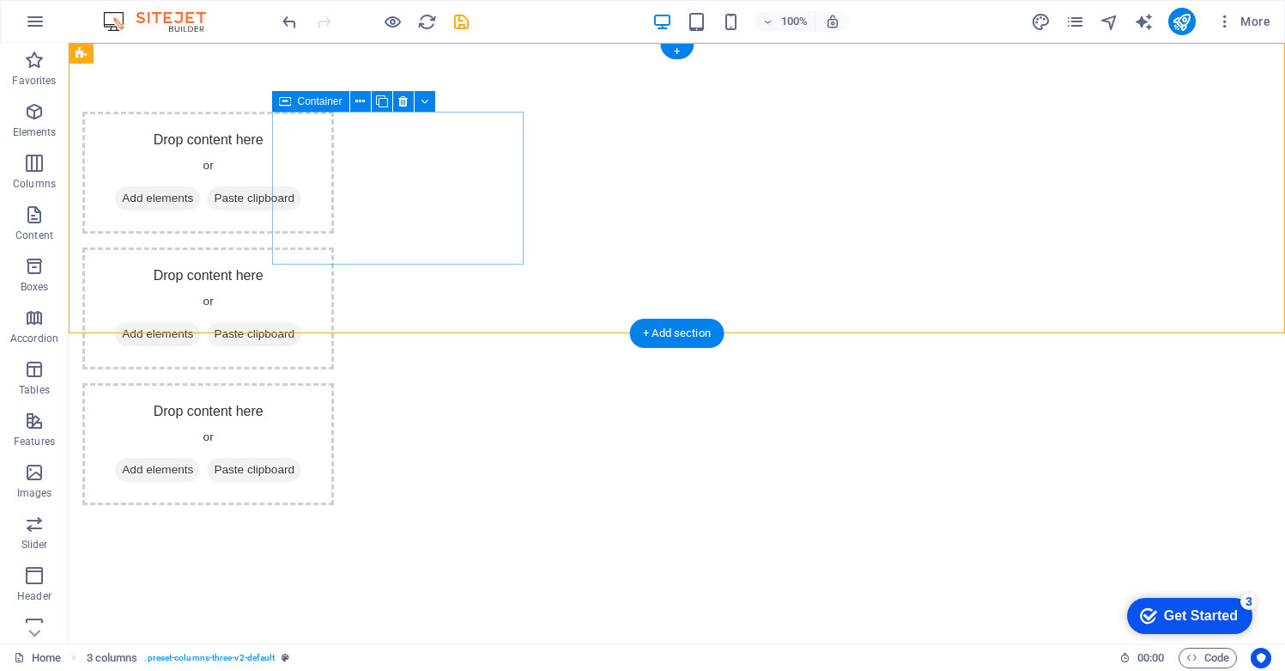
click at [200, 193] on span "Add elements" at bounding box center [157, 198] width 85 height 24
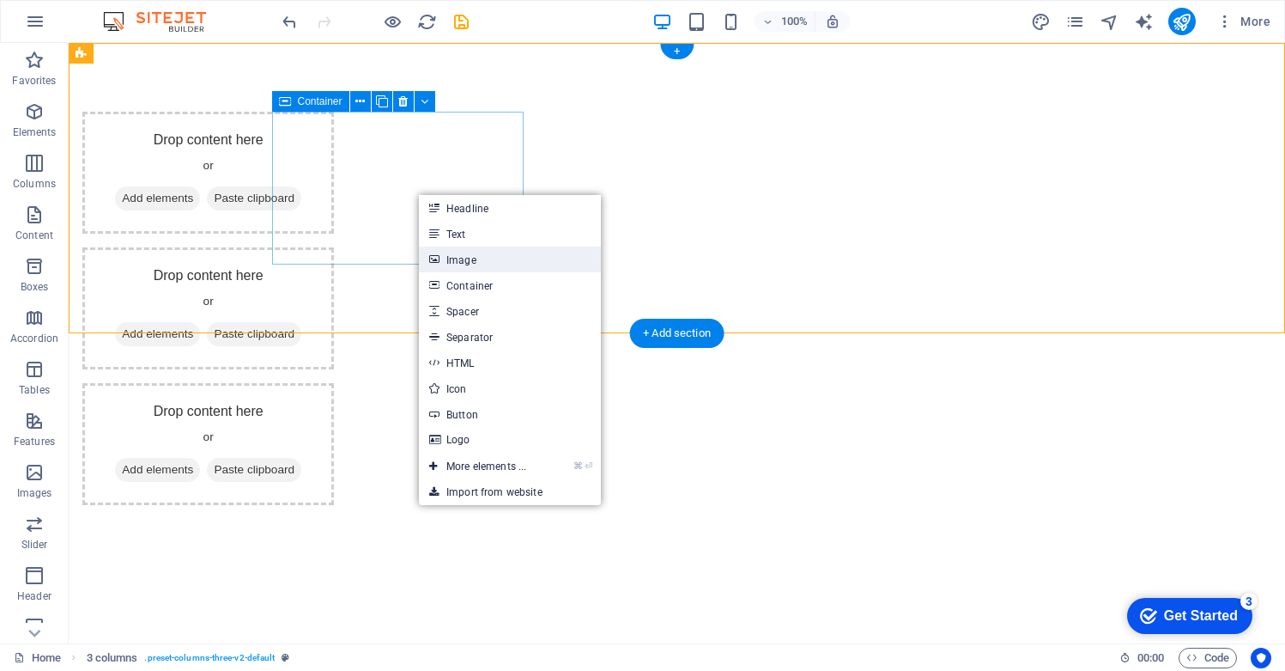
drag, startPoint x: 484, startPoint y: 262, endPoint x: 112, endPoint y: 219, distance: 375.1
click at [484, 262] on link "Image" at bounding box center [510, 259] width 182 height 26
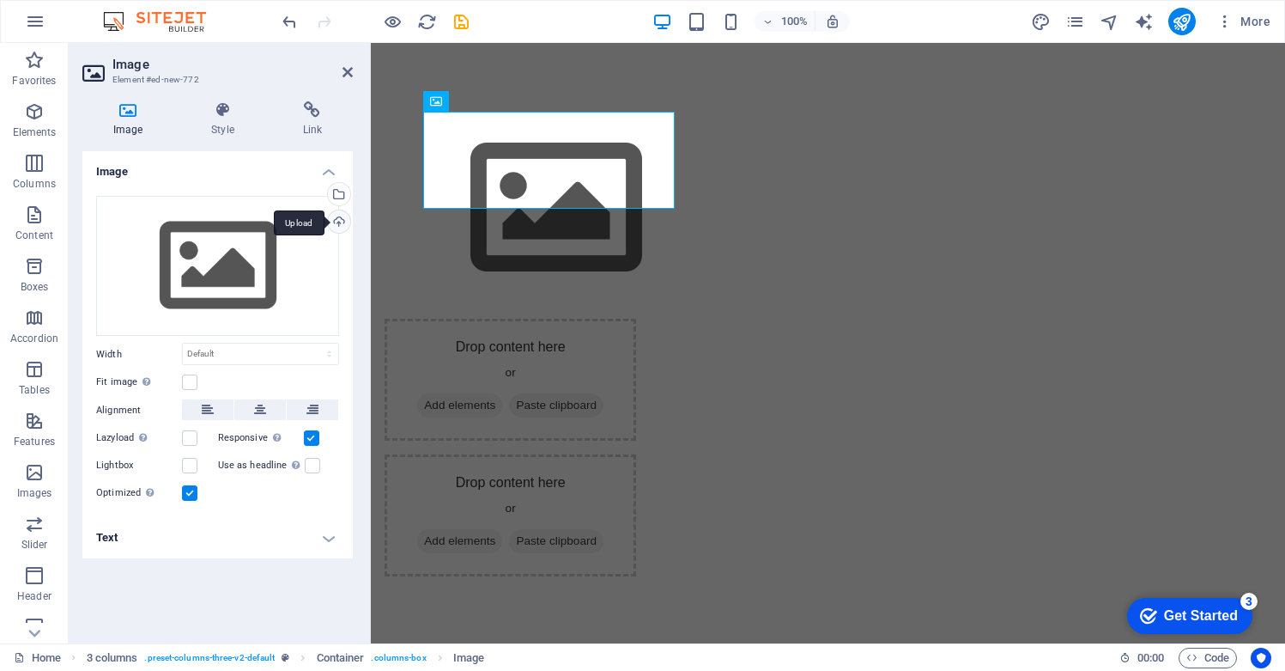
click at [340, 222] on div "Upload" at bounding box center [338, 223] width 26 height 26
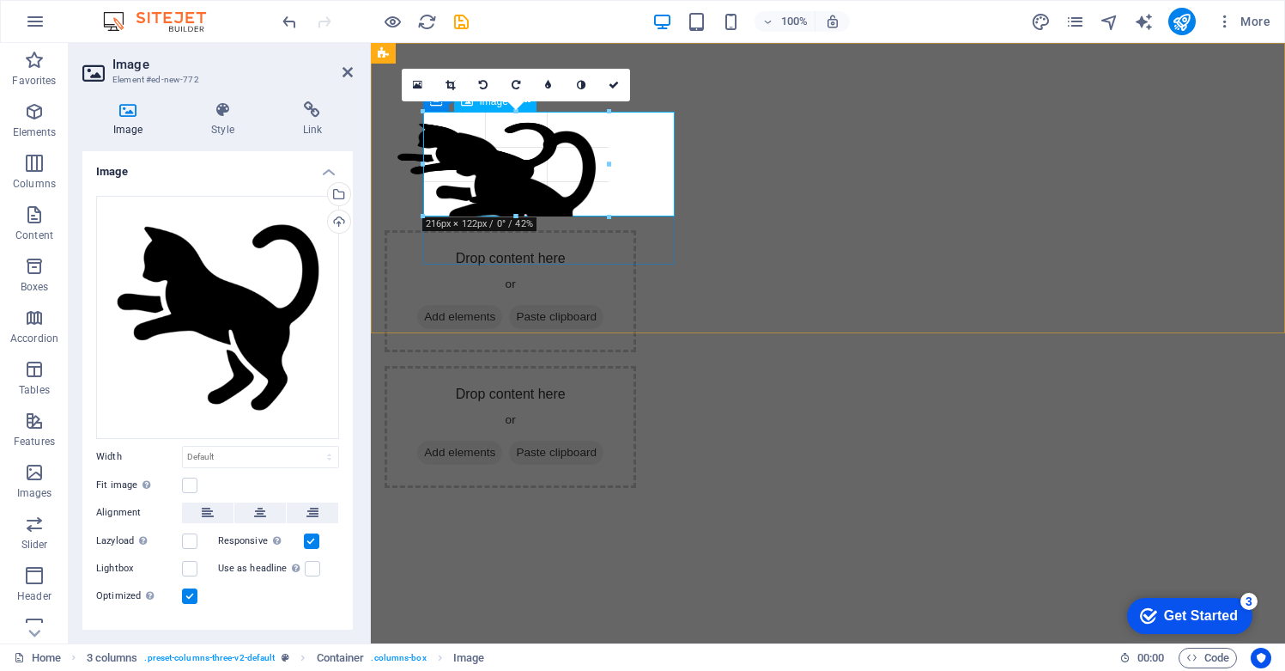
drag, startPoint x: 593, startPoint y: 209, endPoint x: 587, endPoint y: 216, distance: 9.8
type input "216"
select select "px"
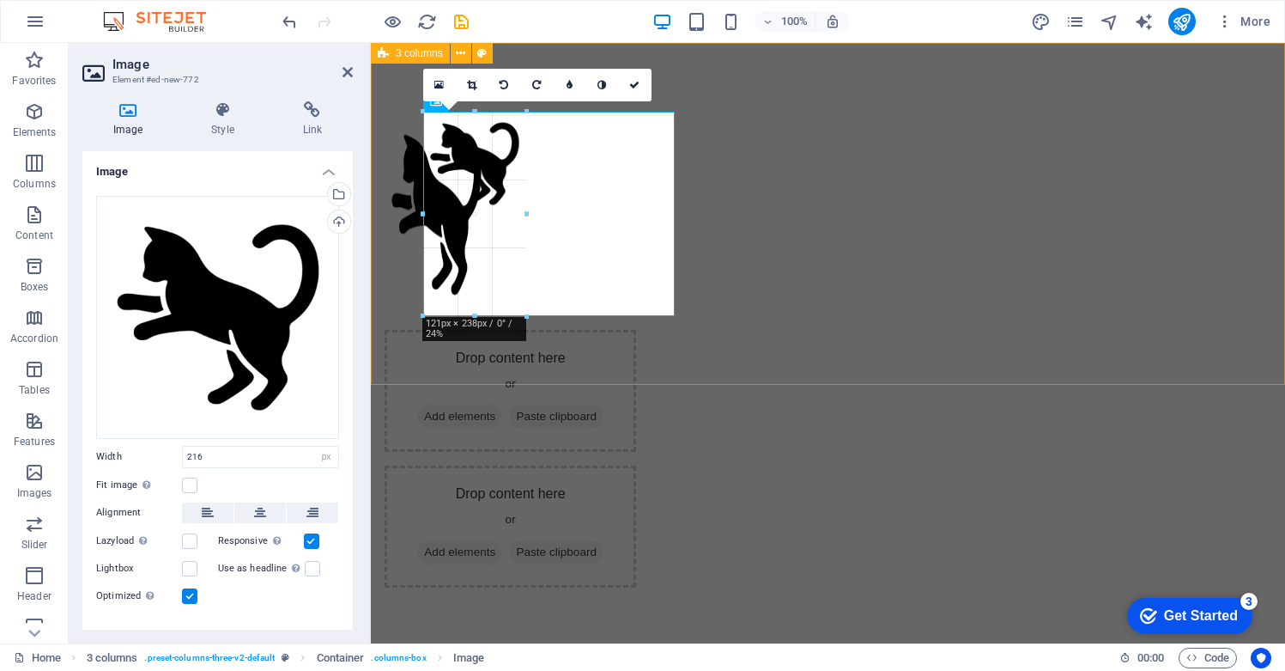
drag, startPoint x: 605, startPoint y: 296, endPoint x: 528, endPoint y: 176, distance: 142.9
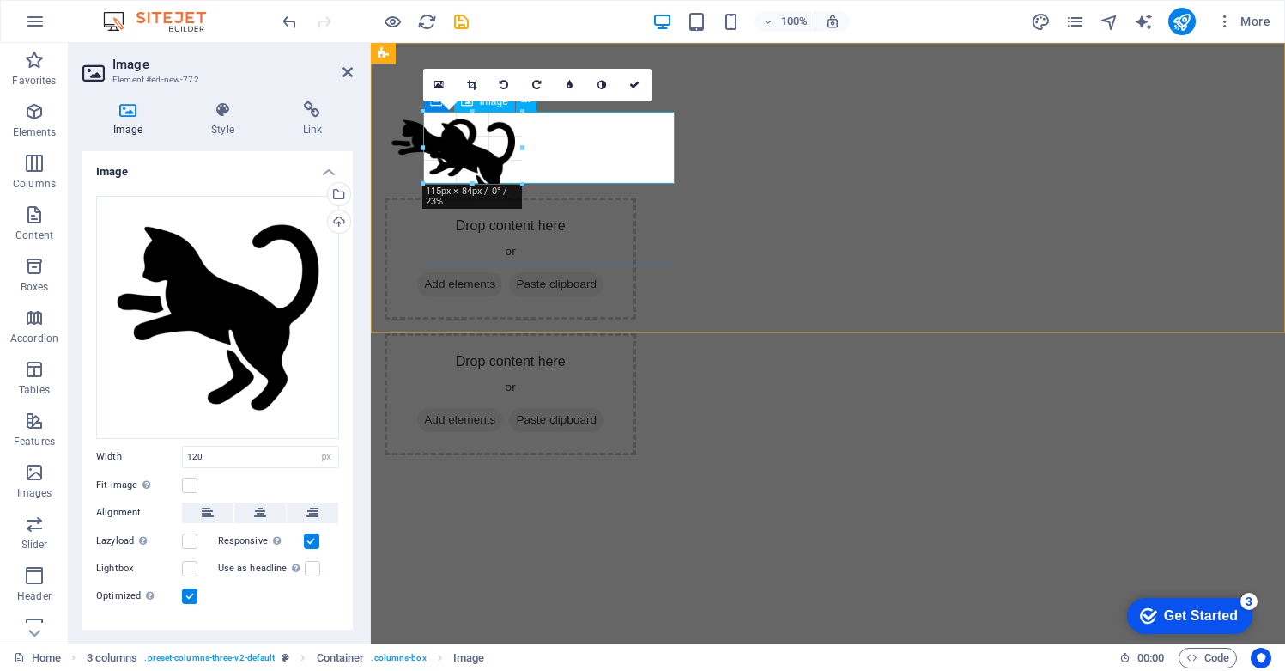
drag, startPoint x: 525, startPoint y: 214, endPoint x: 519, endPoint y: 181, distance: 33.3
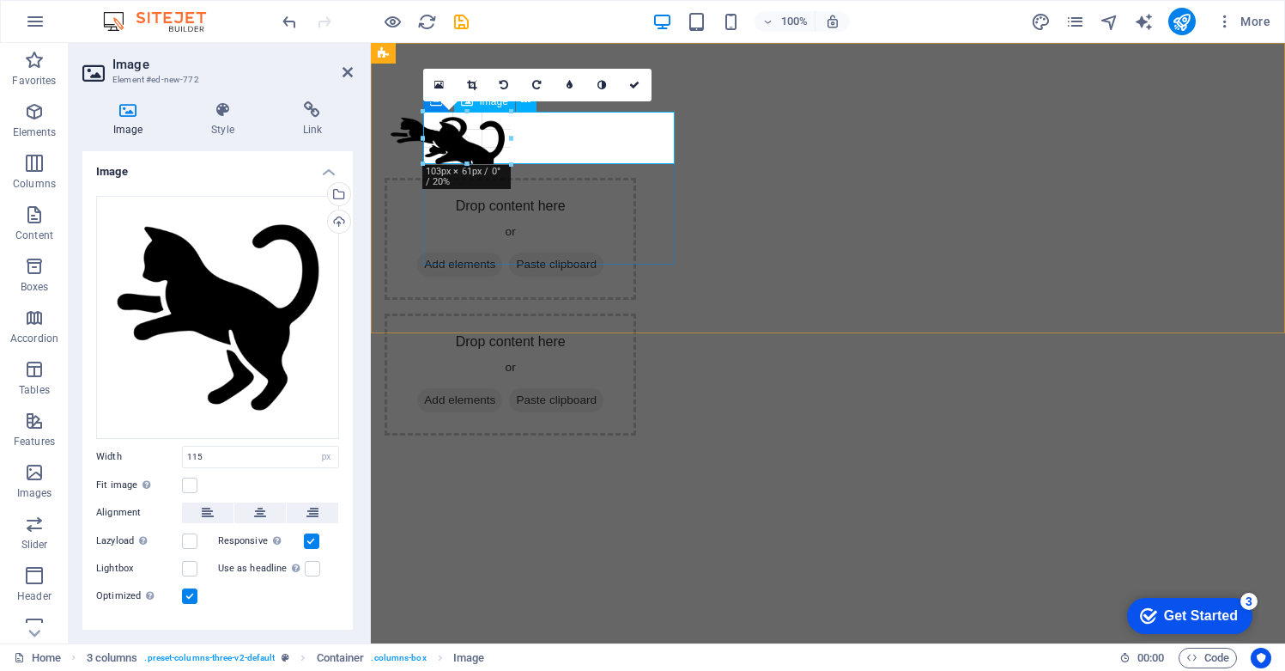
drag, startPoint x: 518, startPoint y: 206, endPoint x: 502, endPoint y: 162, distance: 46.4
type input "102"
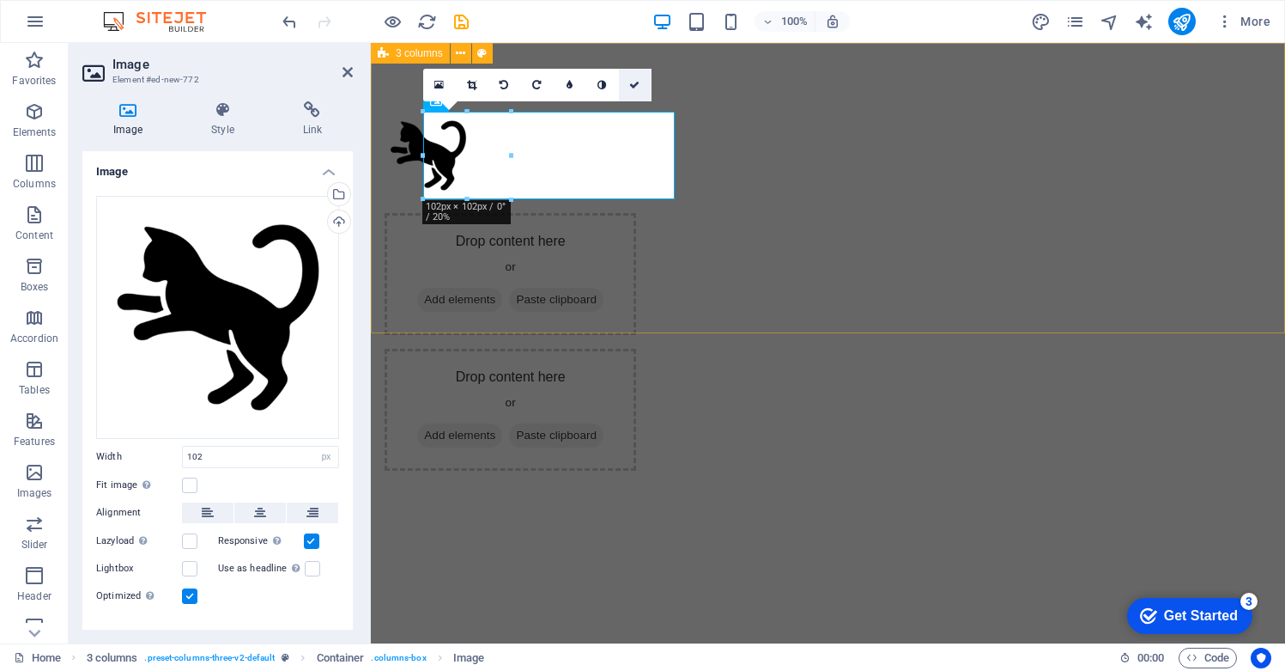
click at [632, 82] on icon at bounding box center [634, 85] width 10 height 10
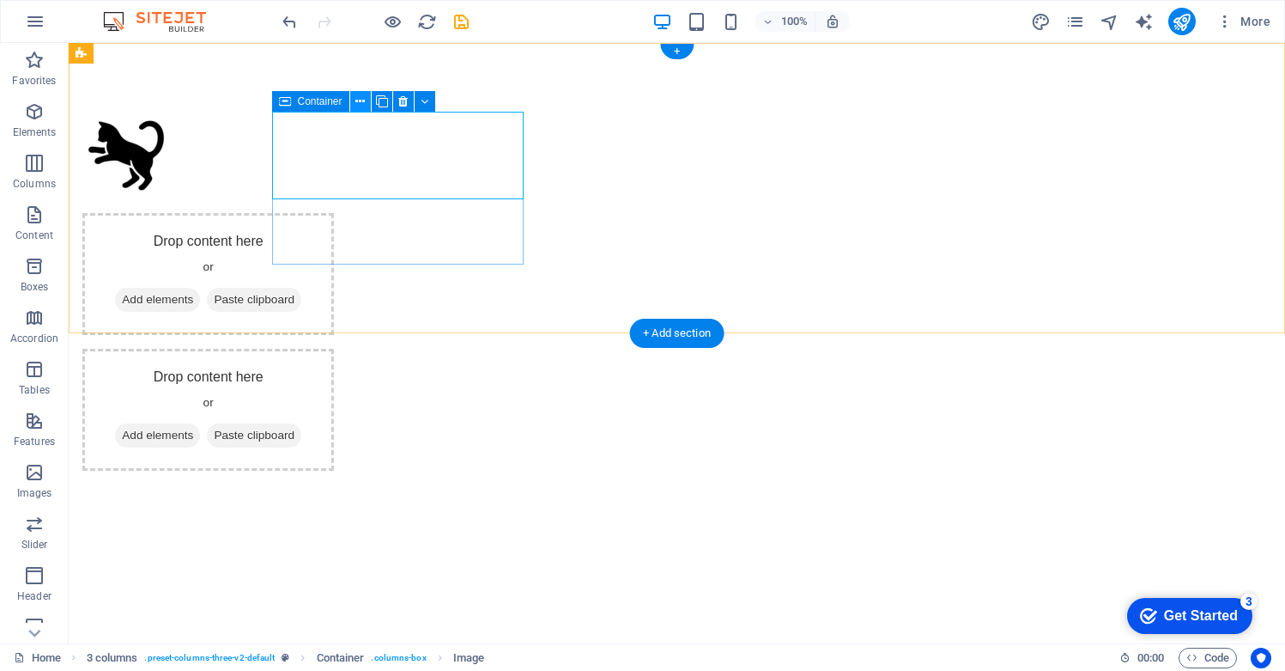
click at [363, 104] on icon at bounding box center [359, 102] width 9 height 18
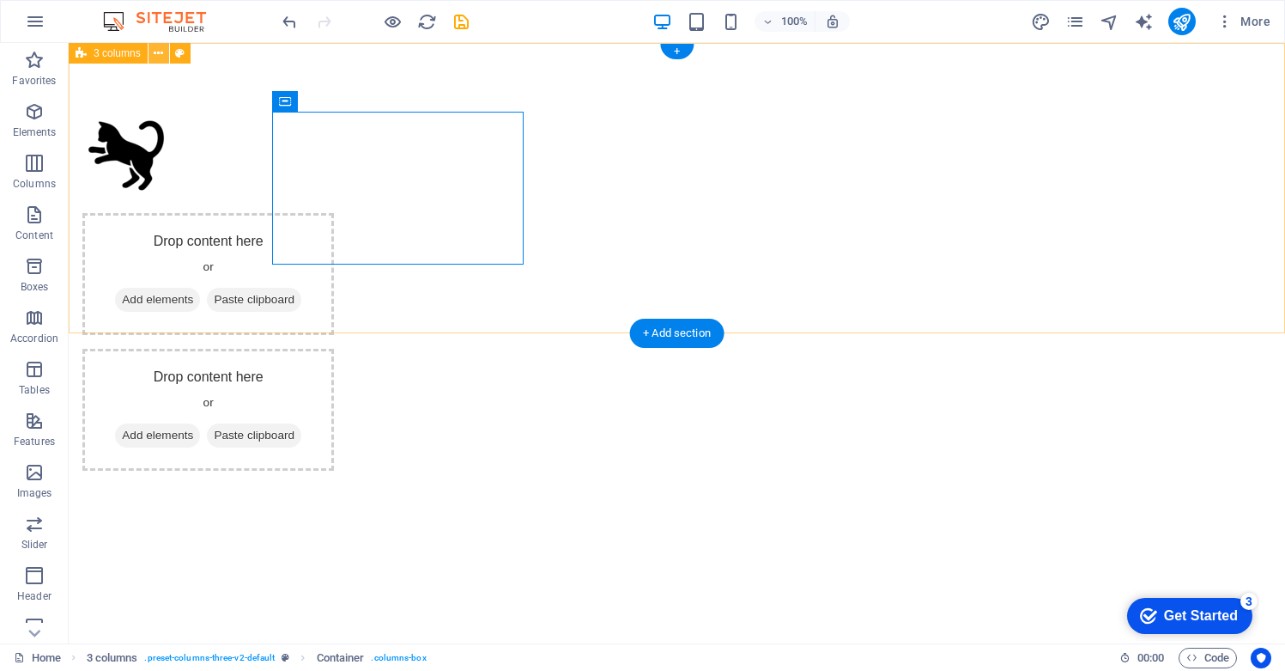
click at [161, 52] on icon at bounding box center [158, 54] width 9 height 18
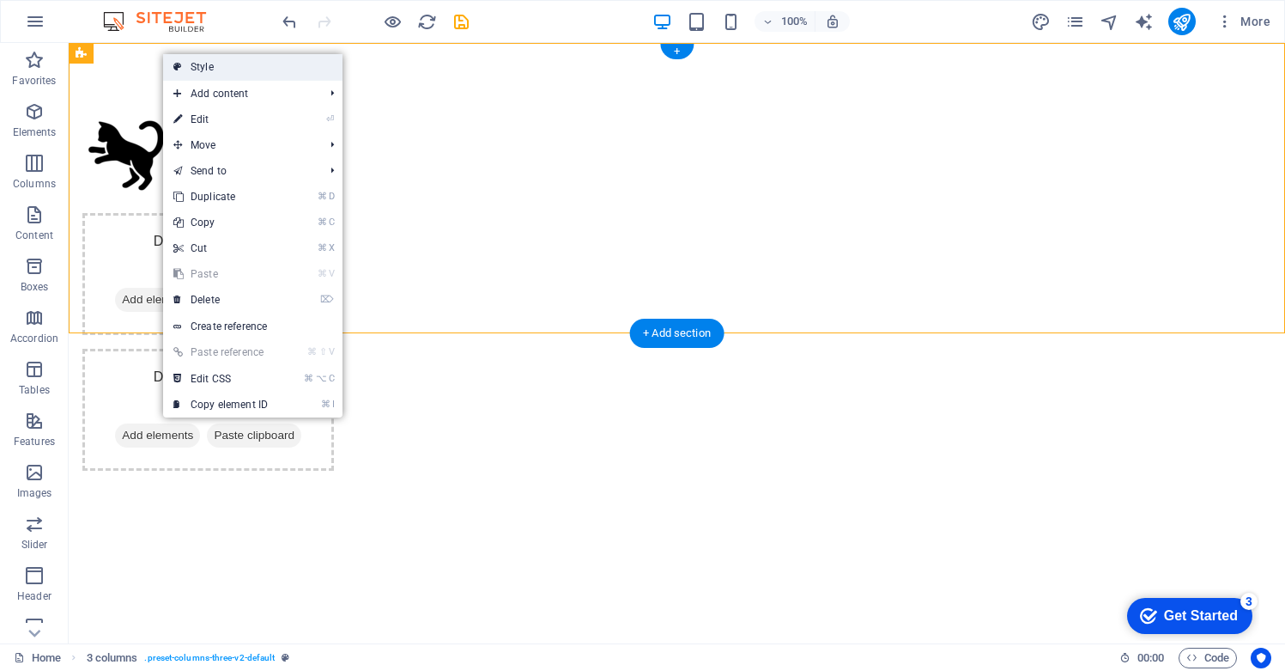
click at [216, 61] on link "Style" at bounding box center [252, 67] width 179 height 26
select select "rem"
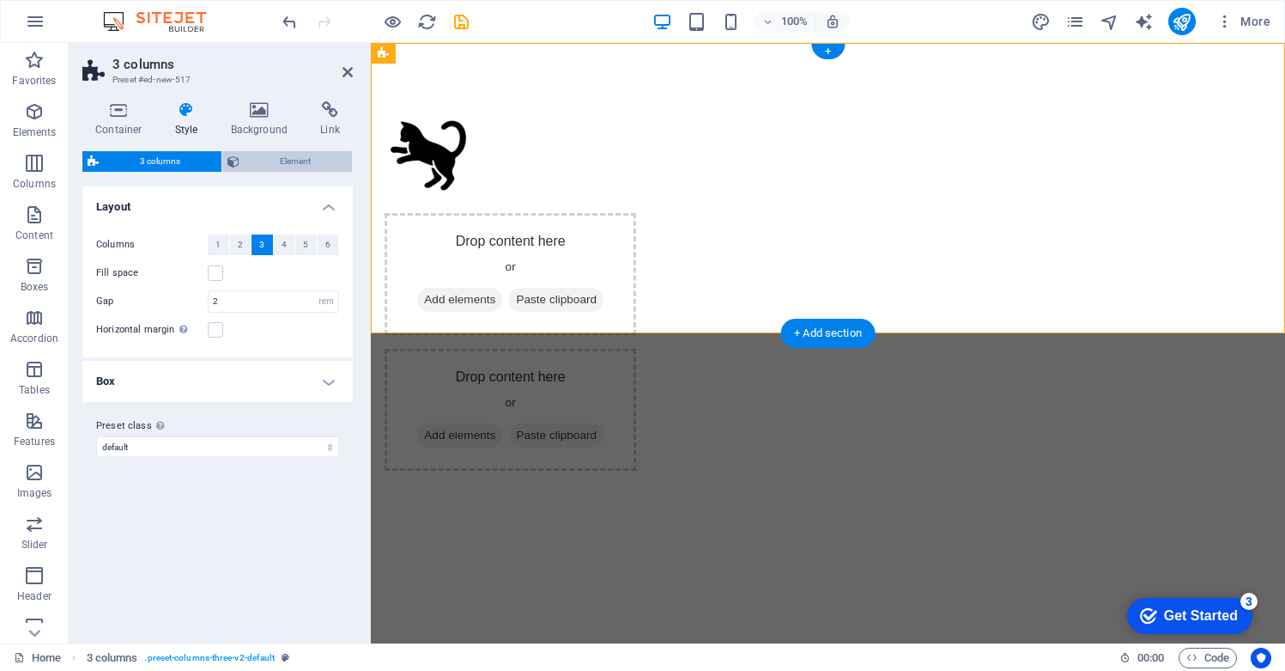
click at [298, 157] on span "Element" at bounding box center [296, 161] width 103 height 21
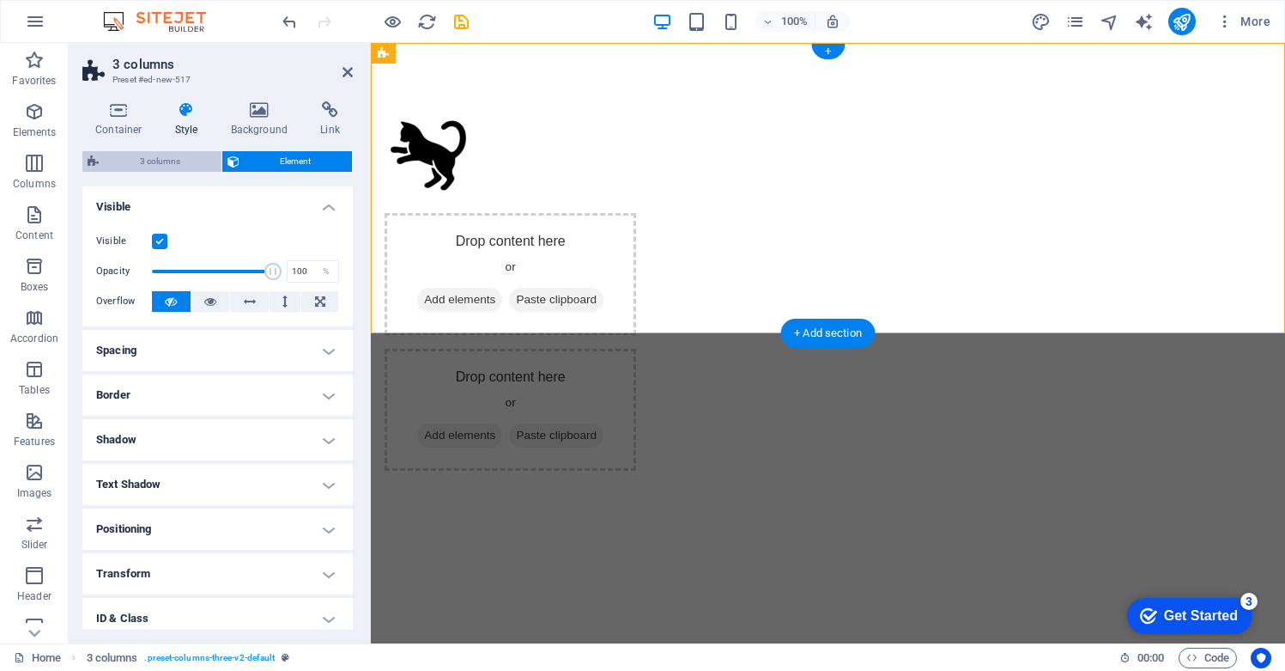
click at [156, 153] on span "3 columns" at bounding box center [160, 161] width 112 height 21
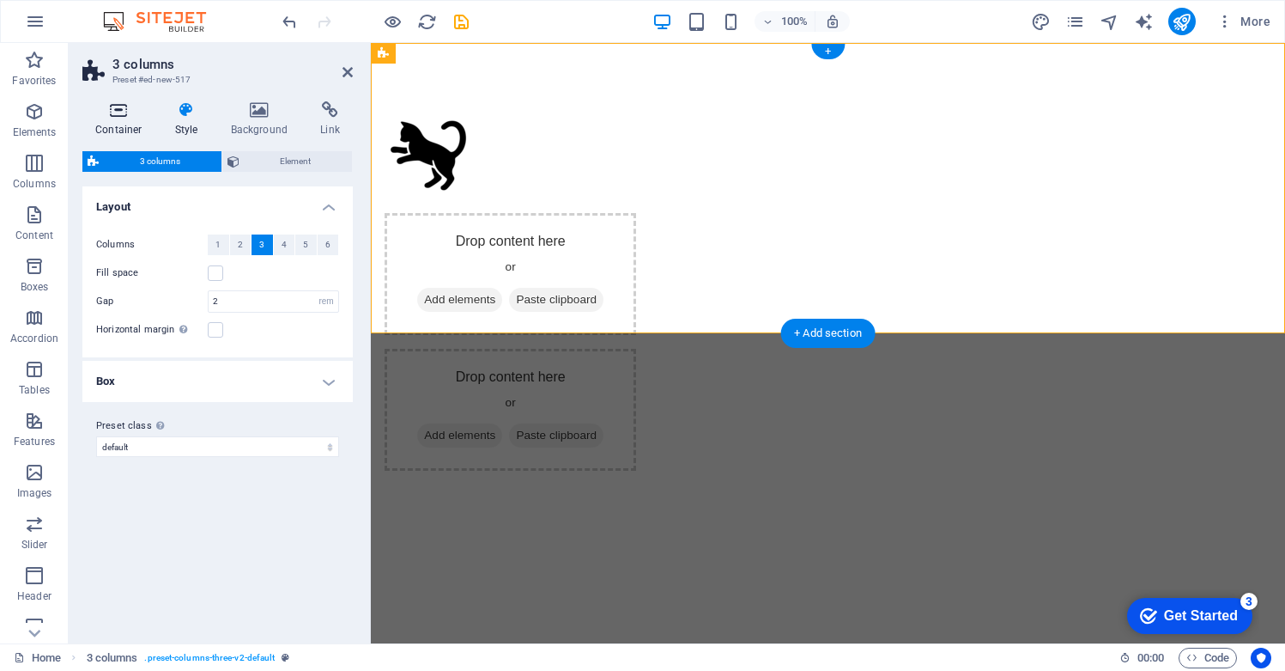
click at [127, 110] on icon at bounding box center [118, 109] width 73 height 17
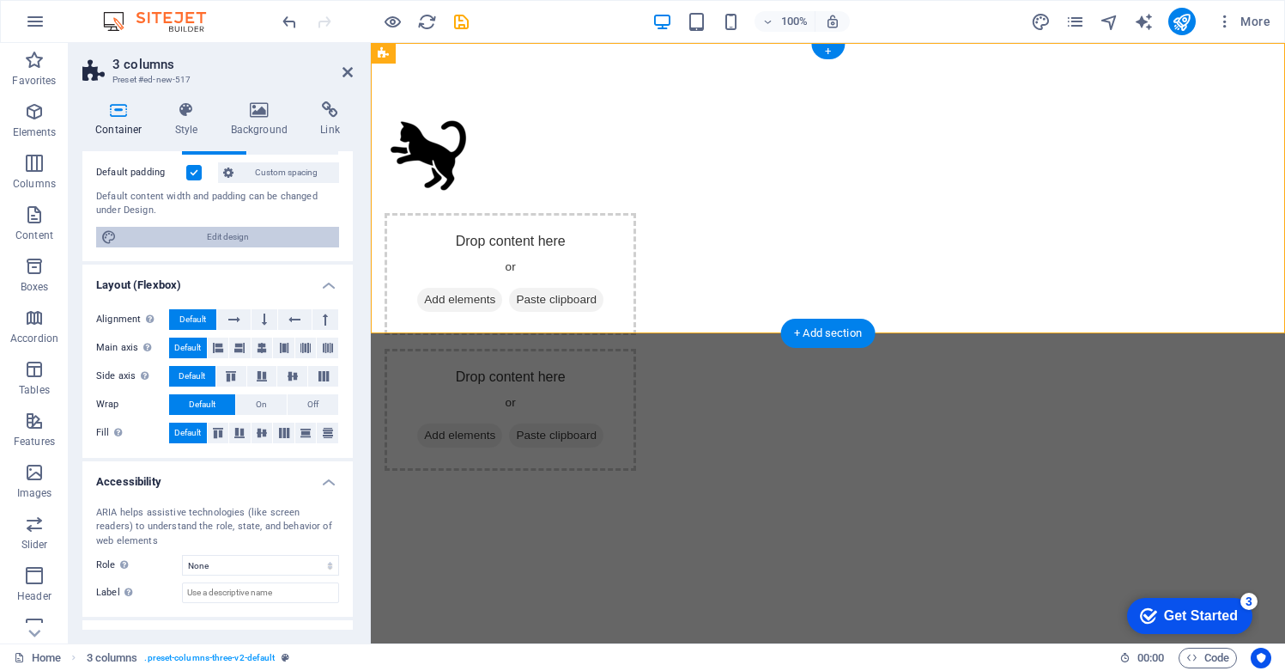
scroll to position [0, 0]
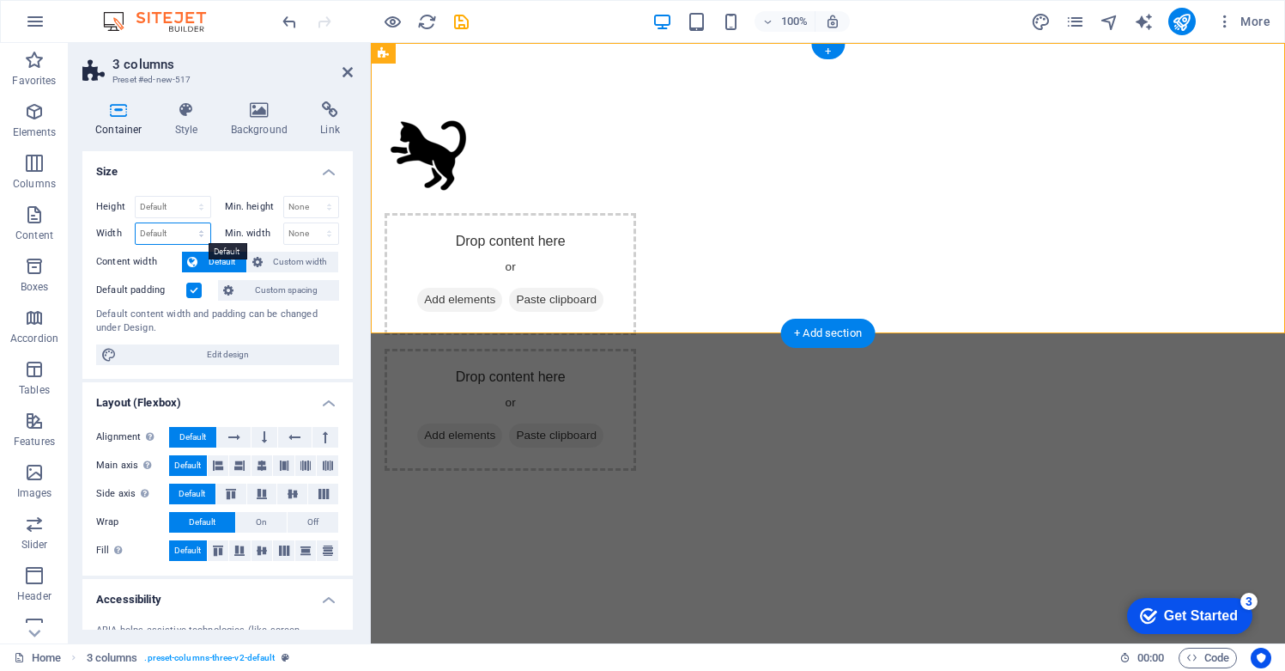
select select "px"
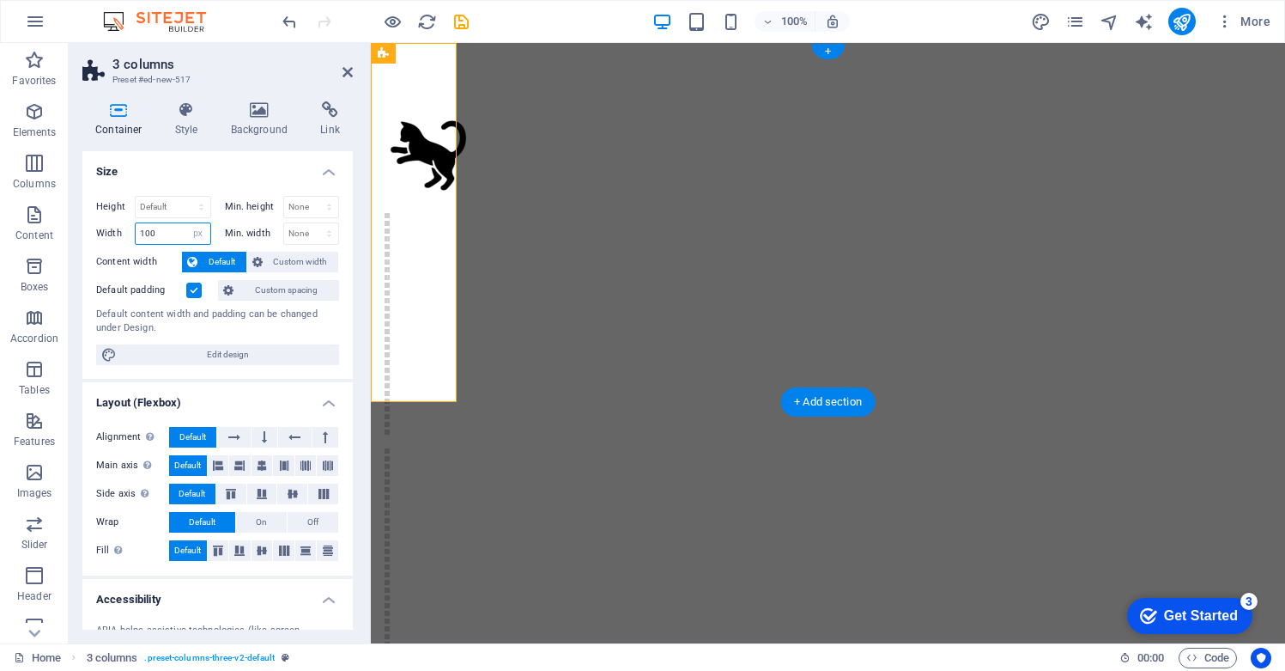
type input "100"
click at [338, 66] on h2 "3 columns" at bounding box center [232, 64] width 240 height 15
click at [346, 68] on icon at bounding box center [348, 72] width 10 height 14
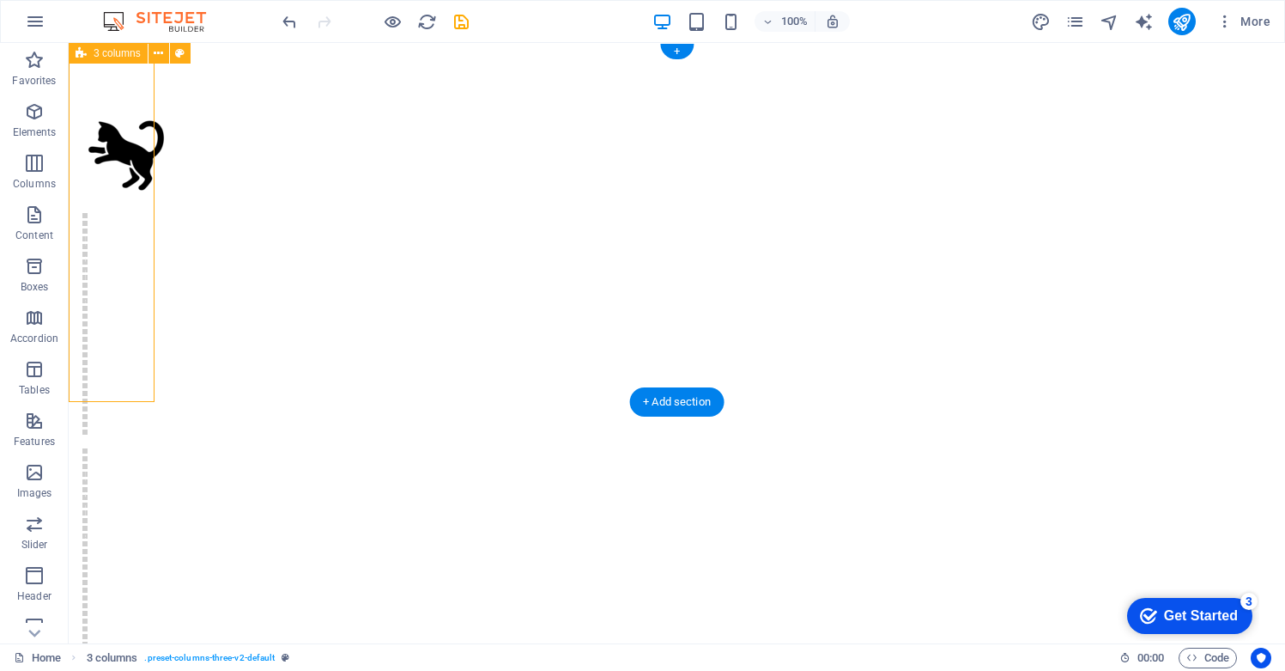
click at [118, 55] on span "3 columns" at bounding box center [117, 53] width 47 height 10
click at [165, 57] on button at bounding box center [159, 53] width 21 height 21
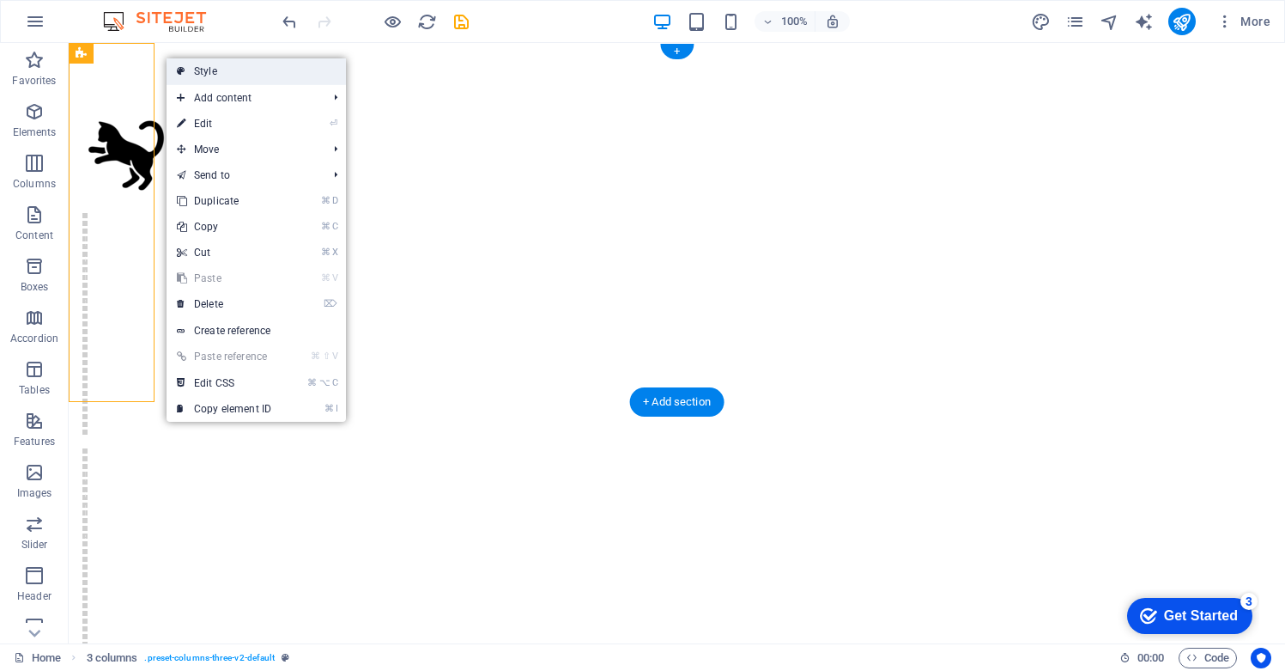
click at [222, 74] on link "Style" at bounding box center [256, 71] width 179 height 26
select select "px"
select select "rem"
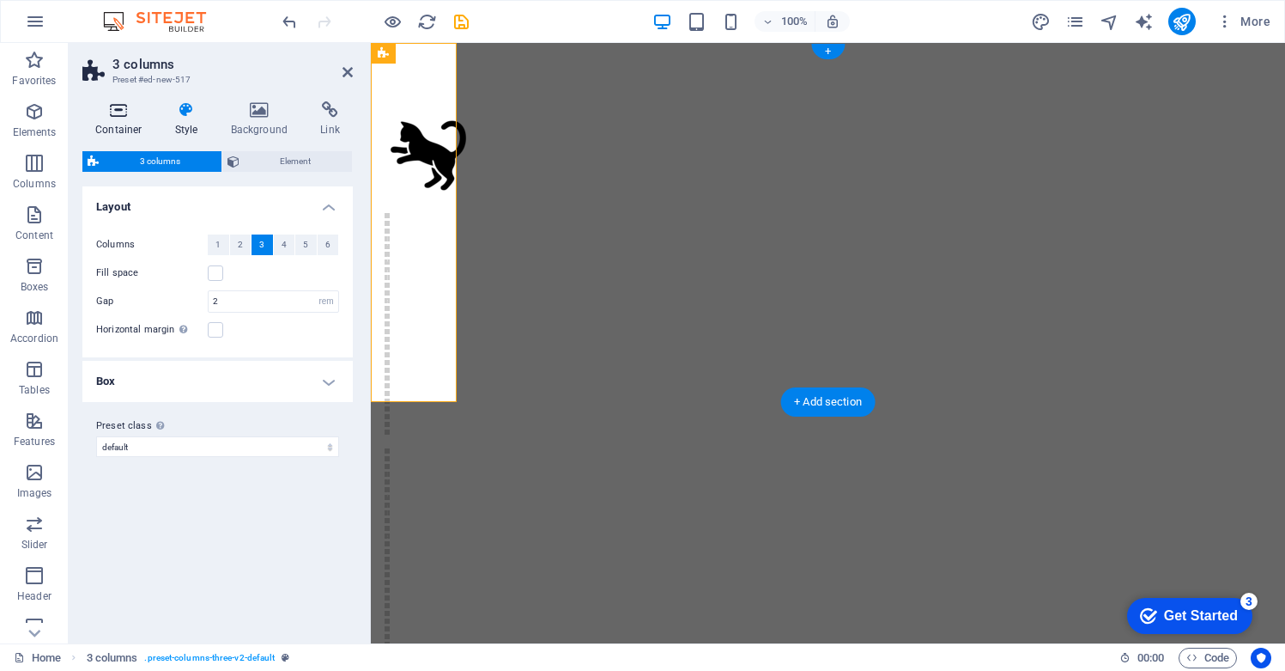
click at [125, 116] on icon at bounding box center [118, 109] width 73 height 17
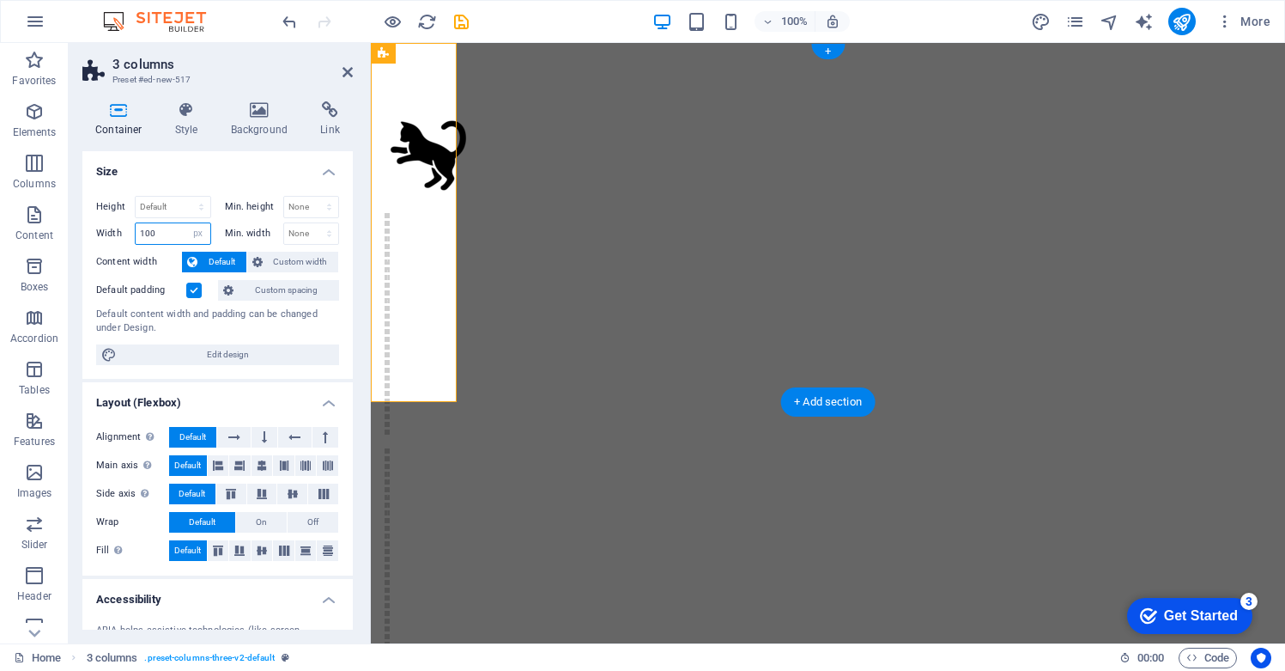
click at [99, 225] on div "Width 100 Default px rem % em vh vw" at bounding box center [153, 233] width 115 height 22
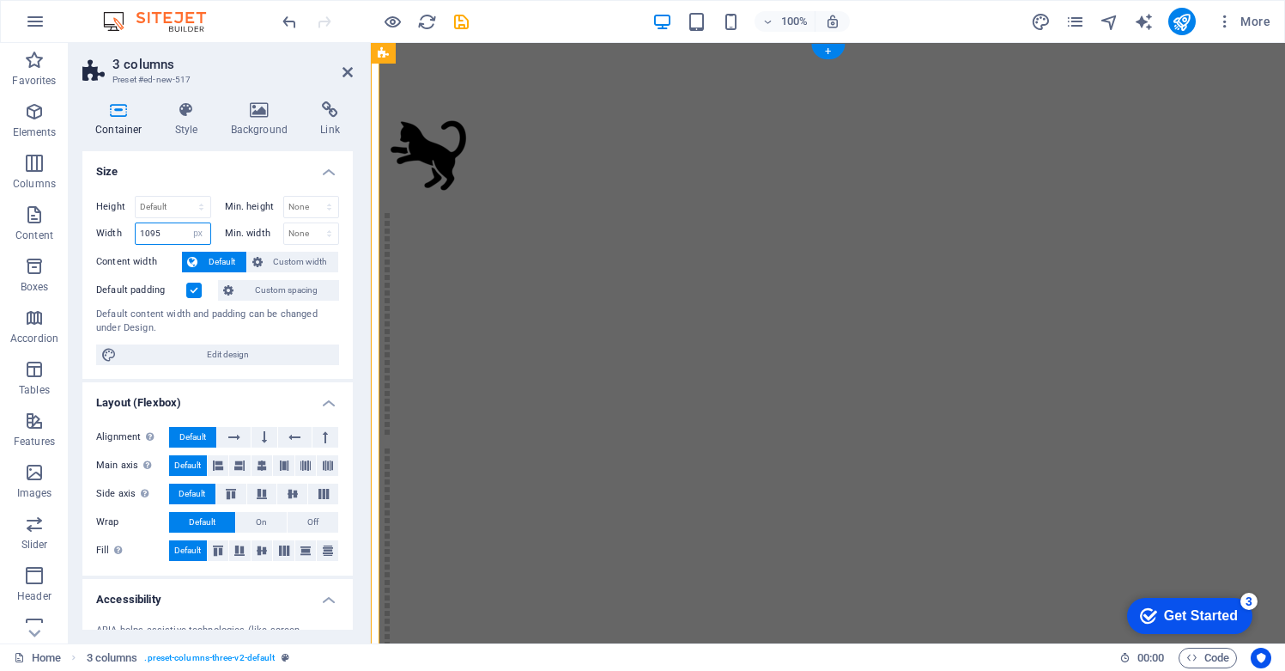
type input "1095"
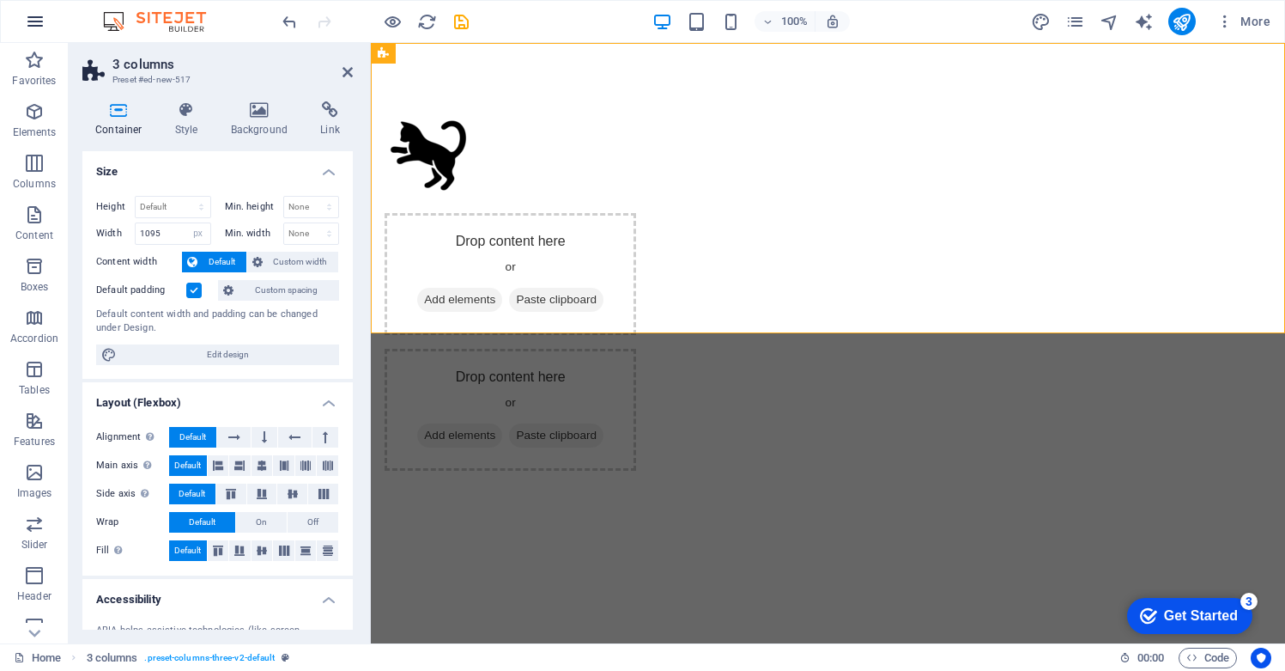
click at [36, 23] on icon "button" at bounding box center [35, 21] width 21 height 21
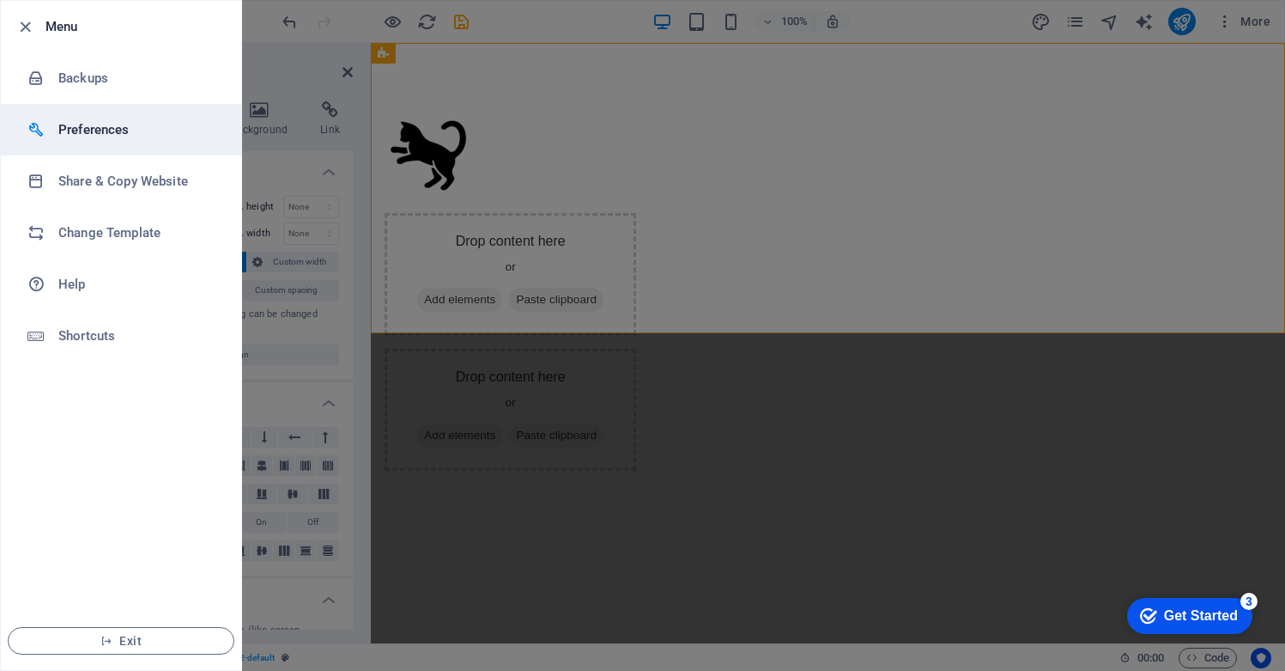
click at [111, 130] on h6 "Preferences" at bounding box center [137, 129] width 159 height 21
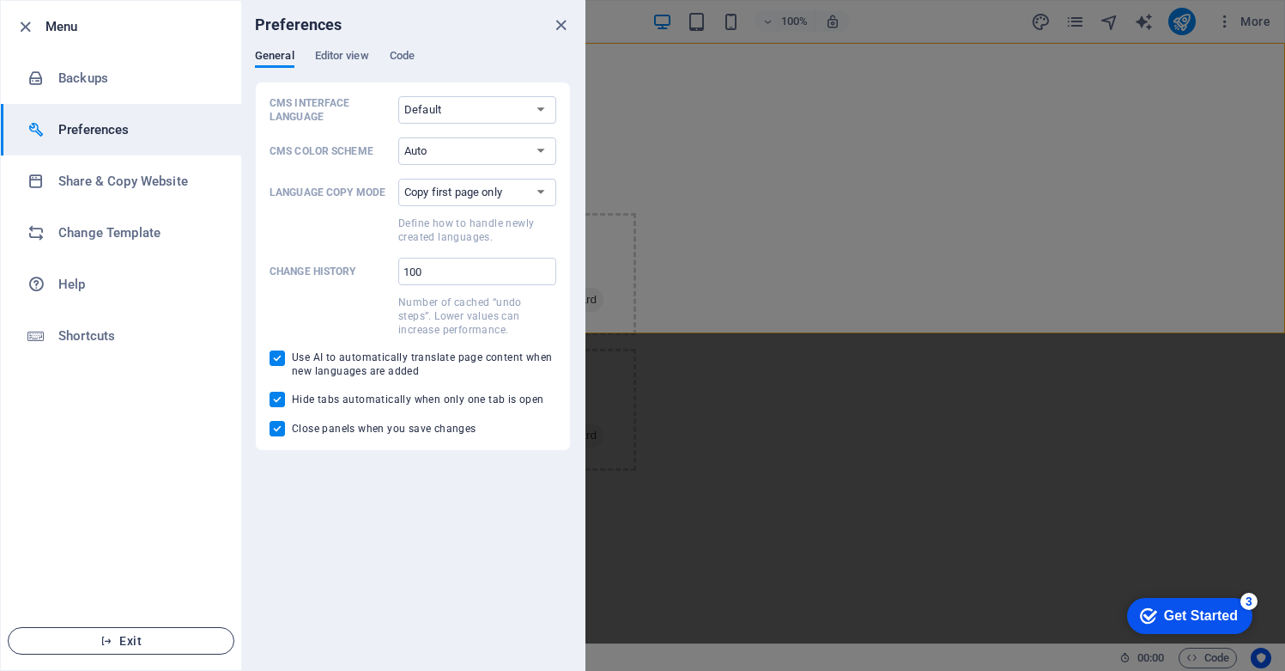
click at [149, 636] on span "Exit" at bounding box center [120, 641] width 197 height 14
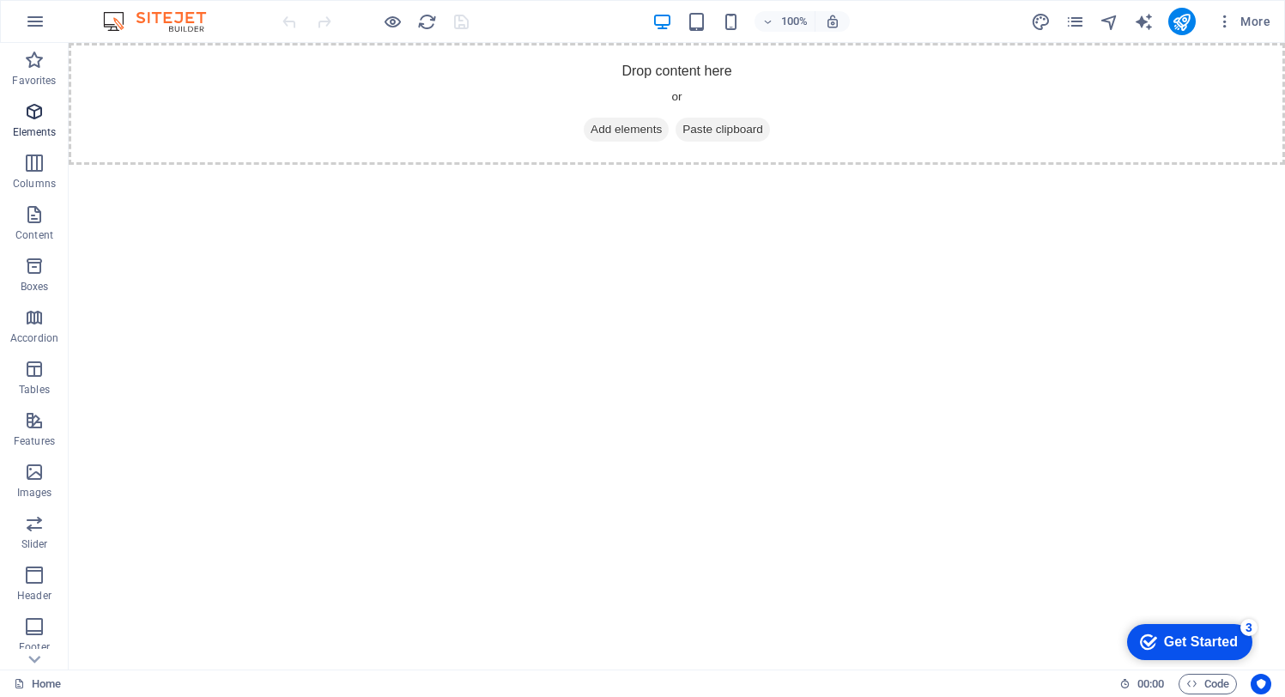
click at [41, 110] on icon "button" at bounding box center [34, 111] width 21 height 21
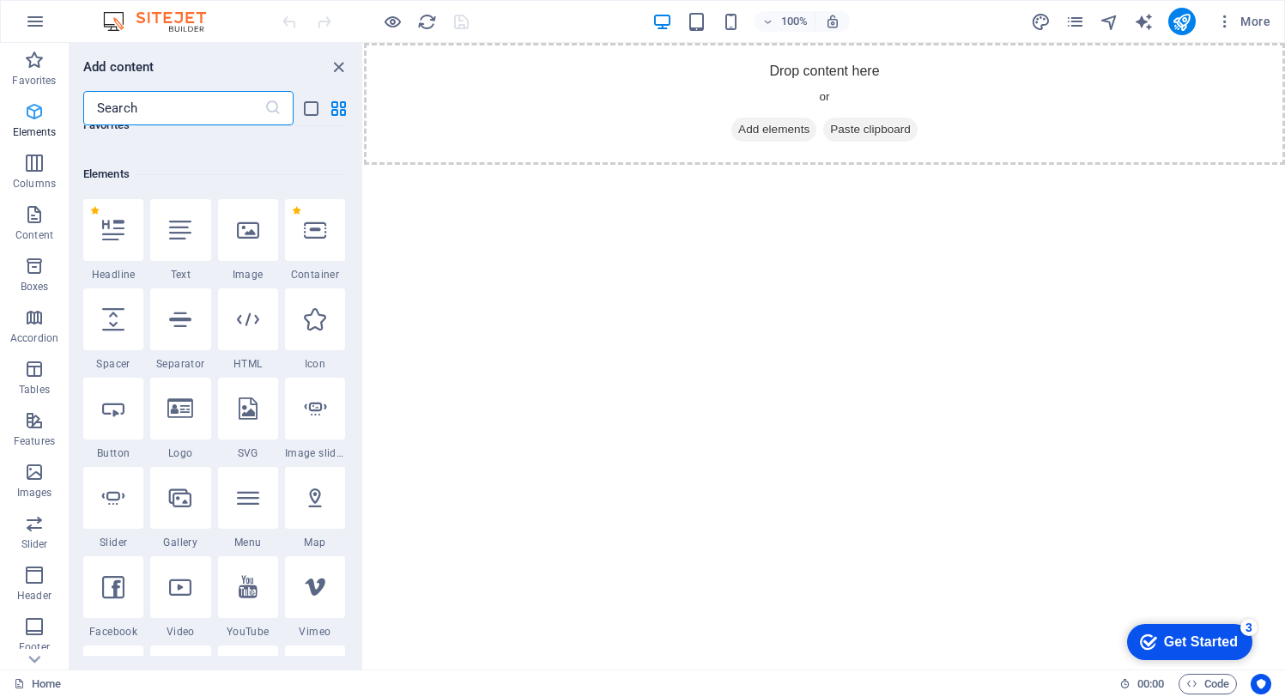
scroll to position [183, 0]
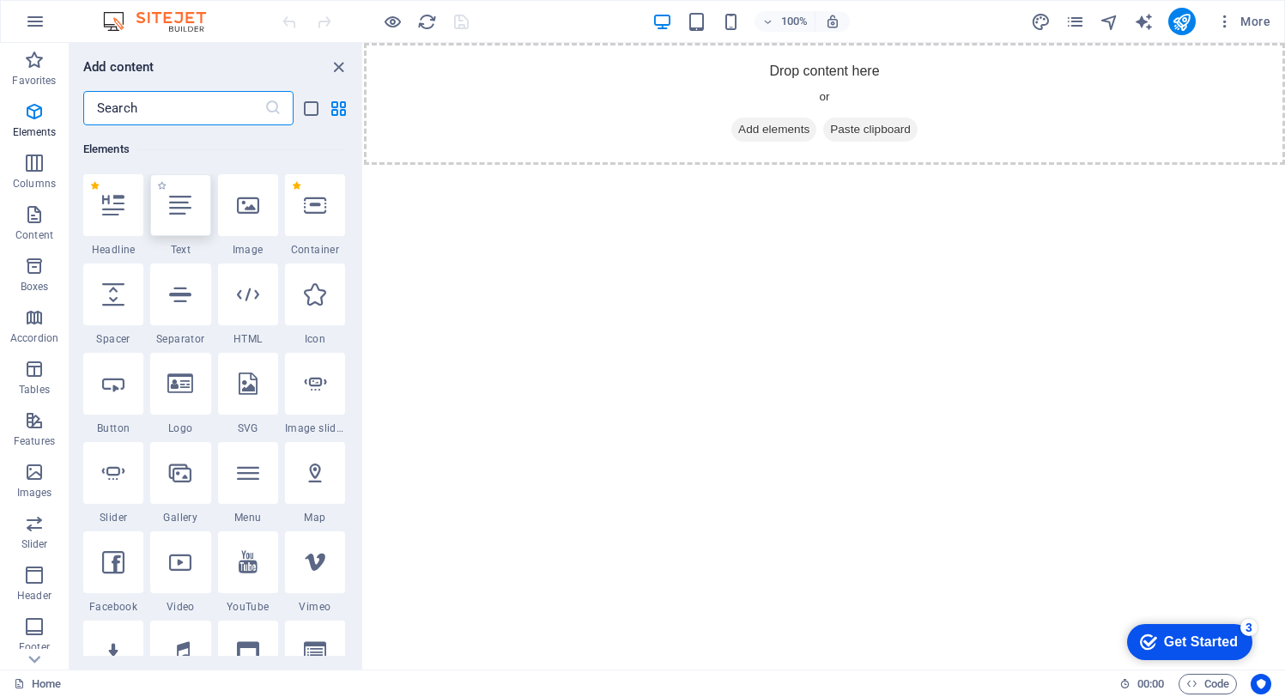
click at [186, 212] on icon at bounding box center [180, 205] width 22 height 22
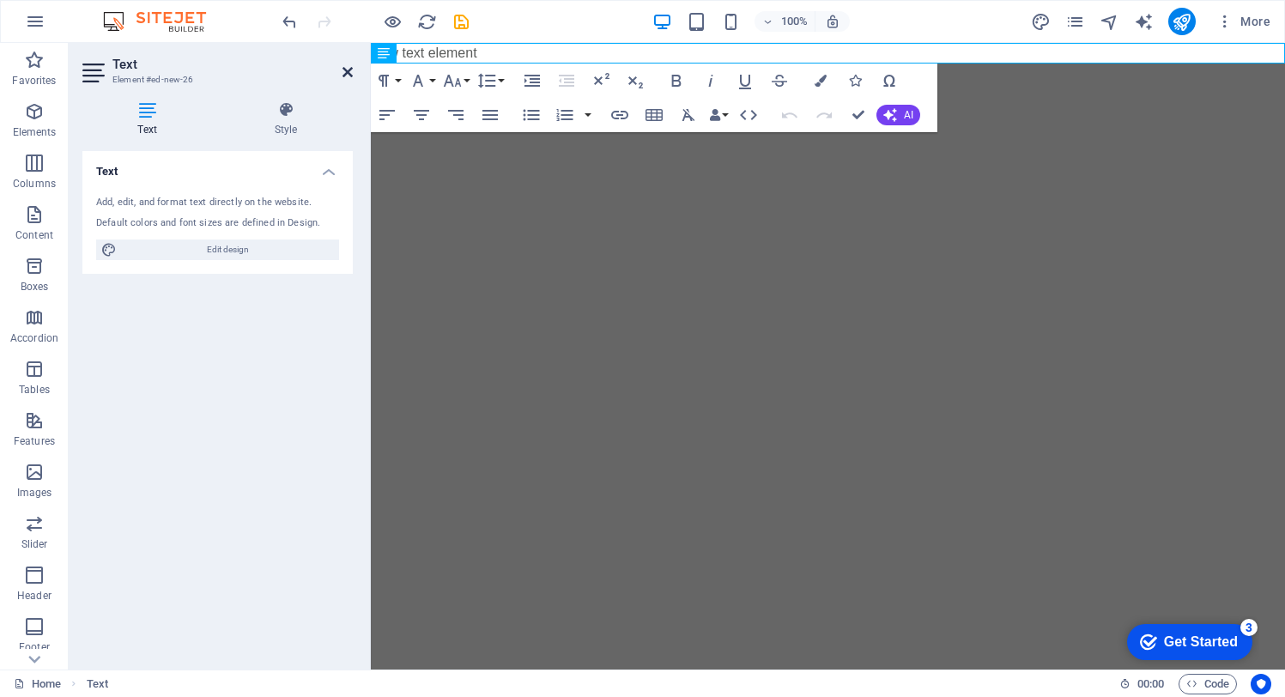
click at [345, 70] on icon at bounding box center [348, 72] width 10 height 14
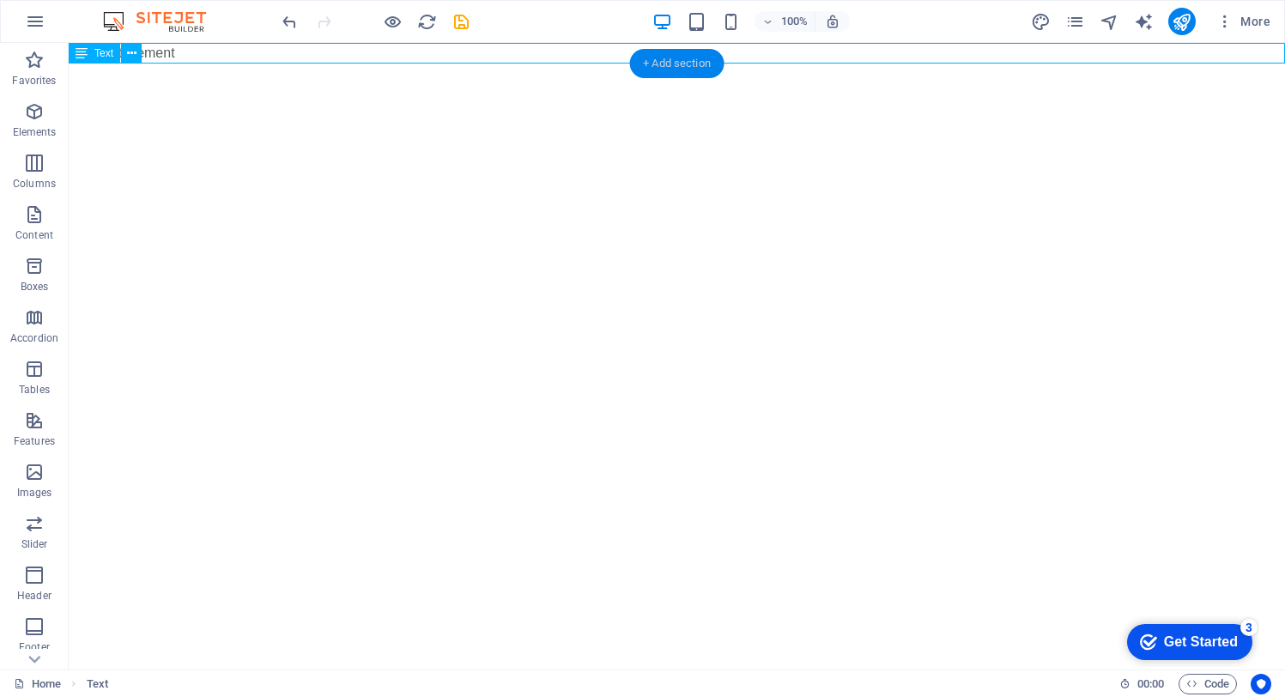
click at [677, 60] on div "+ Add section" at bounding box center [676, 63] width 95 height 29
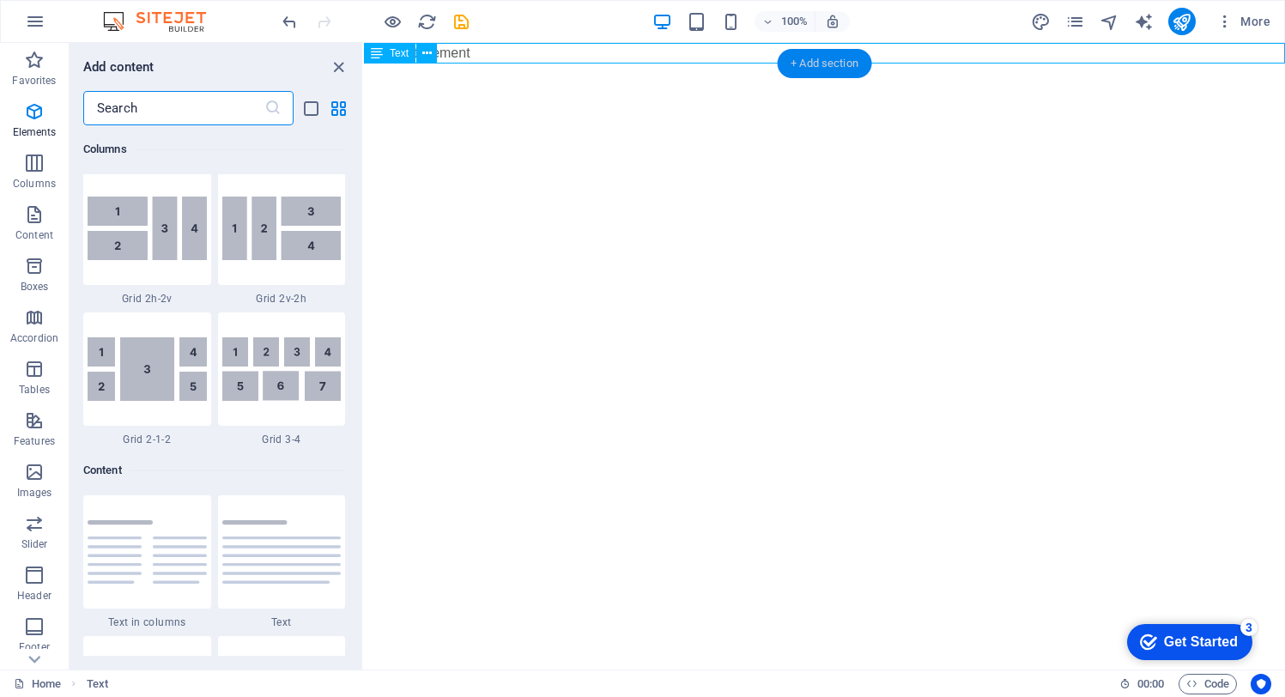
scroll to position [3004, 0]
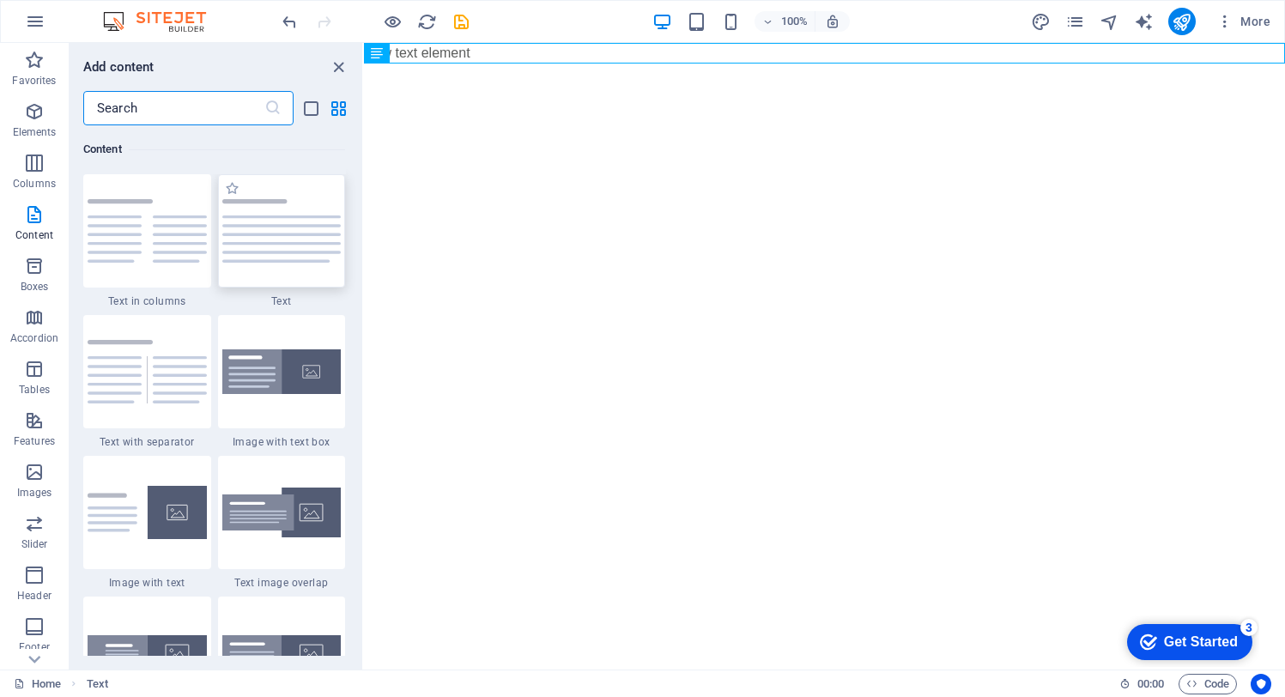
click at [295, 230] on img at bounding box center [281, 231] width 119 height 64
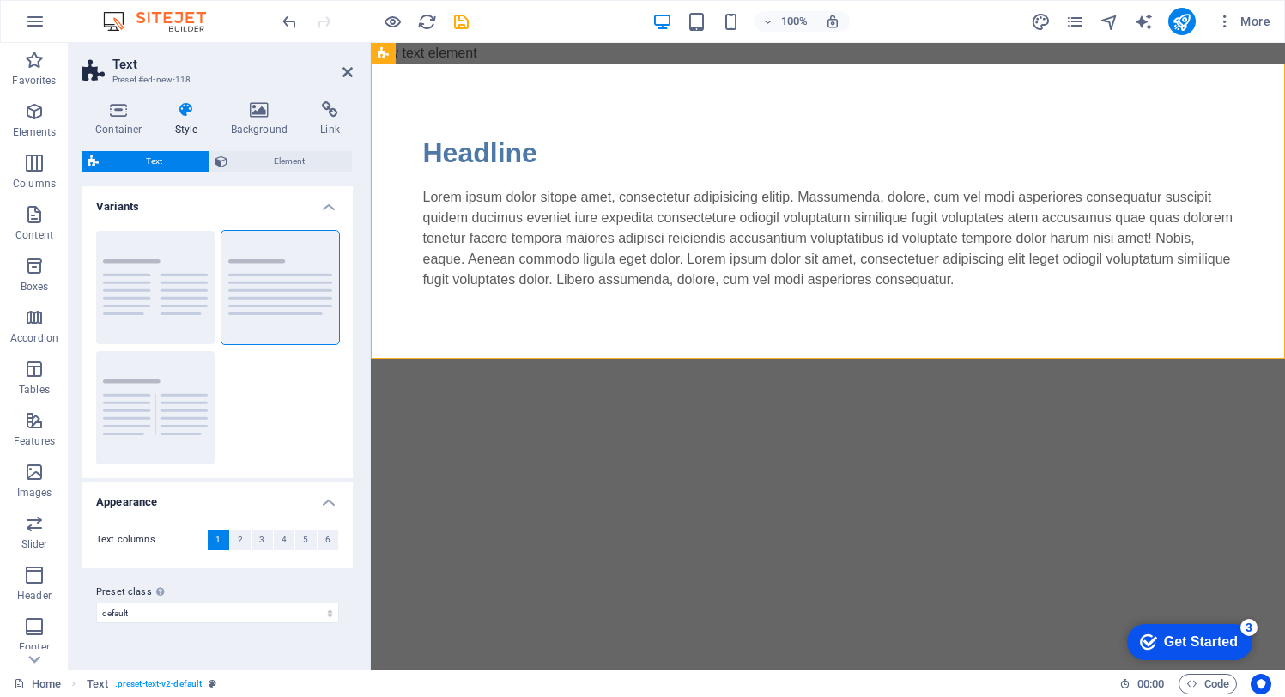
click at [292, 227] on div "Columns Default Separator" at bounding box center [217, 347] width 270 height 261
click at [914, 263] on div "Lorem ipsum dolor sitope amet, consectetur adipisicing elitip. Massumenda, dolo…" at bounding box center [828, 238] width 811 height 103
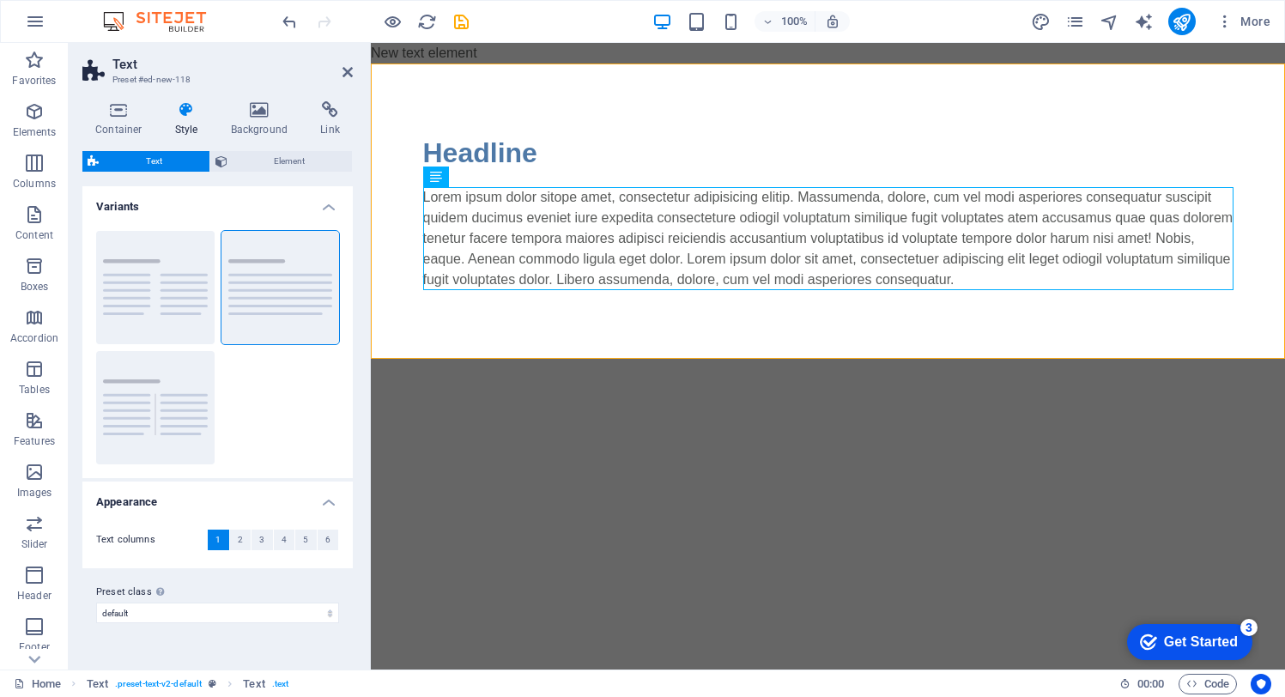
click at [750, 359] on html "Skip to main content New text element Headline Lorem ipsum dolor sitope amet, c…" at bounding box center [828, 201] width 914 height 316
click at [240, 540] on span "2" at bounding box center [240, 540] width 5 height 21
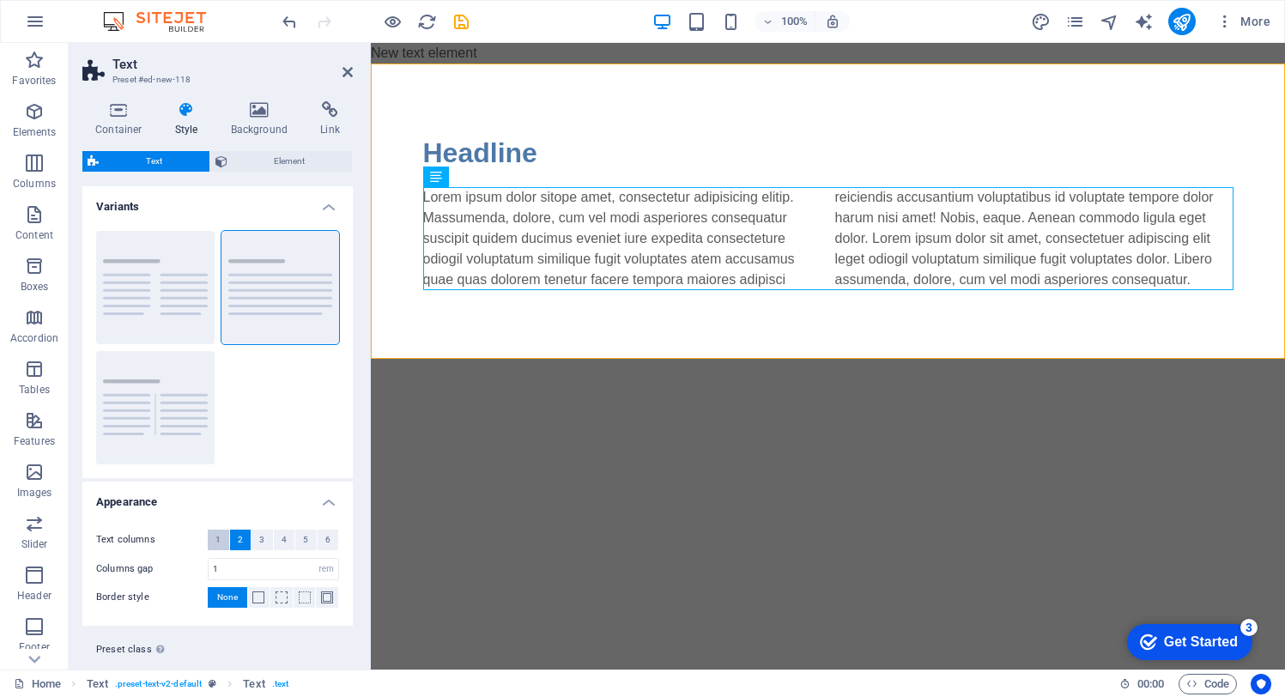
click at [220, 538] on span "1" at bounding box center [218, 540] width 5 height 21
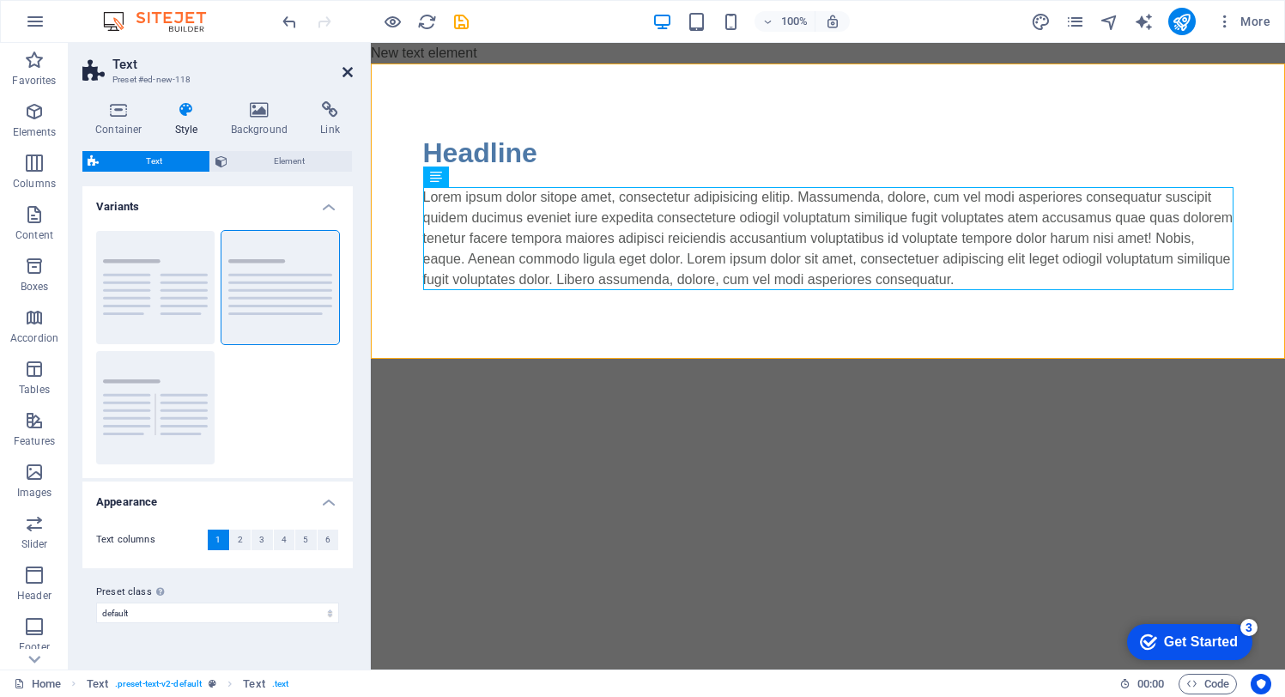
click at [347, 70] on icon at bounding box center [348, 72] width 10 height 14
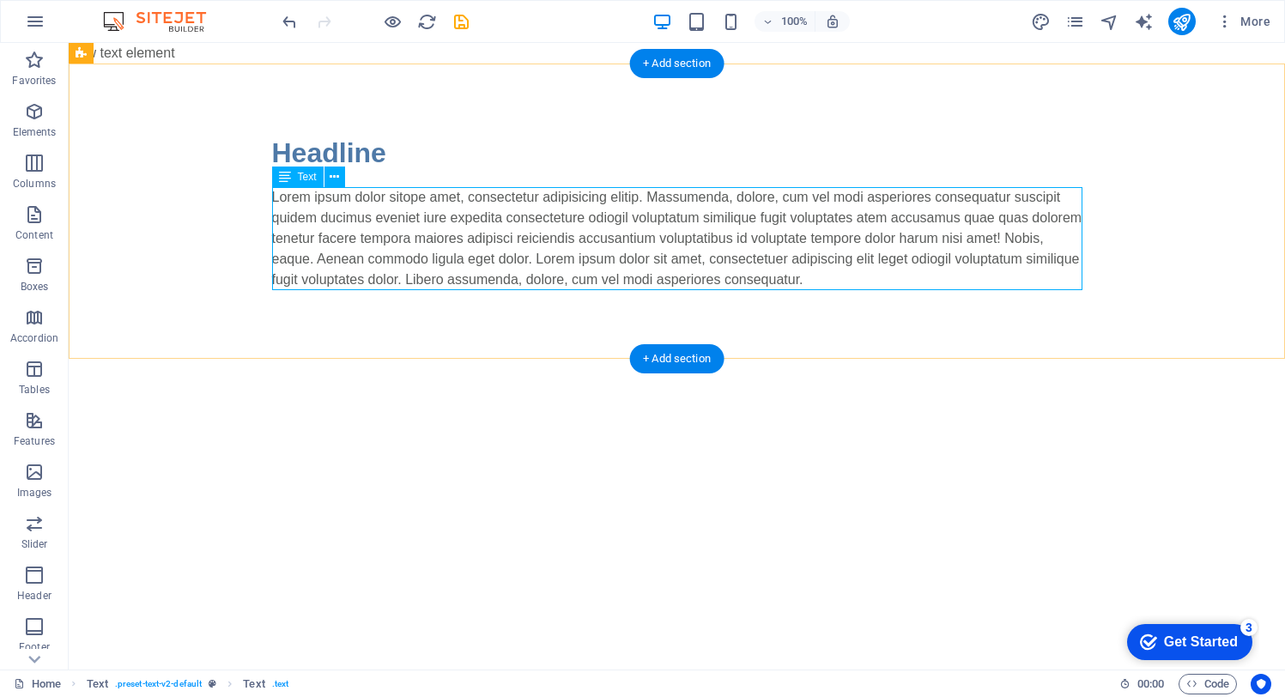
click at [856, 225] on div "Lorem ipsum dolor sitope amet, consectetur adipisicing elitip. Massumenda, dolo…" at bounding box center [677, 238] width 811 height 103
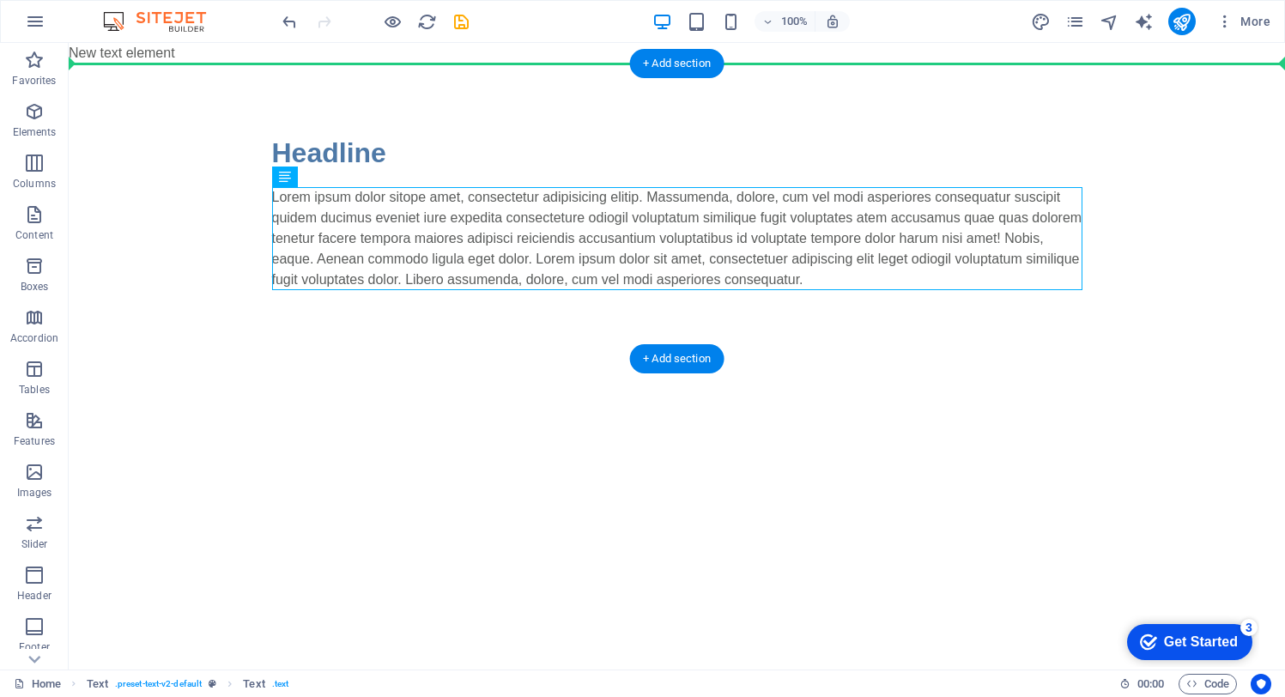
drag, startPoint x: 366, startPoint y: 221, endPoint x: 237, endPoint y: 104, distance: 173.9
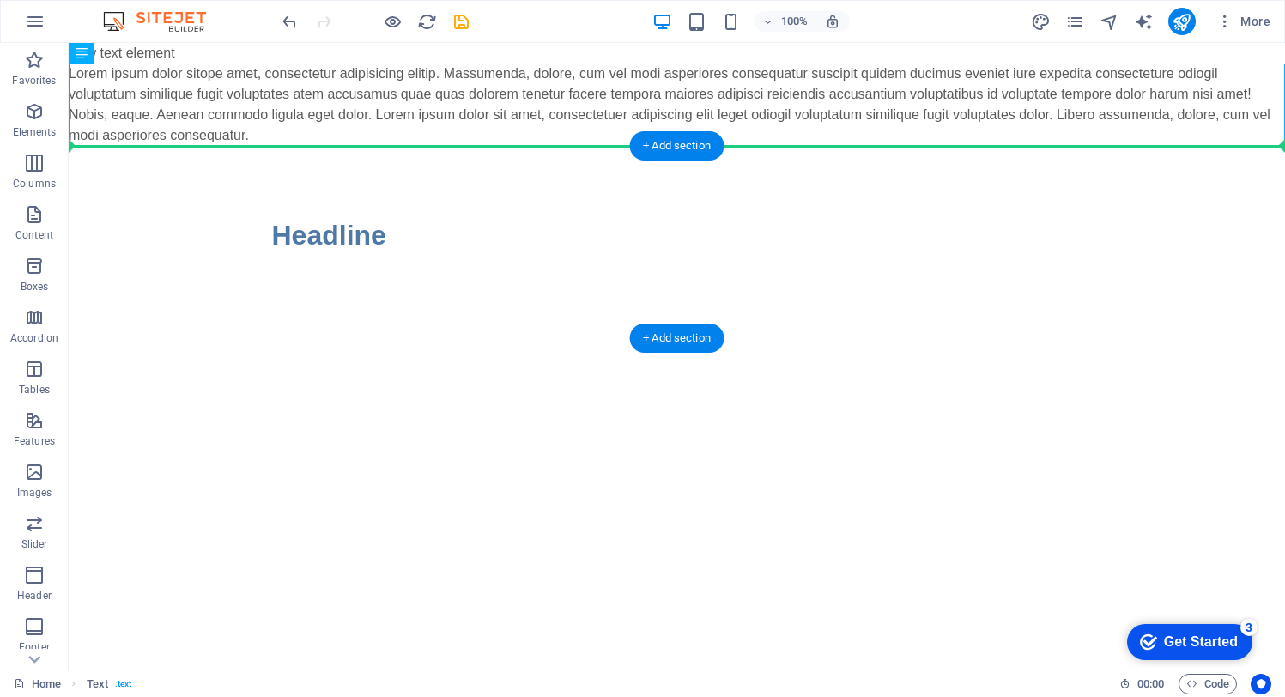
drag, startPoint x: 175, startPoint y: 95, endPoint x: 123, endPoint y: 186, distance: 105.0
drag, startPoint x: 158, startPoint y: 94, endPoint x: 120, endPoint y: 194, distance: 106.5
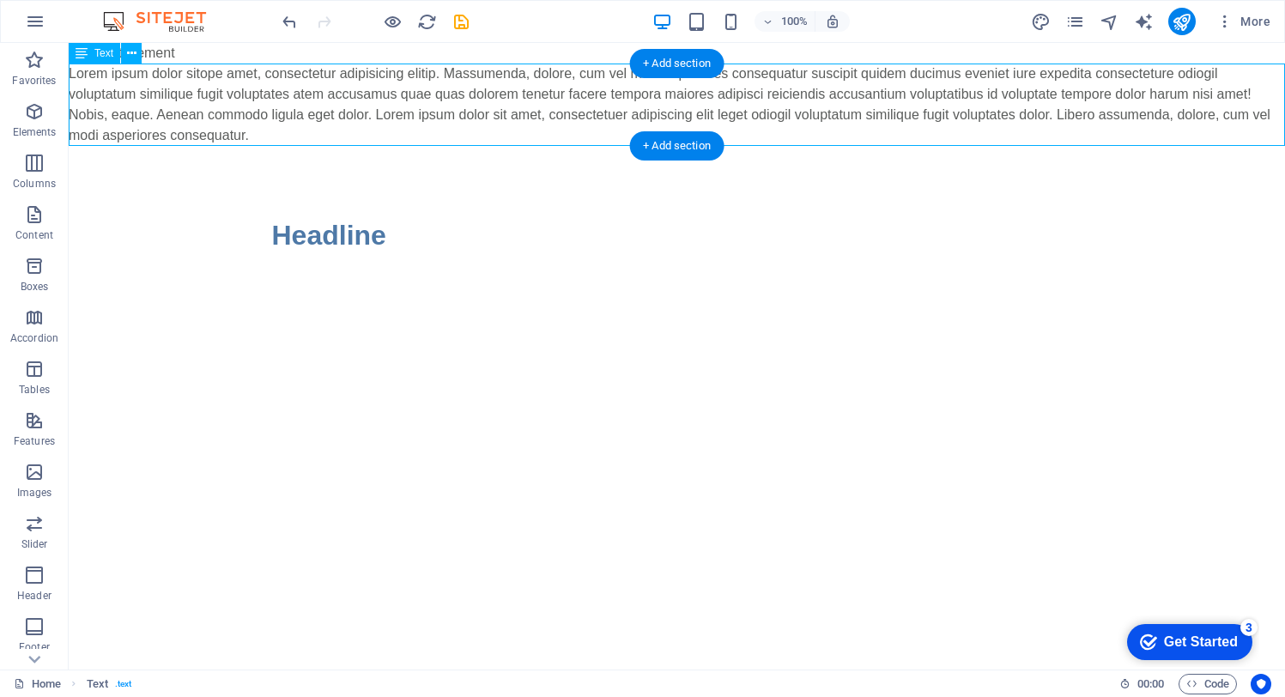
click at [650, 100] on div "Lorem ipsum dolor sitope amet, consectetur adipisicing elitip. Massumenda, dolo…" at bounding box center [677, 105] width 1217 height 82
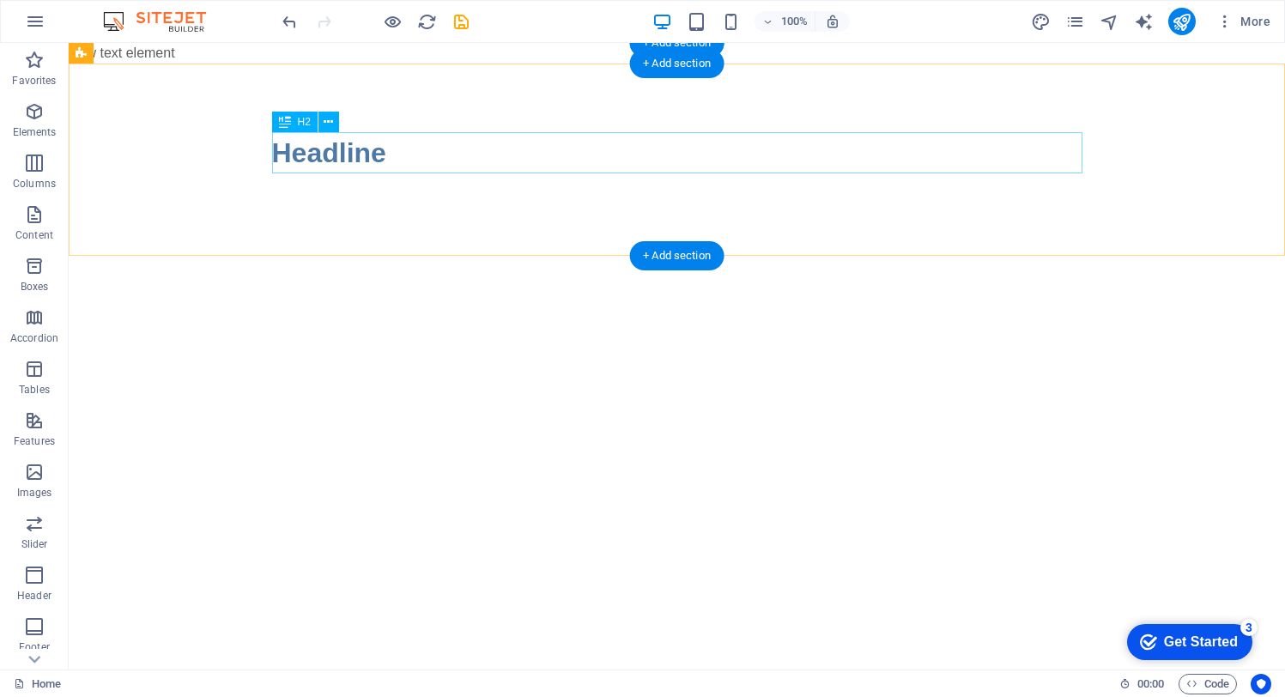
click at [330, 144] on div "Headline" at bounding box center [677, 152] width 811 height 41
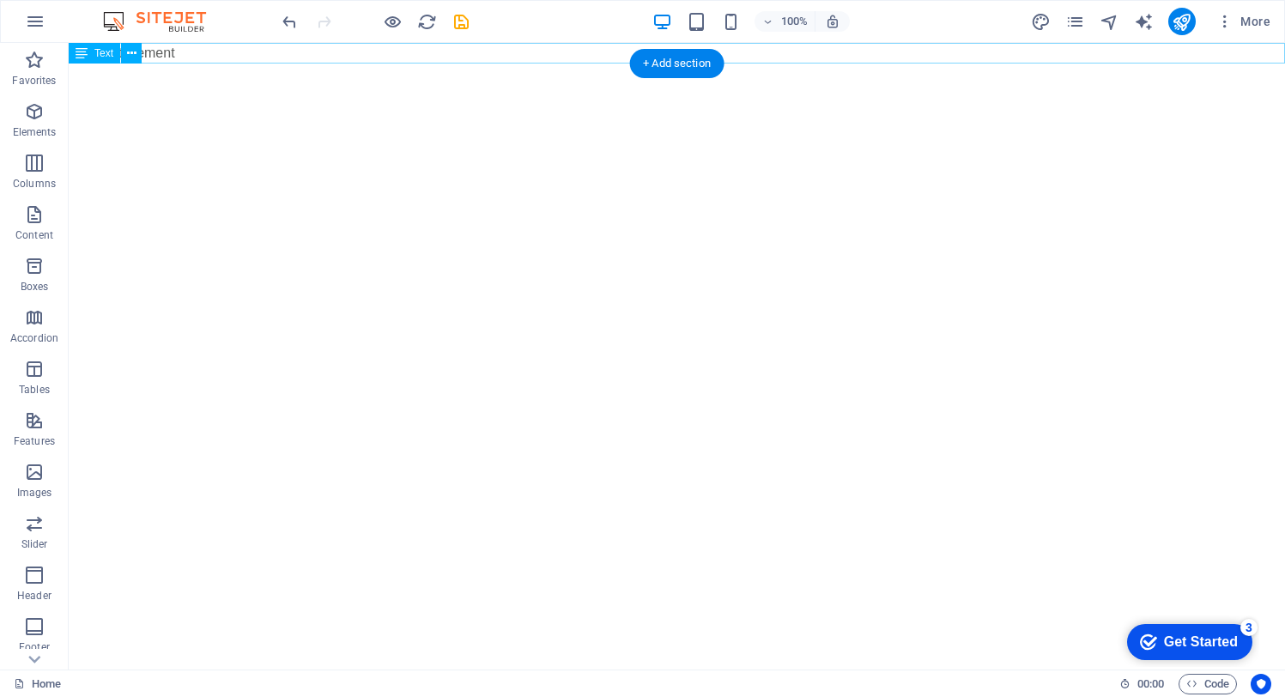
click at [166, 53] on div "New text element" at bounding box center [677, 53] width 1217 height 21
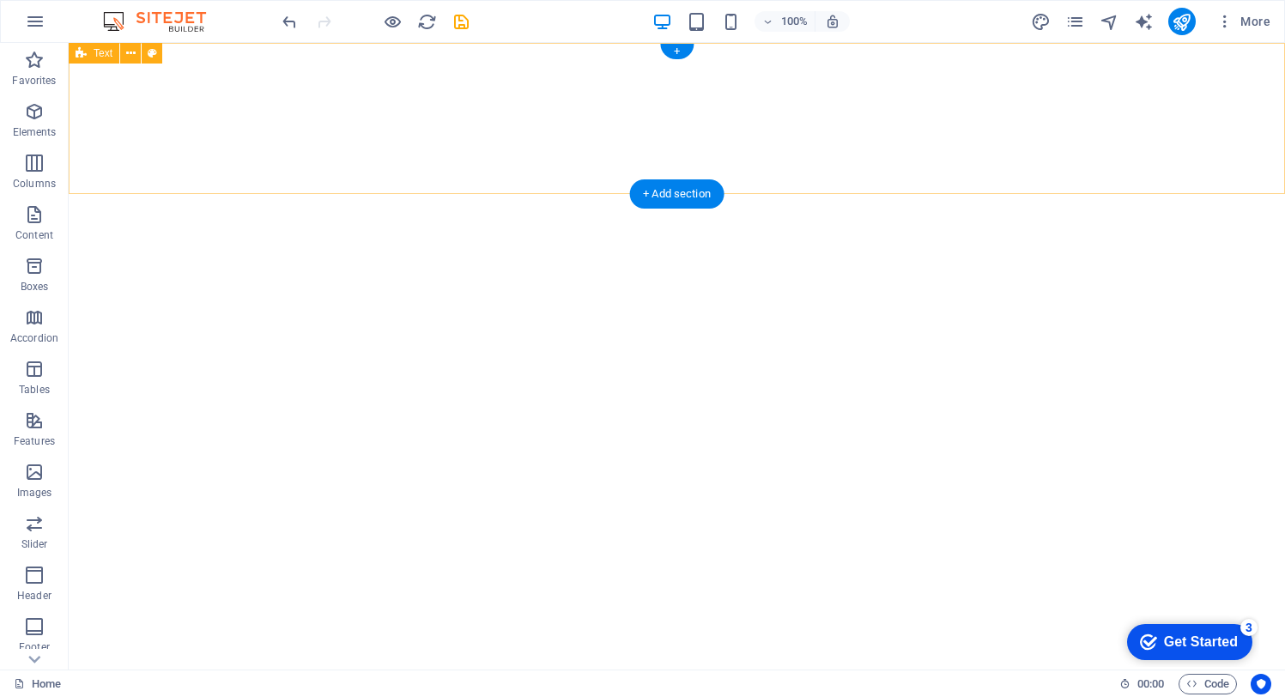
click at [434, 151] on div at bounding box center [677, 118] width 1217 height 151
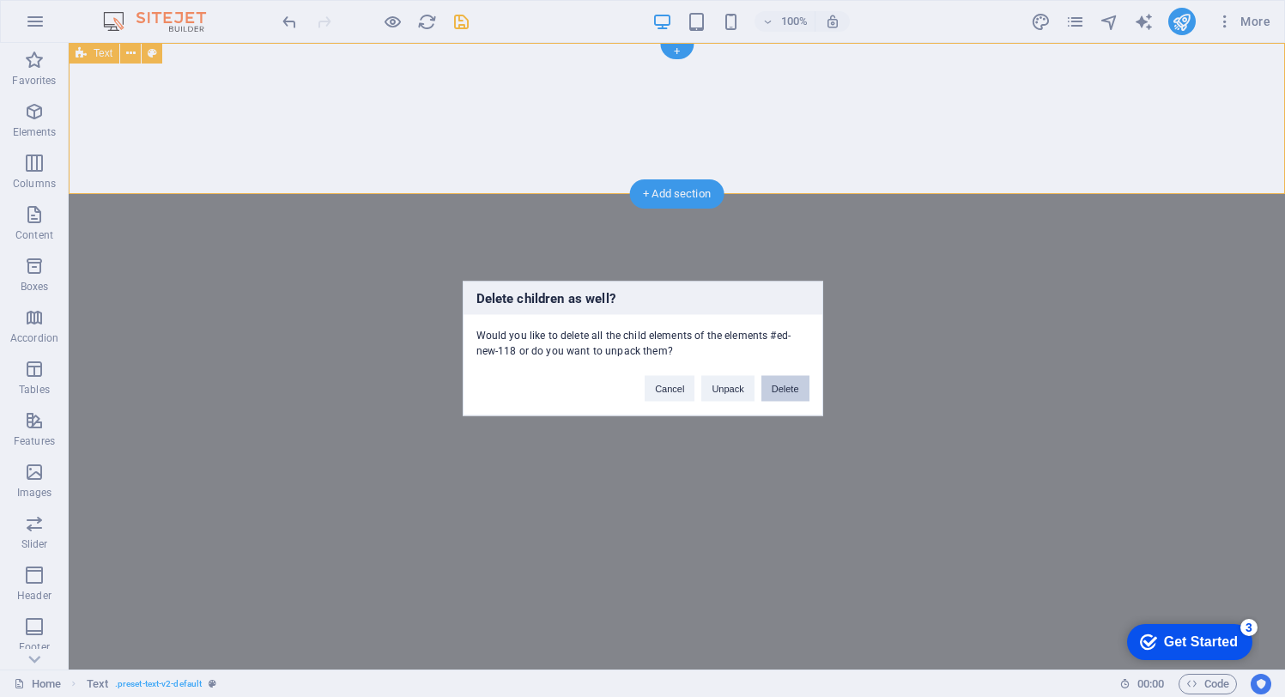
drag, startPoint x: 787, startPoint y: 388, endPoint x: 719, endPoint y: 345, distance: 80.3
click at [787, 388] on button "Delete" at bounding box center [786, 389] width 48 height 26
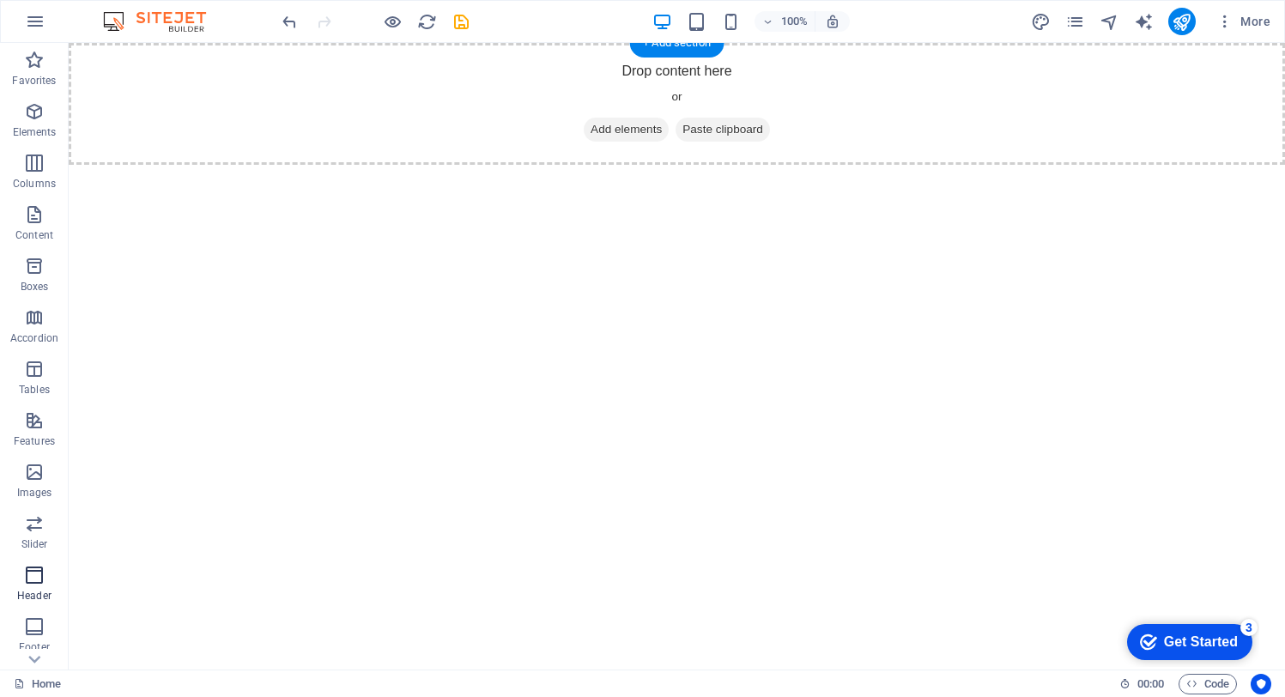
click at [34, 579] on icon "button" at bounding box center [34, 575] width 21 height 21
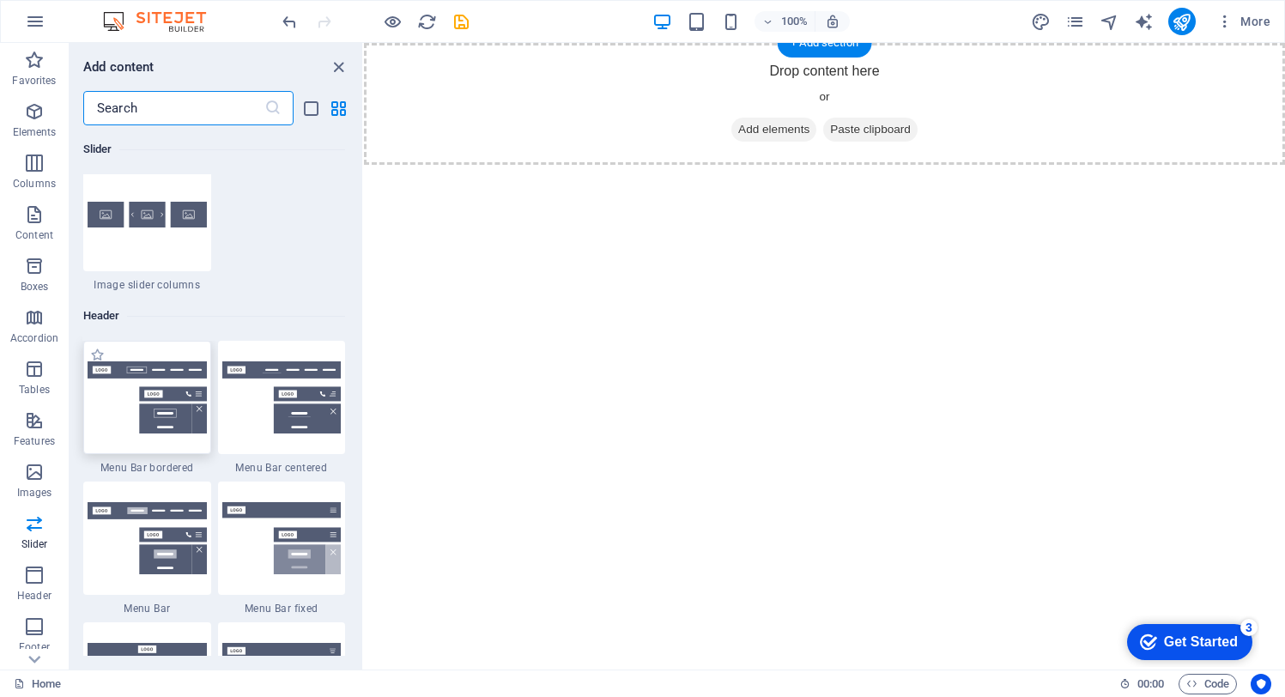
scroll to position [10198, 0]
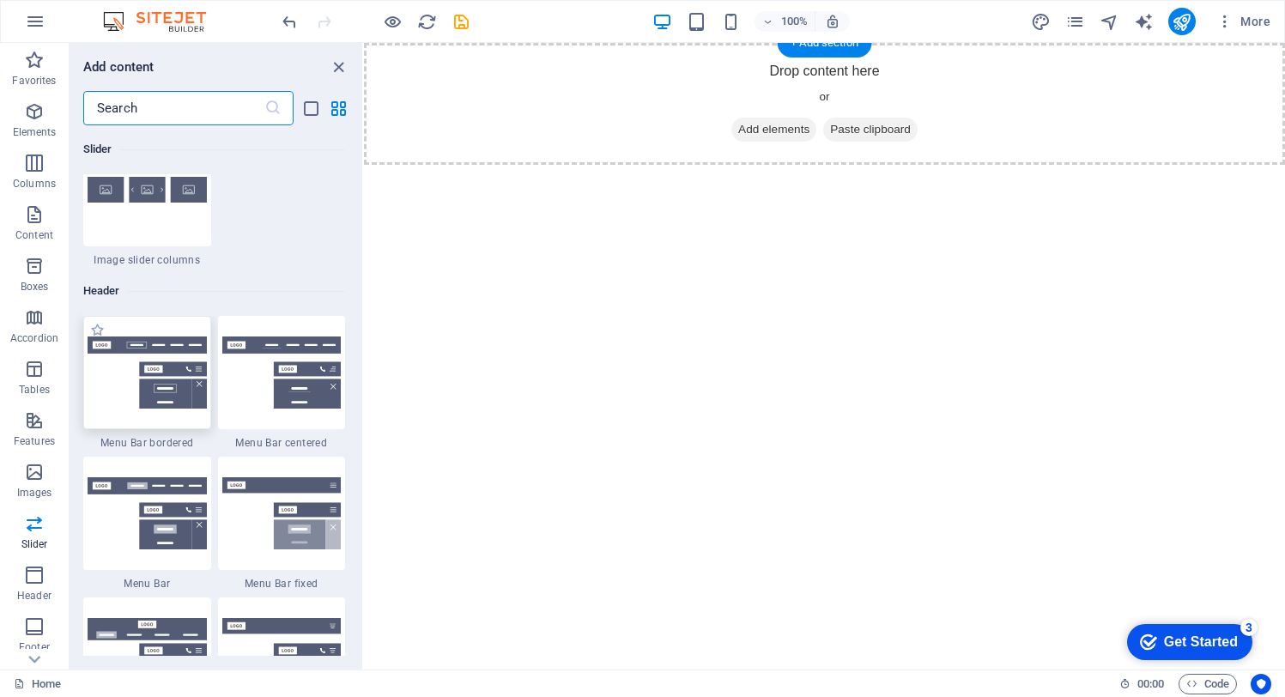
click at [150, 386] on img at bounding box center [147, 373] width 119 height 72
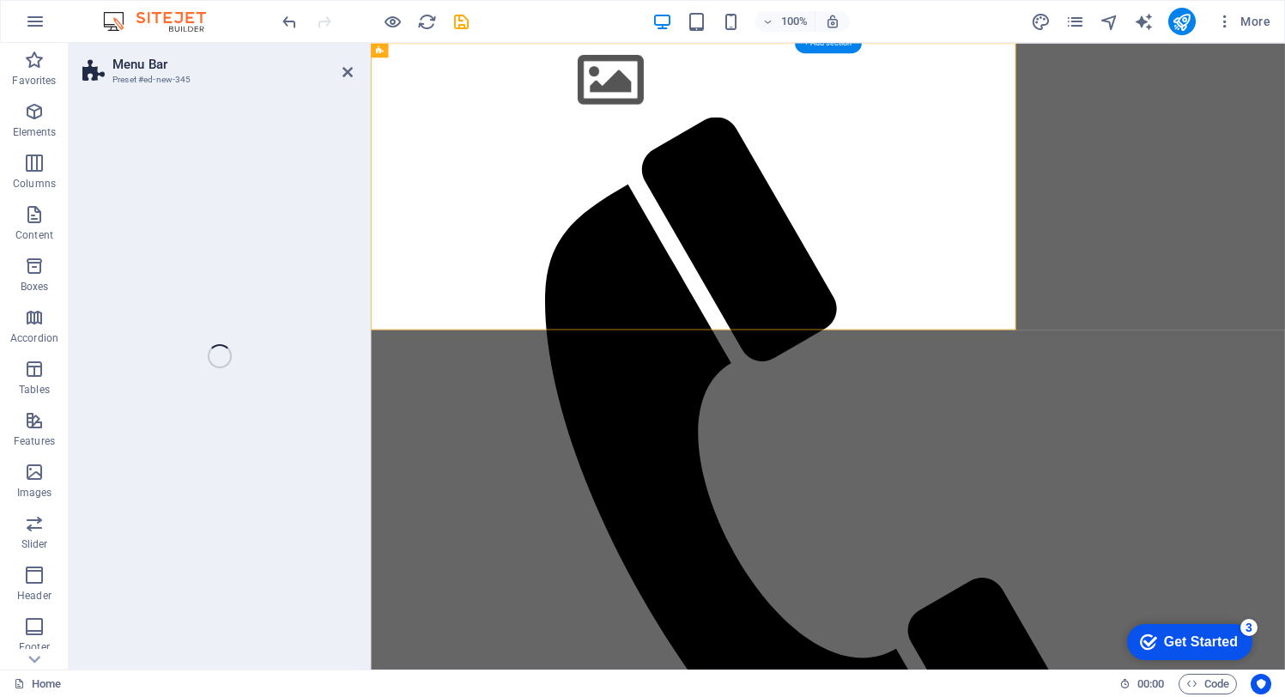
select select "rem"
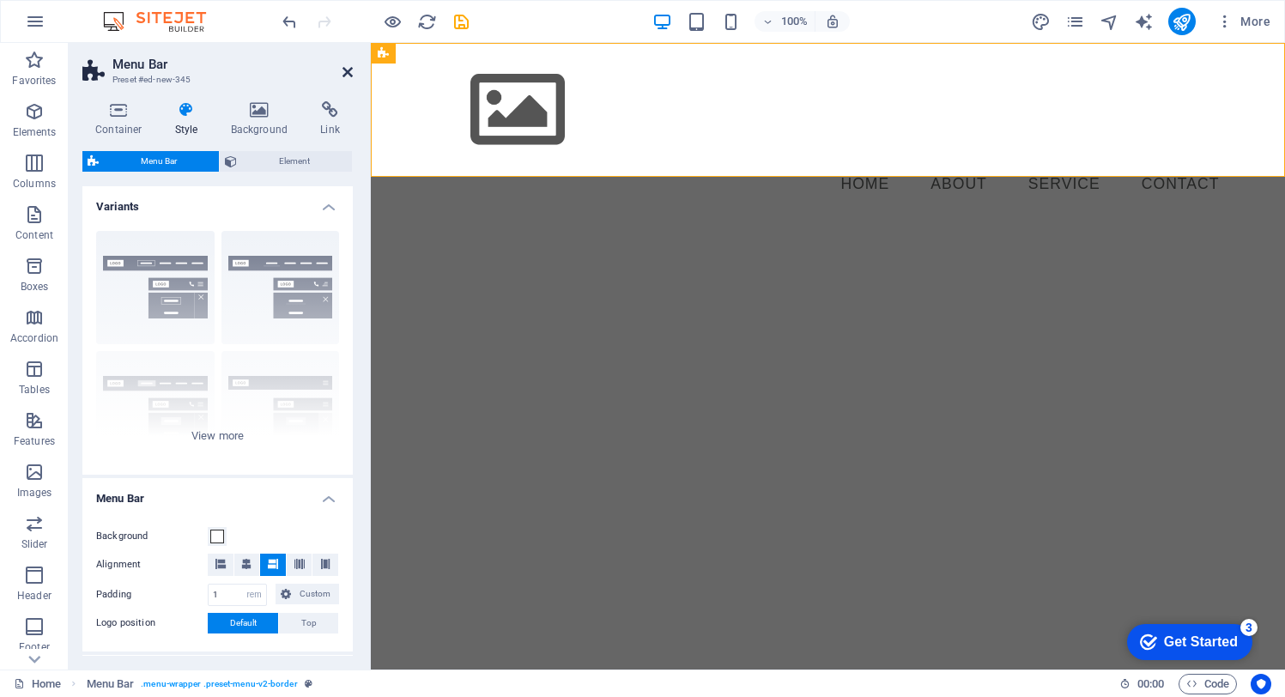
drag, startPoint x: 348, startPoint y: 71, endPoint x: 278, endPoint y: 27, distance: 82.6
click at [348, 71] on icon at bounding box center [348, 72] width 10 height 14
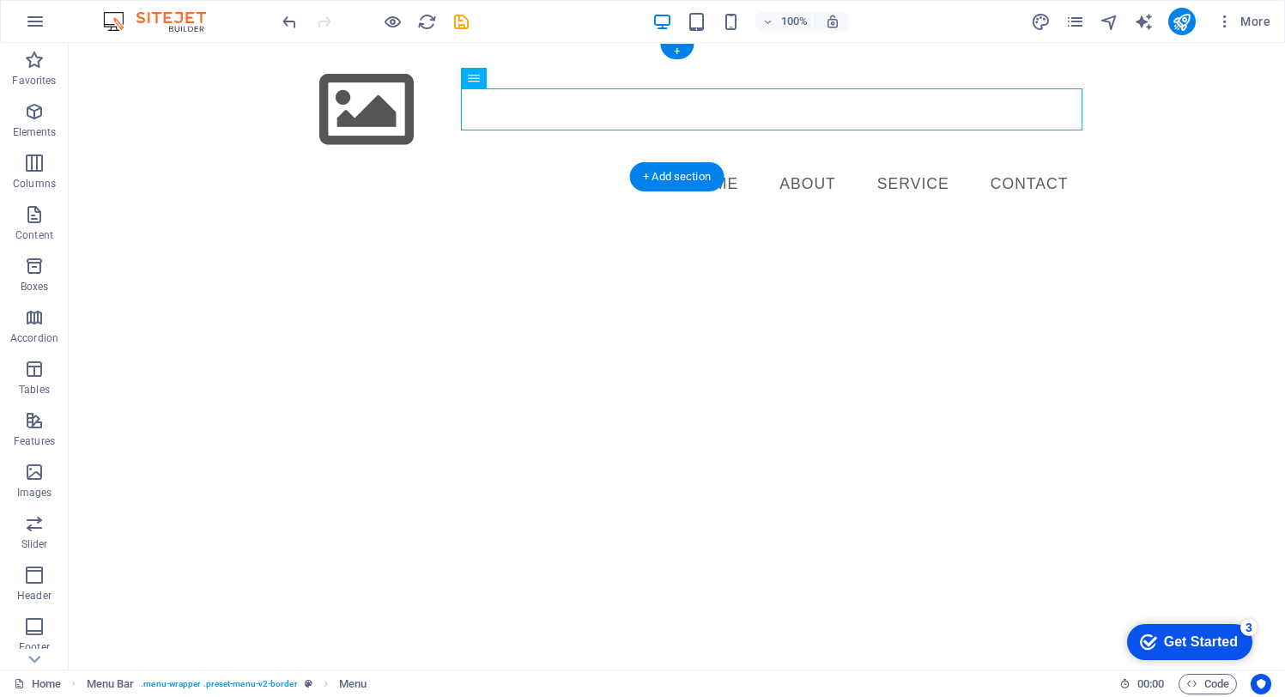
drag, startPoint x: 719, startPoint y: 109, endPoint x: 694, endPoint y: 100, distance: 26.3
click at [694, 163] on nav "Home About Service Contact" at bounding box center [677, 184] width 811 height 43
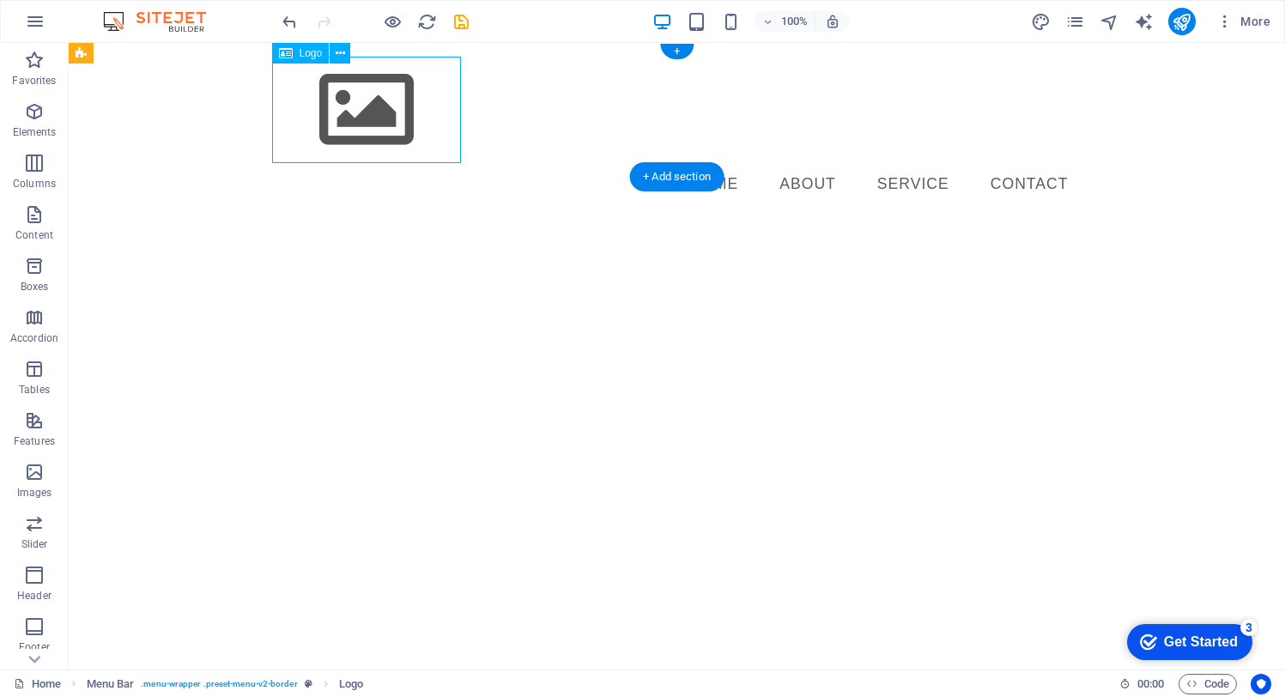
drag, startPoint x: 373, startPoint y: 106, endPoint x: 299, endPoint y: 104, distance: 73.9
click at [299, 104] on div at bounding box center [677, 110] width 811 height 106
click at [814, 163] on nav "Home About Service Contact" at bounding box center [677, 184] width 811 height 43
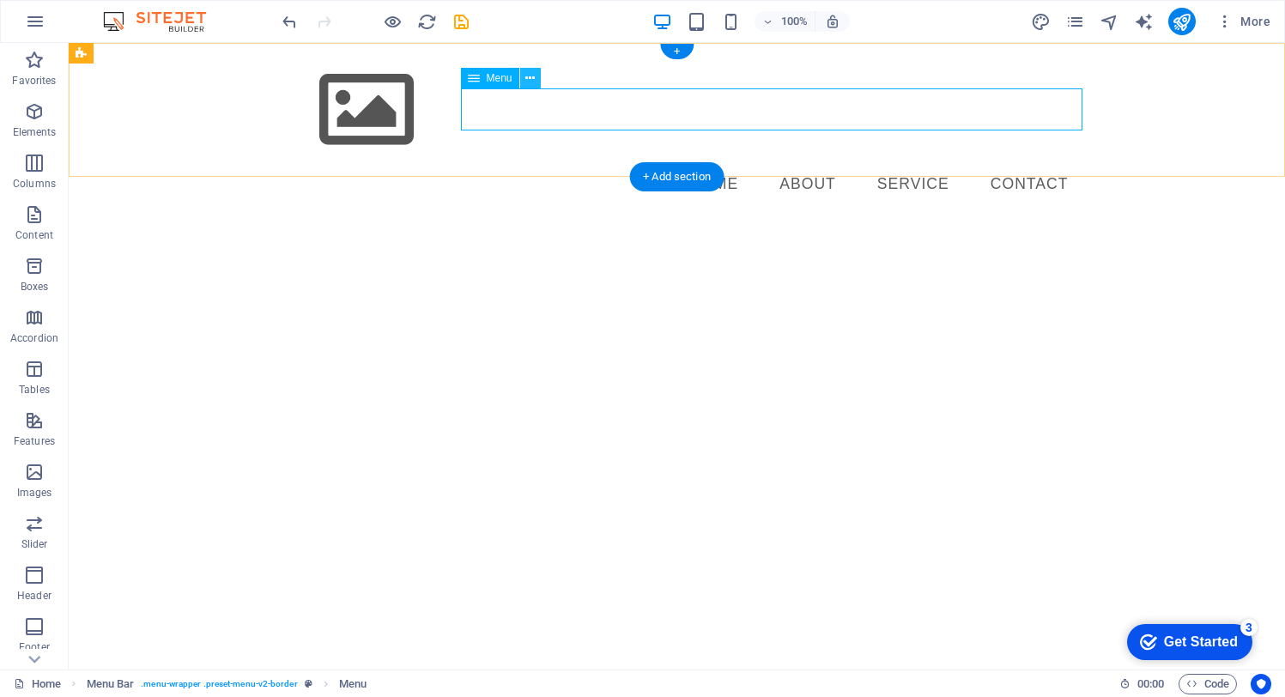
click at [534, 74] on icon at bounding box center [529, 79] width 9 height 18
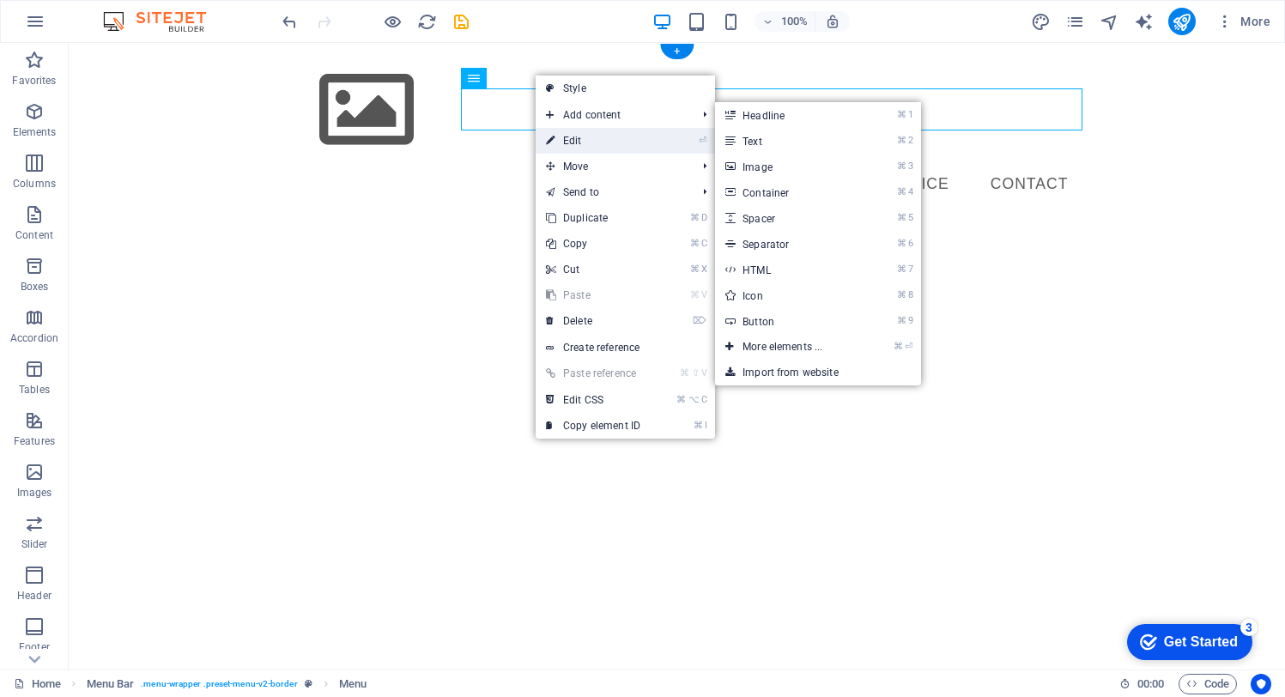
click at [580, 132] on link "⏎ Edit" at bounding box center [593, 141] width 115 height 26
select select
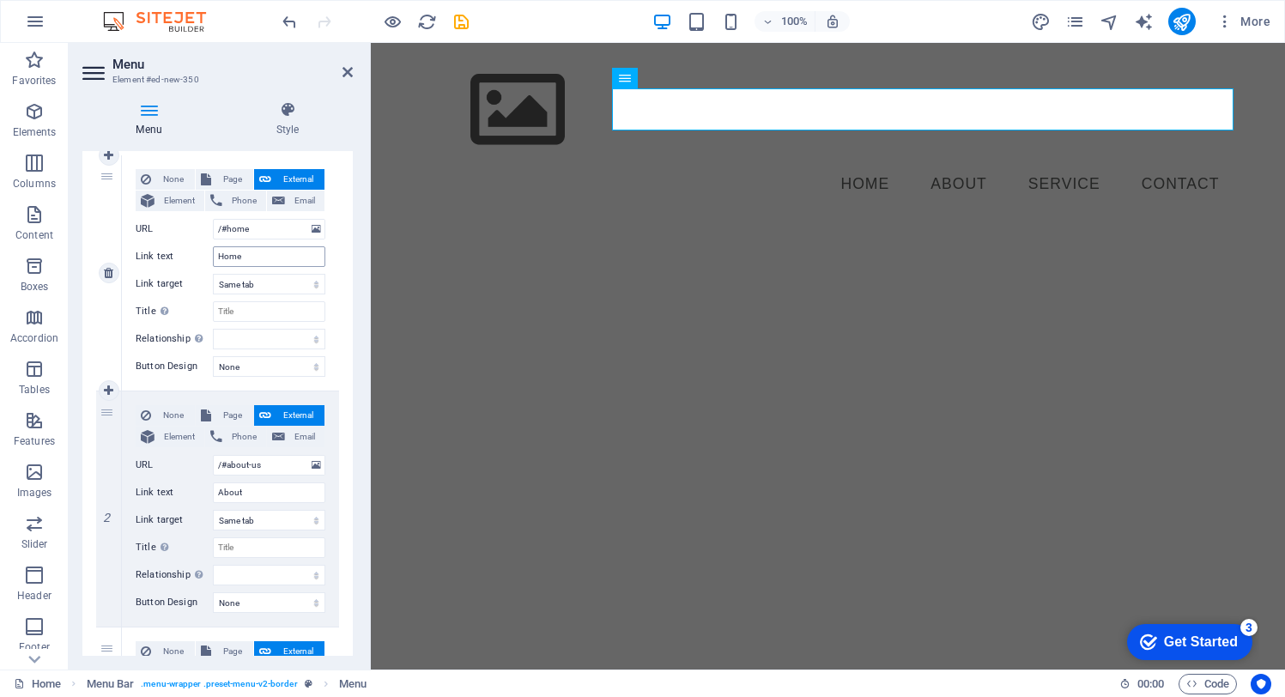
scroll to position [224, 0]
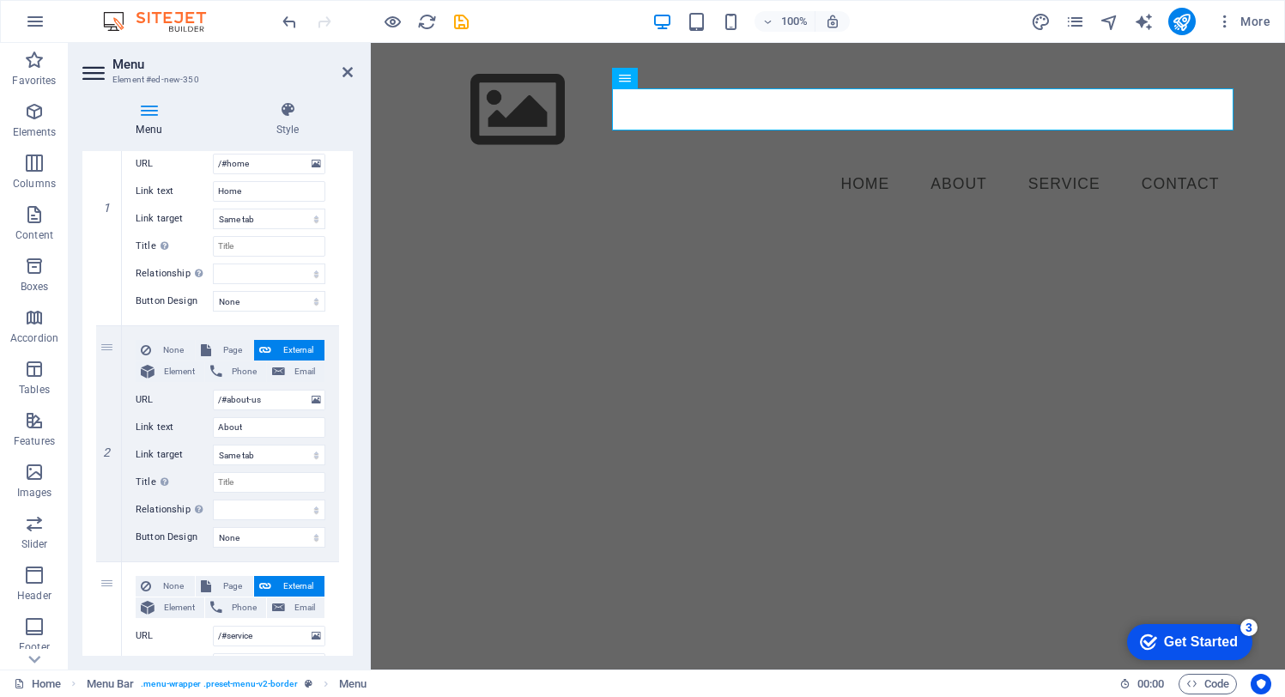
click at [498, 219] on html "Skip to main content Menu Home About Service Contact" at bounding box center [828, 131] width 914 height 176
click at [347, 70] on icon at bounding box center [348, 72] width 10 height 14
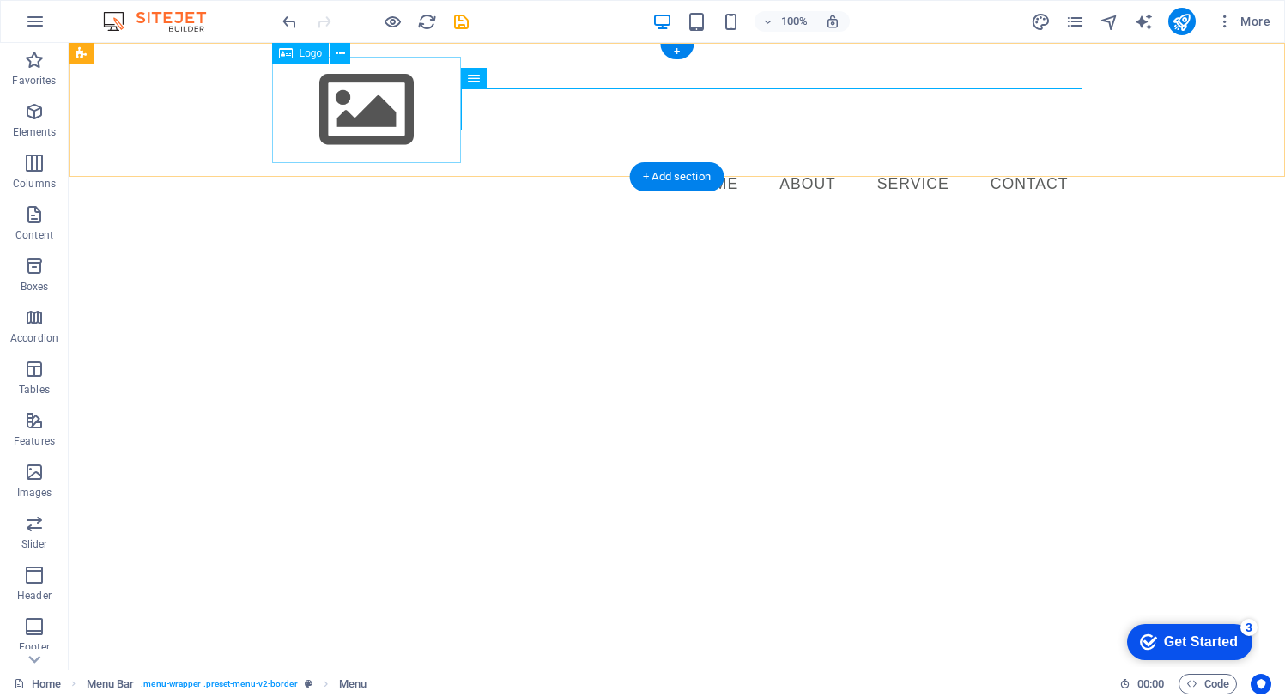
click at [374, 112] on div at bounding box center [677, 110] width 811 height 106
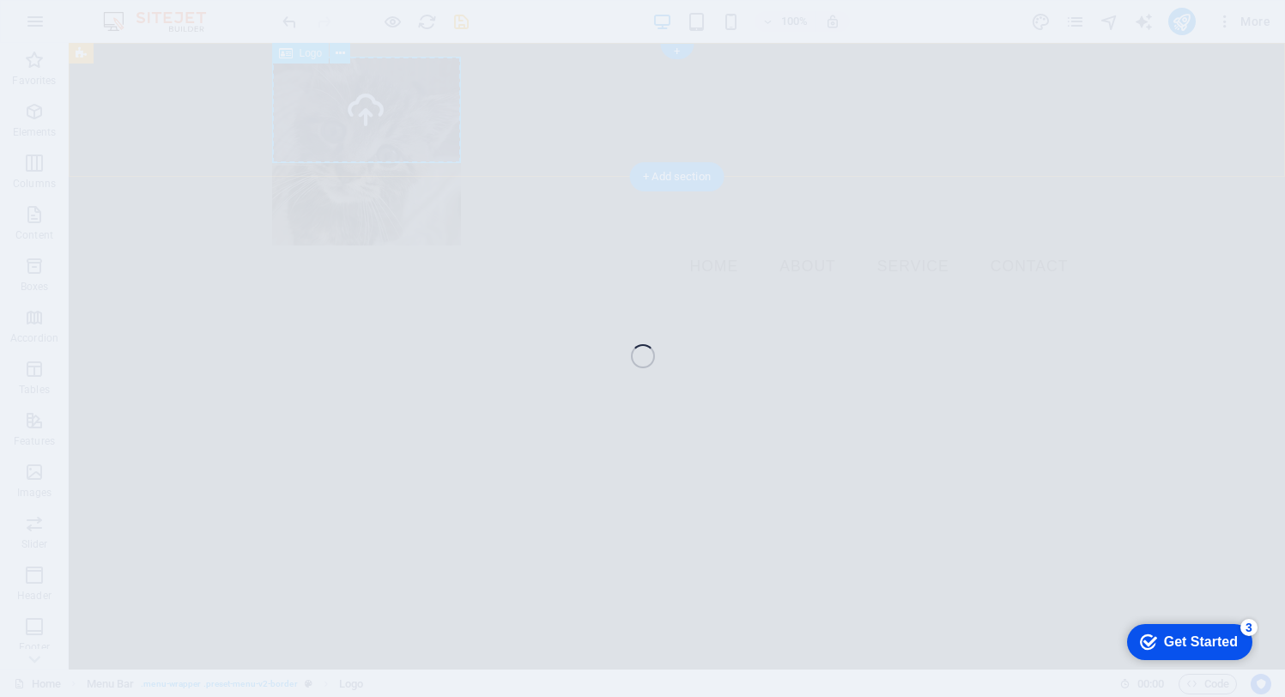
select select "px"
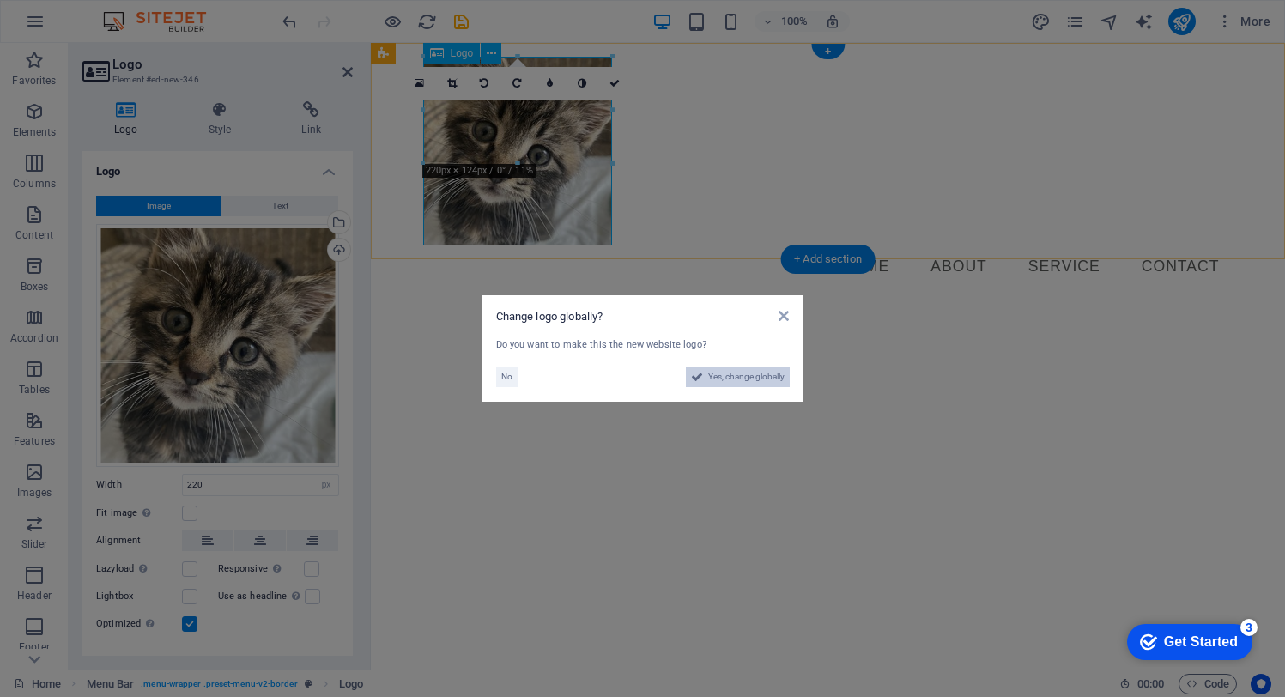
click at [765, 376] on span "Yes, change globally" at bounding box center [746, 377] width 76 height 21
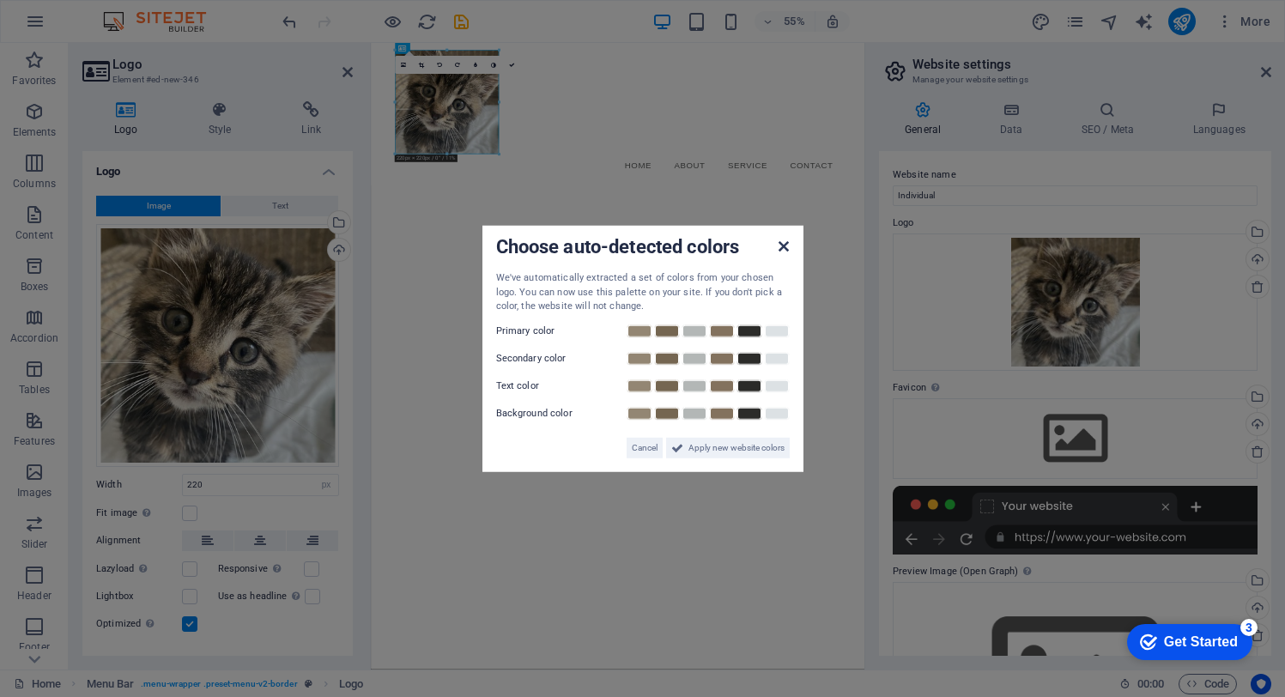
click at [780, 246] on icon at bounding box center [784, 247] width 10 height 14
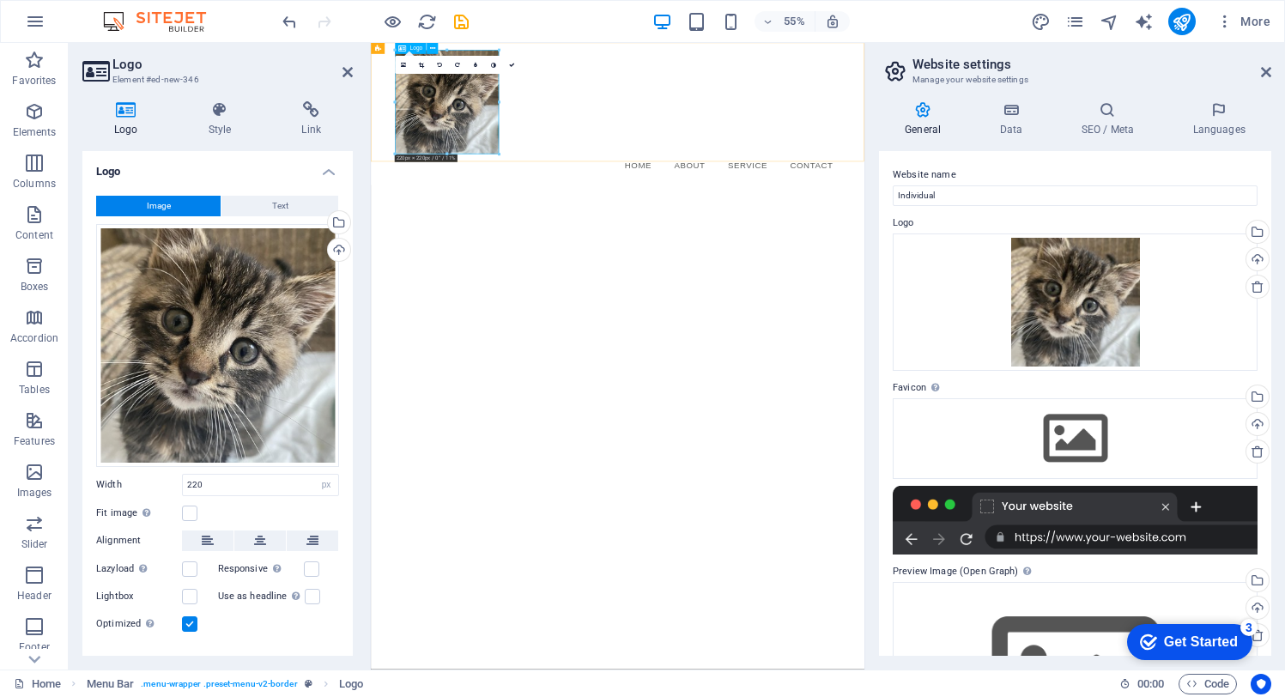
click at [522, 167] on div at bounding box center [820, 151] width 811 height 189
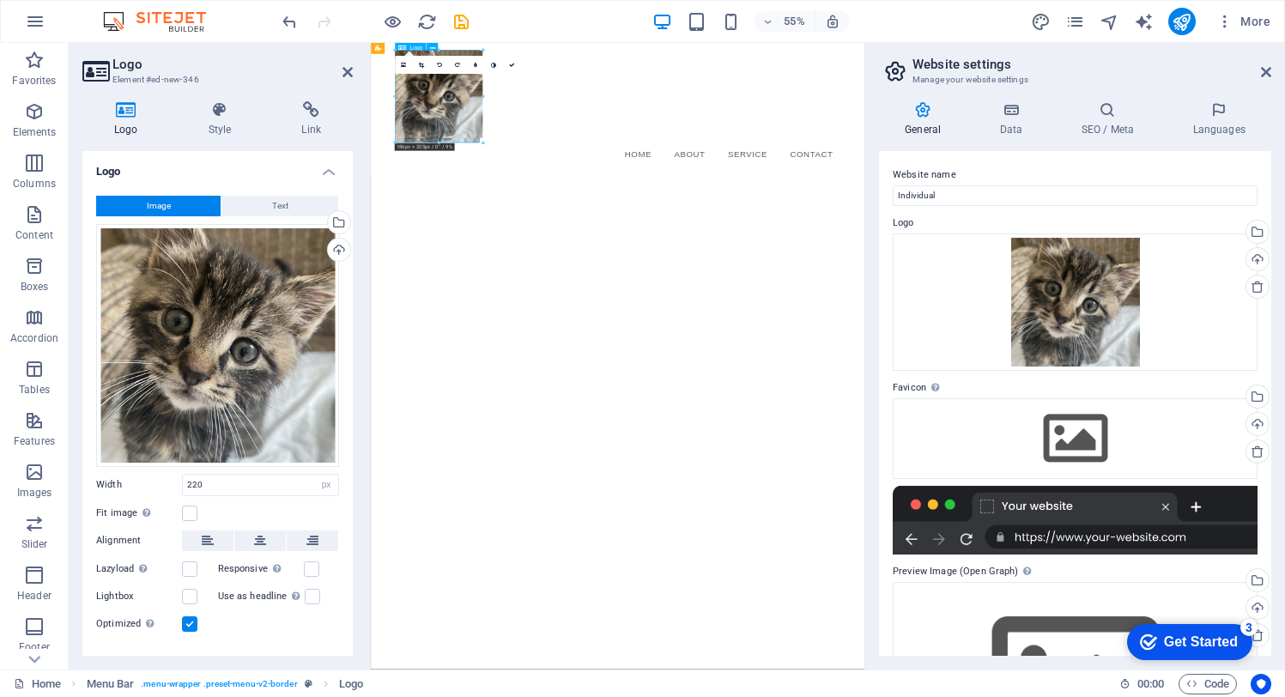
drag, startPoint x: 499, startPoint y: 154, endPoint x: 464, endPoint y: 110, distance: 56.2
type input "179"
click at [507, 64] on link at bounding box center [511, 65] width 18 height 18
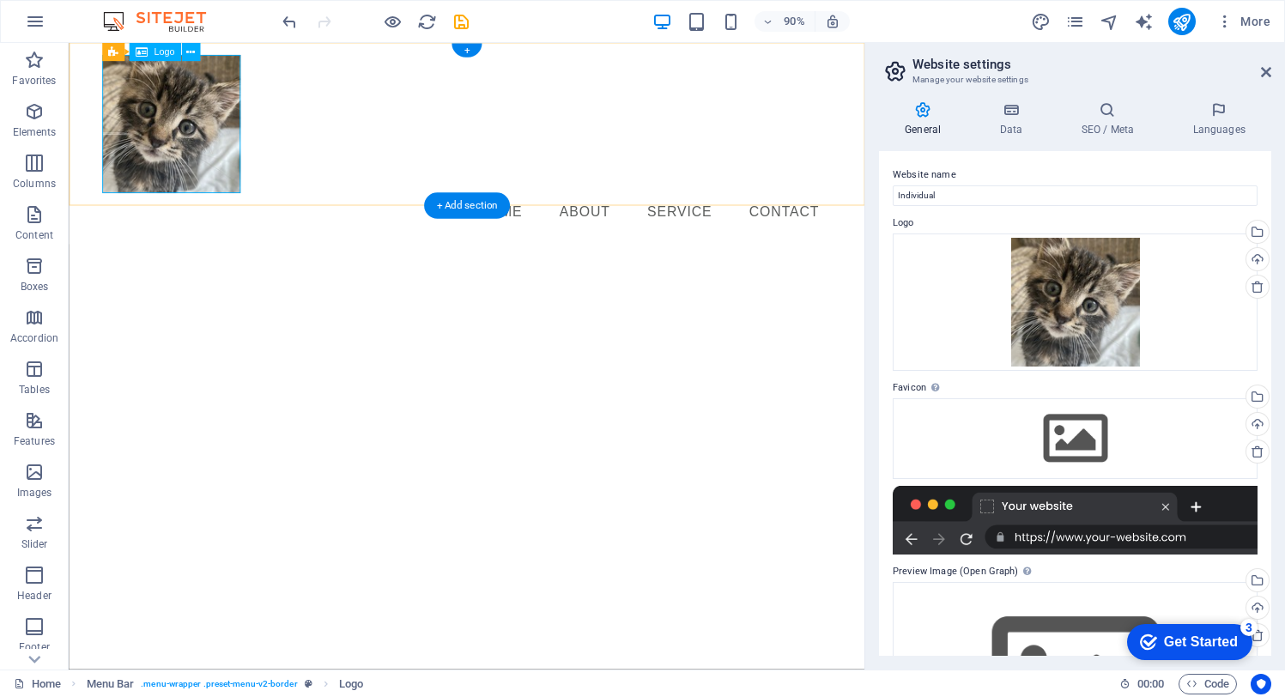
click at [181, 115] on div at bounding box center [511, 134] width 811 height 154
select select "px"
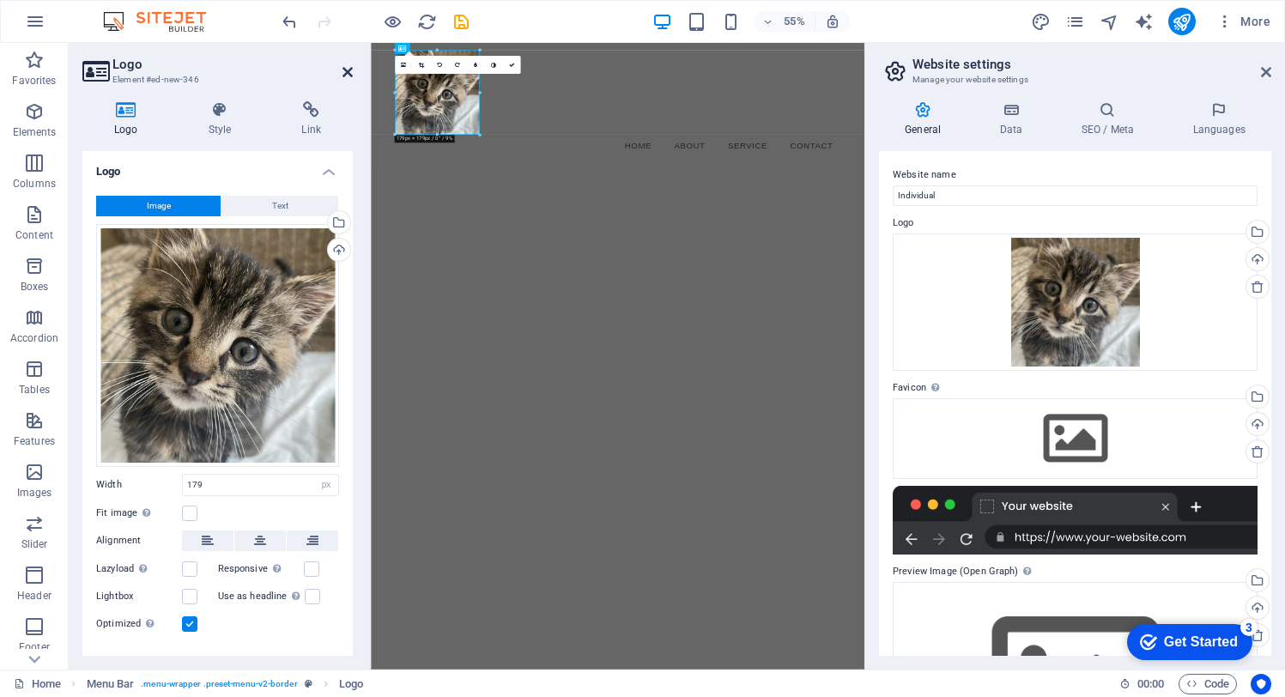
click at [345, 69] on icon at bounding box center [348, 72] width 10 height 14
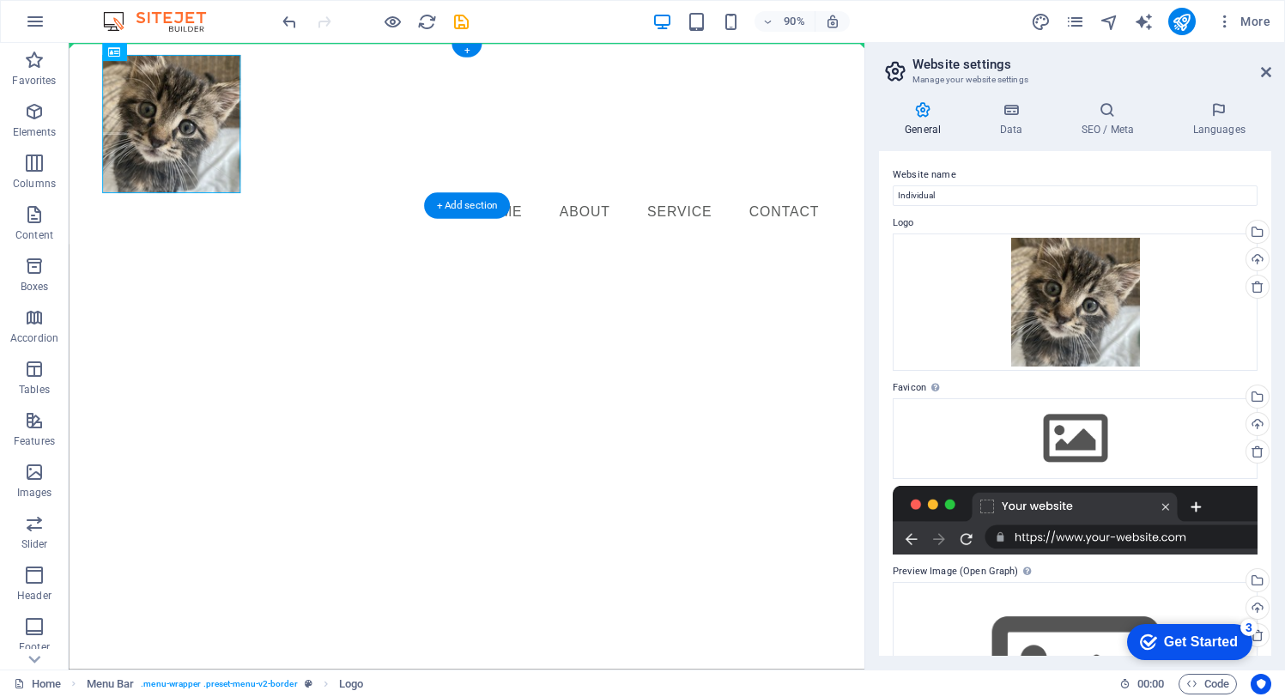
drag, startPoint x: 229, startPoint y: 95, endPoint x: 480, endPoint y: 92, distance: 250.7
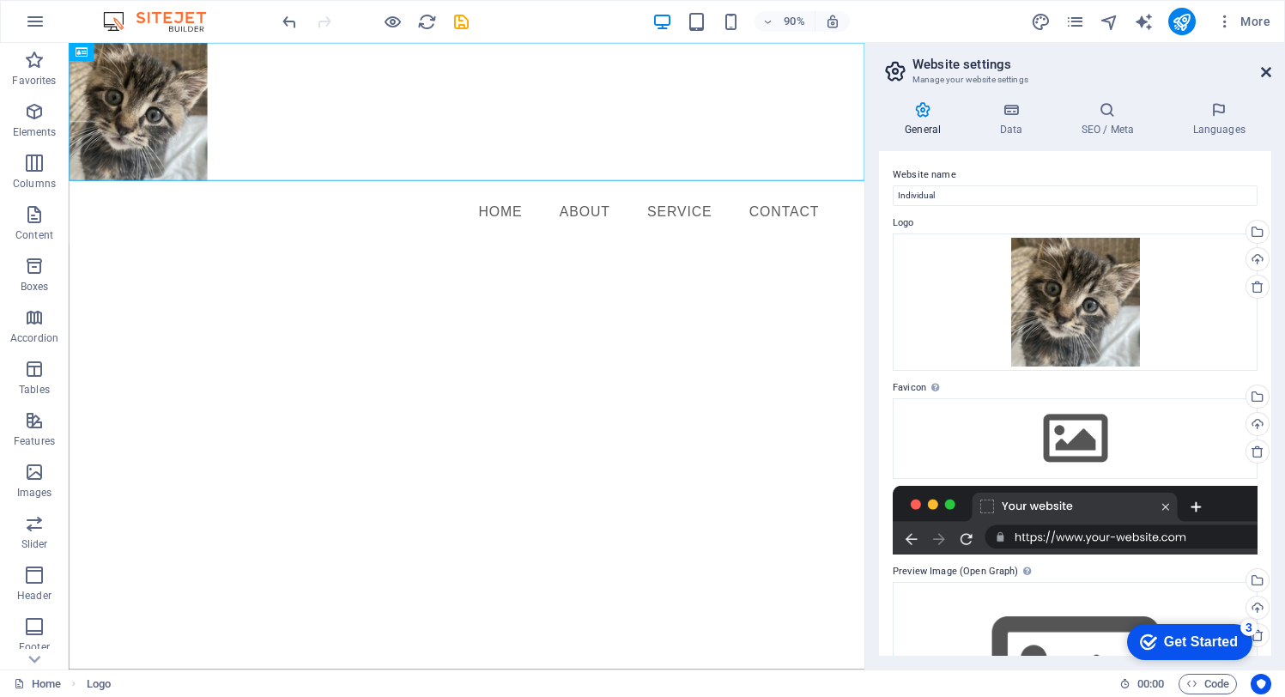
drag, startPoint x: 1266, startPoint y: 70, endPoint x: 1194, endPoint y: 26, distance: 85.6
click at [1266, 70] on icon at bounding box center [1266, 72] width 10 height 14
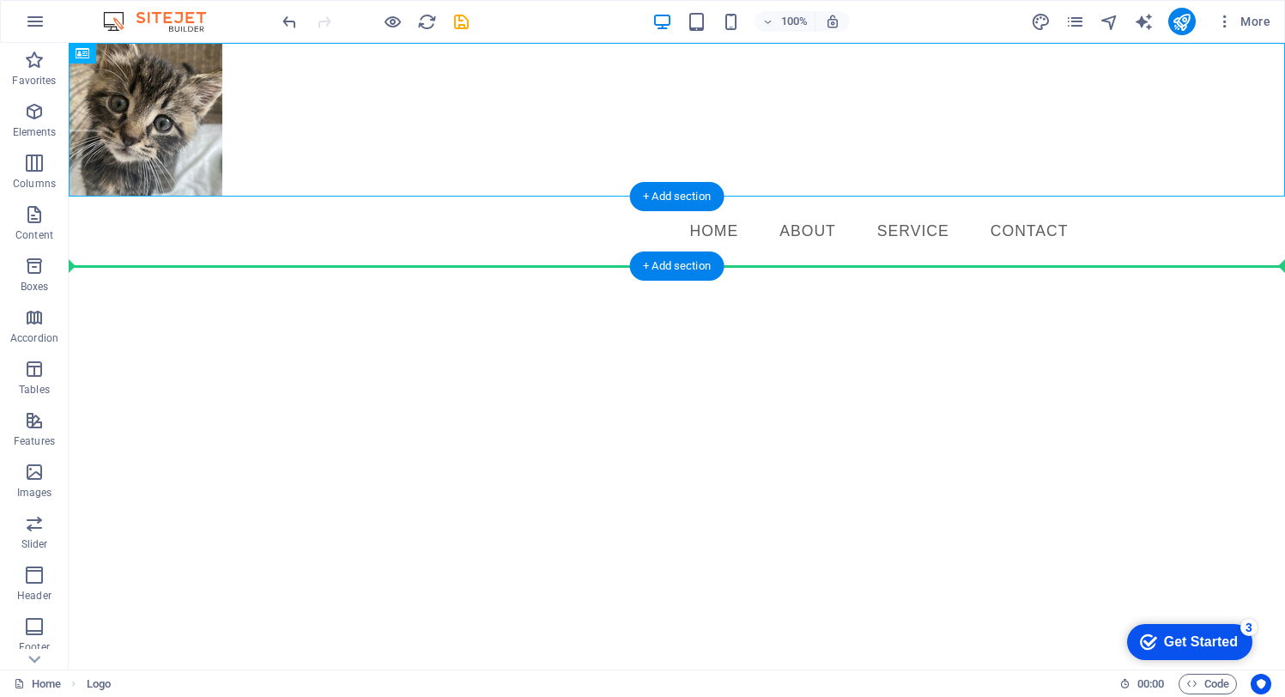
drag, startPoint x: 179, startPoint y: 111, endPoint x: 179, endPoint y: 234, distance: 122.8
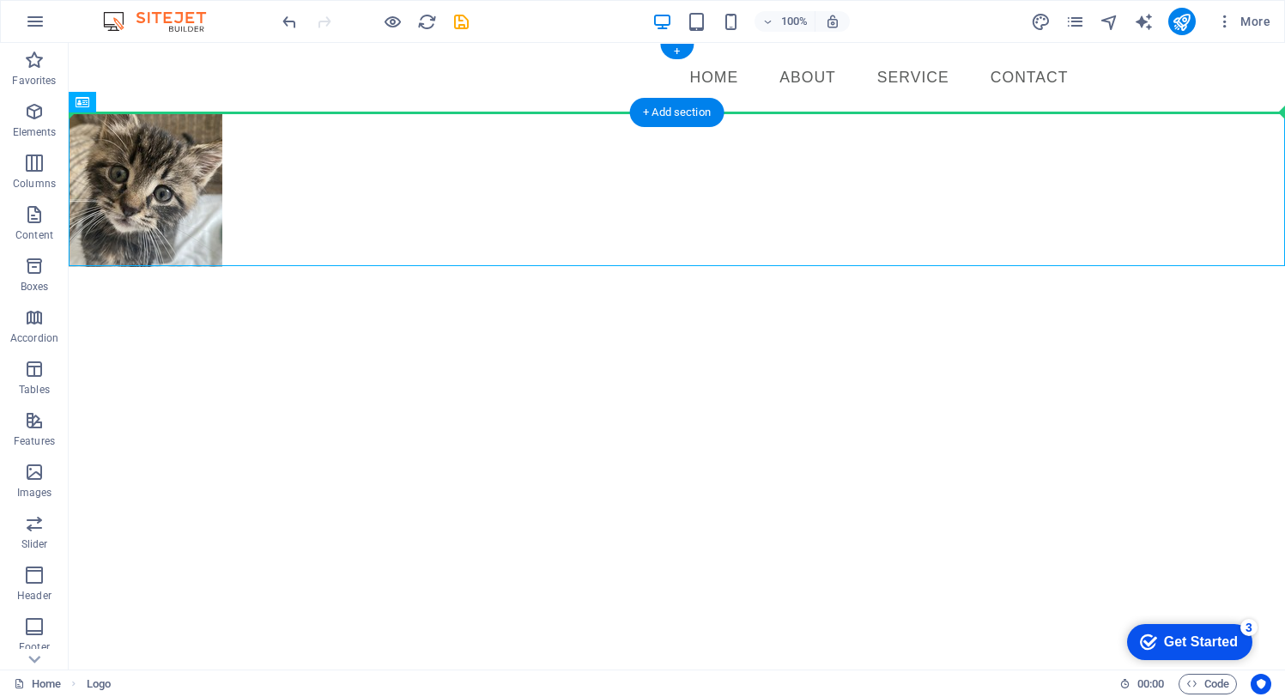
drag, startPoint x: 188, startPoint y: 168, endPoint x: 230, endPoint y: 92, distance: 87.2
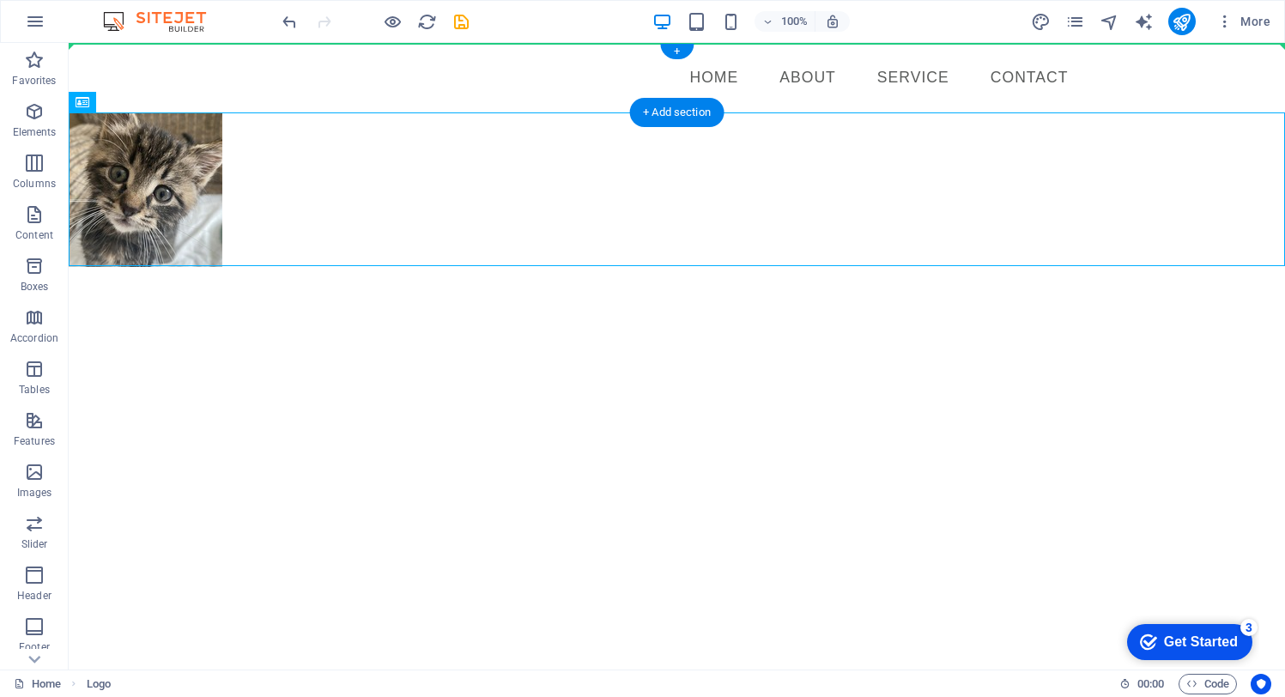
drag, startPoint x: 107, startPoint y: 185, endPoint x: 118, endPoint y: 67, distance: 118.9
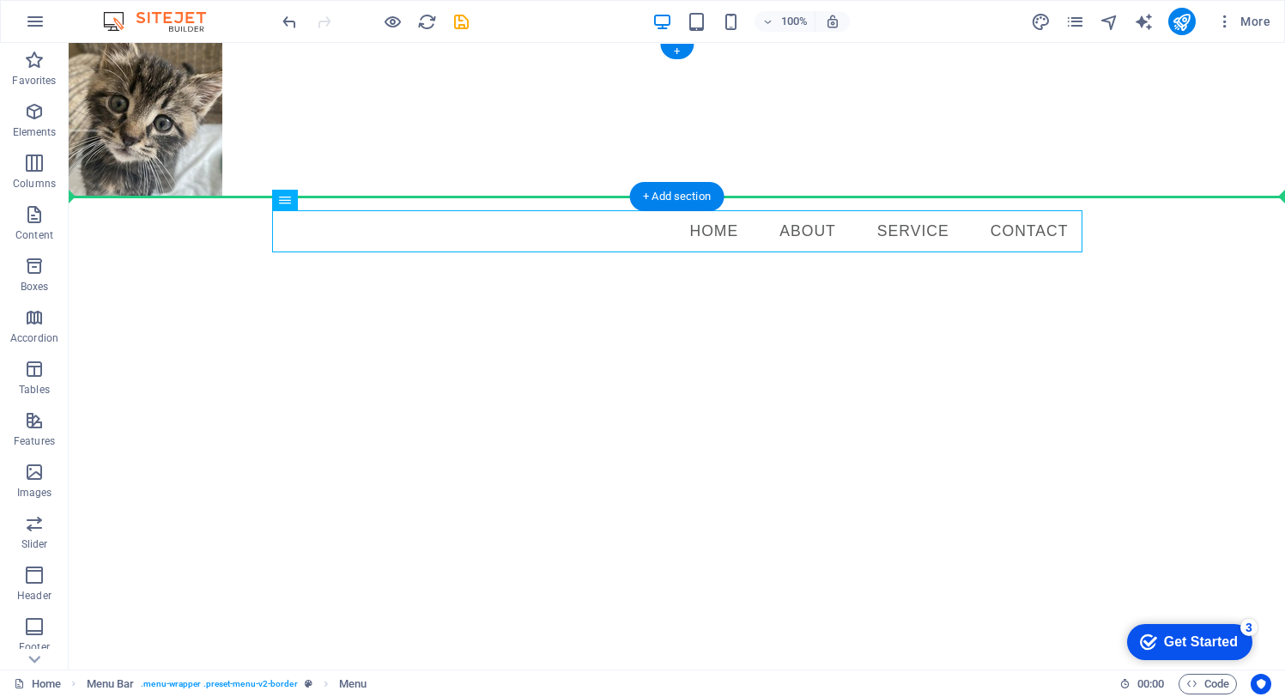
drag, startPoint x: 722, startPoint y: 237, endPoint x: 702, endPoint y: 129, distance: 110.1
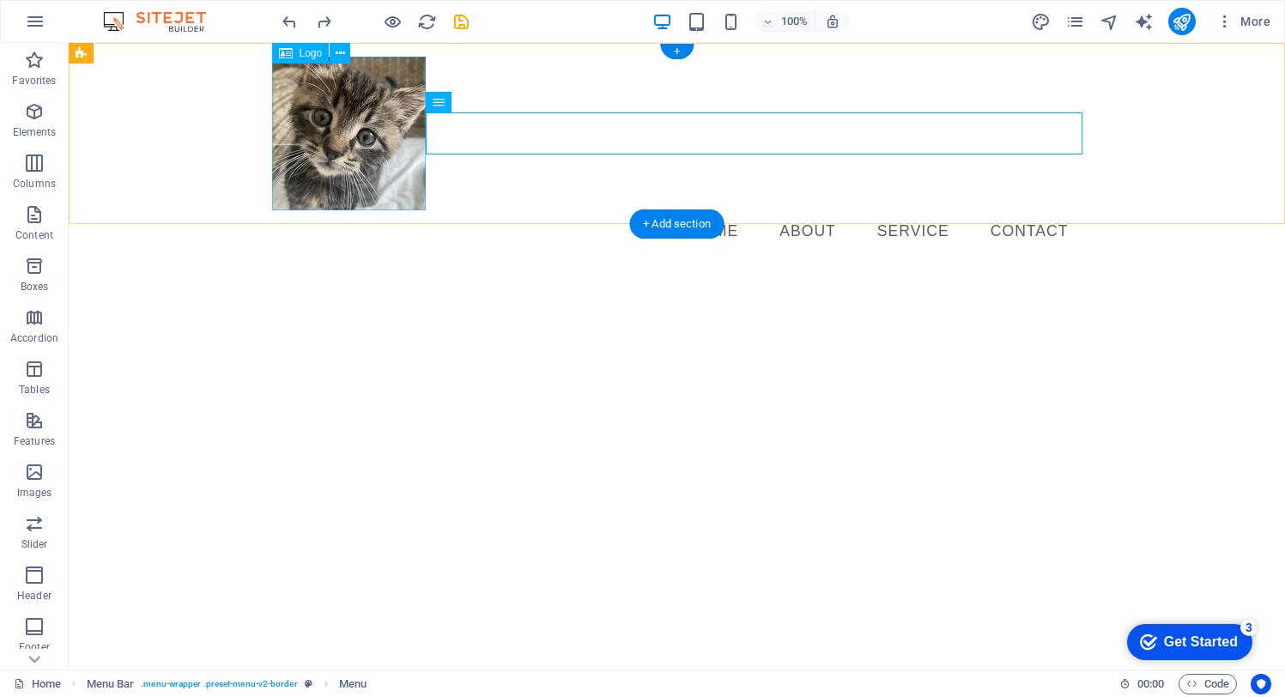
click at [350, 172] on div at bounding box center [677, 134] width 811 height 154
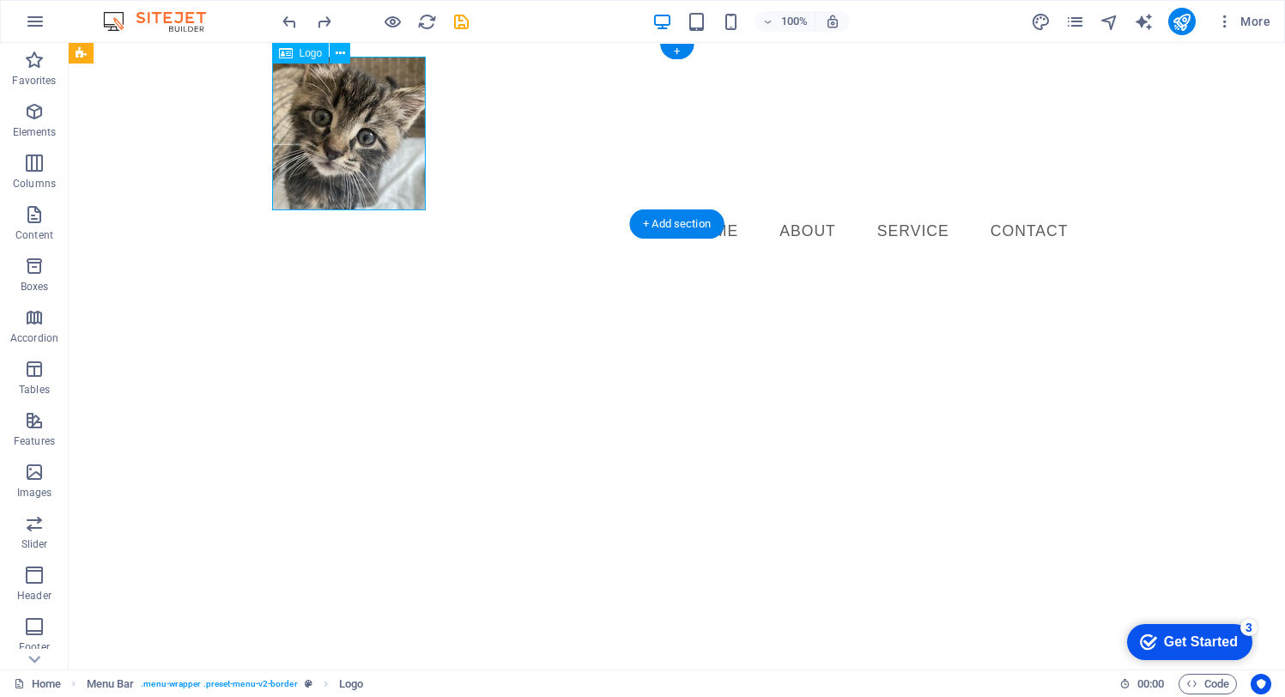
click at [350, 172] on div at bounding box center [677, 134] width 811 height 154
select select "px"
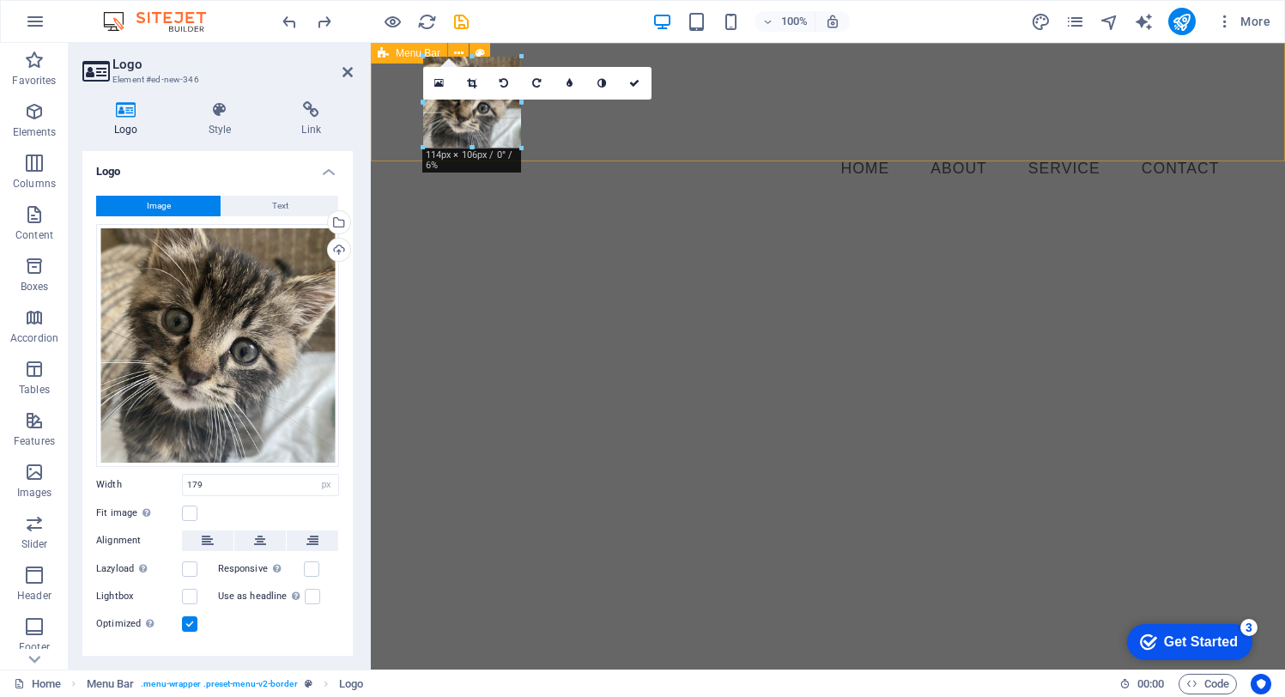
drag, startPoint x: 574, startPoint y: 208, endPoint x: 518, endPoint y: 137, distance: 91.1
type input "114"
click at [641, 86] on link at bounding box center [635, 83] width 33 height 33
